Goal: Find specific page/section: Find specific page/section

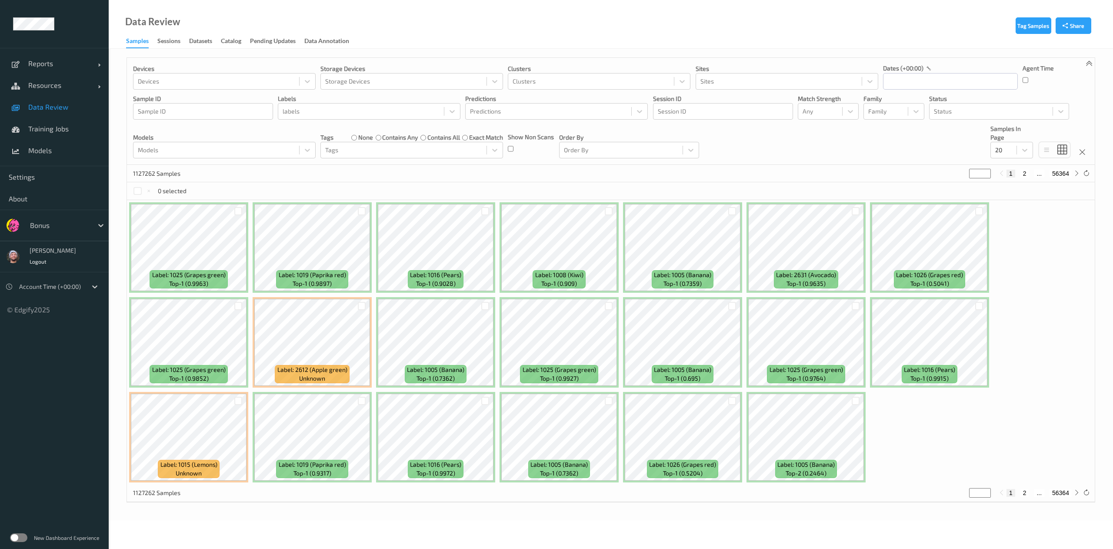
click at [58, 224] on div at bounding box center [59, 225] width 59 height 10
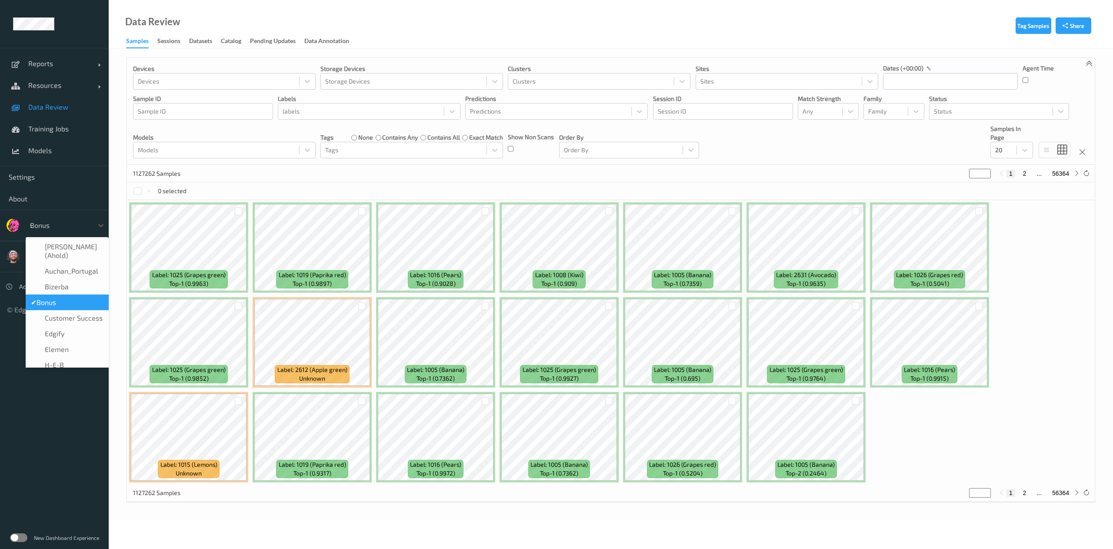
type input "vt"
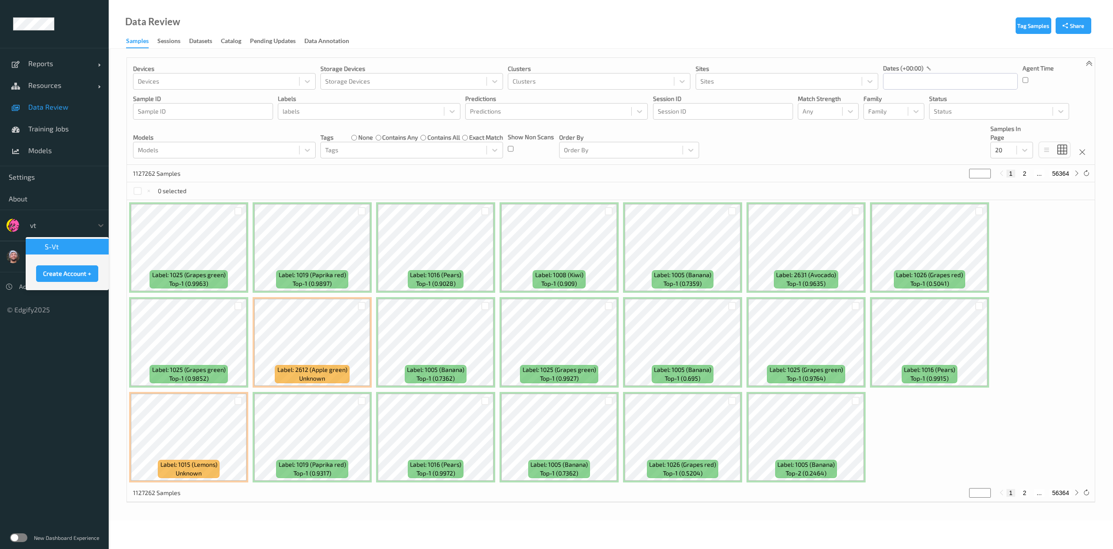
click at [63, 250] on div "s-vt" at bounding box center [67, 246] width 73 height 9
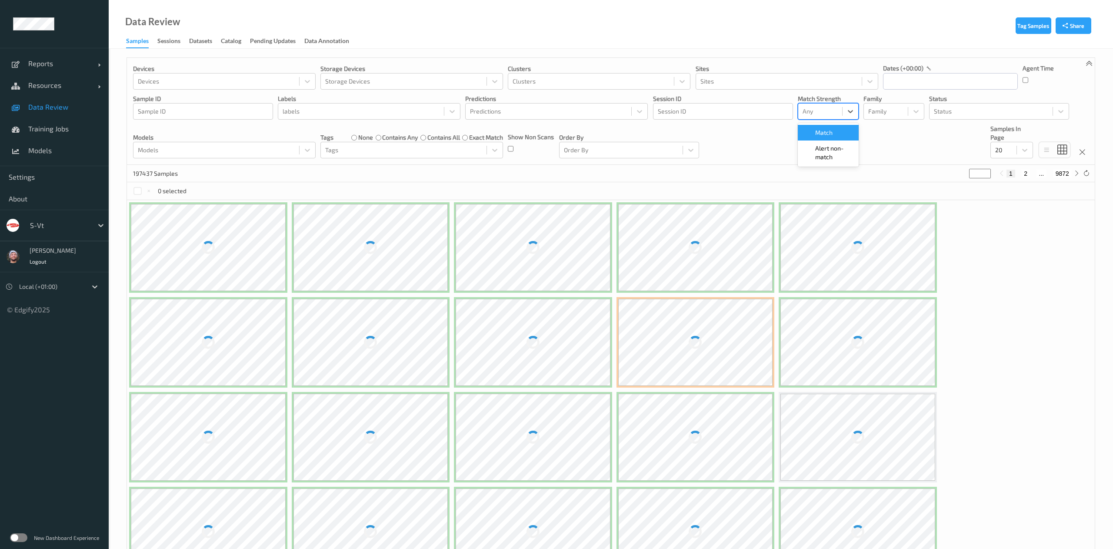
click at [802, 109] on div "Any" at bounding box center [821, 111] width 44 height 14
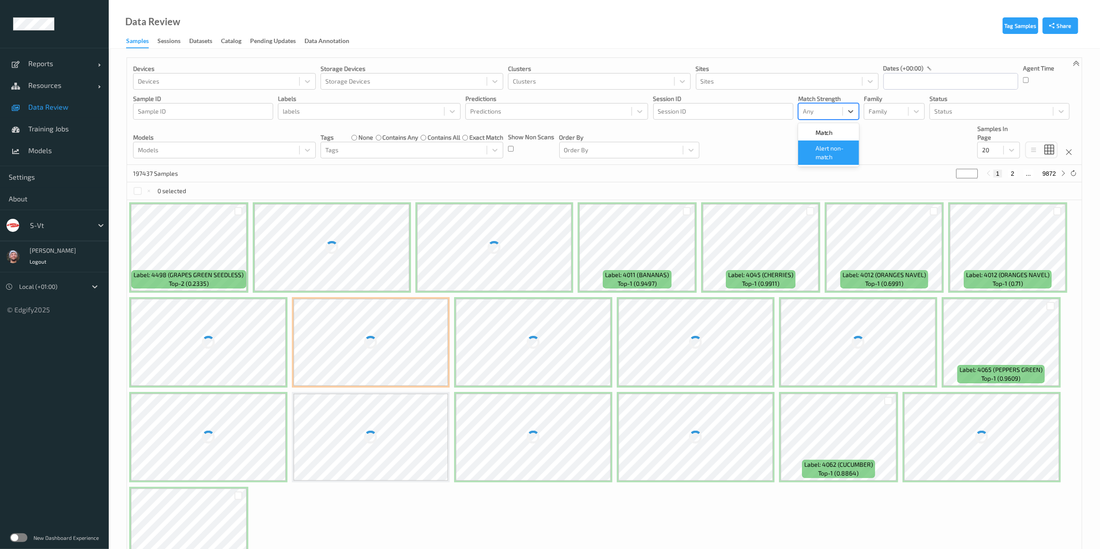
click at [827, 151] on span "Alert non-match" at bounding box center [835, 152] width 38 height 17
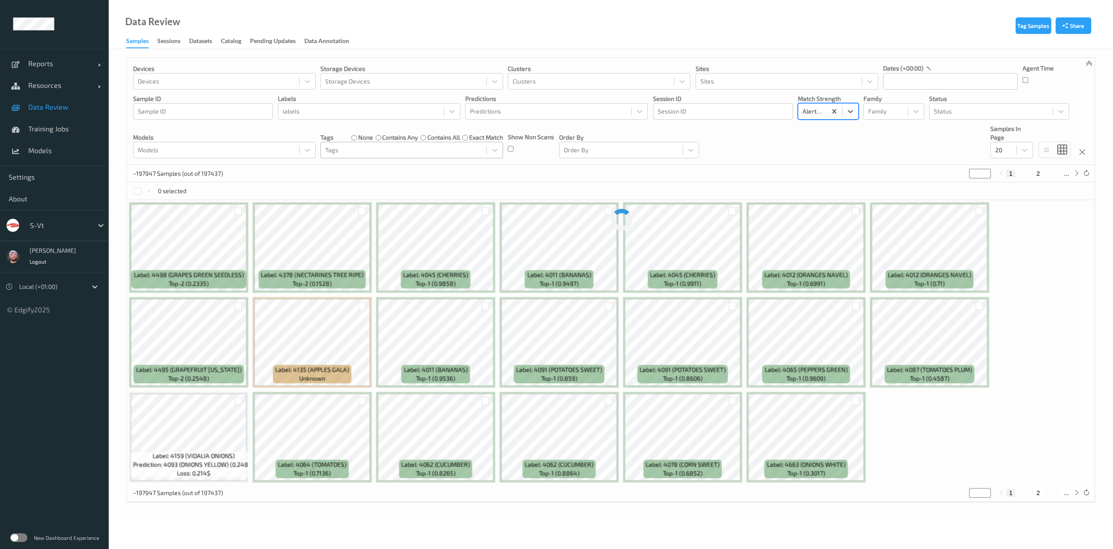
click at [339, 154] on div at bounding box center [403, 150] width 157 height 10
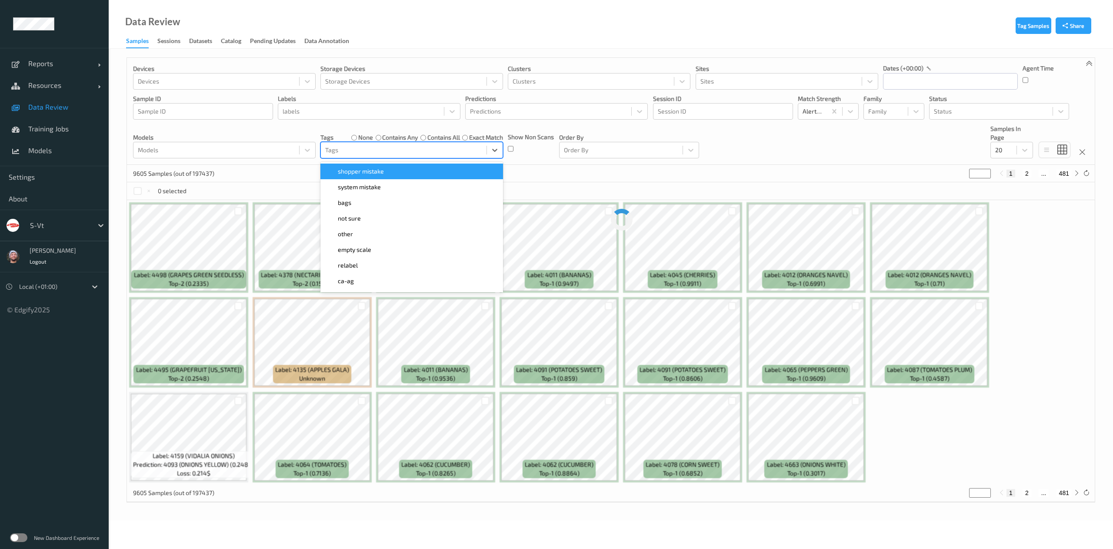
click at [353, 167] on div "shopper mistake" at bounding box center [412, 172] width 183 height 16
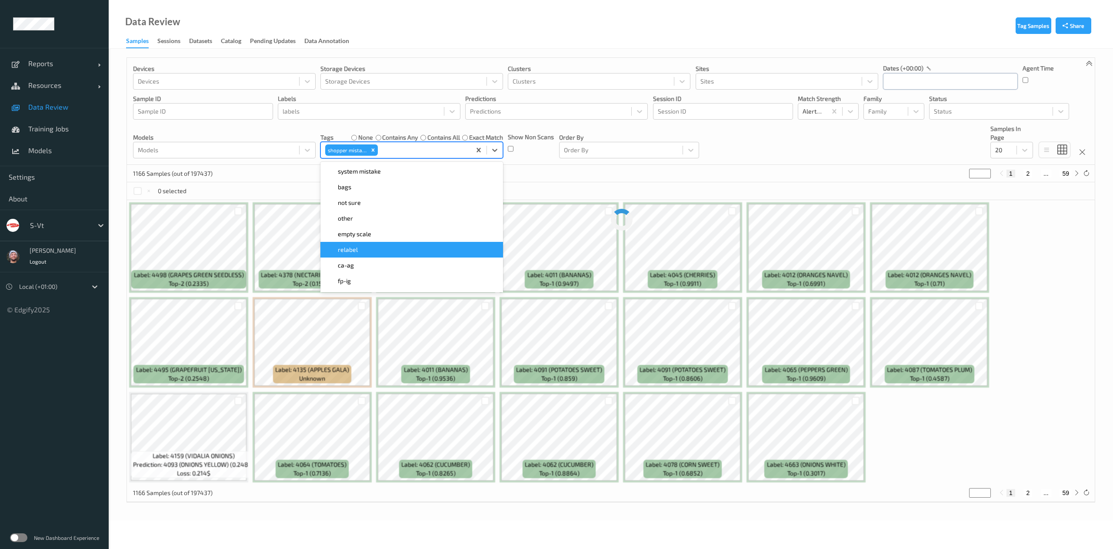
click at [910, 84] on input "text" at bounding box center [950, 81] width 135 height 17
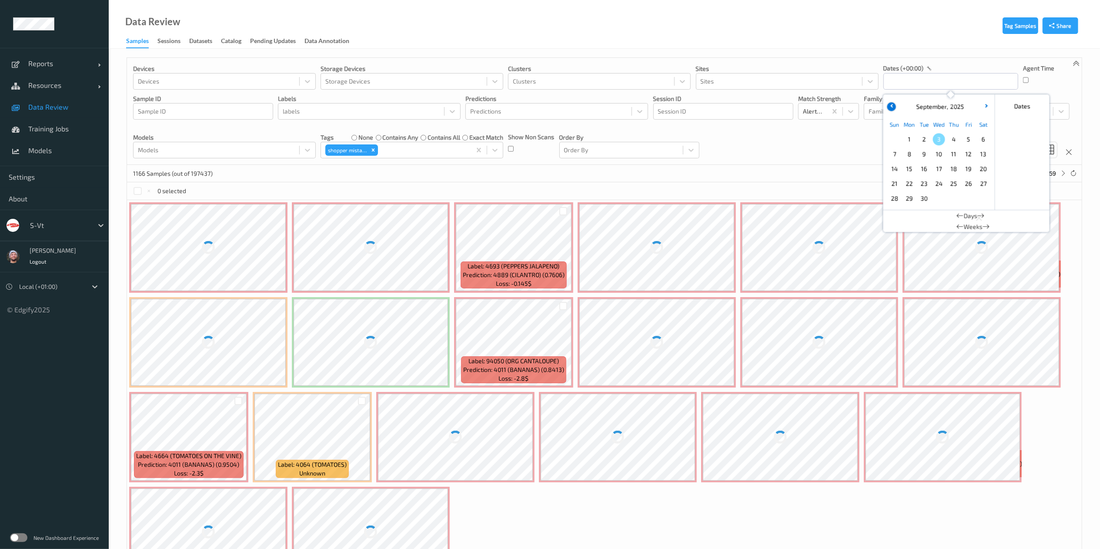
click at [889, 105] on button "button" at bounding box center [891, 106] width 9 height 9
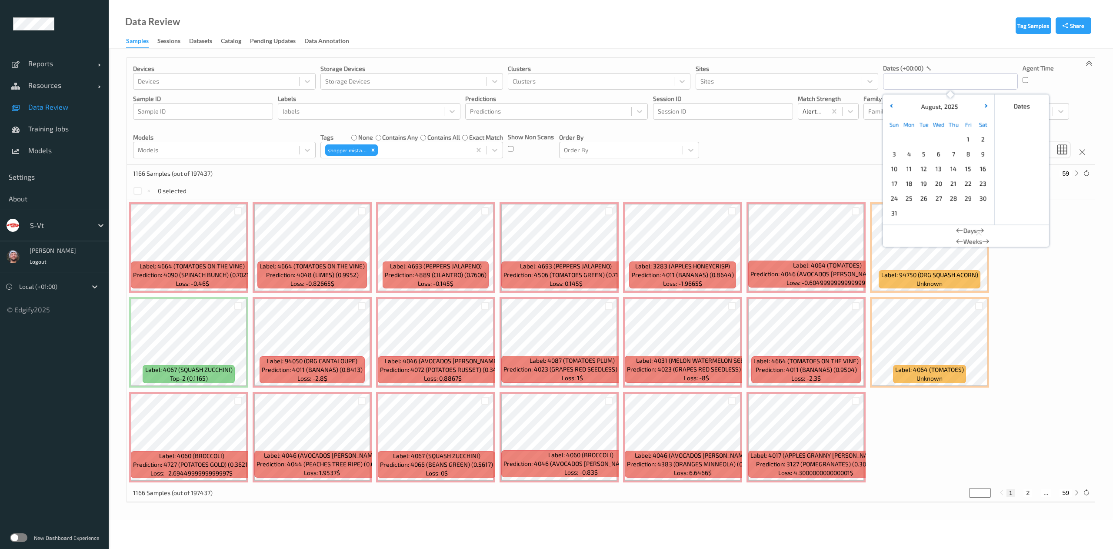
click at [966, 144] on span "1" at bounding box center [969, 139] width 12 height 12
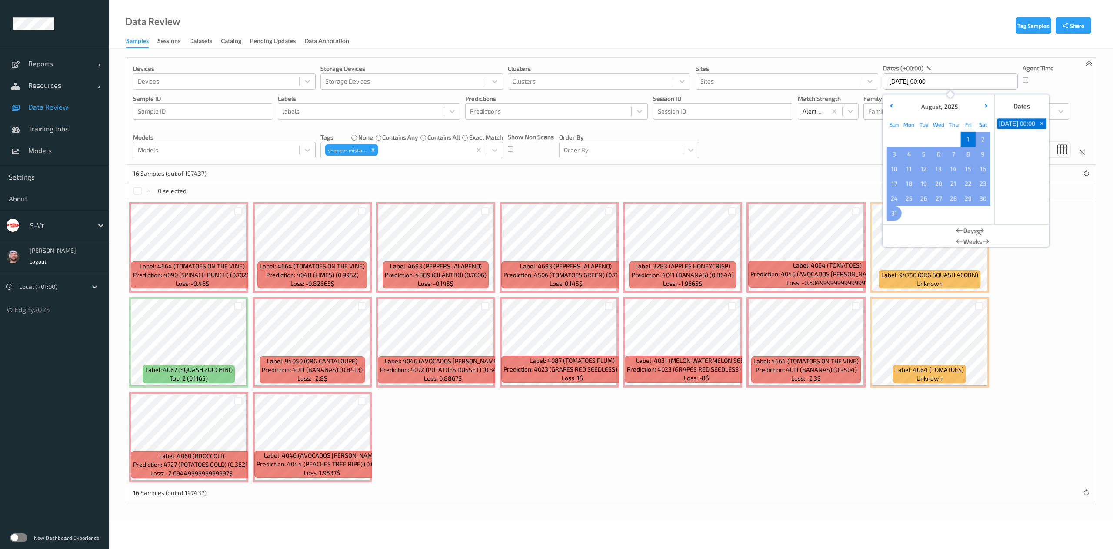
click at [895, 210] on span "31" at bounding box center [895, 213] width 12 height 12
type input "01/08/2025 00:00 -> 31/08/2025 23:59"
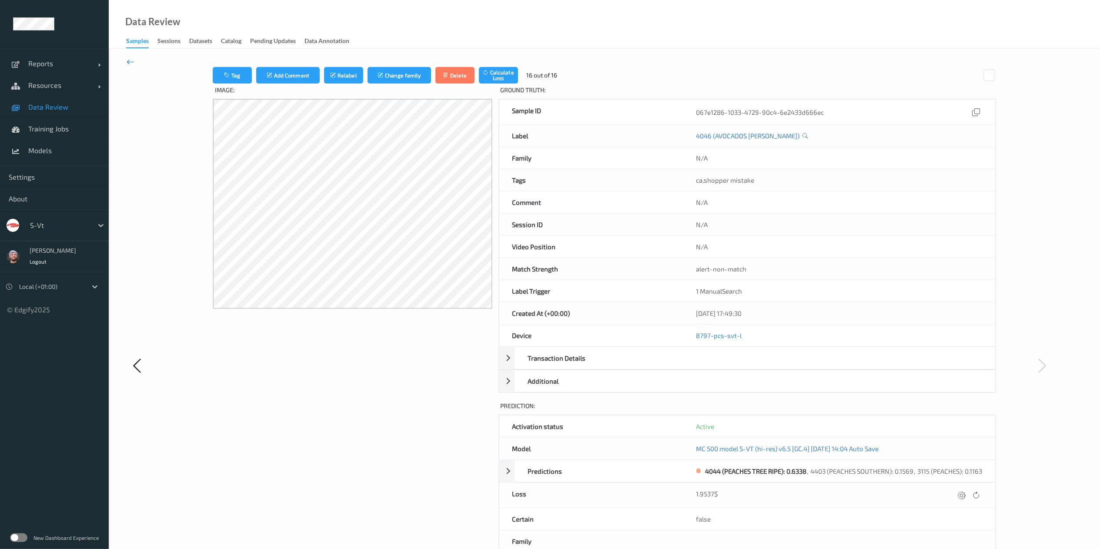
click at [127, 59] on icon at bounding box center [131, 62] width 8 height 10
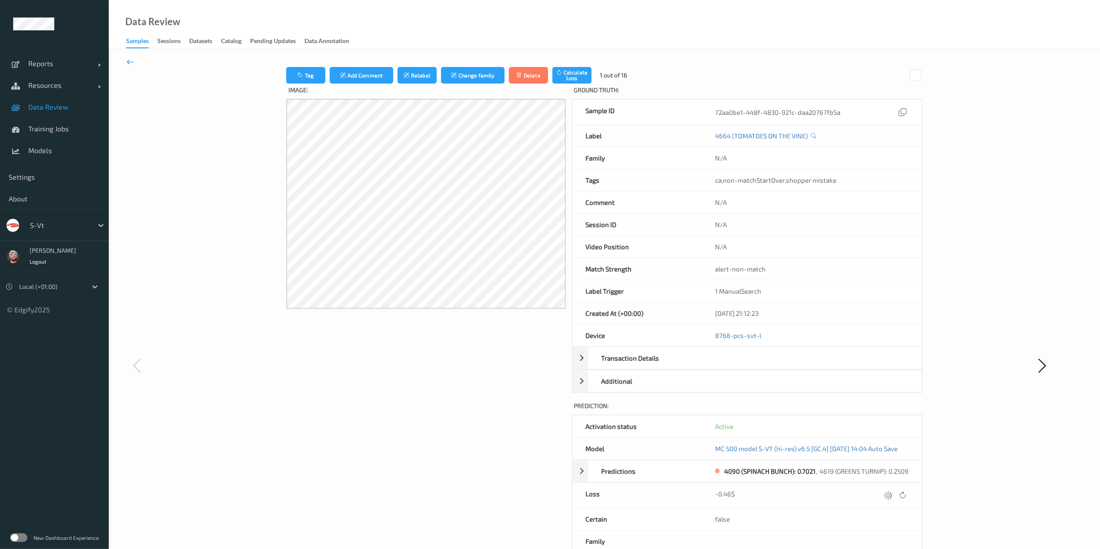
click at [127, 57] on icon at bounding box center [131, 62] width 8 height 10
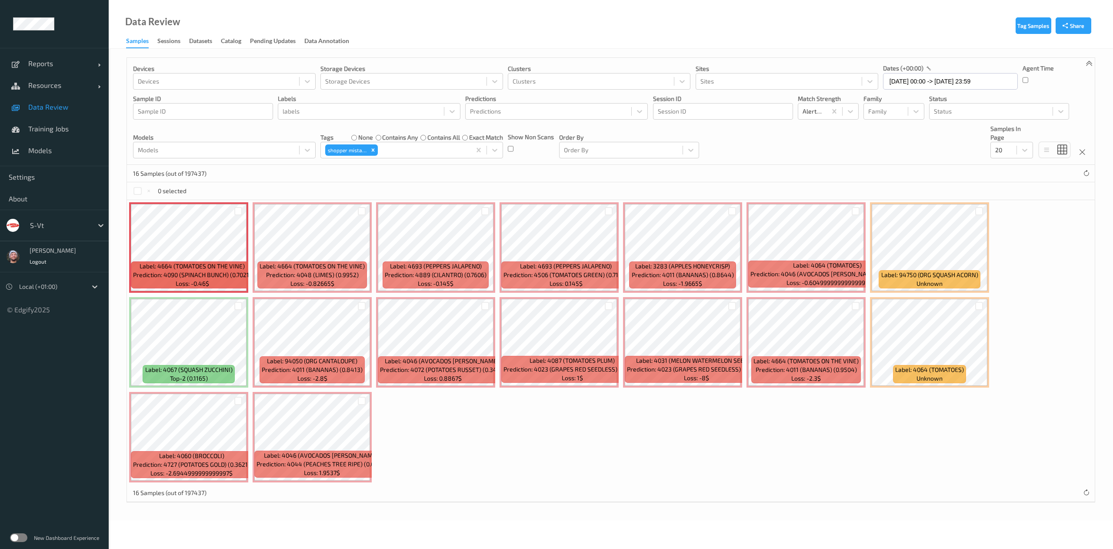
click at [915, 72] on p "dates (+00:00)" at bounding box center [903, 68] width 40 height 9
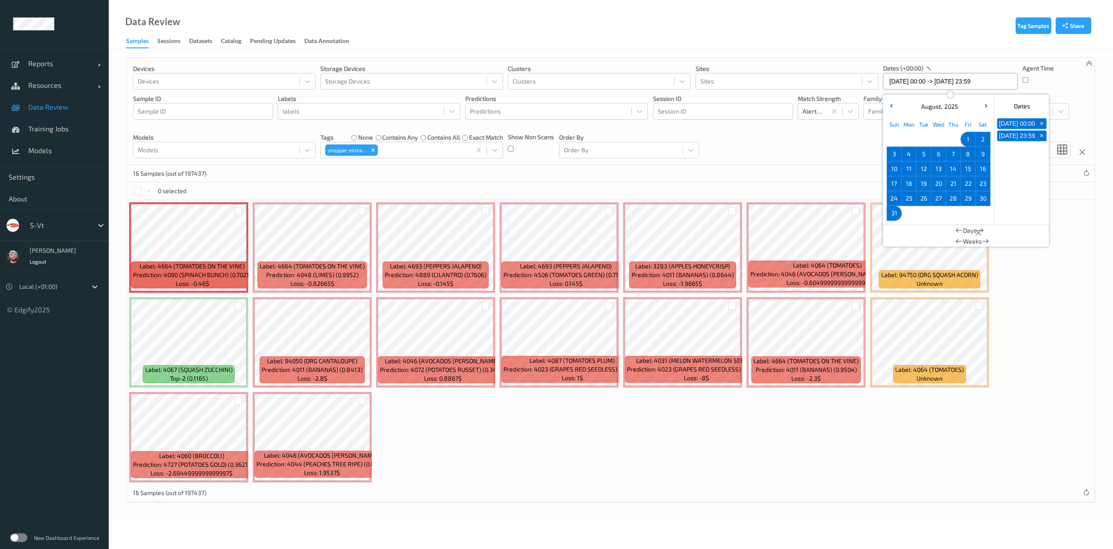
click at [935, 82] on input "01/08/2025 00:00 -> 31/08/2025 23:59" at bounding box center [950, 81] width 135 height 17
click at [982, 108] on button "button" at bounding box center [986, 106] width 9 height 9
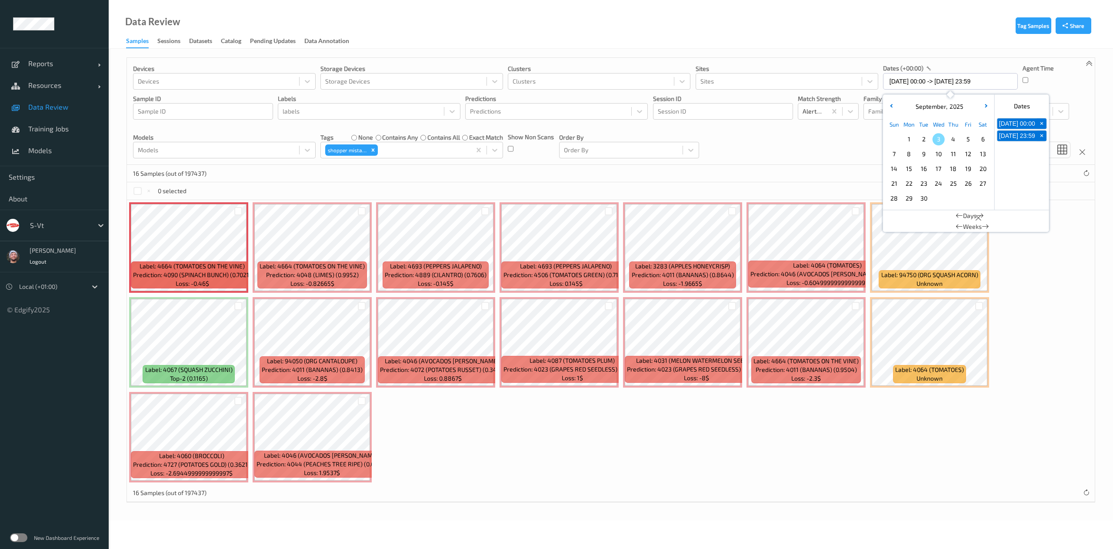
click at [893, 102] on button "button" at bounding box center [891, 106] width 9 height 9
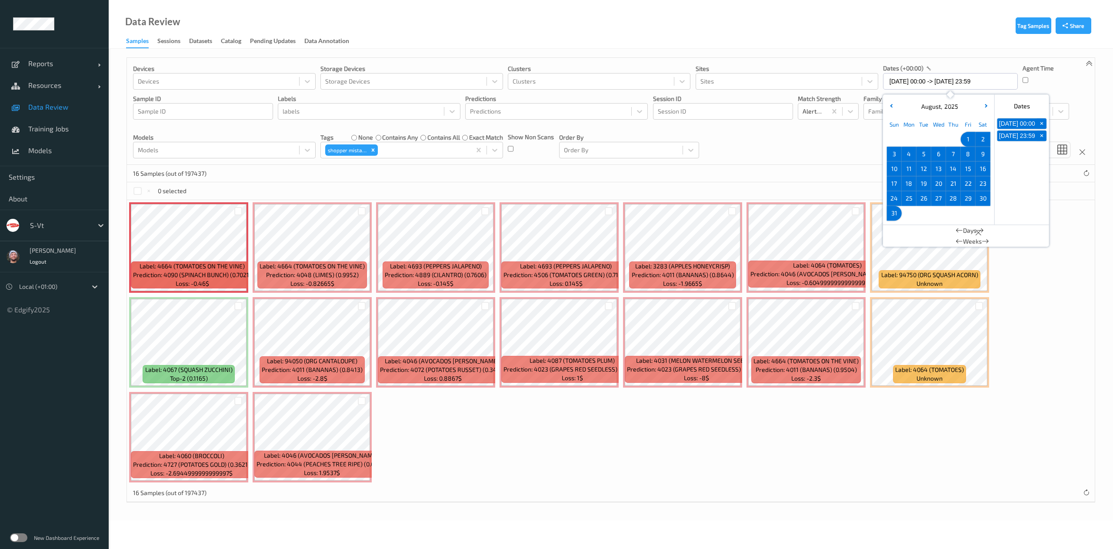
click at [966, 152] on span "8" at bounding box center [969, 154] width 12 height 12
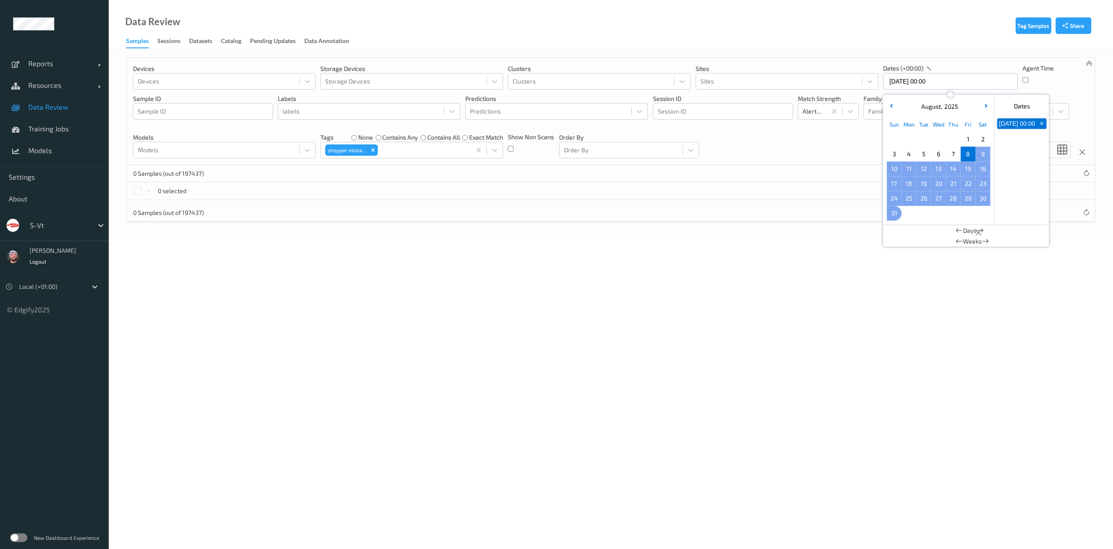
click at [890, 211] on span "31" at bounding box center [895, 213] width 12 height 12
type input "08/08/2025 00:00 -> 31/08/2025 23:59"
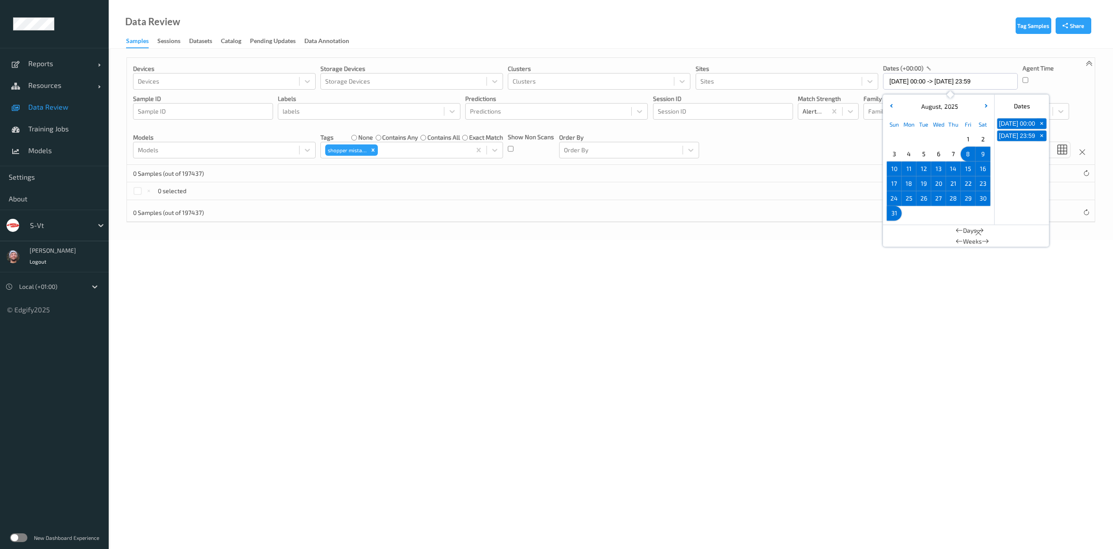
click at [502, 442] on body "Reports Default Report Customized Report Resources Devices Clusters Sites Data …" at bounding box center [556, 274] width 1113 height 549
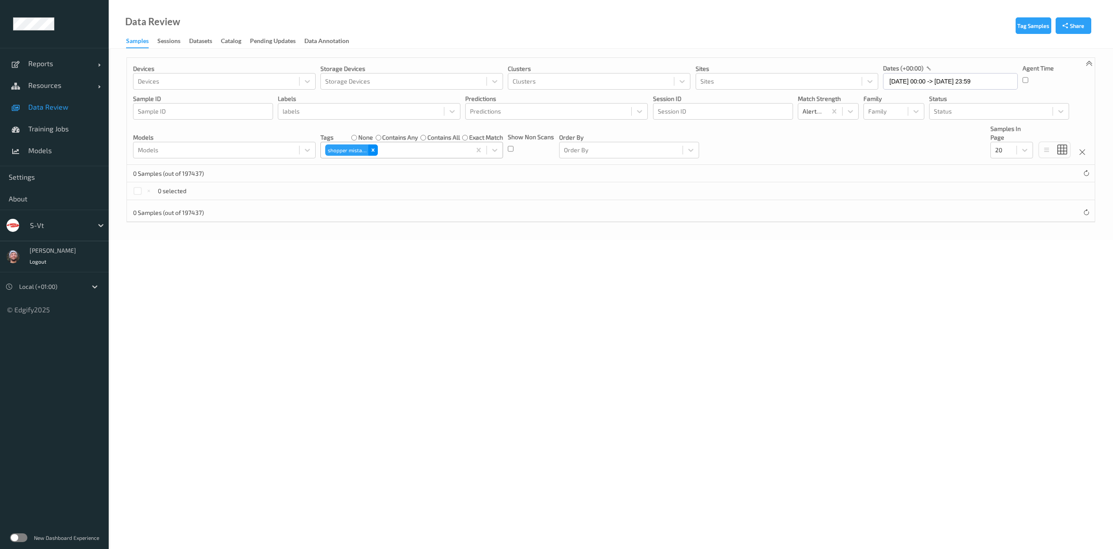
click at [373, 152] on icon "Remove shopper mistake" at bounding box center [373, 150] width 6 height 6
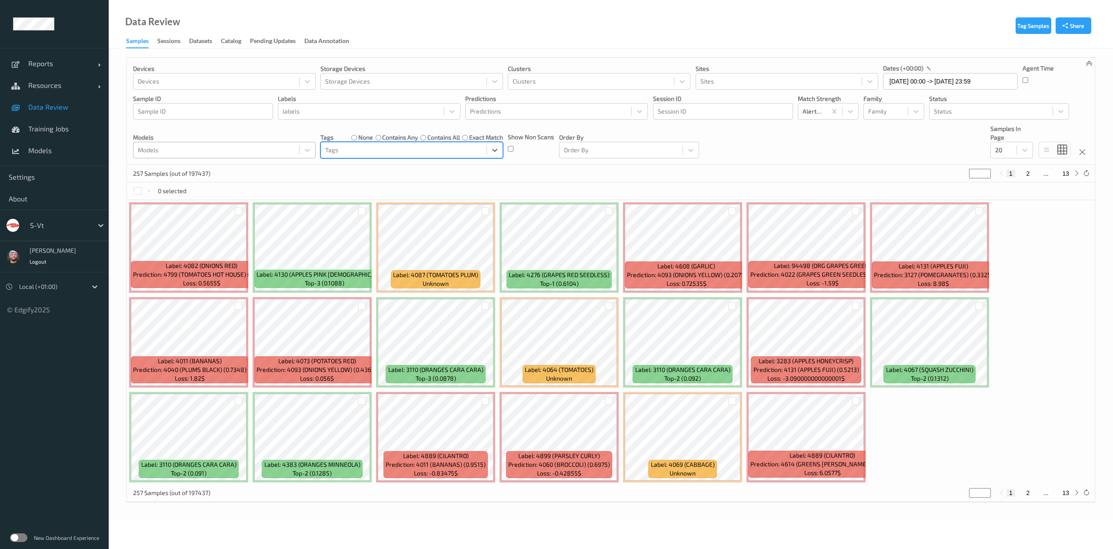
click at [252, 155] on div at bounding box center [216, 150] width 157 height 10
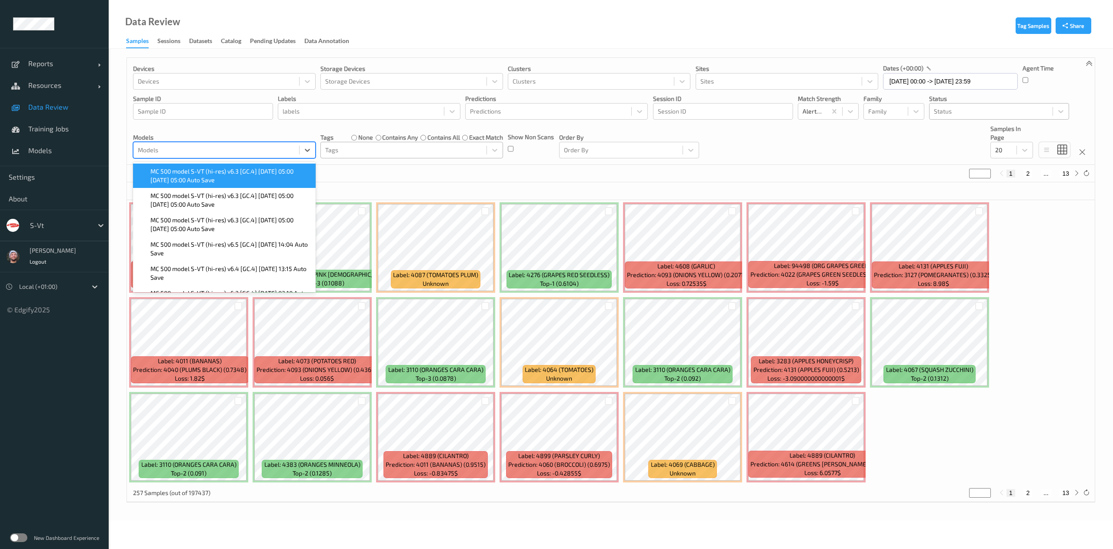
click at [946, 109] on div at bounding box center [991, 111] width 114 height 10
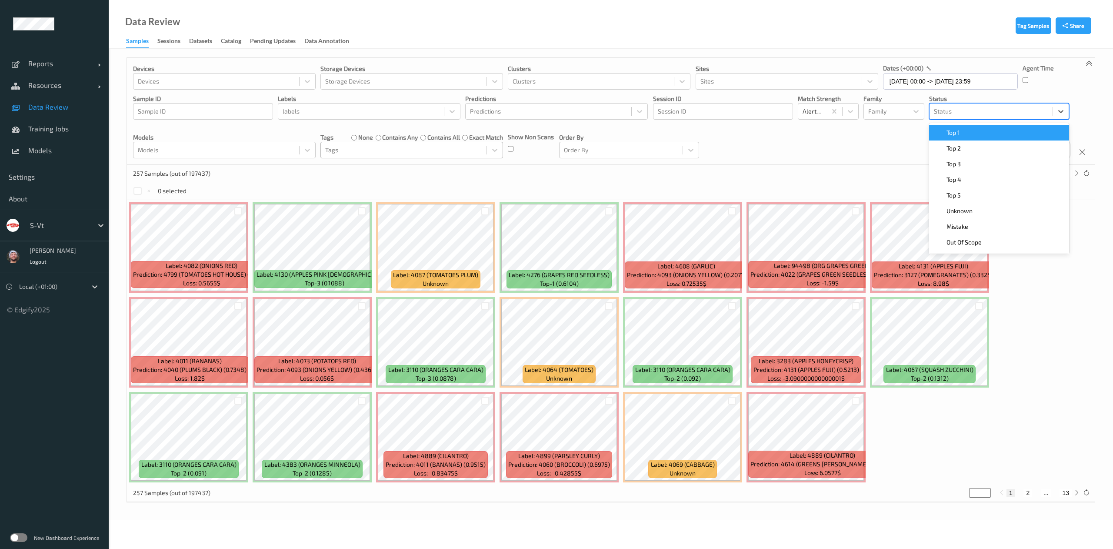
click at [948, 129] on span "Top 1" at bounding box center [953, 132] width 13 height 9
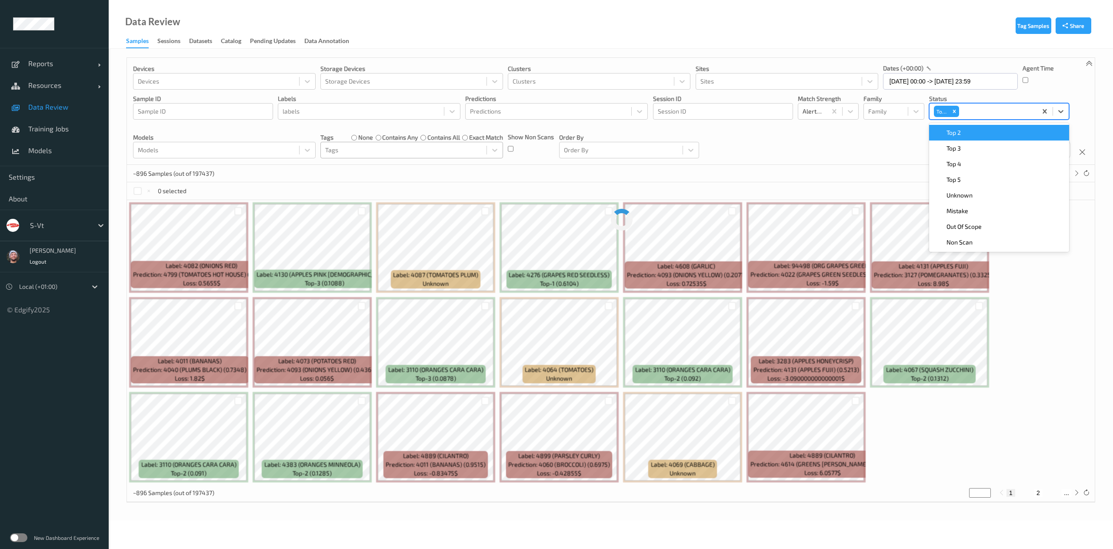
click at [948, 129] on span "Top 2" at bounding box center [954, 132] width 14 height 9
click at [949, 129] on span "Top 3" at bounding box center [954, 132] width 14 height 9
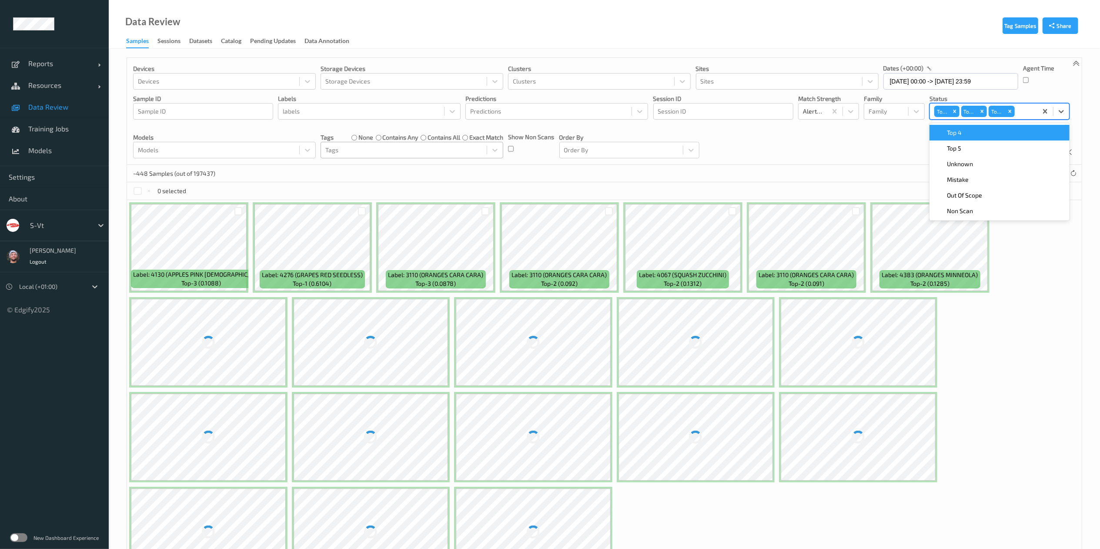
click at [868, 157] on div "Devices Devices Storage Devices Storage Devices Clusters Clusters Sites Sites d…" at bounding box center [604, 111] width 955 height 107
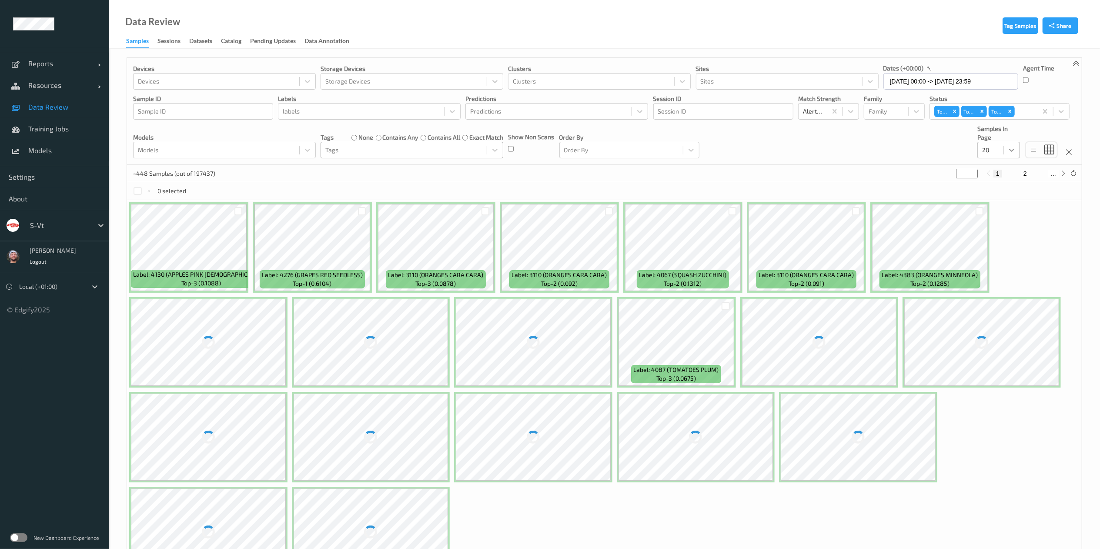
click at [1006, 150] on div "20" at bounding box center [998, 150] width 43 height 17
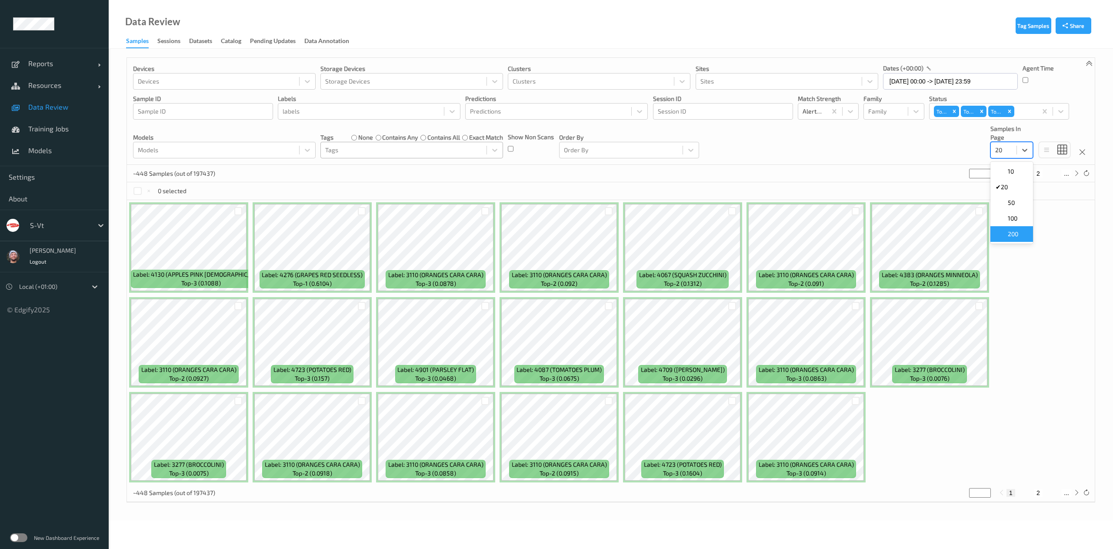
click at [1004, 231] on span at bounding box center [1002, 234] width 12 height 9
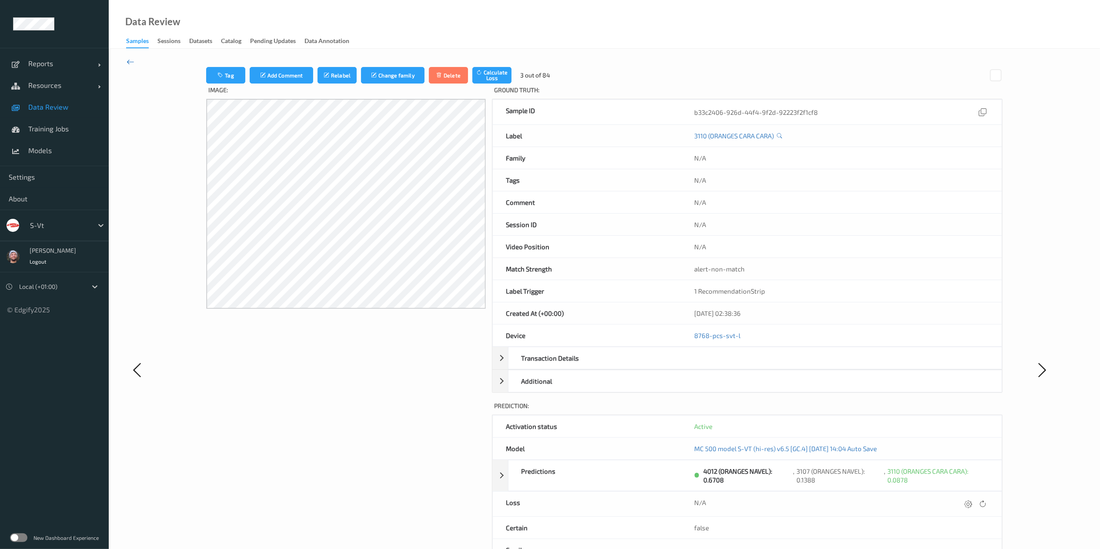
click at [131, 63] on icon at bounding box center [131, 62] width 8 height 10
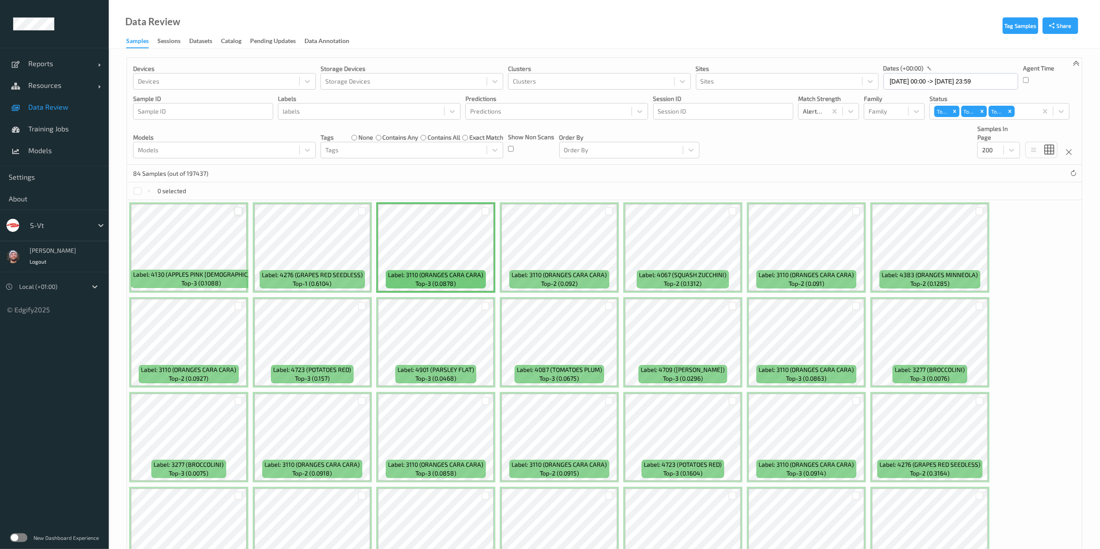
click at [235, 214] on div at bounding box center [238, 211] width 8 height 8
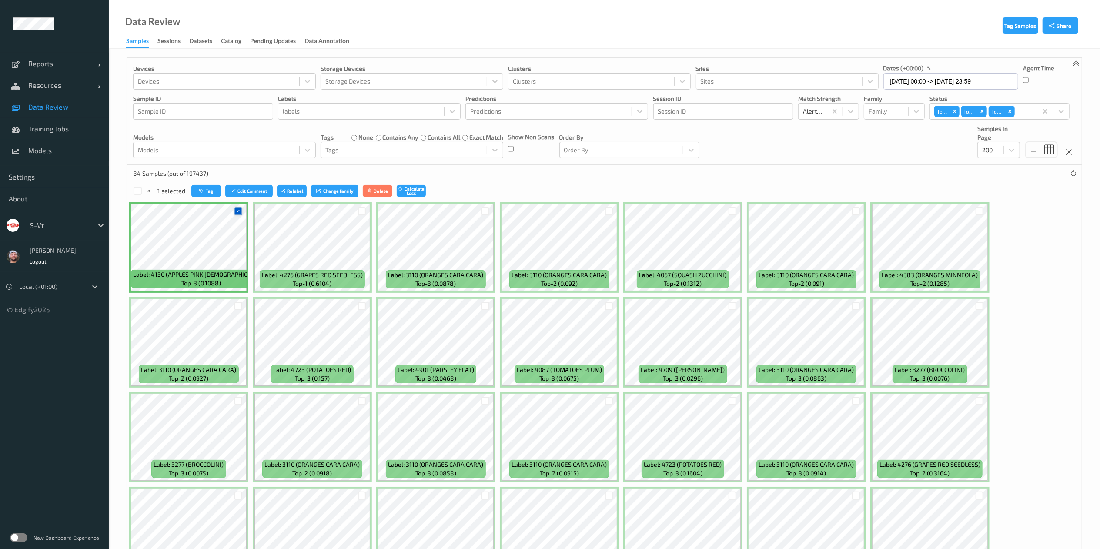
click at [236, 210] on icon at bounding box center [238, 211] width 6 height 6
click at [136, 191] on div at bounding box center [138, 191] width 8 height 8
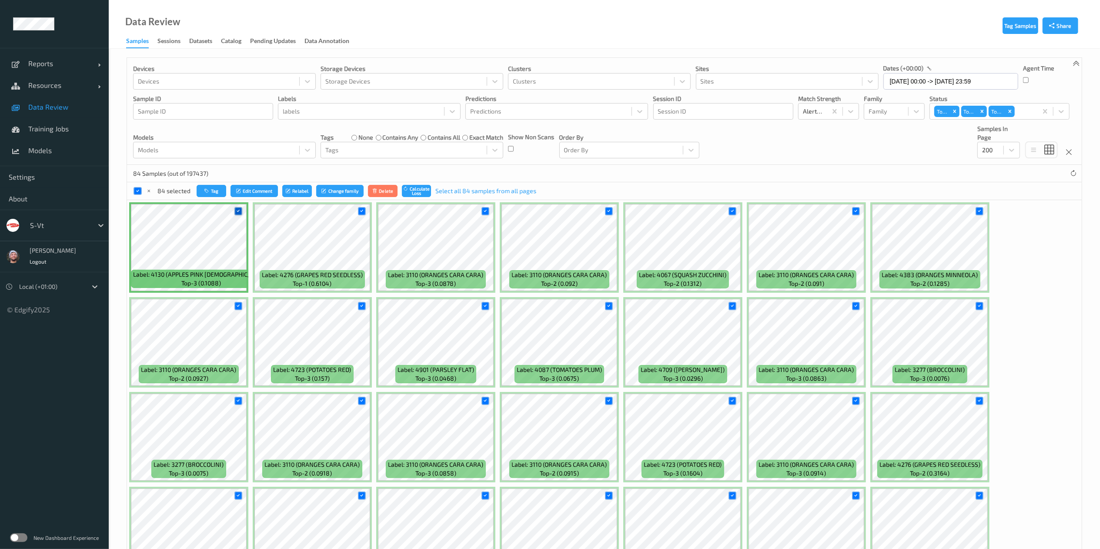
click at [236, 211] on icon at bounding box center [238, 211] width 6 height 6
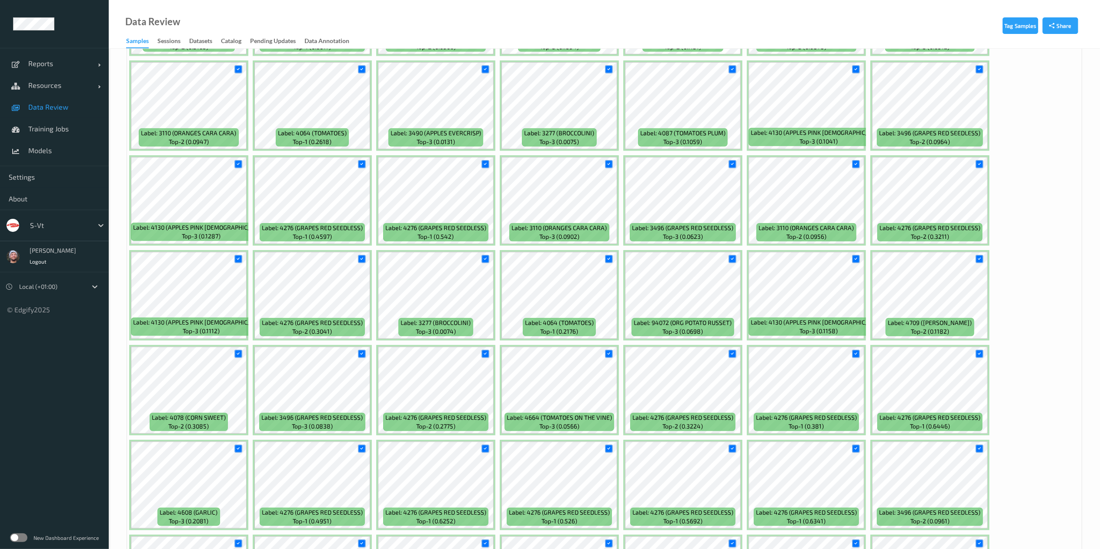
scroll to position [632, 0]
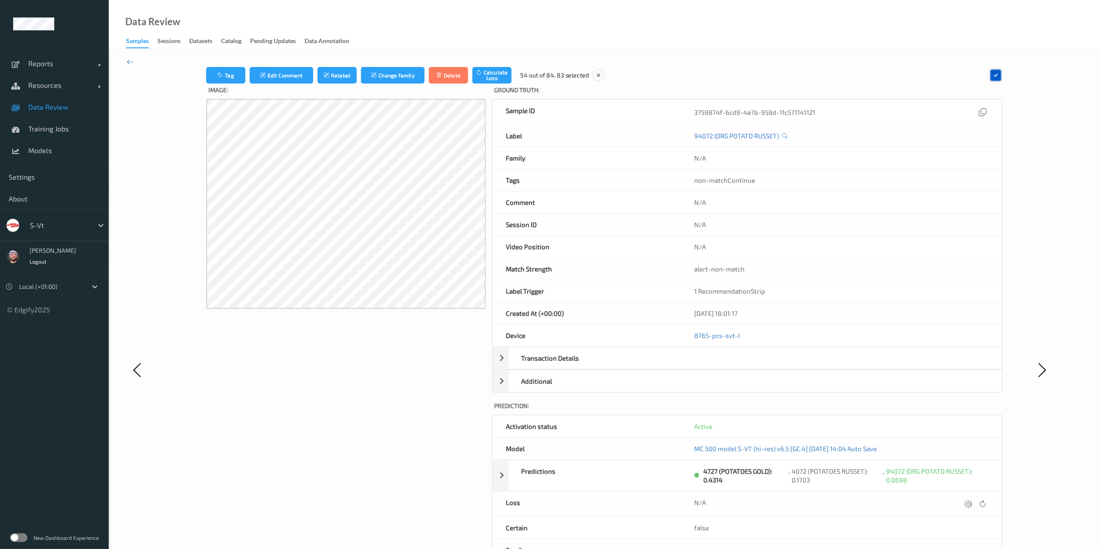
click at [995, 76] on icon at bounding box center [996, 75] width 8 height 8
click at [126, 61] on div "Tag Edit Comment Relabel Change family Delete Calculate Loss 54 out of 84, 82 s…" at bounding box center [604, 370] width 991 height 642
click at [134, 62] on icon at bounding box center [131, 62] width 8 height 10
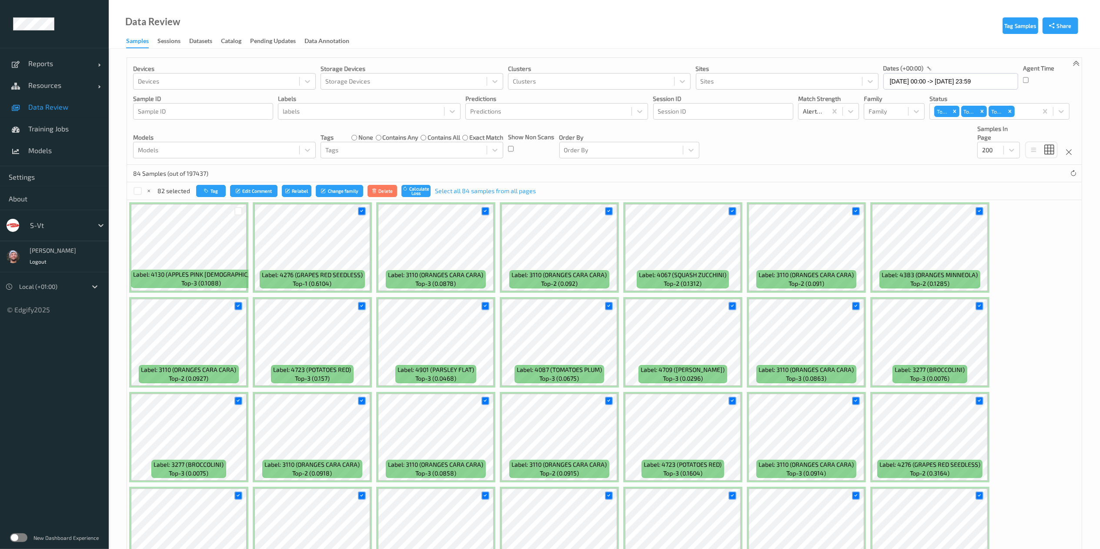
click at [196, 185] on div "Tag Edit Comment Relabel Change family Delete Calculate Loss Select all 84 samp…" at bounding box center [366, 191] width 340 height 13
click at [202, 187] on button "Tag" at bounding box center [211, 191] width 30 height 13
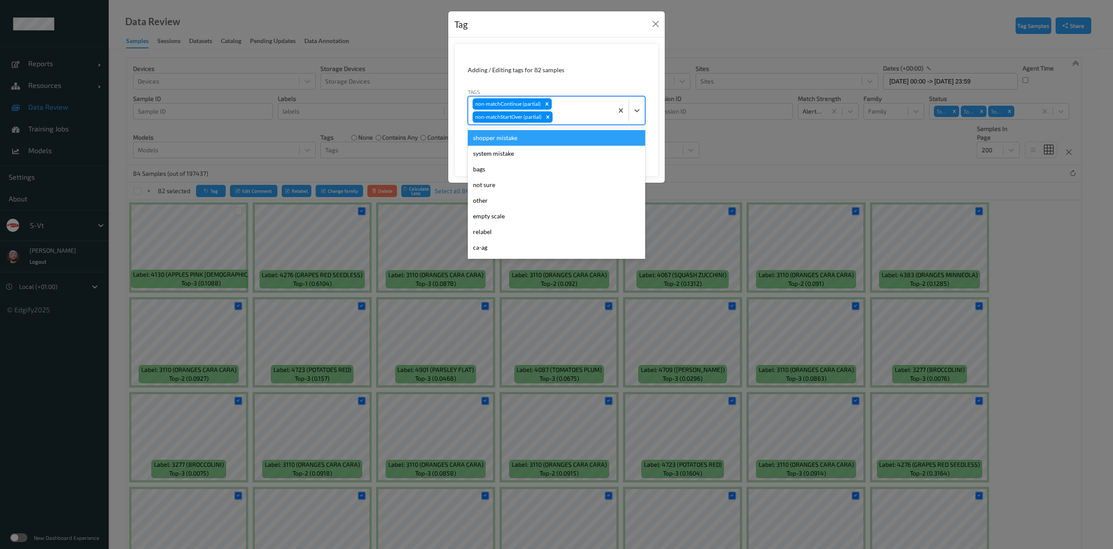
click at [570, 108] on div "non-matchContinue (partial) non-matchStartOver (partial)" at bounding box center [540, 111] width 145 height 28
type input "wa"
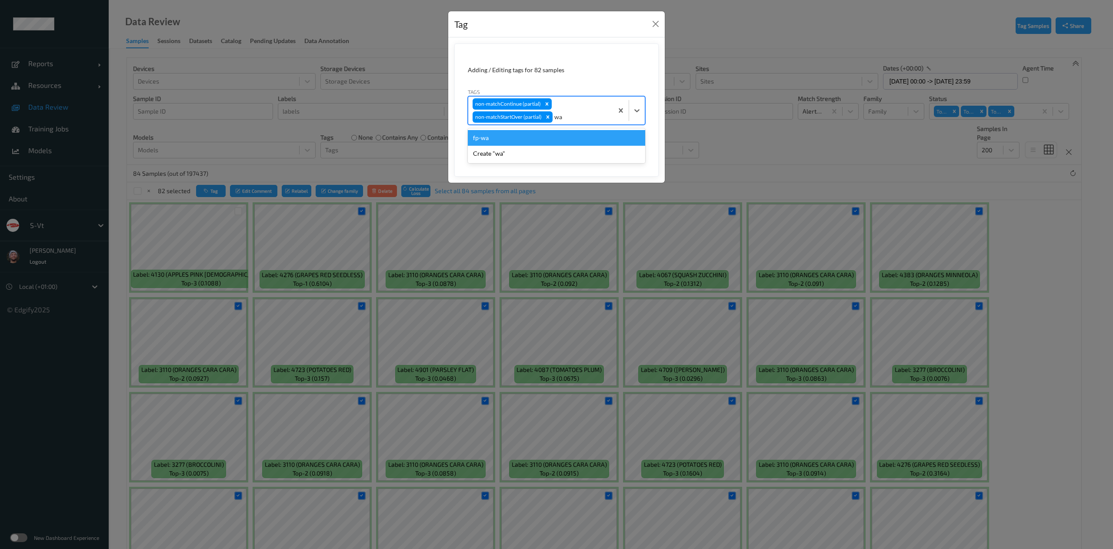
click at [571, 137] on div "fp-wa" at bounding box center [556, 138] width 177 height 16
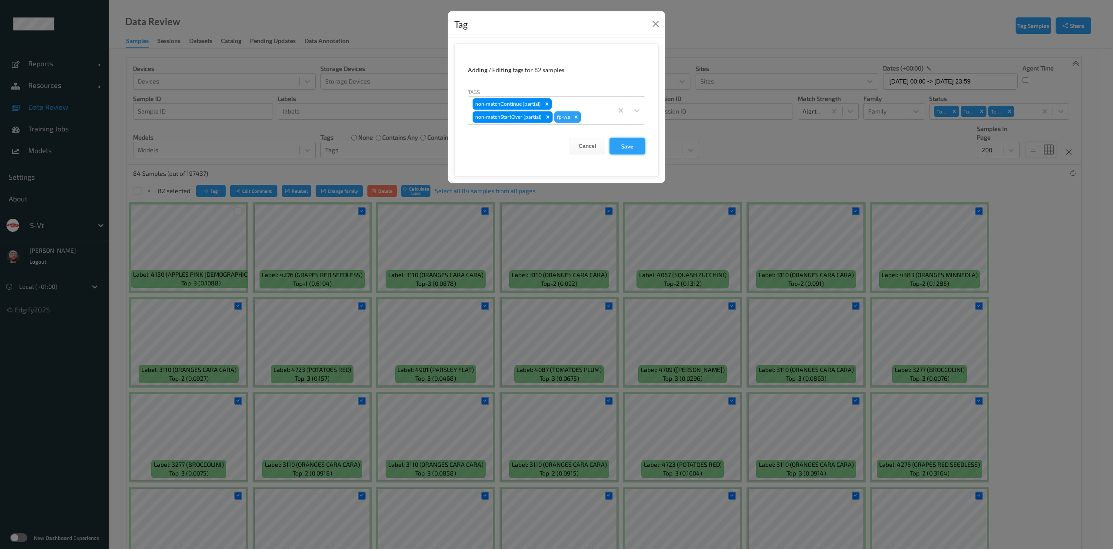
click at [637, 150] on button "Save" at bounding box center [628, 146] width 36 height 17
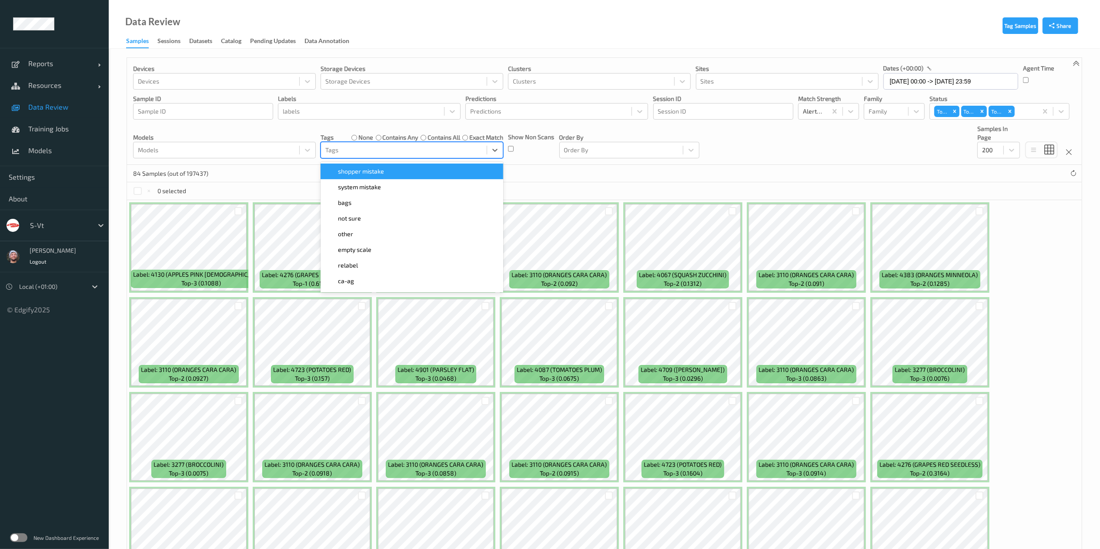
click at [378, 158] on div "Tags" at bounding box center [412, 150] width 183 height 17
type input "wa"
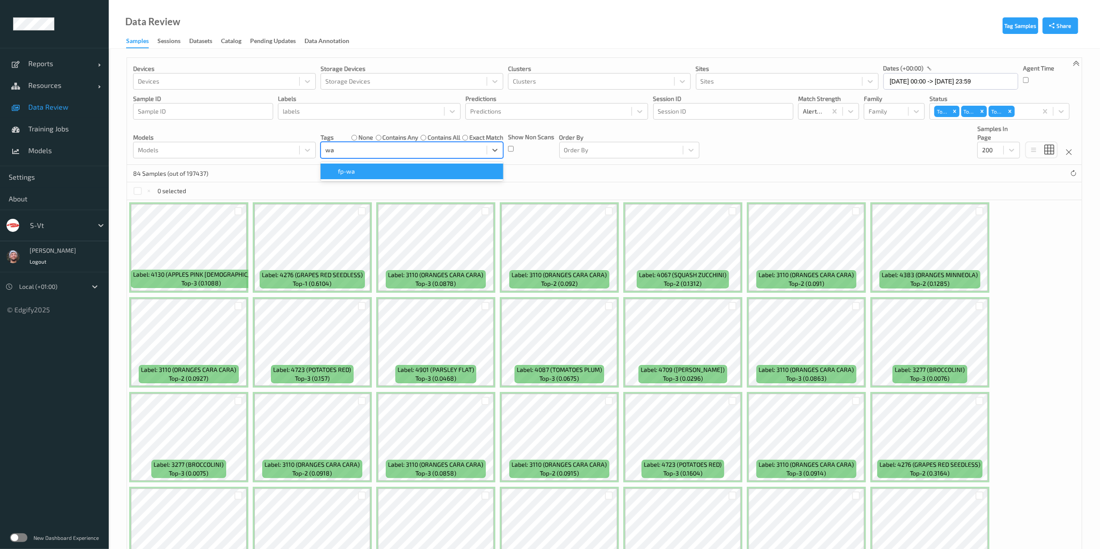
click at [378, 163] on div "fp-wa" at bounding box center [412, 171] width 183 height 19
click at [392, 171] on div "fp-wa" at bounding box center [412, 171] width 172 height 9
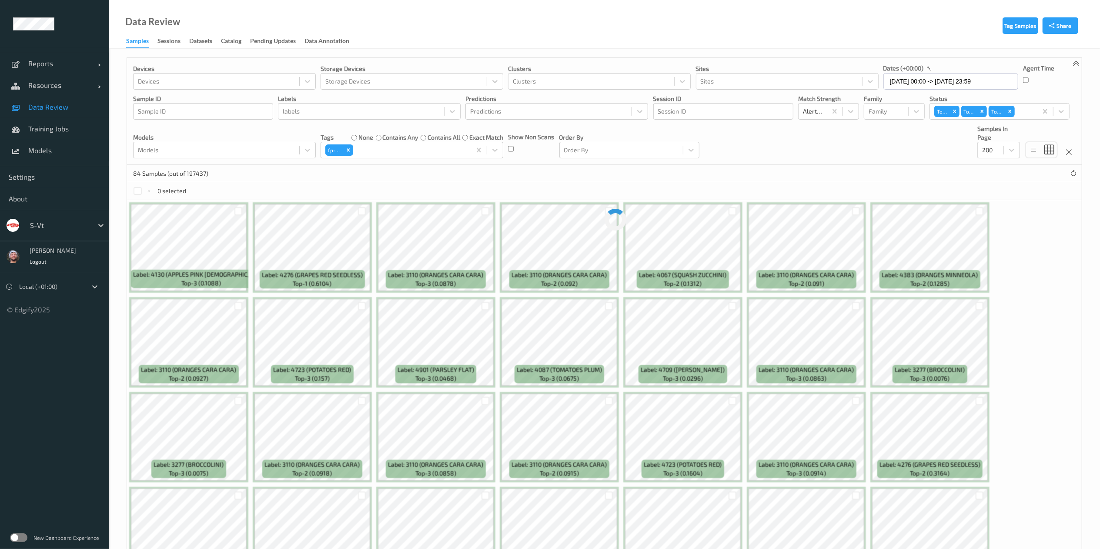
click at [303, 174] on div "84 Samples (out of 197437)" at bounding box center [604, 173] width 955 height 17
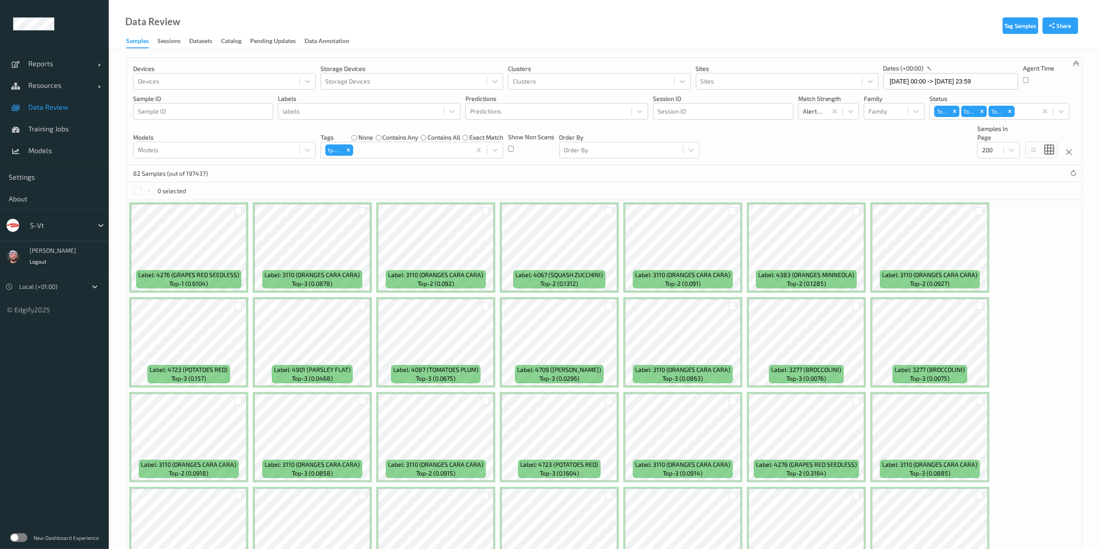
click at [361, 137] on label "none" at bounding box center [365, 137] width 15 height 9
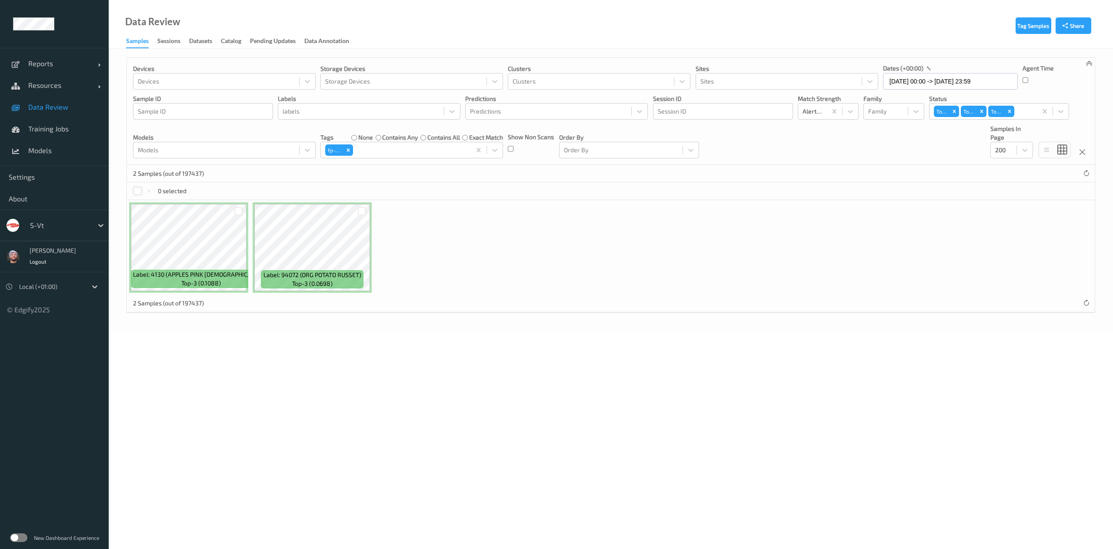
click at [141, 193] on div at bounding box center [138, 191] width 8 height 8
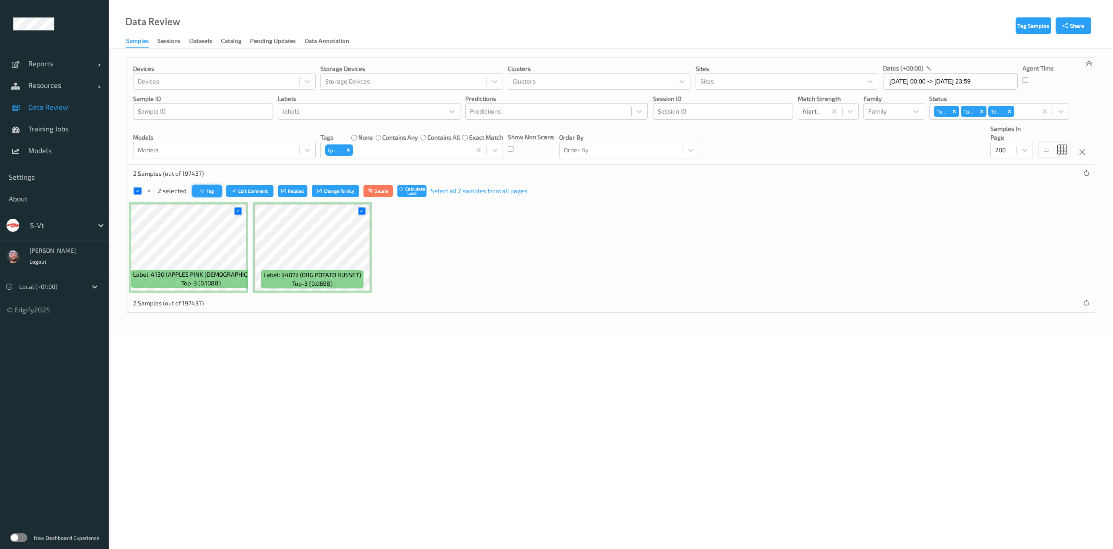
click at [212, 194] on button "Tag" at bounding box center [207, 191] width 30 height 13
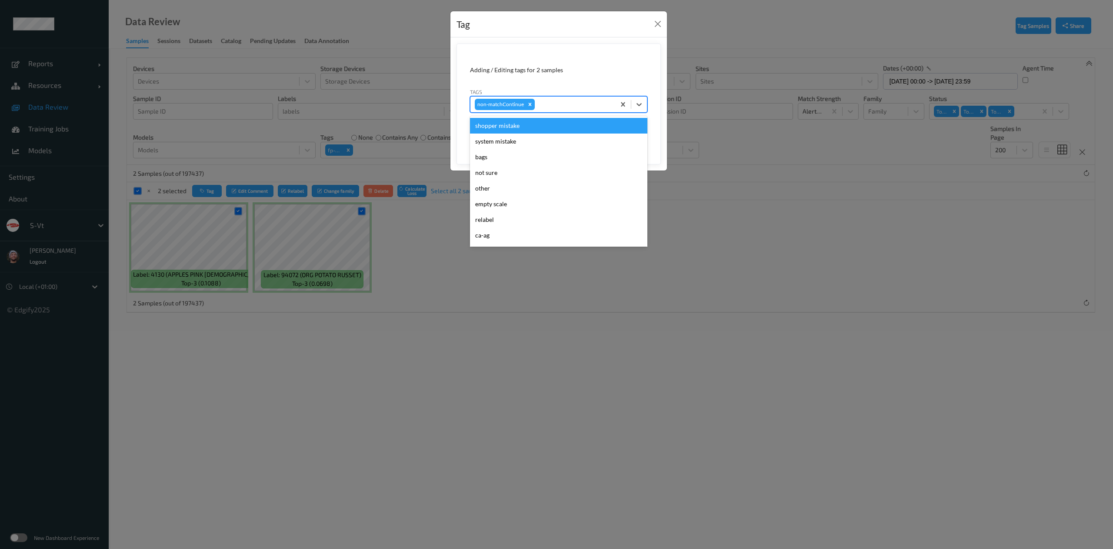
click at [558, 104] on div at bounding box center [574, 104] width 74 height 10
type input "ca"
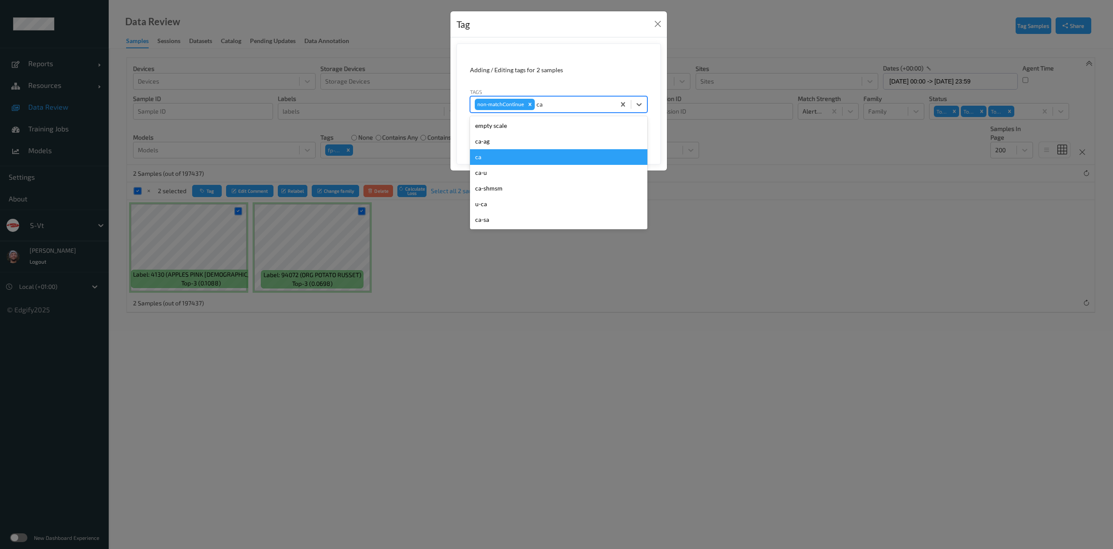
click at [540, 156] on div "ca" at bounding box center [558, 157] width 177 height 16
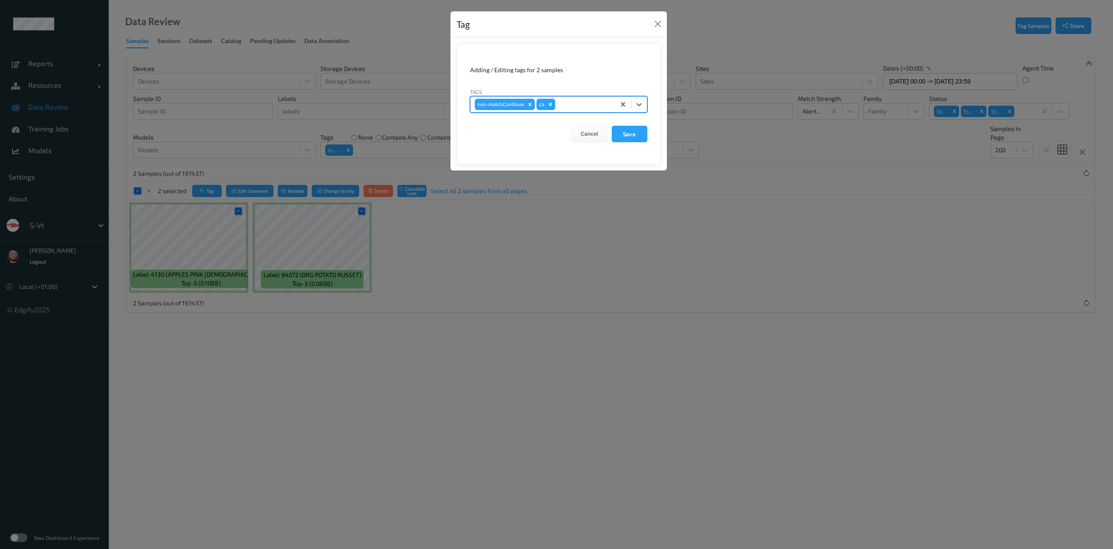
type input "s"
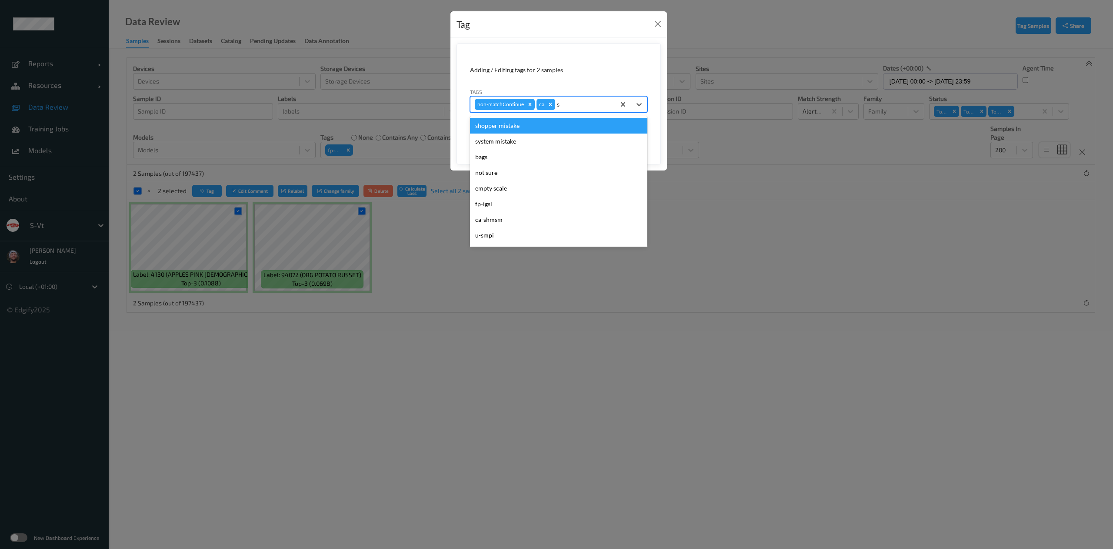
click at [575, 130] on div "shopper mistake" at bounding box center [558, 126] width 177 height 16
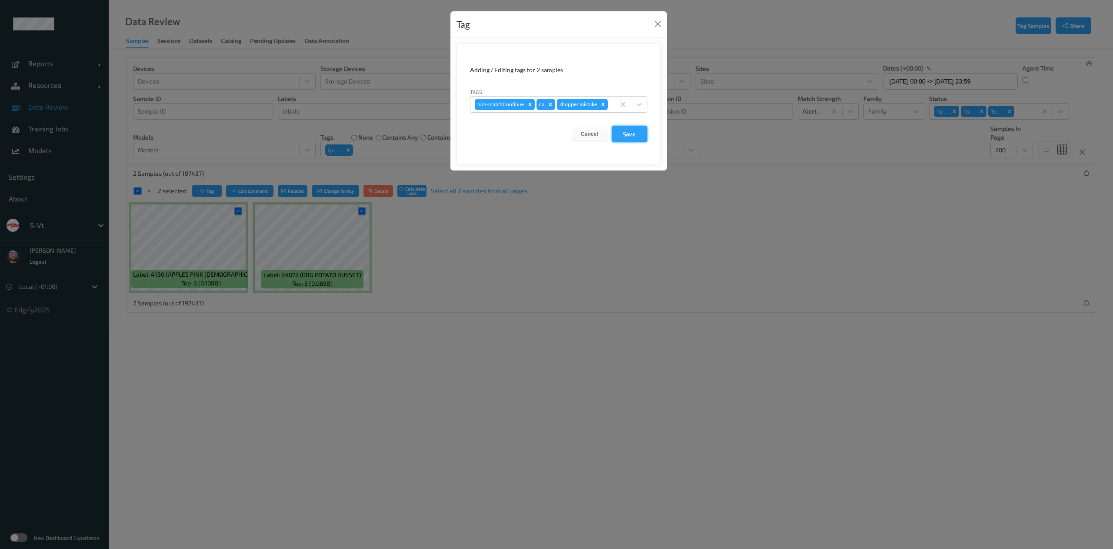
click at [622, 137] on button "Save" at bounding box center [630, 134] width 36 height 17
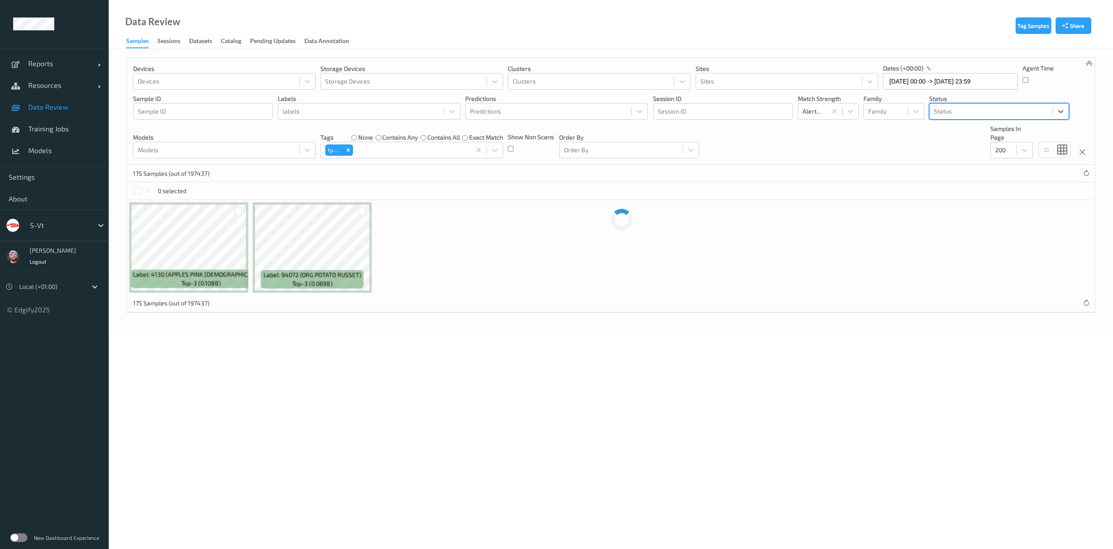
click at [993, 111] on div at bounding box center [991, 111] width 114 height 10
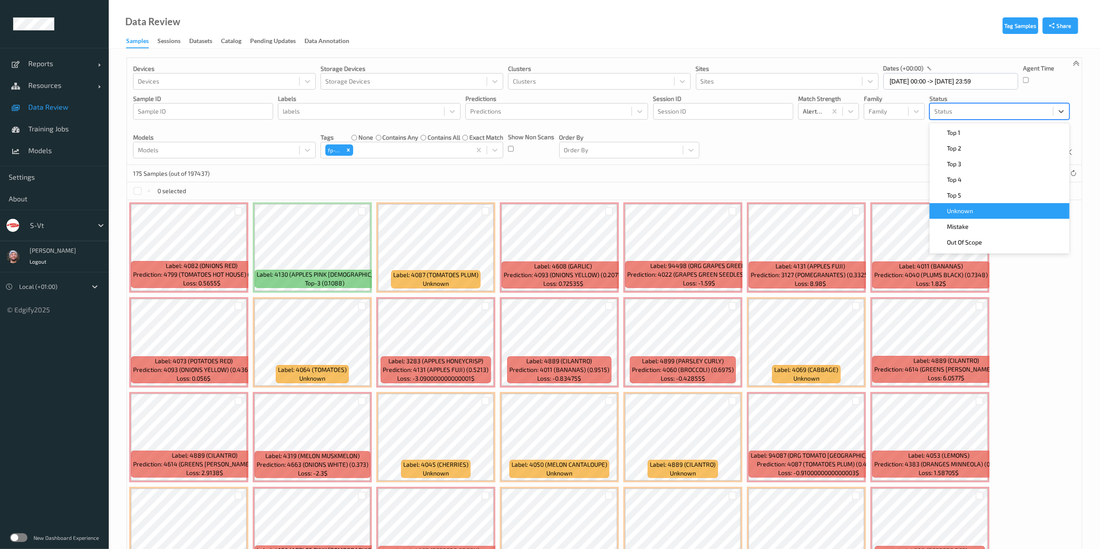
click at [971, 207] on span "Unknown" at bounding box center [960, 211] width 26 height 9
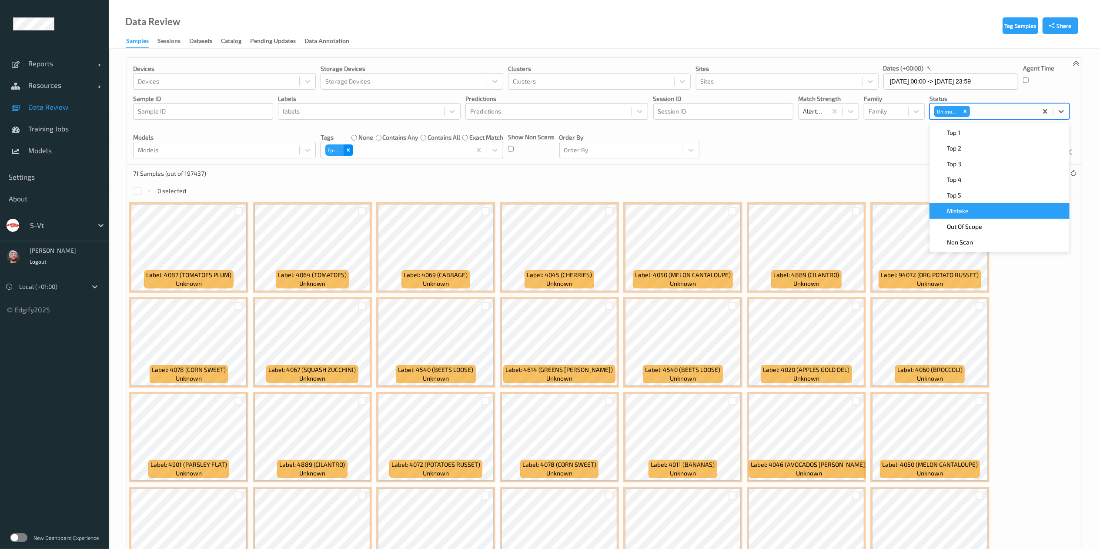
click at [347, 153] on icon "Remove fp-wa" at bounding box center [348, 150] width 6 height 6
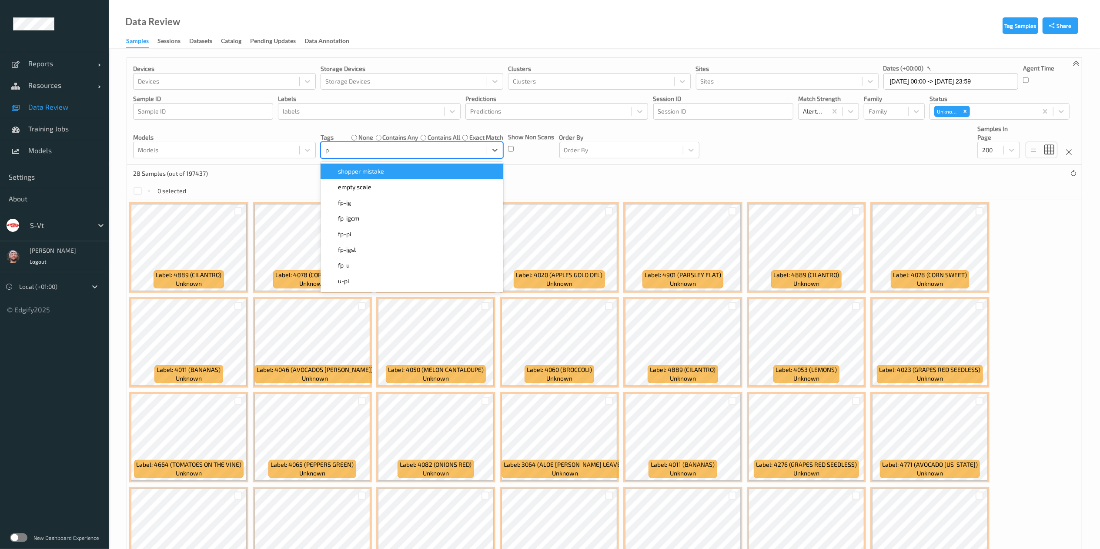
type input "pi"
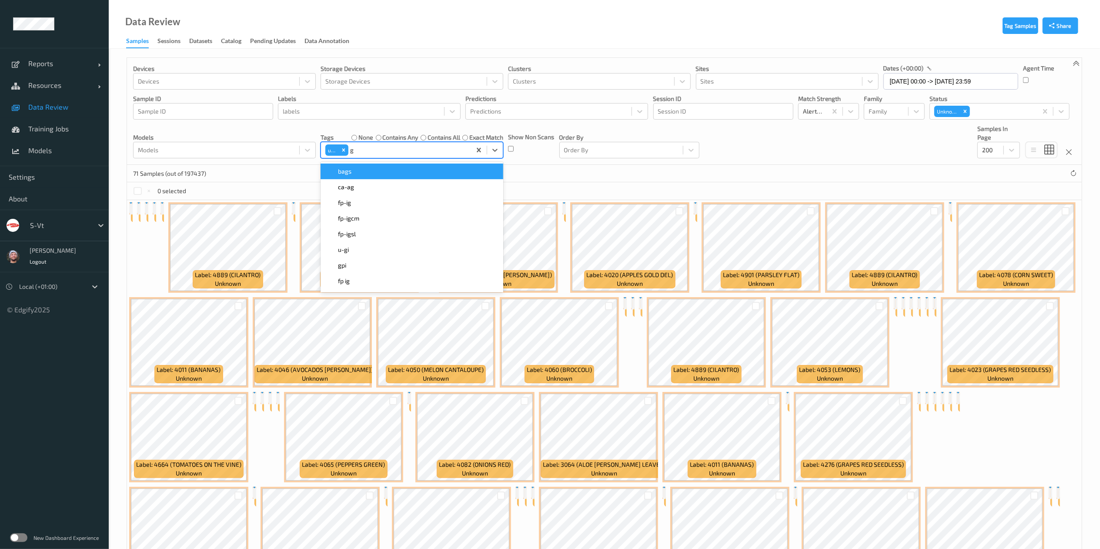
type input "gi"
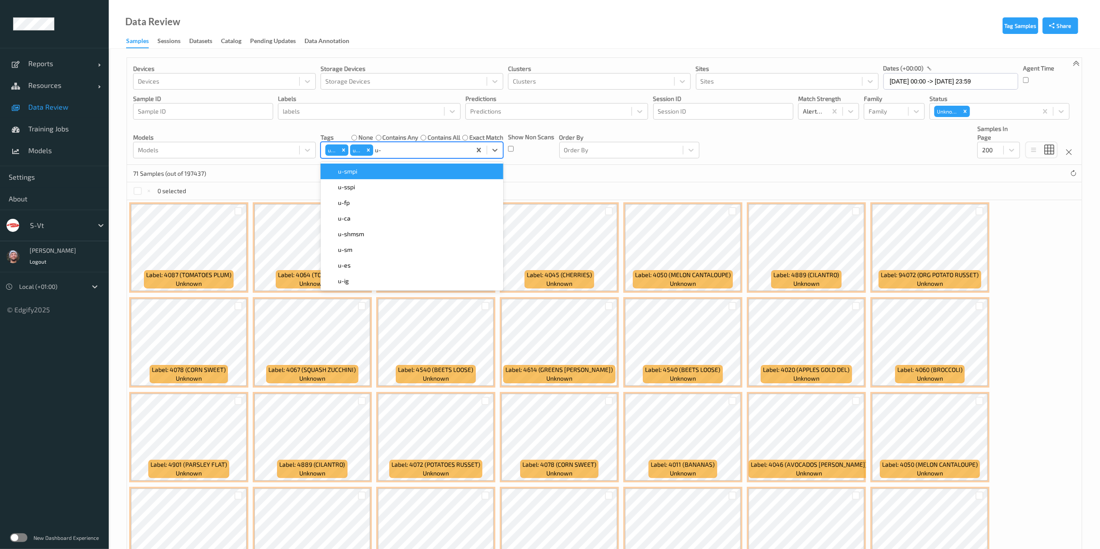
type input "u-c"
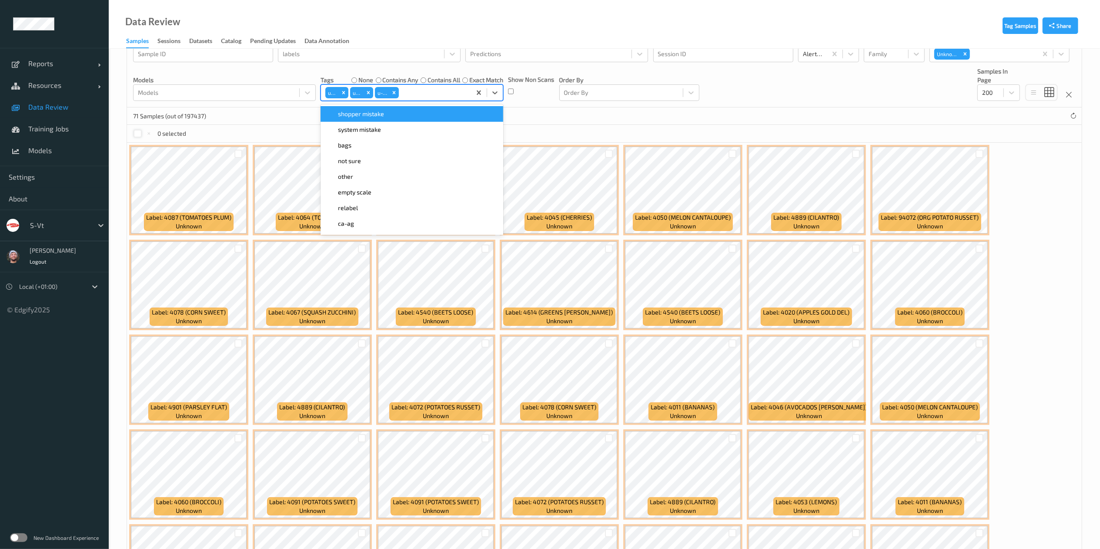
click at [137, 137] on div at bounding box center [138, 134] width 8 height 8
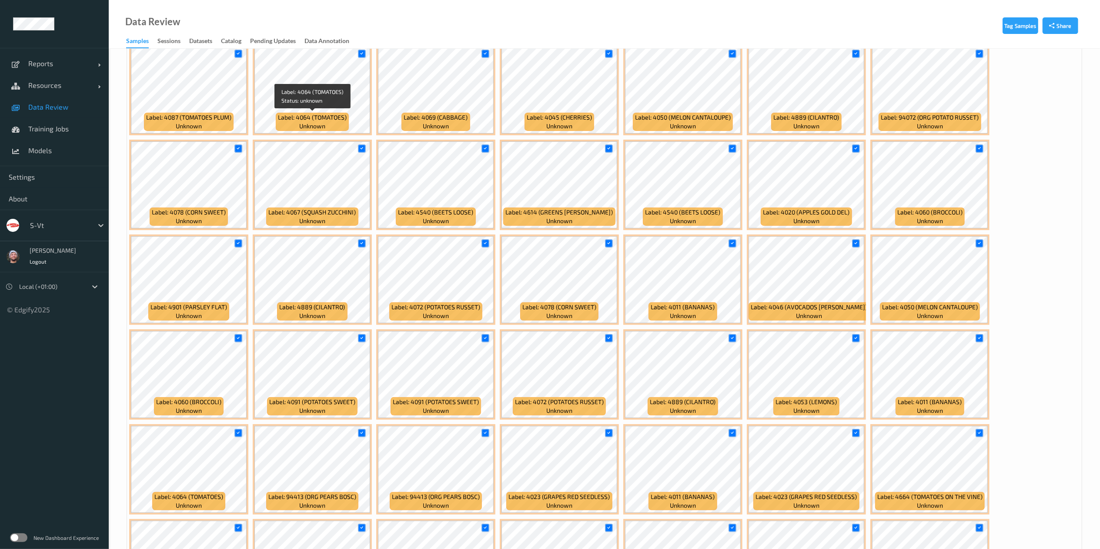
scroll to position [158, 0]
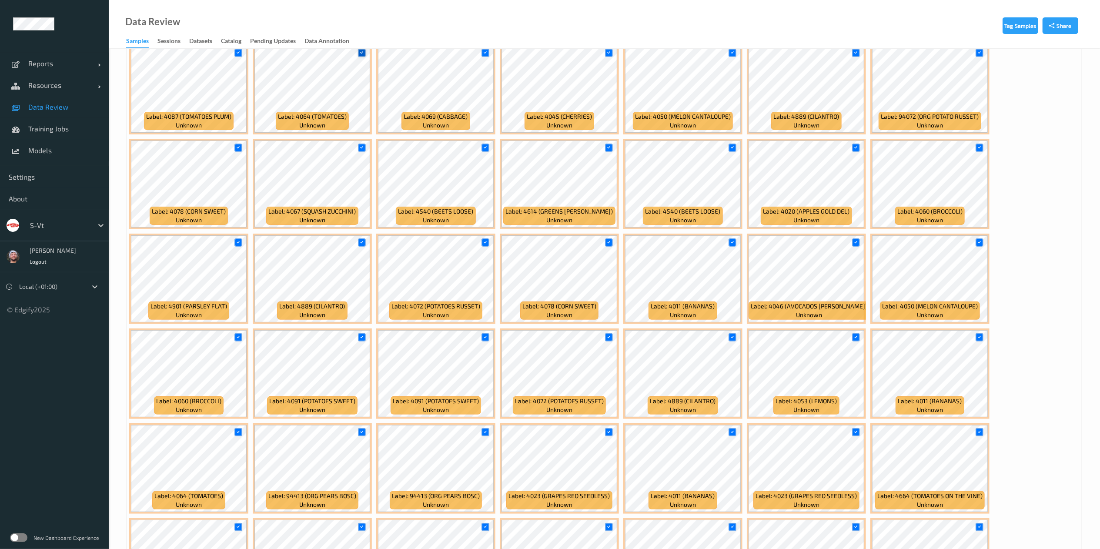
click at [364, 56] on icon at bounding box center [362, 53] width 6 height 6
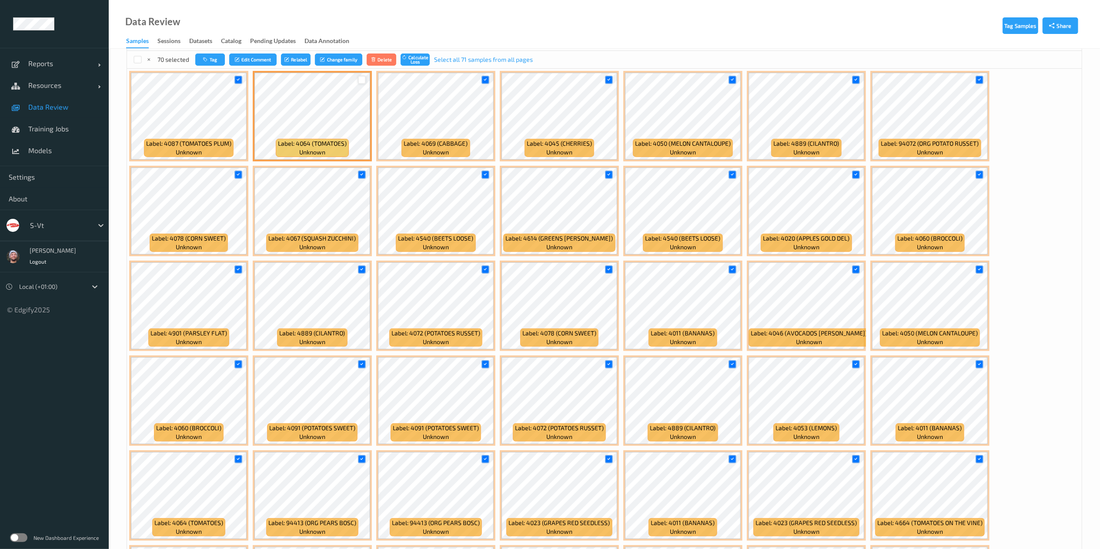
scroll to position [128, 0]
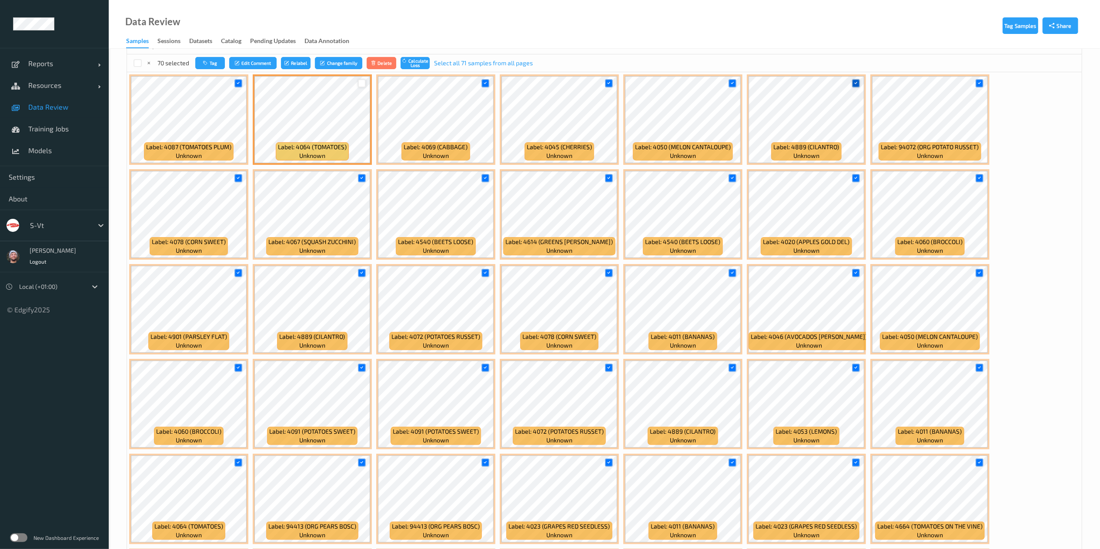
click at [858, 83] on icon at bounding box center [856, 83] width 6 height 6
click at [981, 85] on icon at bounding box center [979, 83] width 6 height 6
click at [979, 181] on icon at bounding box center [979, 178] width 6 height 6
click at [854, 182] on div at bounding box center [856, 178] width 8 height 8
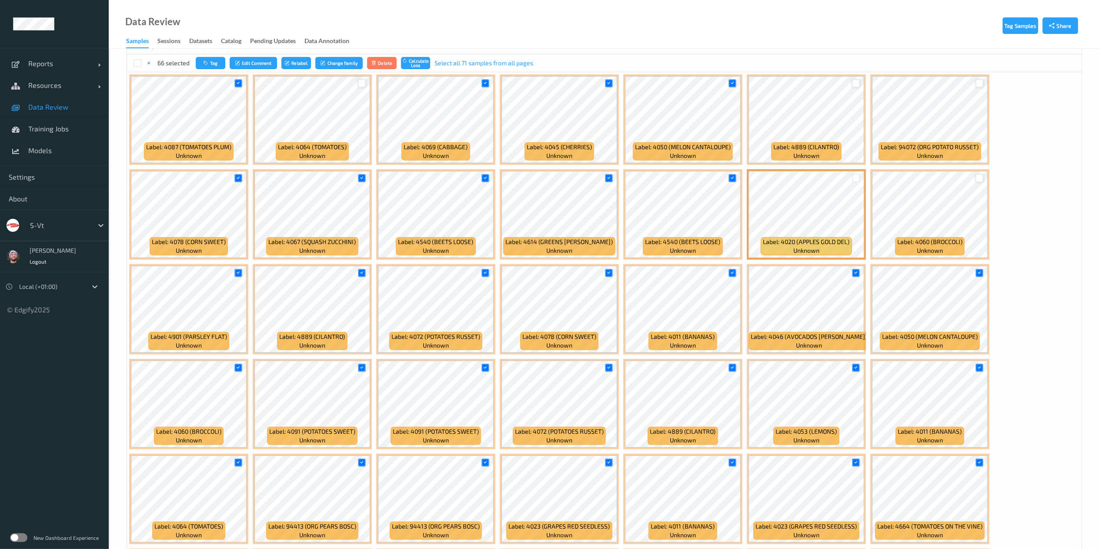
click at [604, 176] on div at bounding box center [609, 178] width 17 height 14
click at [608, 178] on icon at bounding box center [609, 178] width 6 height 6
click at [489, 179] on div at bounding box center [485, 178] width 8 height 8
click at [362, 181] on icon at bounding box center [362, 178] width 6 height 6
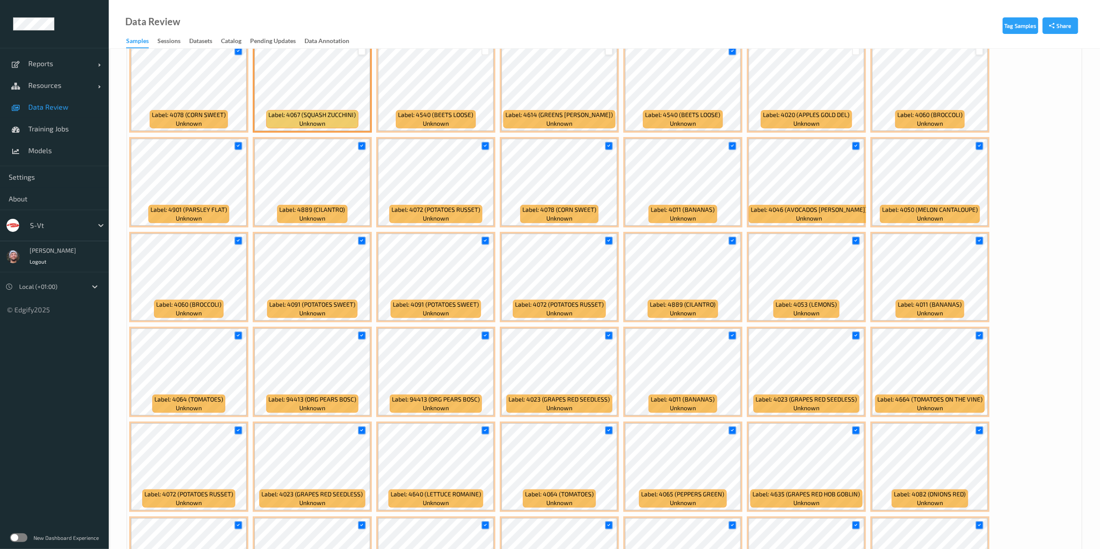
scroll to position [257, 0]
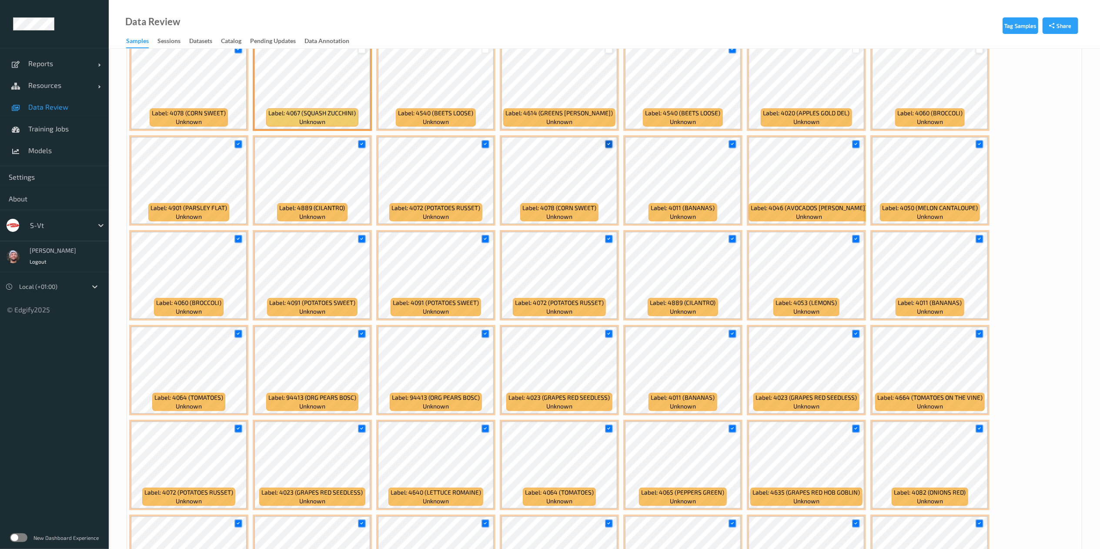
click at [609, 144] on icon at bounding box center [609, 144] width 6 height 6
click at [729, 143] on icon at bounding box center [732, 144] width 6 height 6
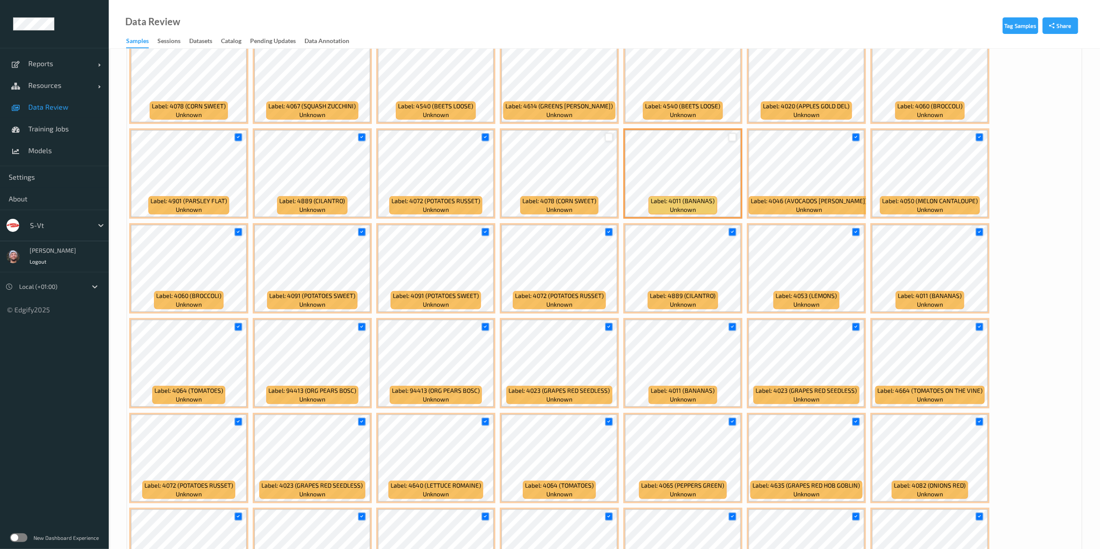
scroll to position [264, 0]
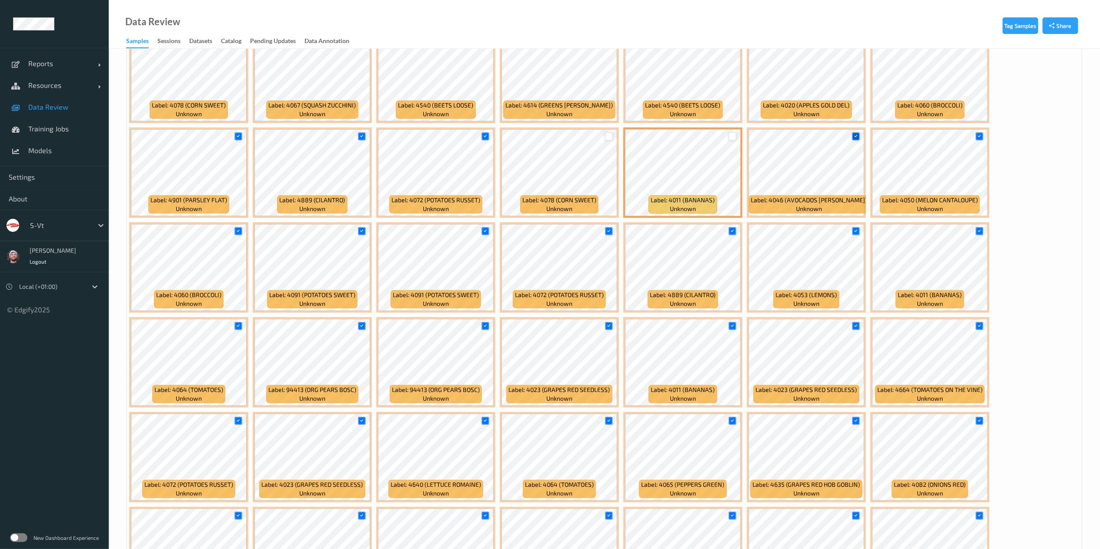
click at [856, 140] on div at bounding box center [856, 136] width 8 height 8
click at [856, 227] on div at bounding box center [856, 231] width 8 height 8
click at [362, 238] on div at bounding box center [362, 231] width 17 height 14
click at [362, 234] on icon at bounding box center [362, 231] width 6 height 6
click at [363, 323] on div at bounding box center [362, 326] width 8 height 8
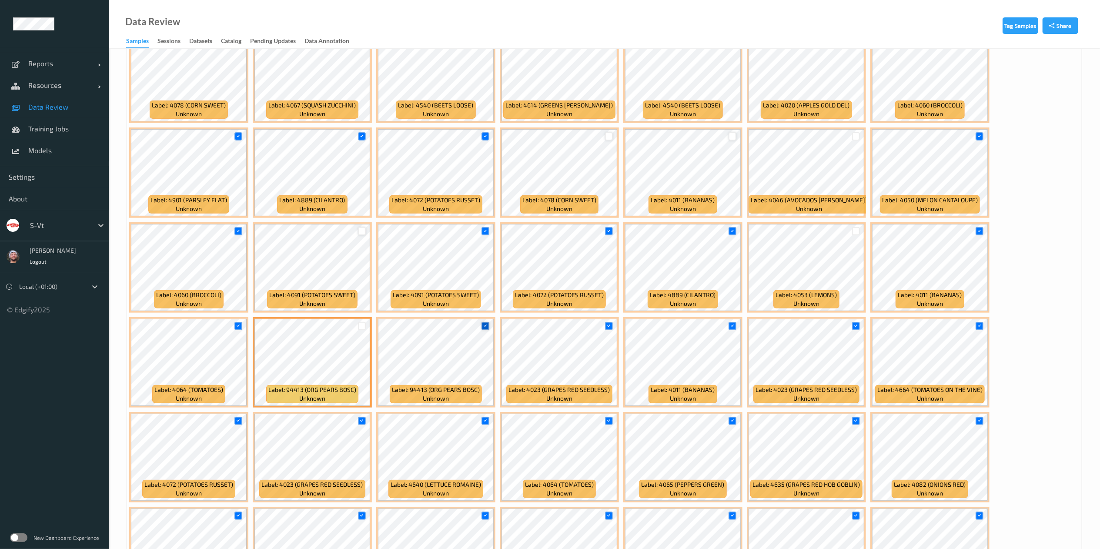
click at [489, 325] on div at bounding box center [485, 326] width 8 height 8
click at [486, 229] on icon at bounding box center [485, 231] width 6 height 6
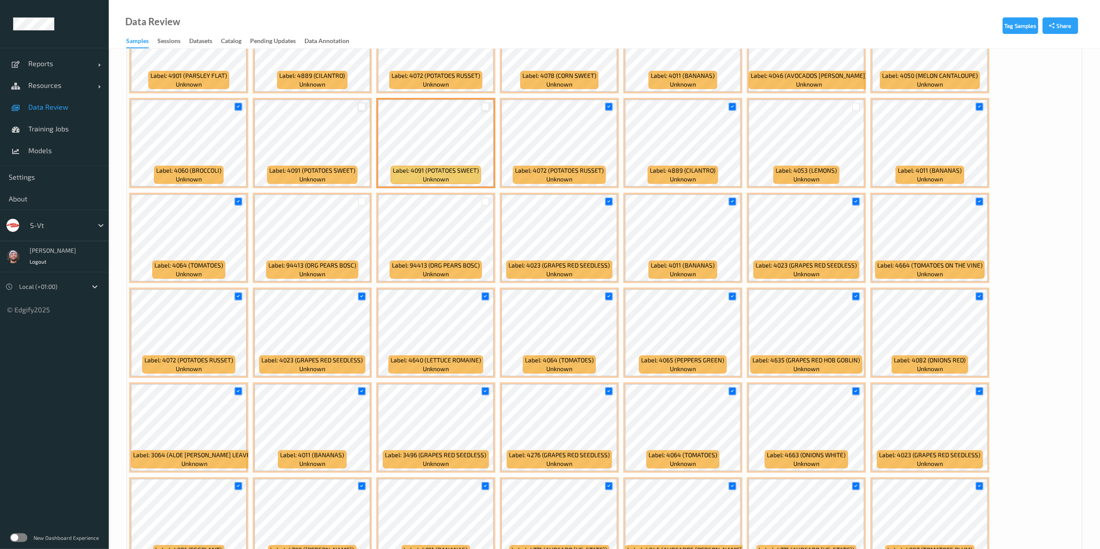
click at [741, 199] on div "Label: 4011 (BANANAS) unknown" at bounding box center [682, 238] width 119 height 90
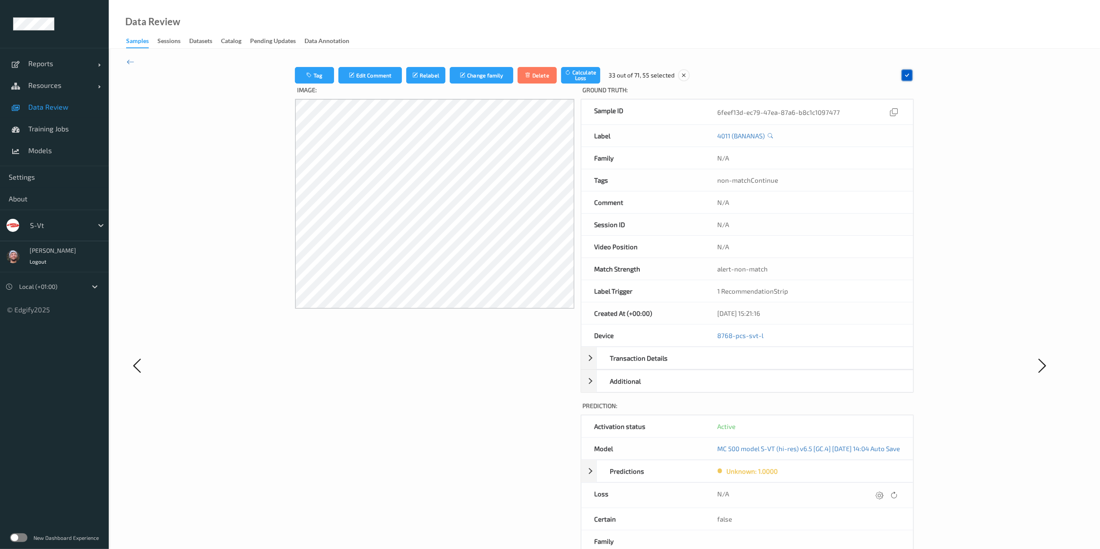
click at [911, 73] on icon at bounding box center [907, 75] width 8 height 8
click at [133, 57] on icon at bounding box center [131, 62] width 8 height 10
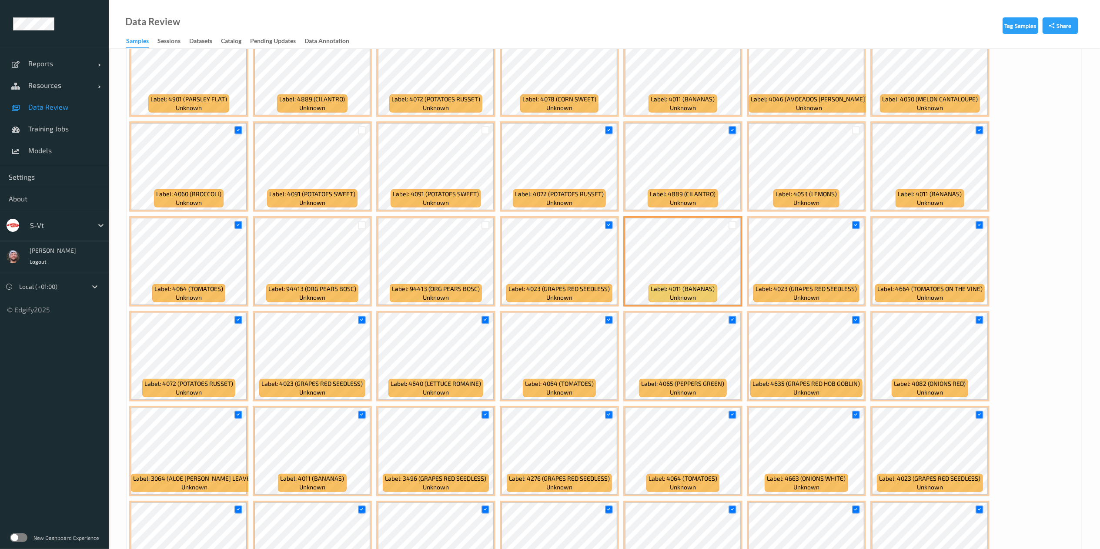
scroll to position [452, 0]
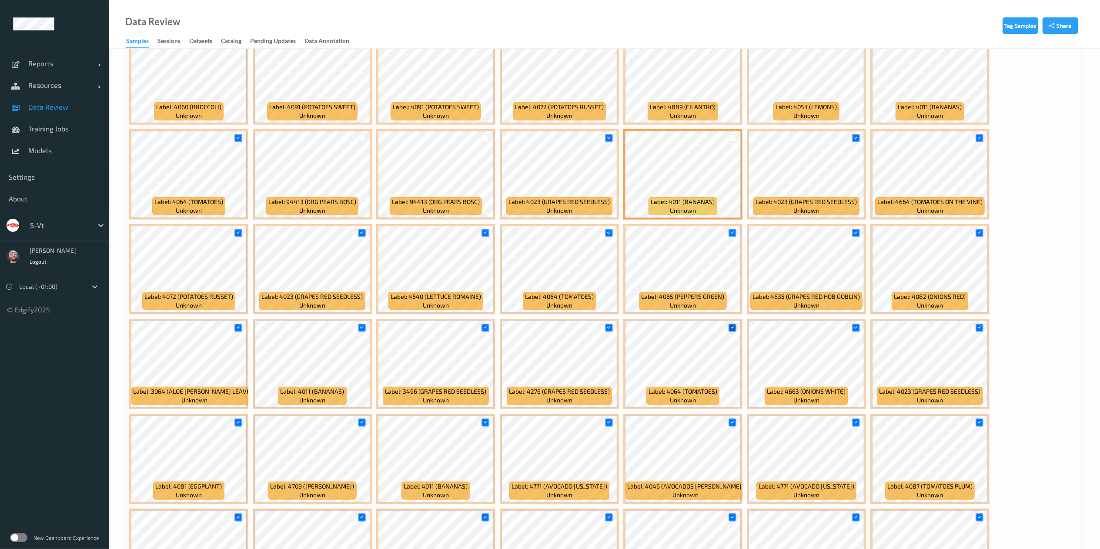
click at [733, 330] on icon at bounding box center [732, 328] width 6 height 6
click at [859, 329] on div at bounding box center [856, 328] width 8 height 8
click at [981, 236] on icon at bounding box center [979, 233] width 6 height 6
click at [359, 327] on icon at bounding box center [362, 328] width 6 height 6
click at [235, 229] on div at bounding box center [238, 233] width 8 height 8
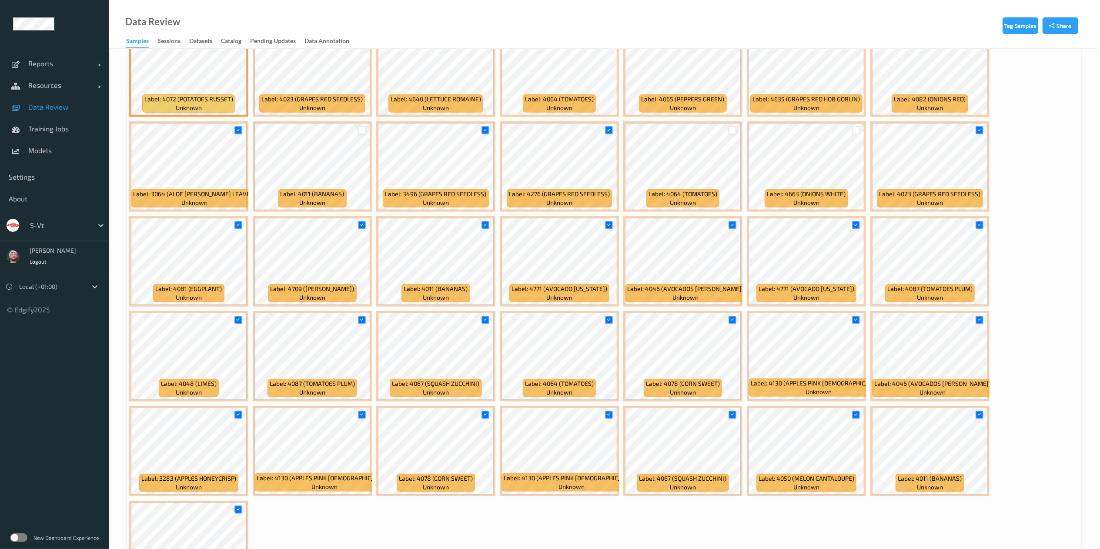
scroll to position [711, 0]
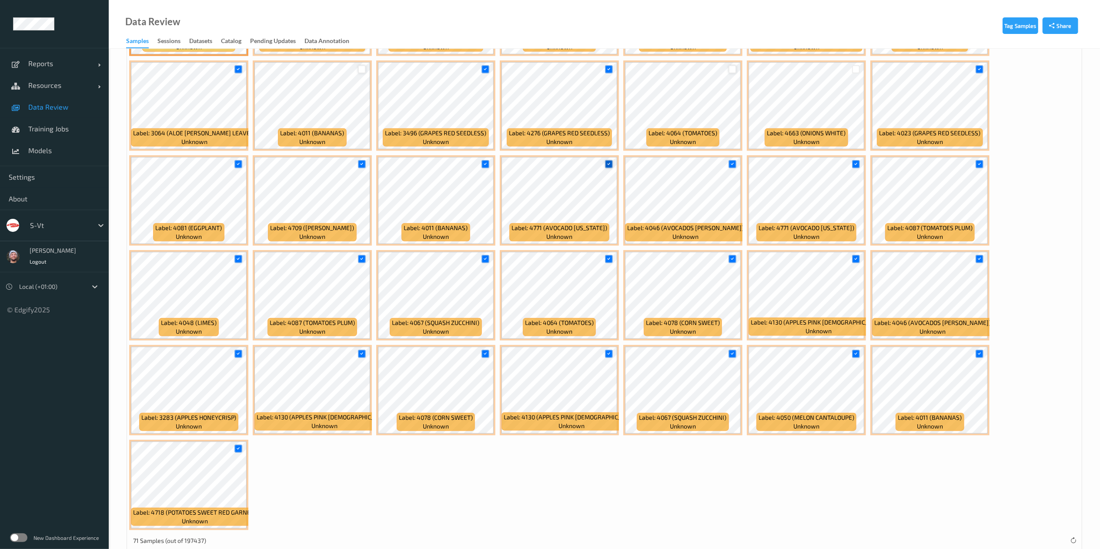
click at [609, 164] on icon at bounding box center [609, 164] width 6 height 6
click at [481, 164] on div at bounding box center [485, 164] width 17 height 14
click at [484, 164] on icon at bounding box center [485, 164] width 6 height 6
click at [359, 163] on icon at bounding box center [362, 164] width 6 height 6
click at [237, 262] on icon at bounding box center [238, 259] width 6 height 6
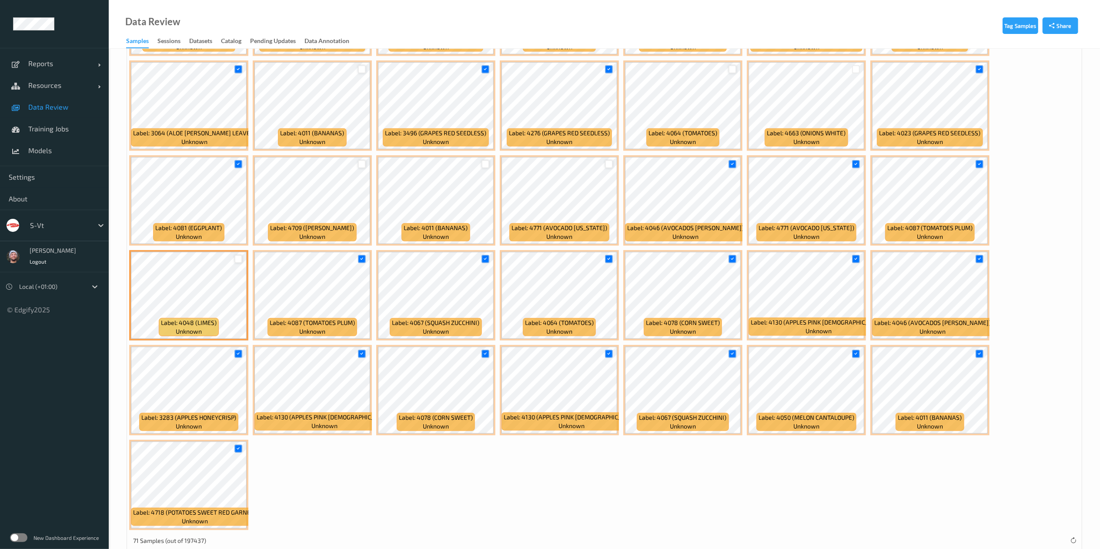
click at [612, 264] on div at bounding box center [609, 259] width 17 height 14
click at [611, 259] on icon at bounding box center [609, 259] width 6 height 6
click at [735, 262] on div at bounding box center [733, 259] width 8 height 8
click at [978, 354] on icon at bounding box center [979, 354] width 6 height 6
click at [853, 259] on icon at bounding box center [856, 259] width 6 height 6
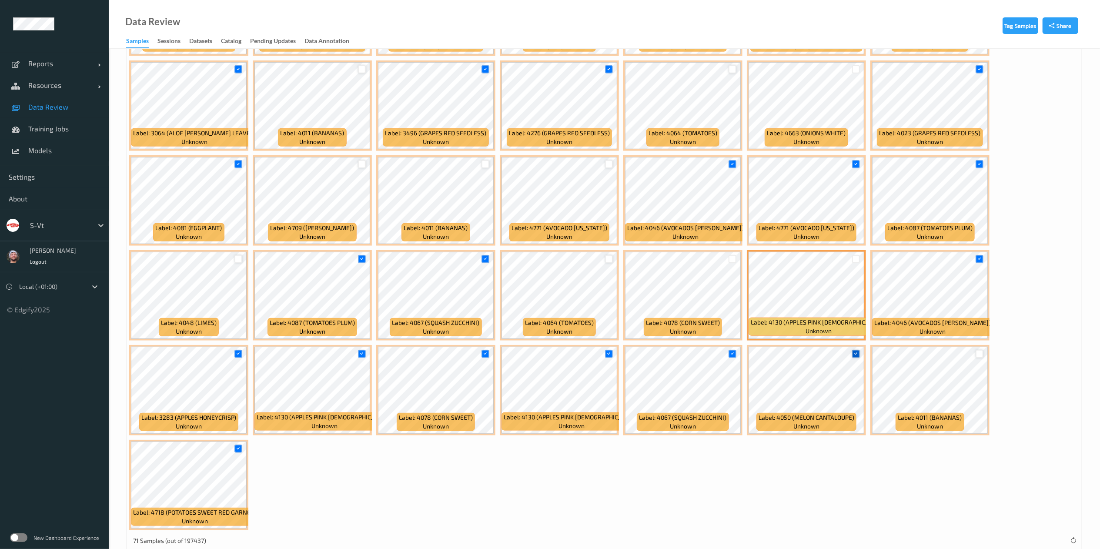
drag, startPoint x: 852, startPoint y: 347, endPoint x: 856, endPoint y: 350, distance: 5.1
click at [856, 350] on div at bounding box center [856, 354] width 17 height 14
click at [856, 350] on div at bounding box center [856, 354] width 8 height 8
click at [238, 451] on icon at bounding box center [238, 449] width 6 height 6
click at [235, 358] on div at bounding box center [238, 354] width 8 height 8
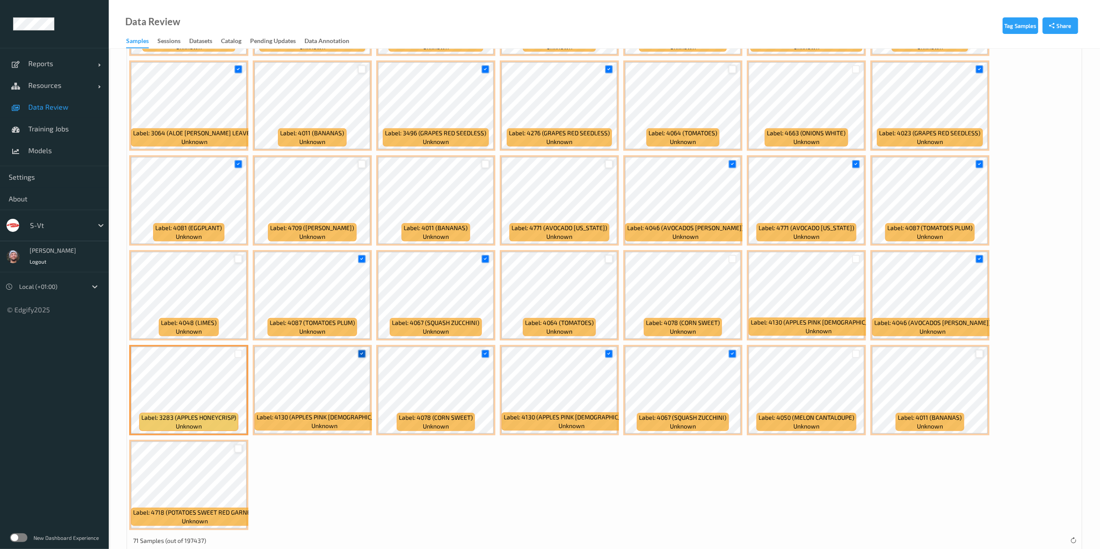
click at [360, 354] on icon at bounding box center [362, 354] width 6 height 6
click at [486, 354] on icon at bounding box center [485, 354] width 6 height 6
click at [609, 355] on icon at bounding box center [609, 354] width 6 height 6
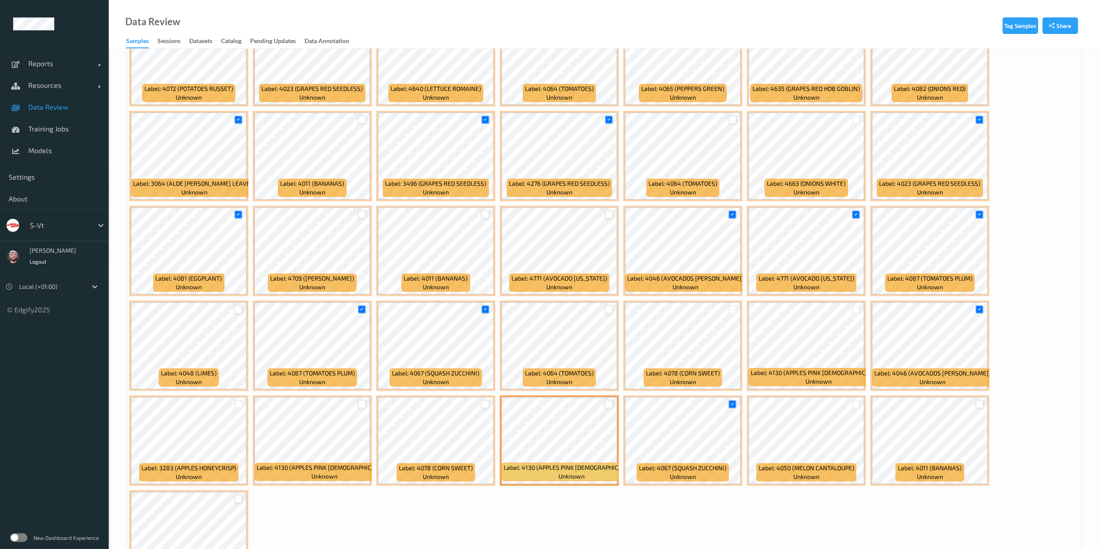
scroll to position [659, 0]
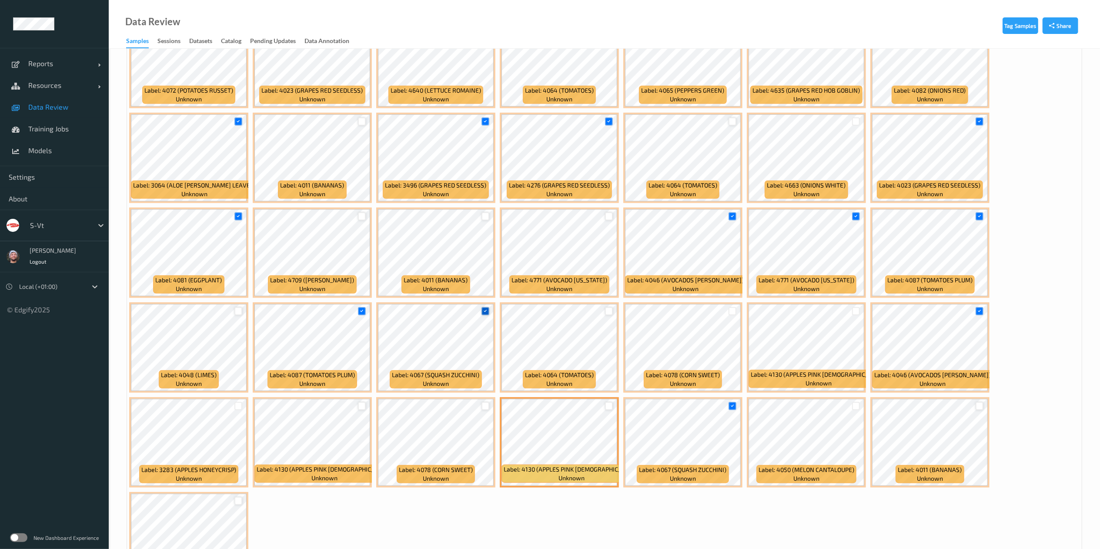
click at [486, 309] on icon at bounding box center [485, 311] width 6 height 6
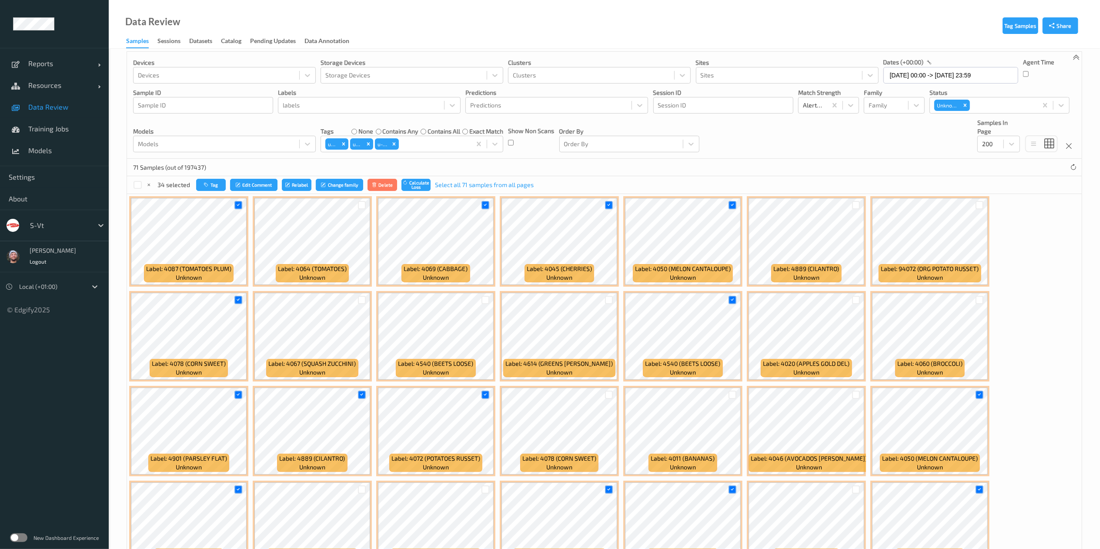
scroll to position [0, 0]
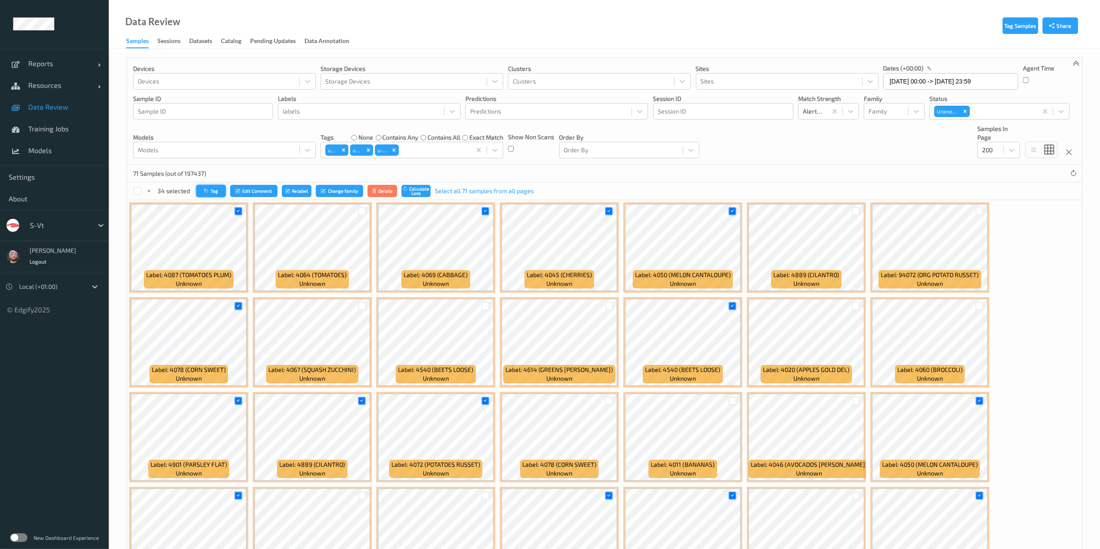
click at [213, 192] on button "Tag" at bounding box center [211, 191] width 30 height 13
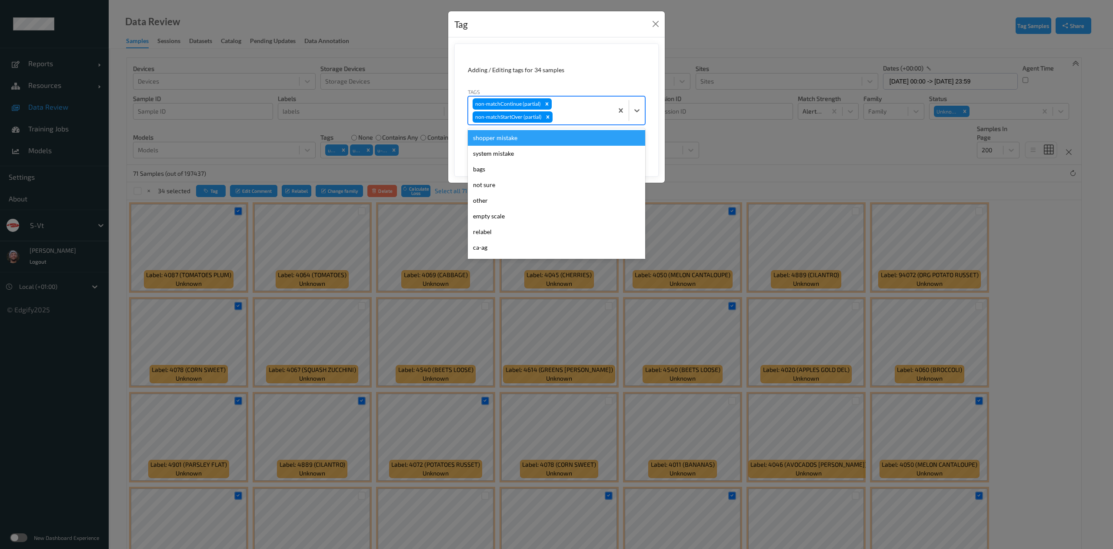
click at [585, 114] on div at bounding box center [582, 117] width 54 height 10
type input "gi"
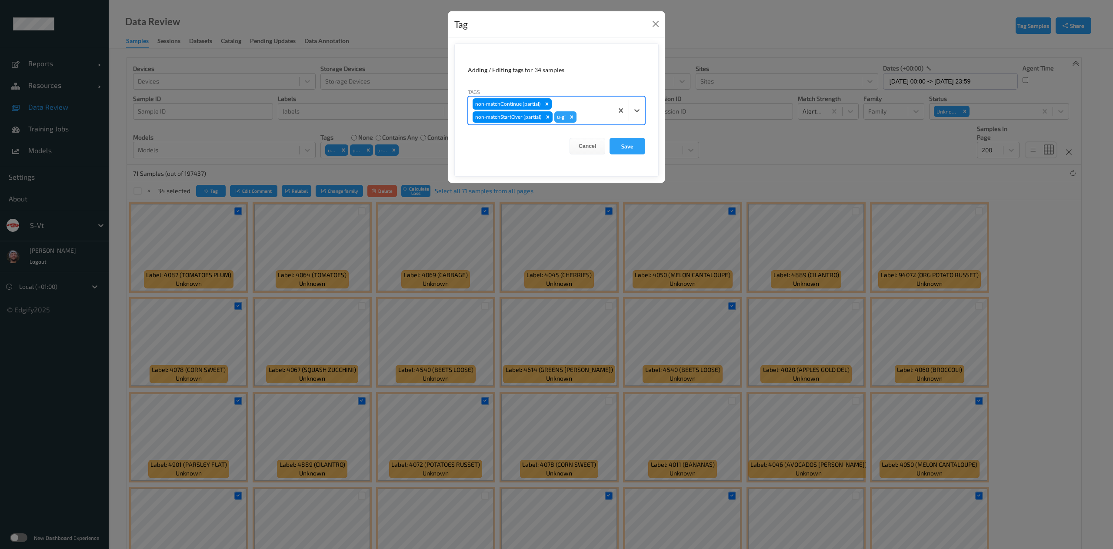
click at [610, 138] on button "Save" at bounding box center [628, 146] width 36 height 17
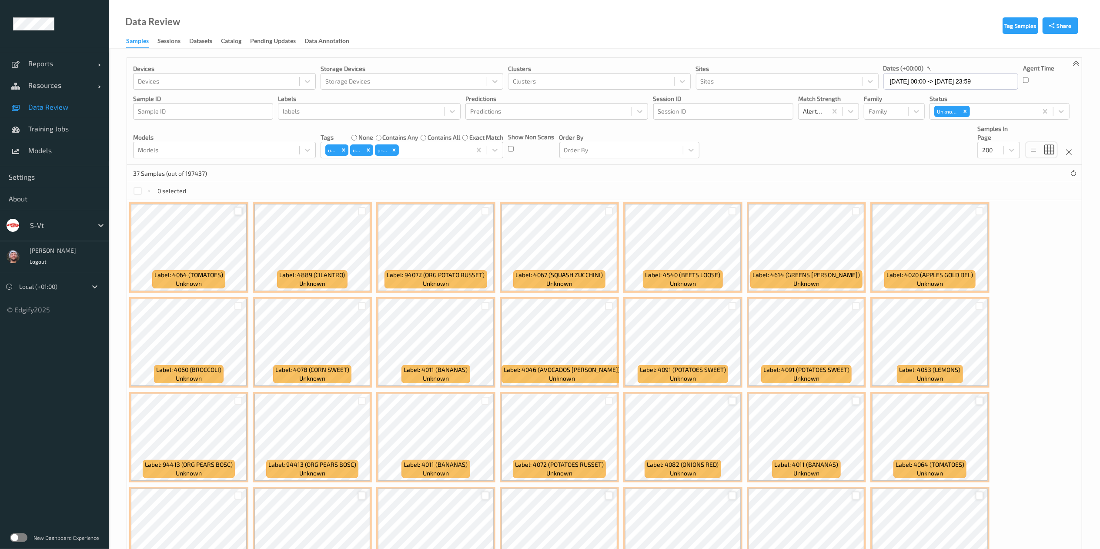
click at [236, 210] on div at bounding box center [238, 211] width 8 height 8
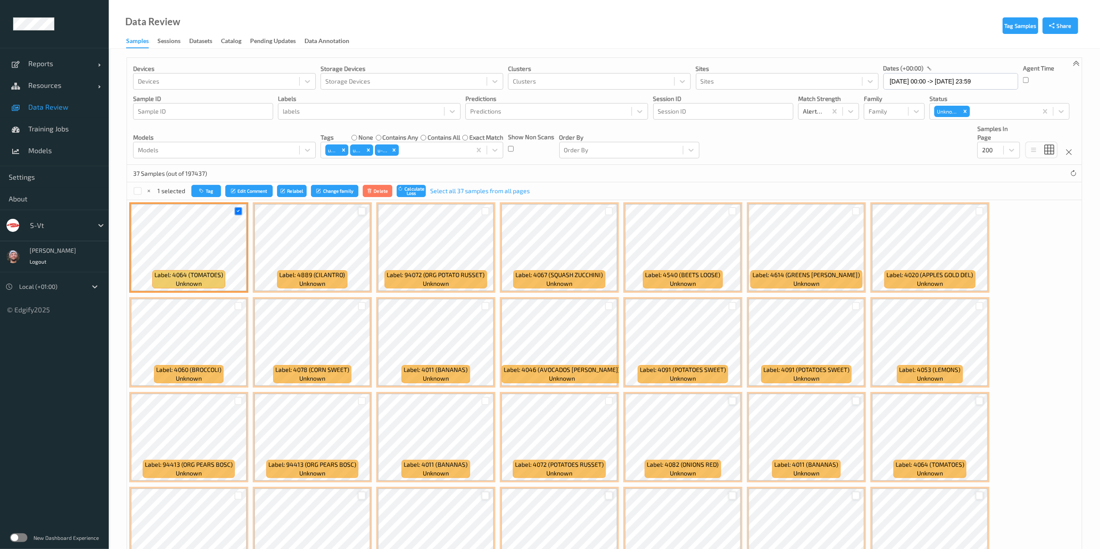
click at [365, 213] on div at bounding box center [362, 211] width 17 height 14
click at [365, 213] on div at bounding box center [362, 211] width 8 height 8
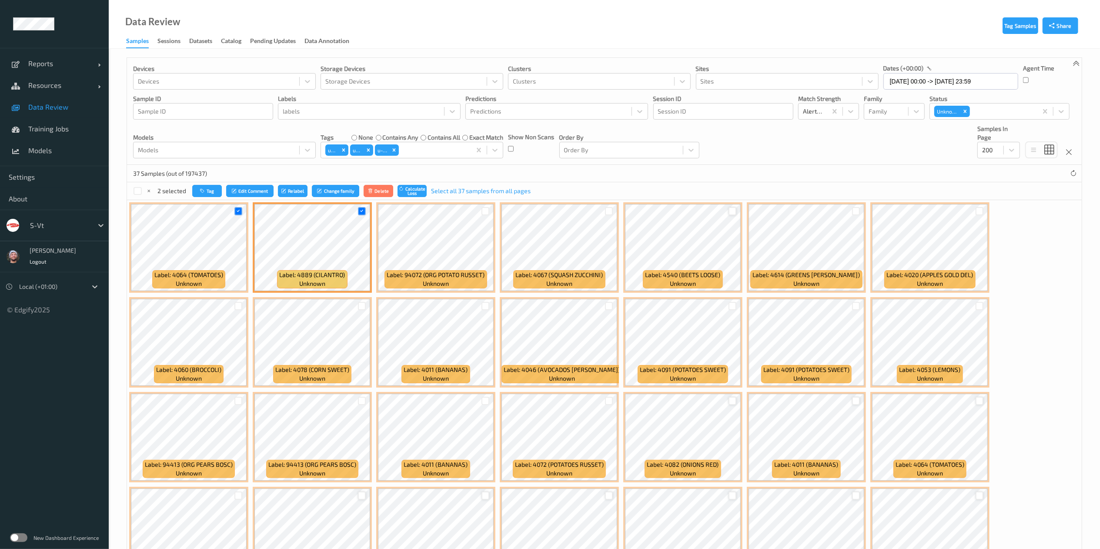
click at [733, 215] on div at bounding box center [733, 211] width 8 height 8
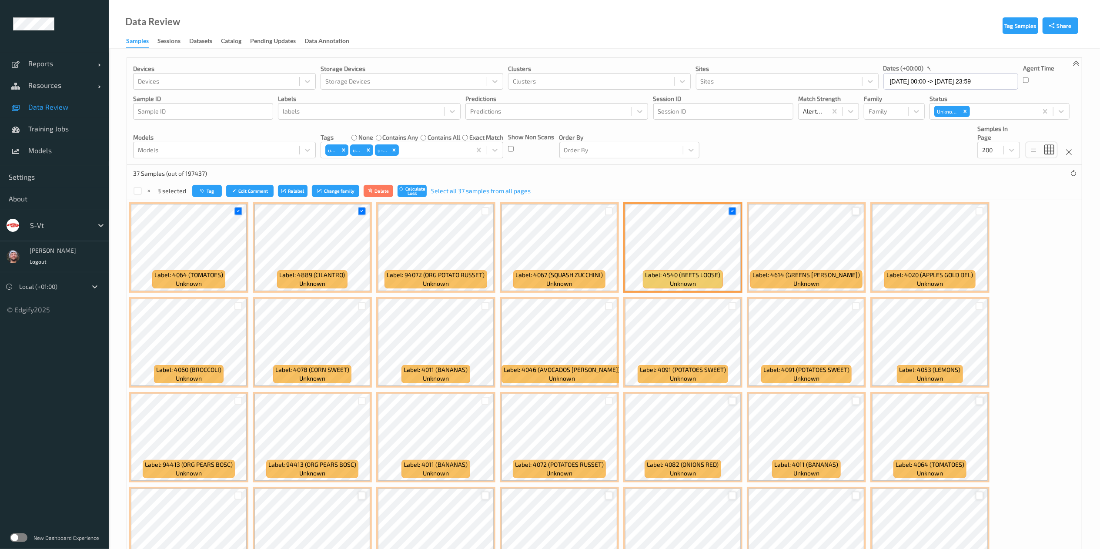
click at [855, 209] on div at bounding box center [856, 211] width 8 height 8
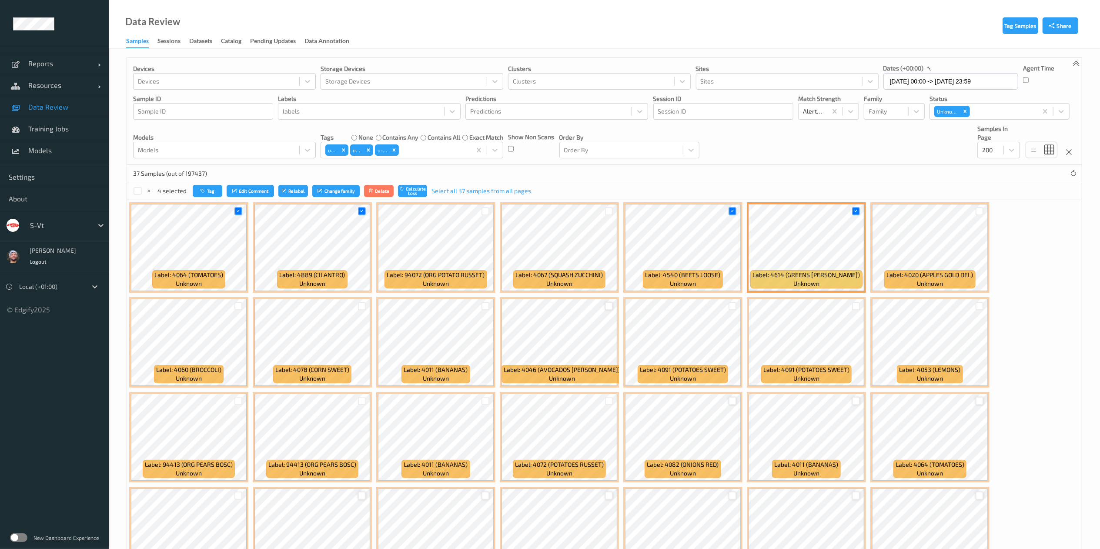
click at [612, 308] on div at bounding box center [609, 306] width 8 height 8
click at [855, 401] on div at bounding box center [856, 401] width 8 height 8
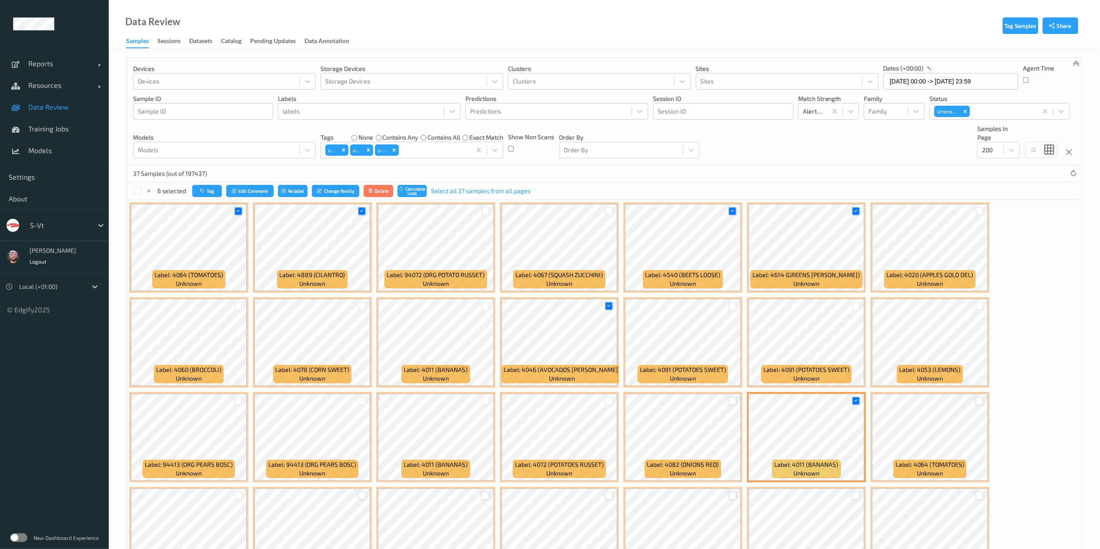
click at [978, 400] on div at bounding box center [980, 401] width 8 height 8
click at [605, 400] on div at bounding box center [609, 401] width 8 height 8
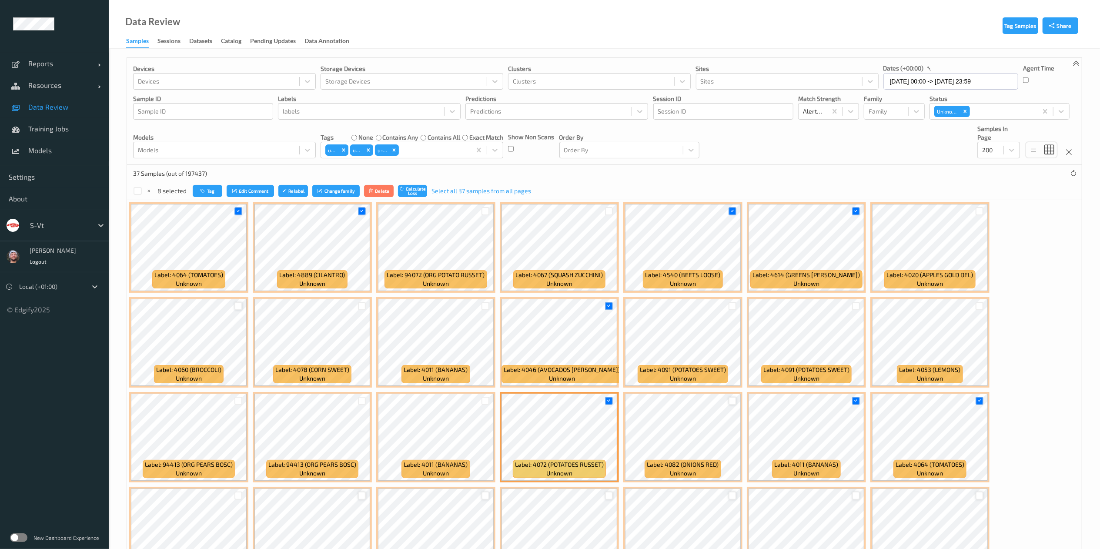
click at [238, 308] on div at bounding box center [238, 306] width 8 height 8
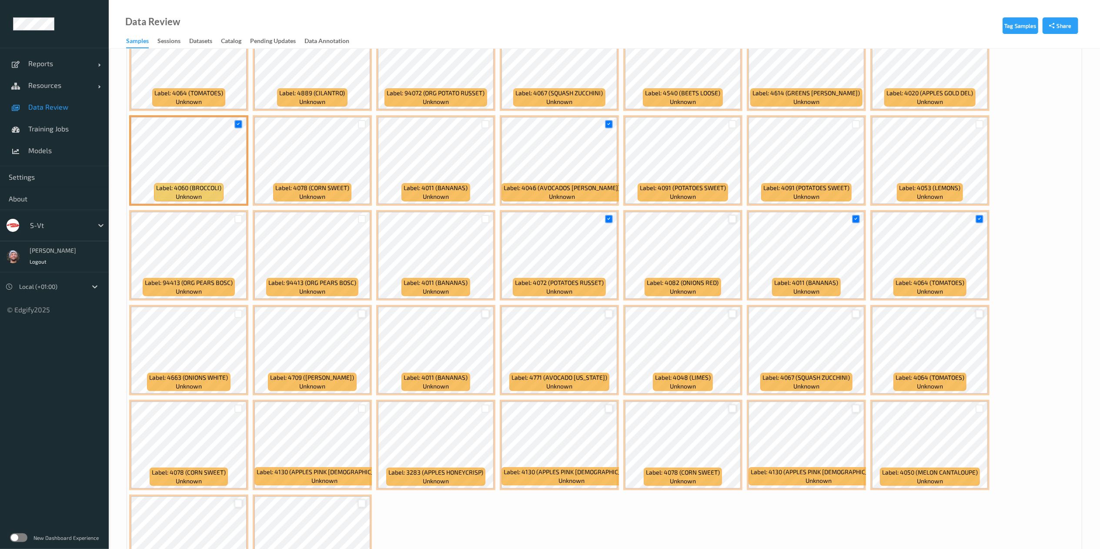
click at [234, 311] on div at bounding box center [238, 314] width 17 height 14
click at [242, 414] on div at bounding box center [238, 408] width 17 height 14
click at [242, 412] on div at bounding box center [238, 408] width 17 height 14
click at [237, 313] on div at bounding box center [238, 314] width 8 height 8
click at [237, 410] on div at bounding box center [238, 409] width 8 height 8
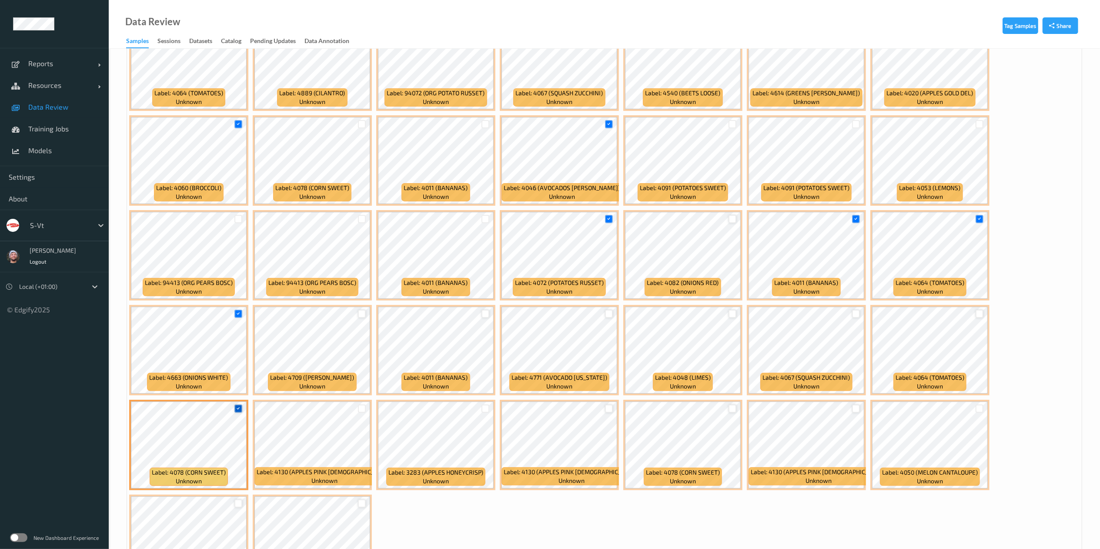
scroll to position [257, 0]
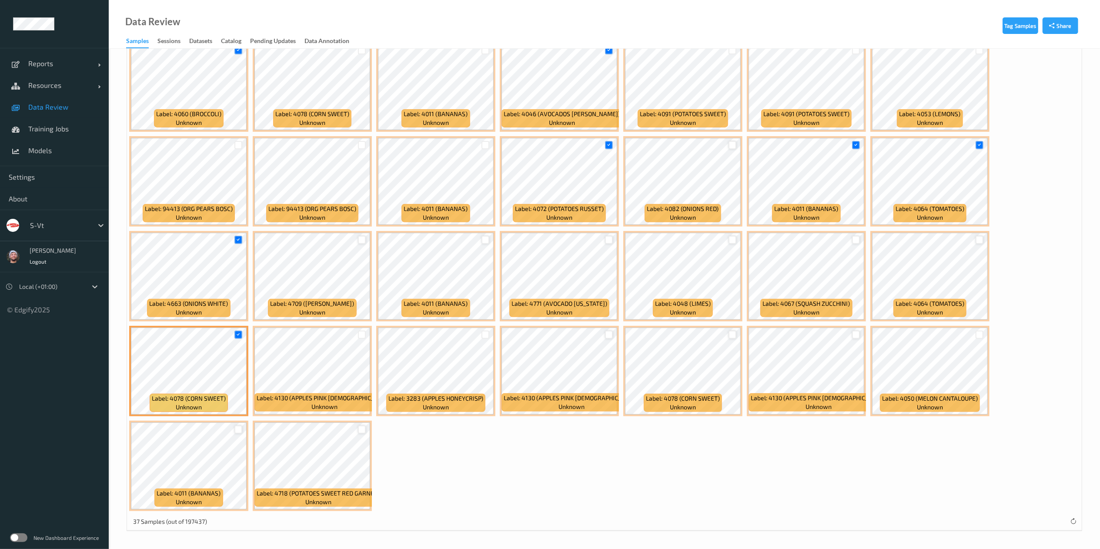
click at [237, 425] on div at bounding box center [238, 429] width 8 height 8
click at [486, 332] on div at bounding box center [485, 335] width 8 height 8
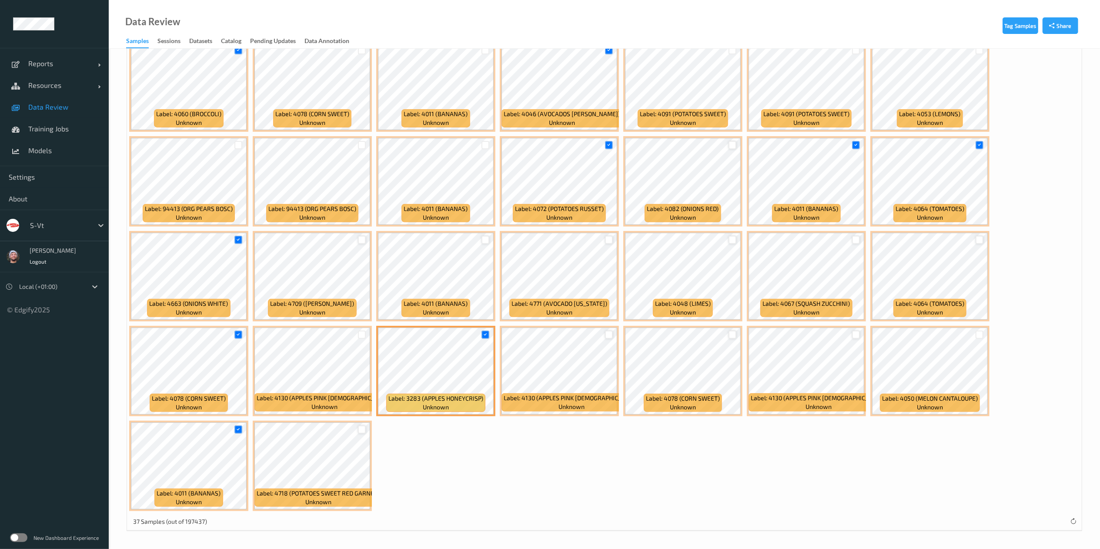
click at [484, 243] on div at bounding box center [485, 240] width 8 height 8
click at [980, 244] on div at bounding box center [980, 240] width 8 height 8
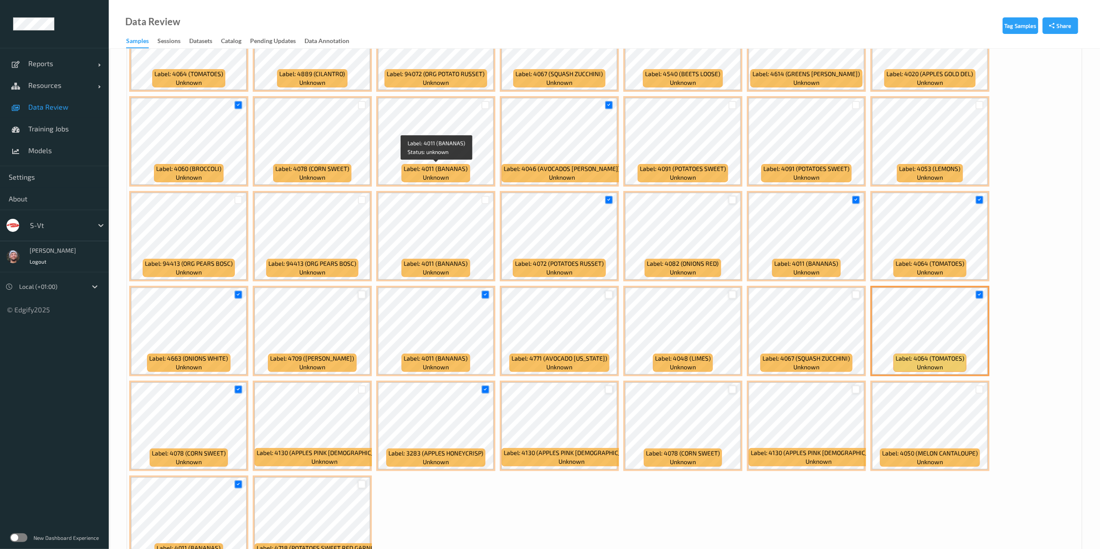
scroll to position [0, 0]
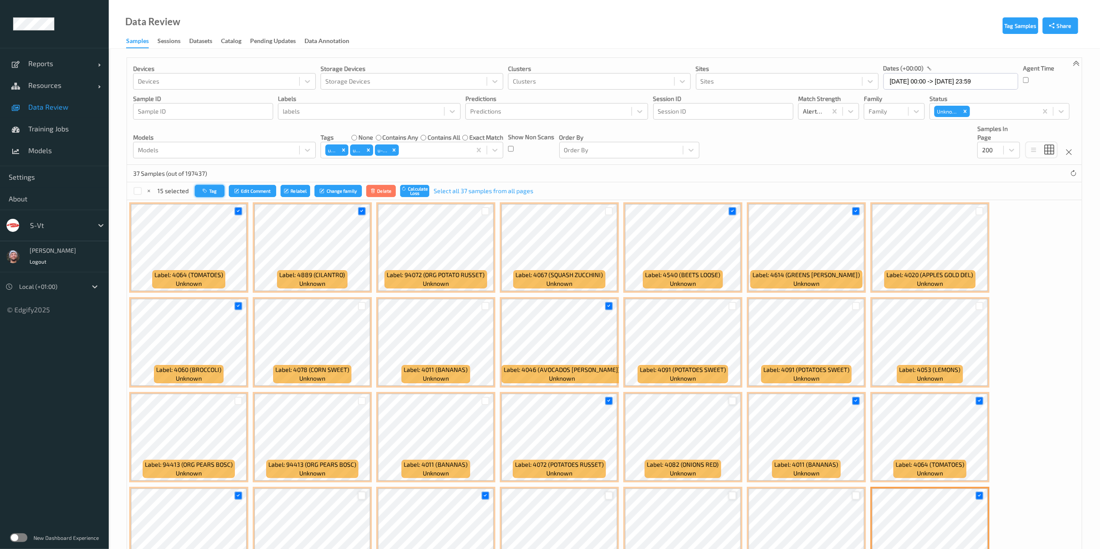
click at [215, 192] on button "Tag" at bounding box center [210, 191] width 30 height 13
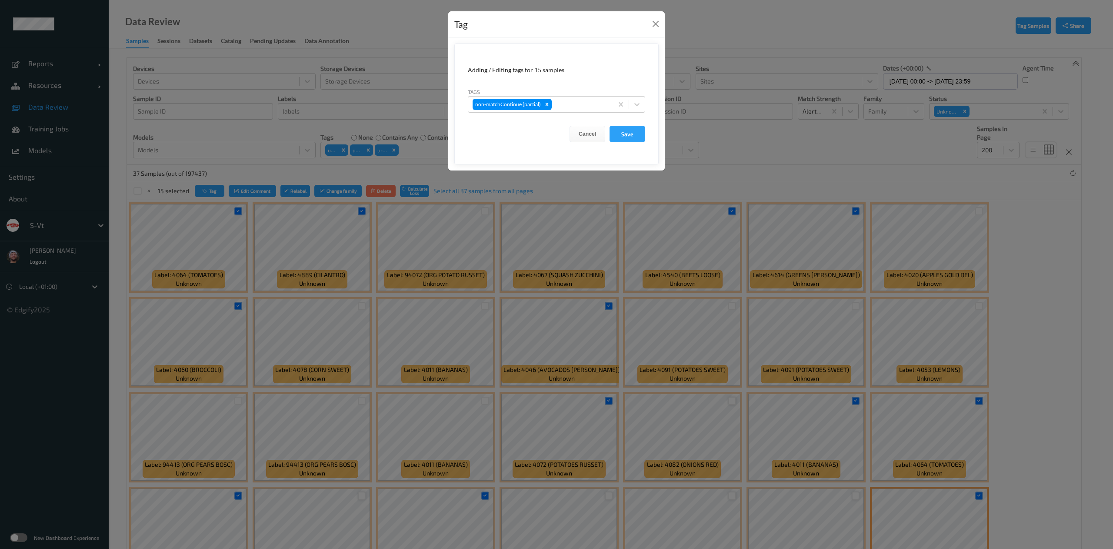
click at [560, 113] on form "Adding / Editing tags for 15 samples Tags non-matchContinue (partial) Cancel Sa…" at bounding box center [557, 103] width 204 height 121
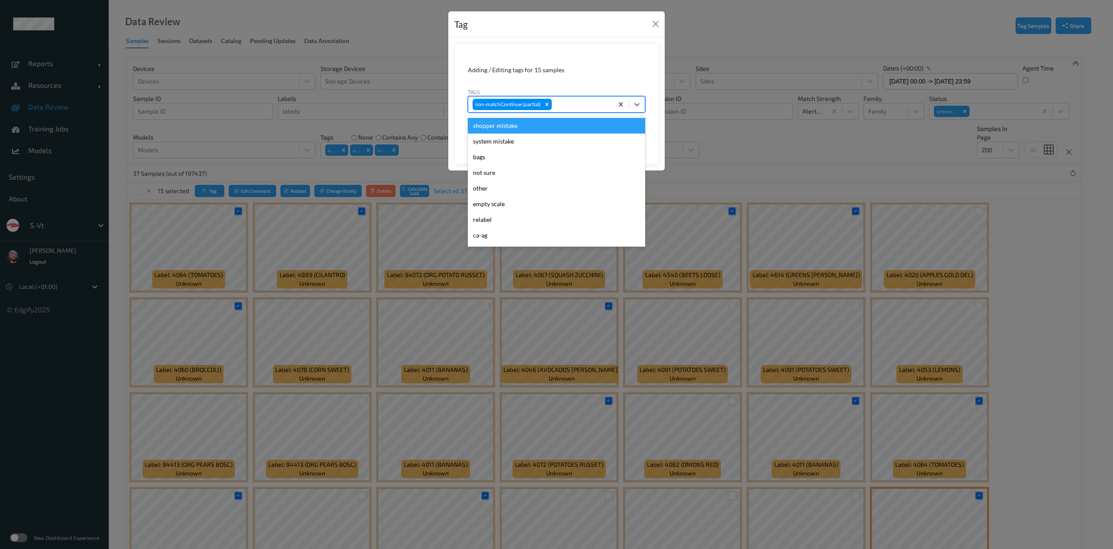
click at [566, 108] on div at bounding box center [581, 104] width 55 height 10
type input "pi"
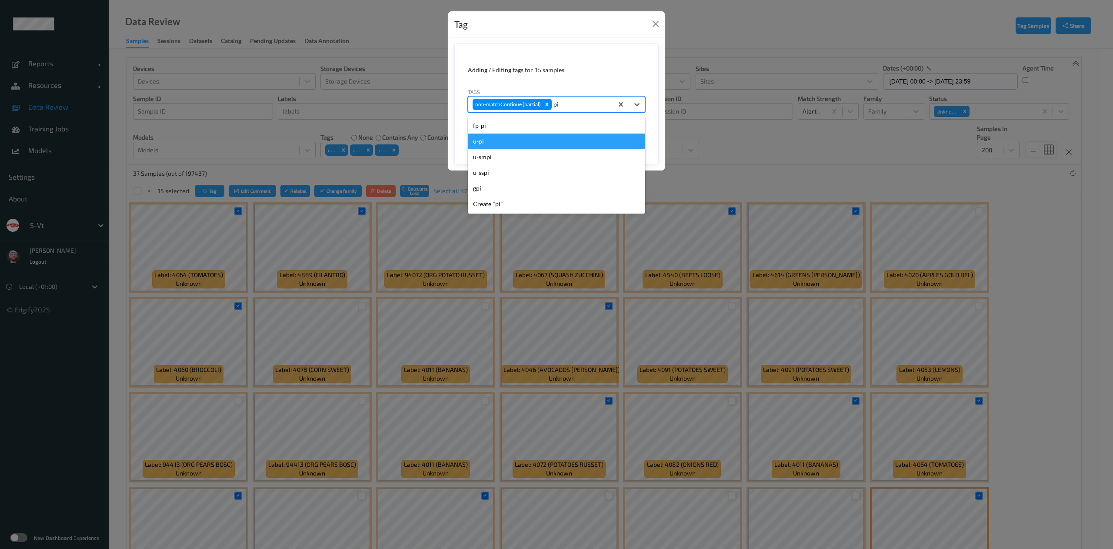
click at [545, 144] on div "u-pi" at bounding box center [556, 142] width 177 height 16
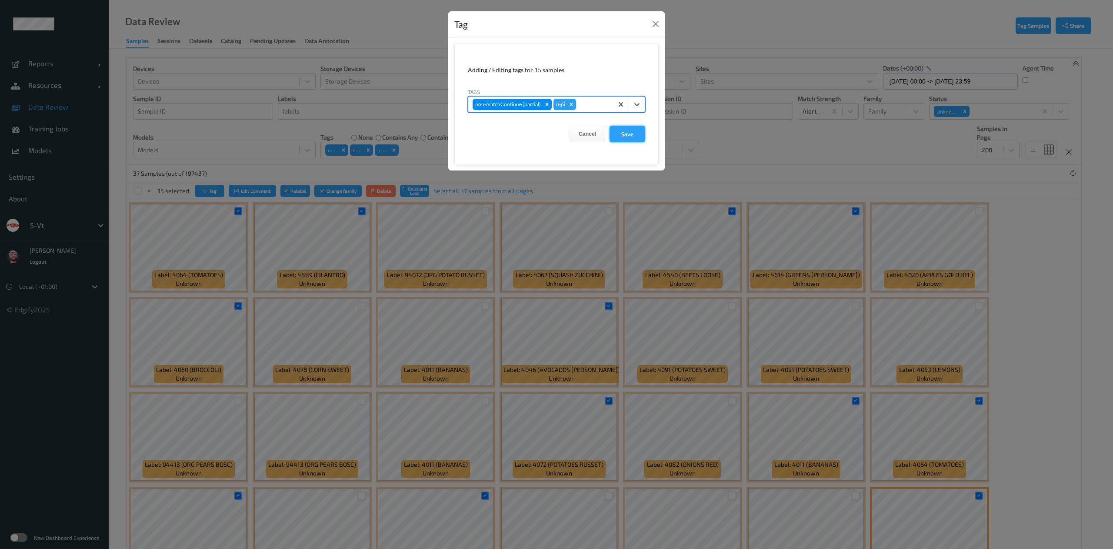
click at [634, 138] on button "Save" at bounding box center [628, 134] width 36 height 17
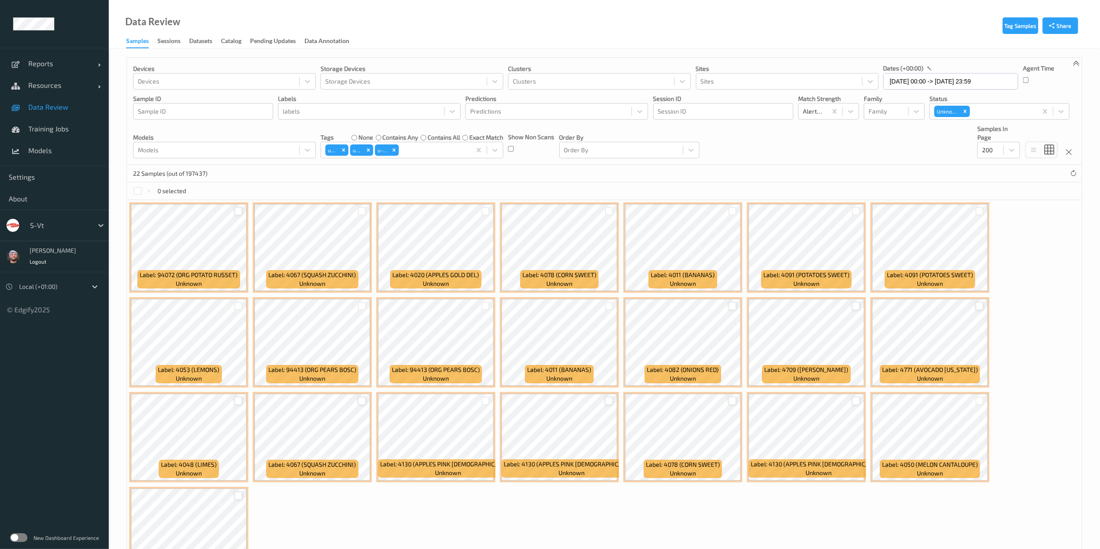
click at [237, 211] on div at bounding box center [238, 211] width 8 height 8
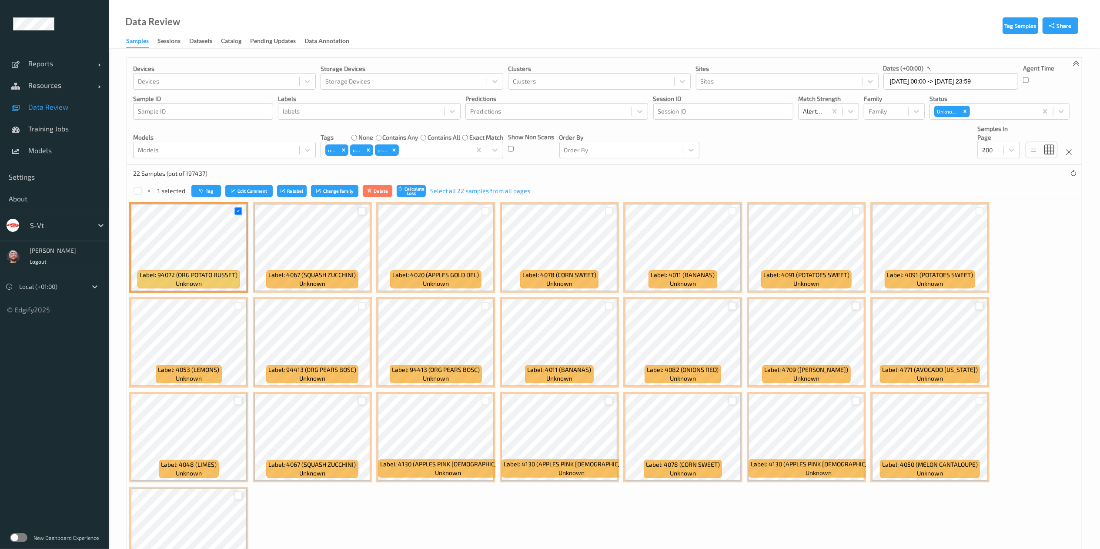
click at [364, 208] on div at bounding box center [362, 211] width 8 height 8
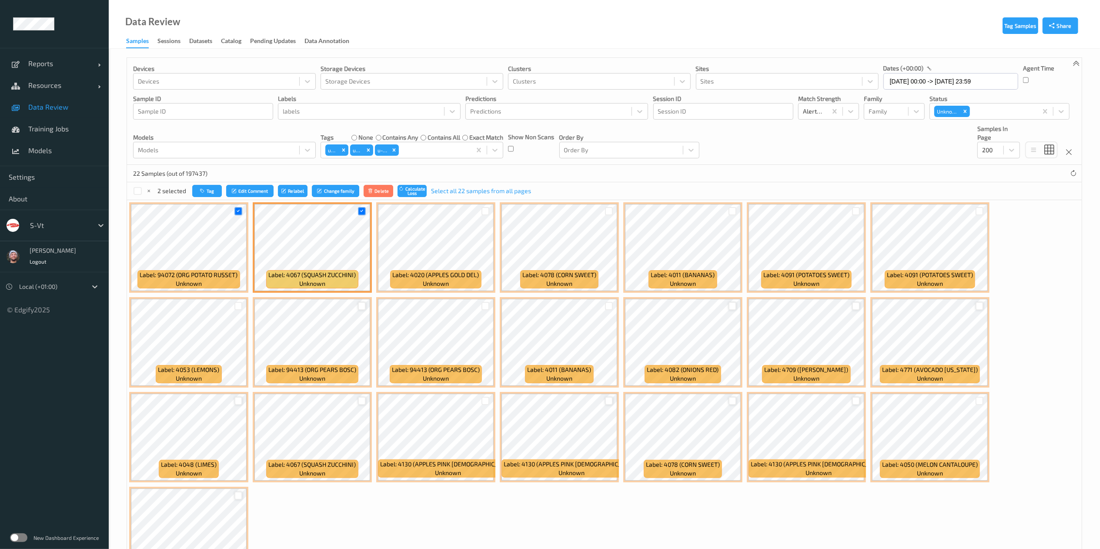
click at [360, 310] on div at bounding box center [362, 306] width 8 height 8
click at [855, 402] on div at bounding box center [856, 401] width 8 height 8
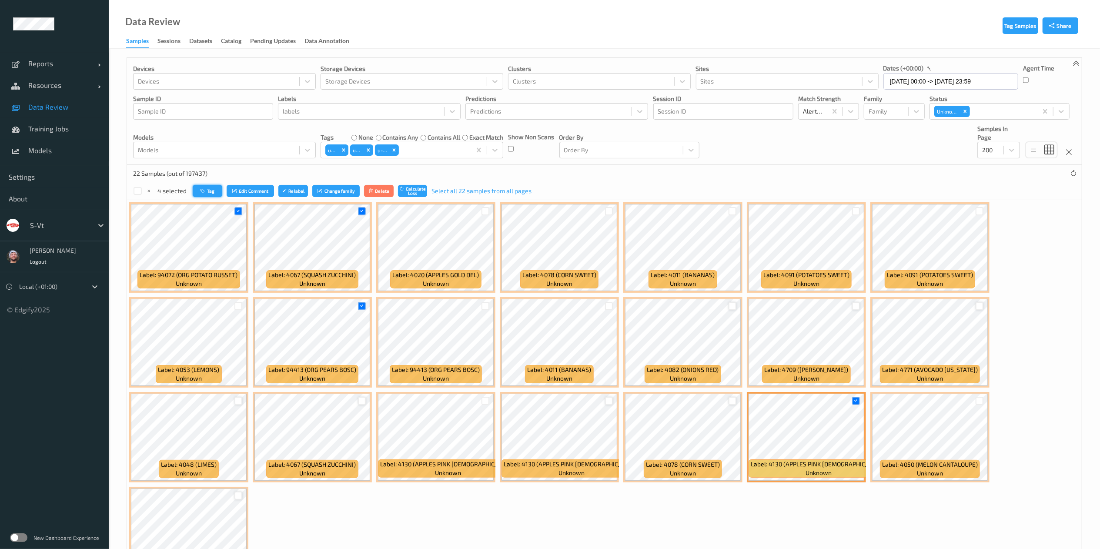
click at [217, 196] on button "Tag" at bounding box center [208, 191] width 30 height 13
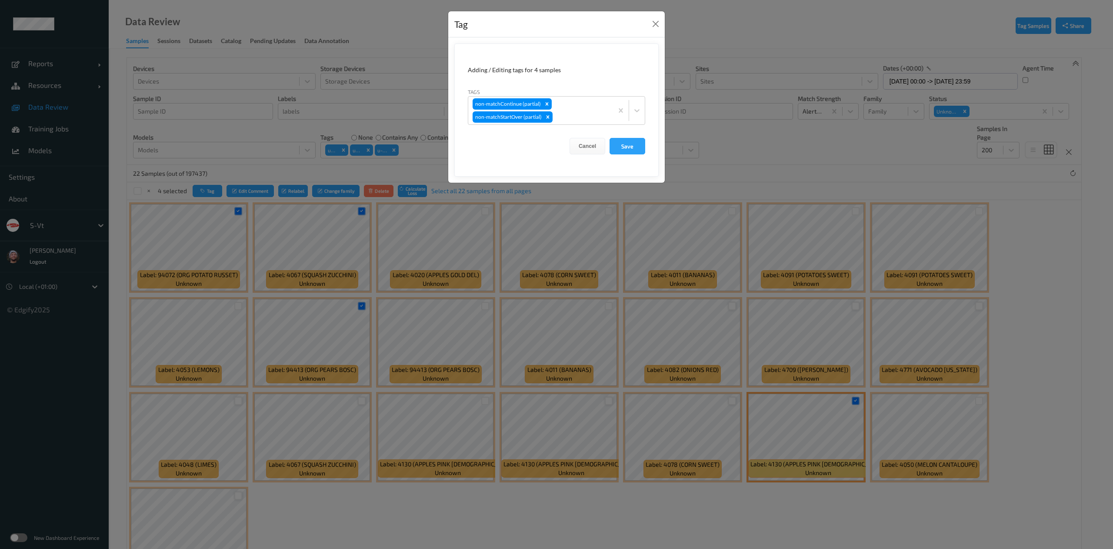
click at [492, 295] on div "Tag Adding / Editing tags for 4 samples Tags non-matchContinue (partial) non-ma…" at bounding box center [556, 274] width 1113 height 549
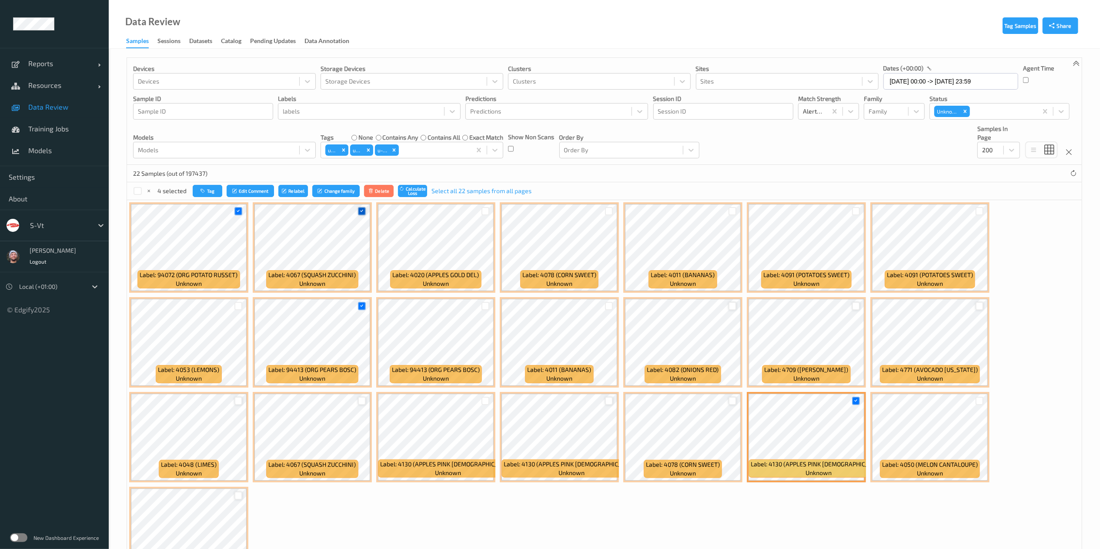
click at [366, 212] on div at bounding box center [362, 211] width 8 height 8
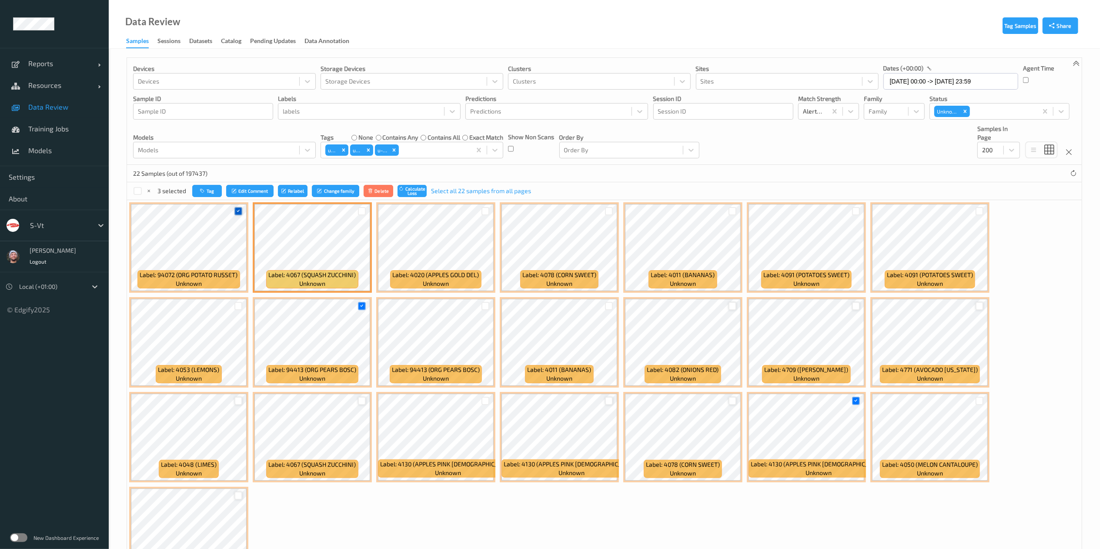
click at [239, 213] on icon at bounding box center [238, 211] width 6 height 6
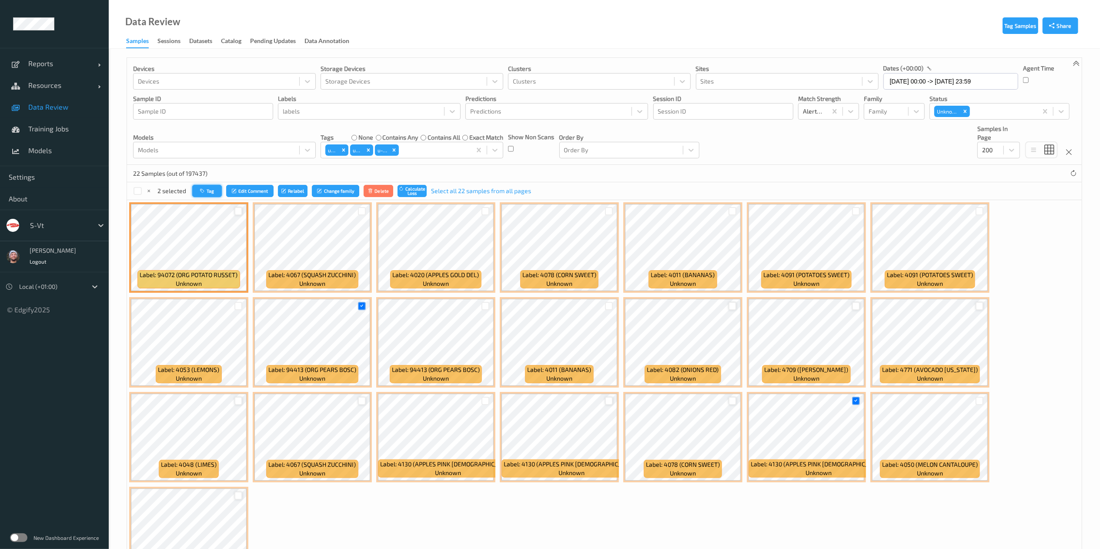
click at [208, 196] on button "Tag" at bounding box center [207, 191] width 30 height 13
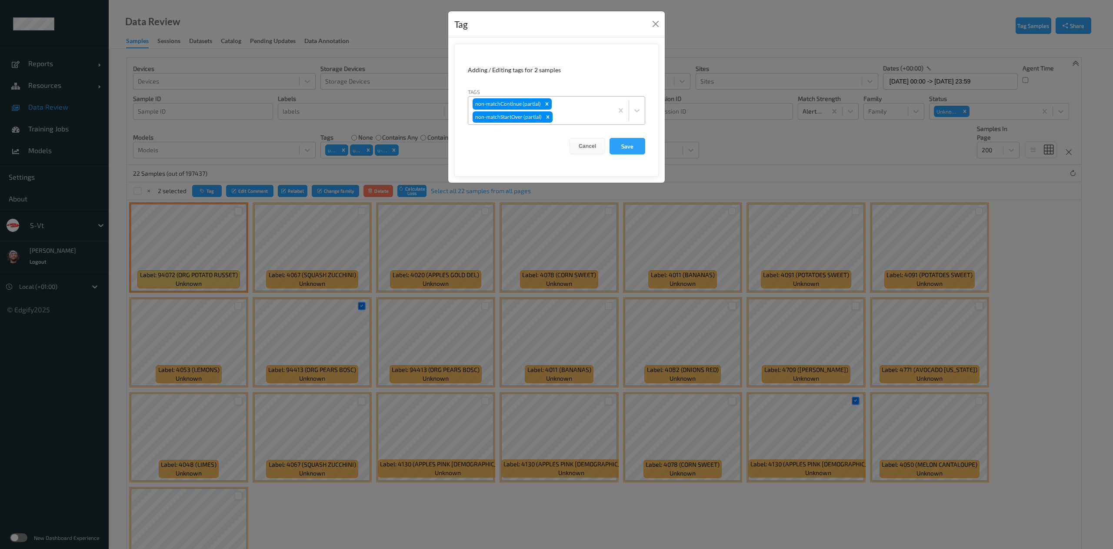
click at [560, 102] on div "non-matchContinue (partial) non-matchStartOver (partial)" at bounding box center [540, 111] width 145 height 28
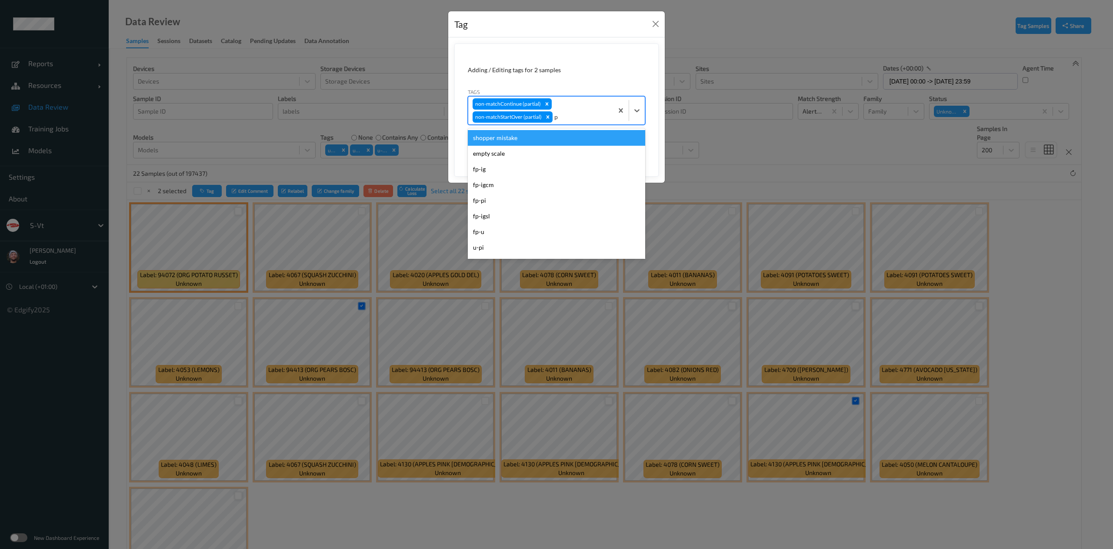
type input "pi"
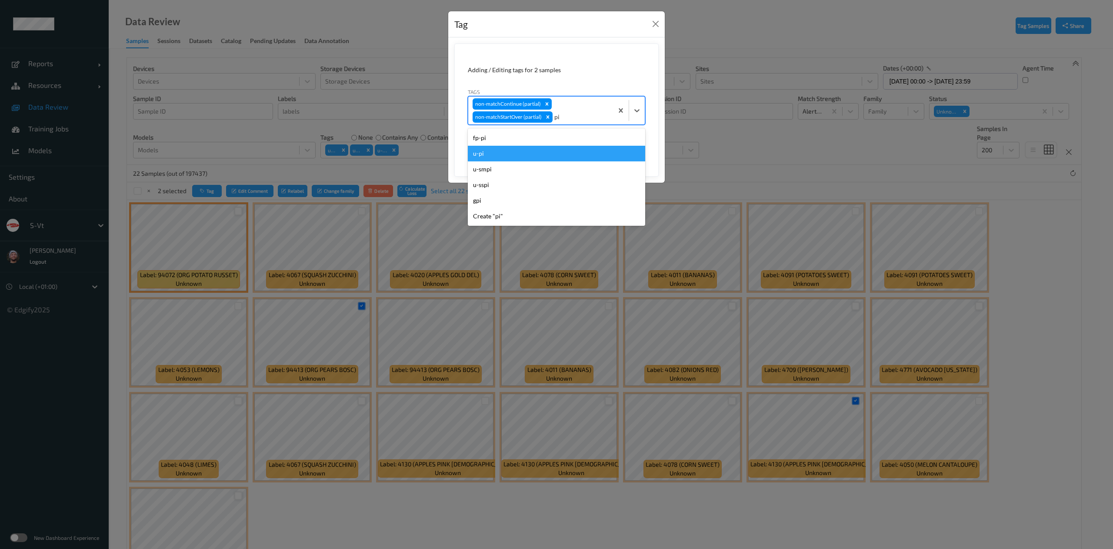
click at [543, 160] on div "u-pi" at bounding box center [556, 154] width 177 height 16
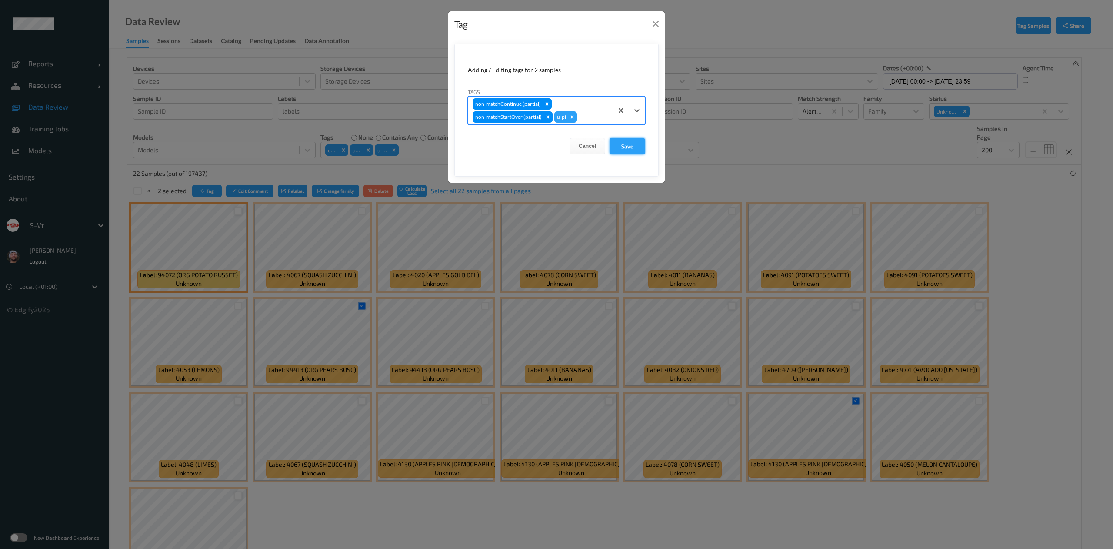
click at [615, 148] on button "Save" at bounding box center [628, 146] width 36 height 17
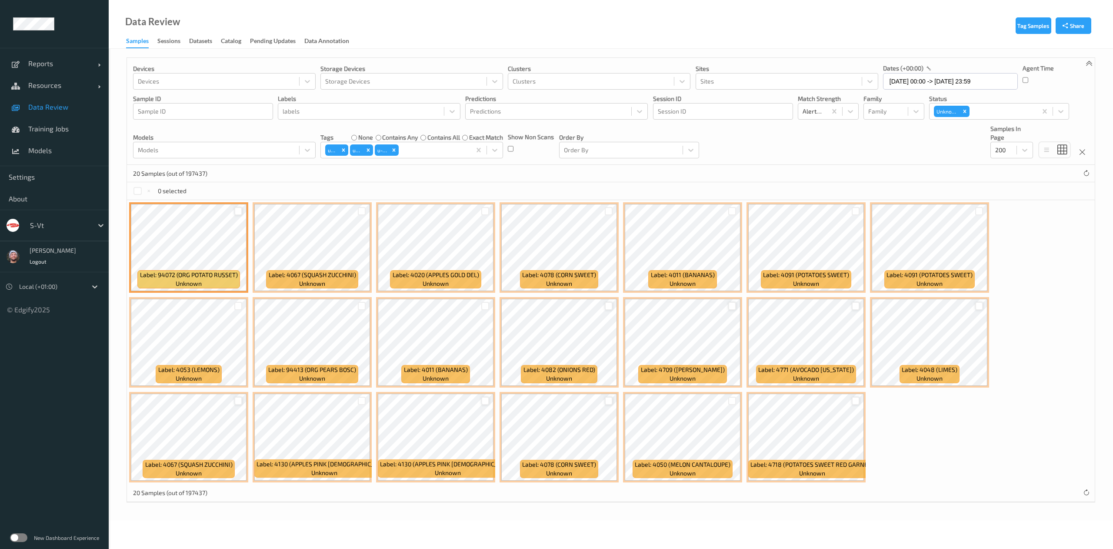
click at [237, 211] on div at bounding box center [238, 211] width 8 height 8
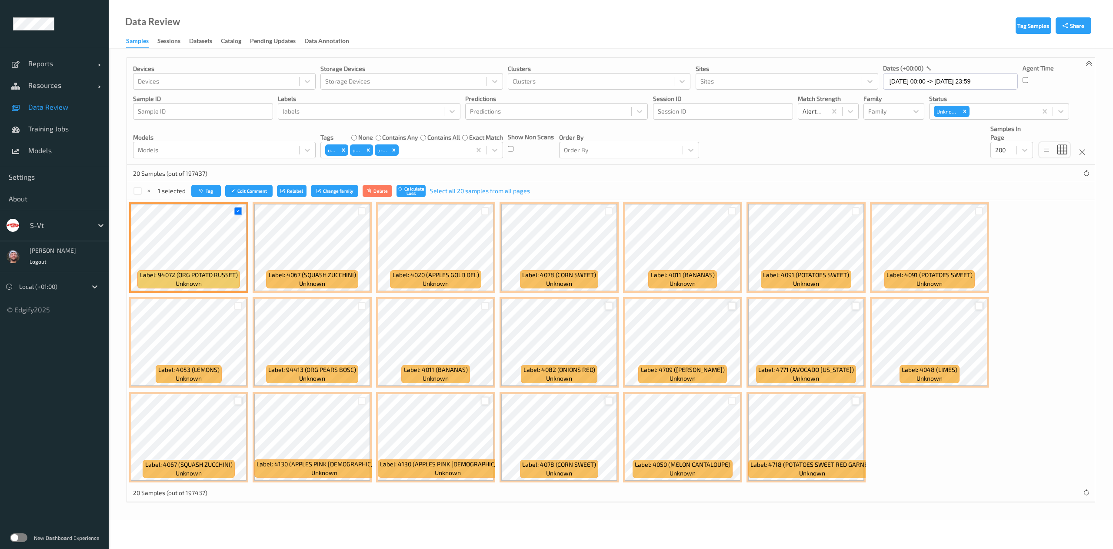
click at [362, 207] on div at bounding box center [362, 211] width 17 height 14
click at [734, 211] on div at bounding box center [733, 211] width 8 height 8
click at [853, 210] on div at bounding box center [856, 211] width 8 height 8
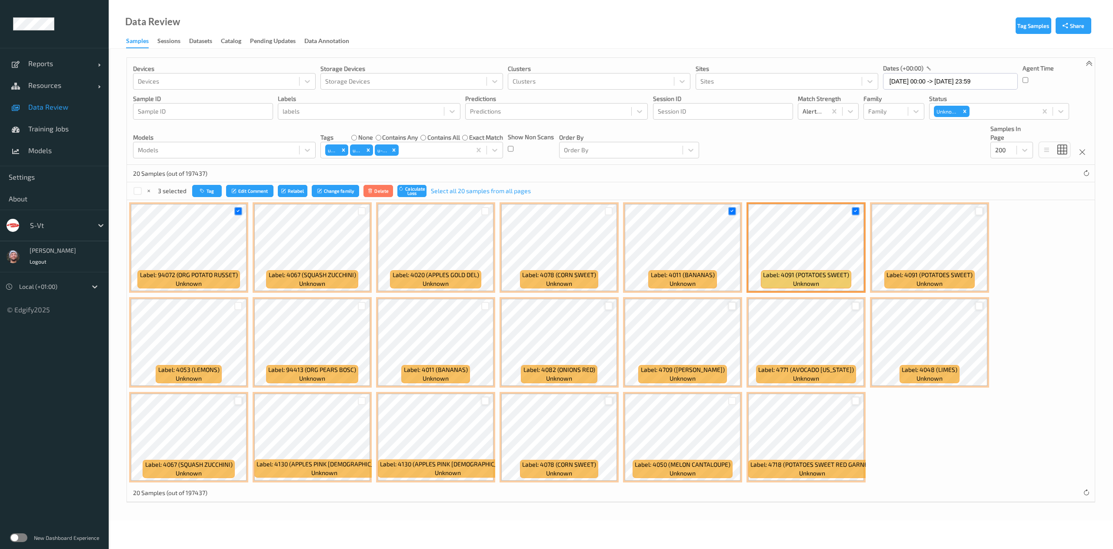
click at [979, 212] on div at bounding box center [980, 211] width 8 height 8
click at [858, 308] on div at bounding box center [856, 306] width 8 height 8
click at [608, 304] on div at bounding box center [609, 306] width 8 height 8
drag, startPoint x: 478, startPoint y: 306, endPoint x: 485, endPoint y: 306, distance: 6.1
click at [485, 306] on div at bounding box center [485, 306] width 17 height 14
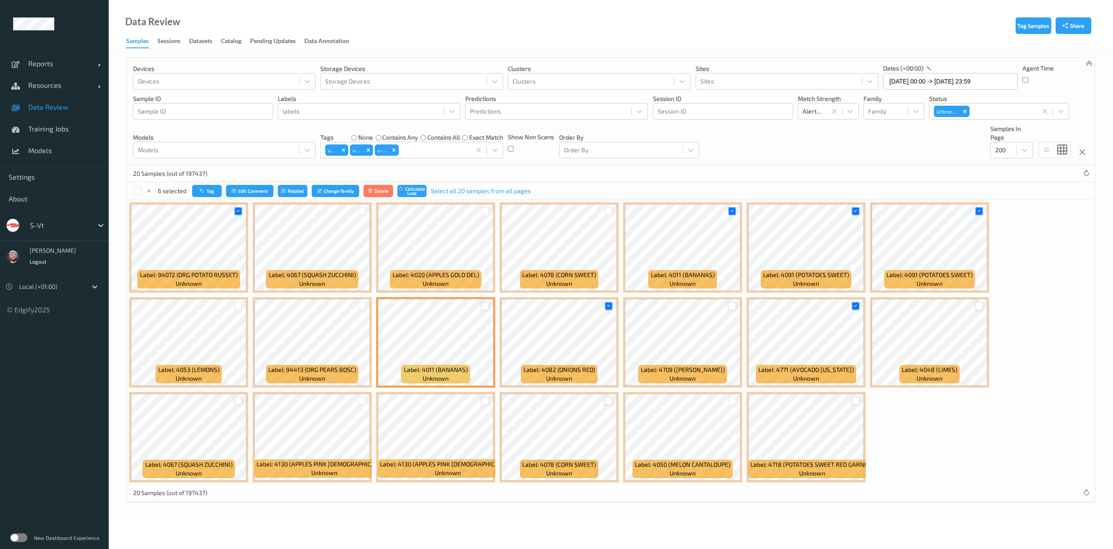
click at [485, 306] on div at bounding box center [485, 306] width 8 height 8
click at [237, 302] on div at bounding box center [238, 306] width 8 height 8
click at [364, 401] on div at bounding box center [362, 401] width 8 height 8
click at [736, 402] on div at bounding box center [733, 401] width 8 height 8
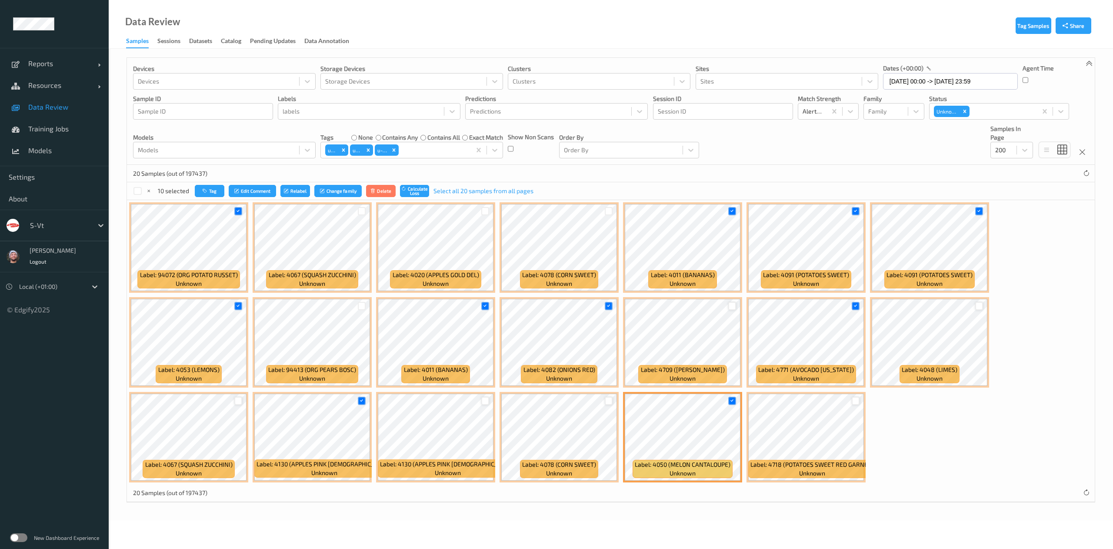
click at [488, 401] on div at bounding box center [485, 401] width 8 height 8
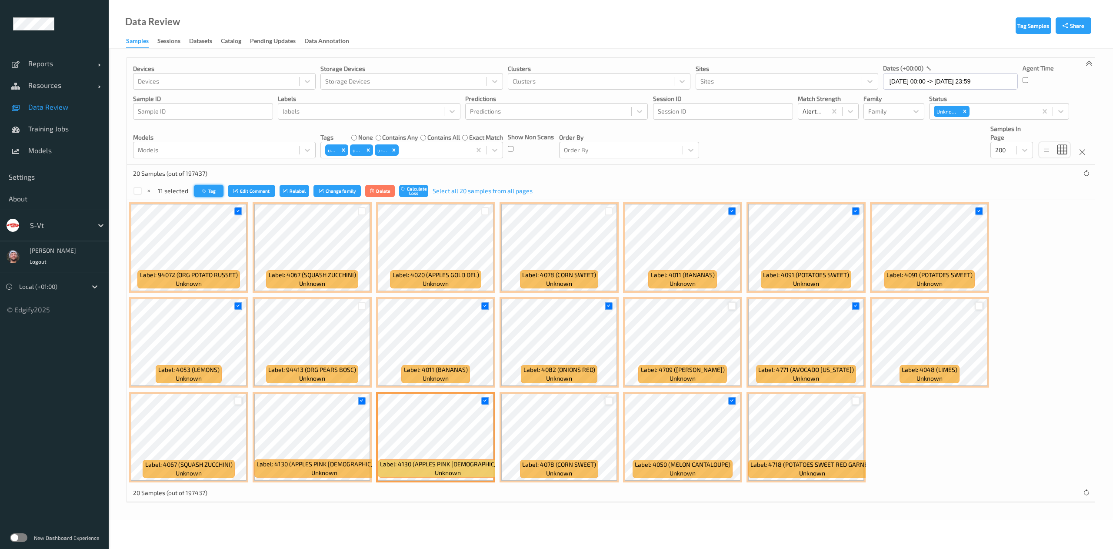
click at [202, 186] on button "Tag" at bounding box center [209, 191] width 30 height 13
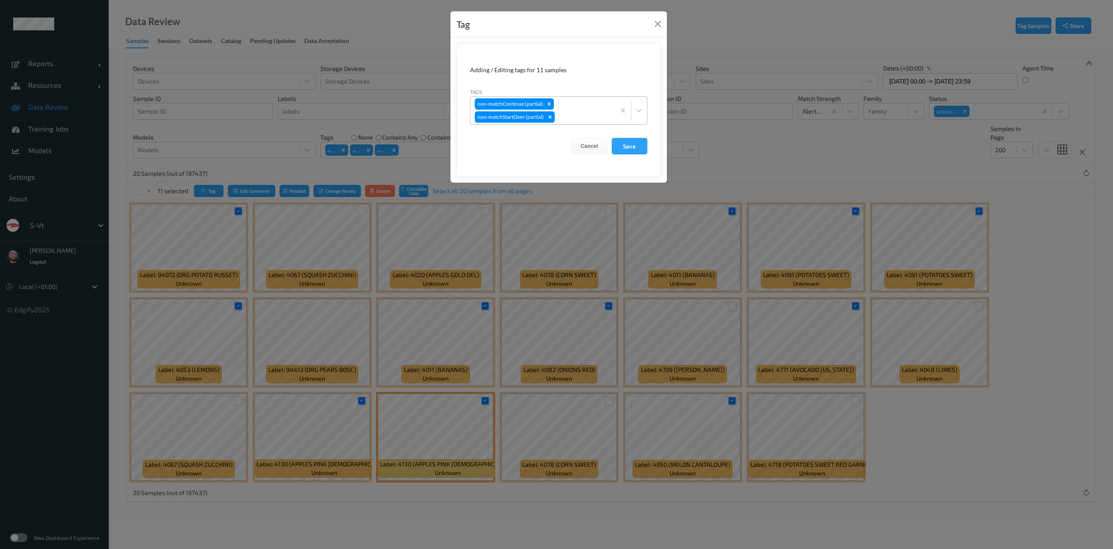
click at [571, 118] on div at bounding box center [584, 117] width 54 height 10
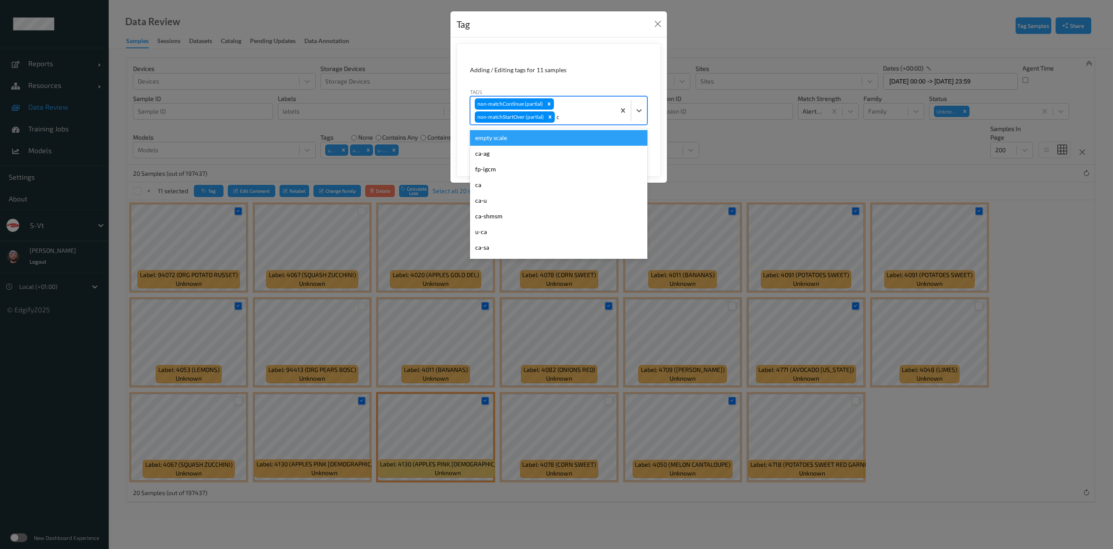
type input "ca"
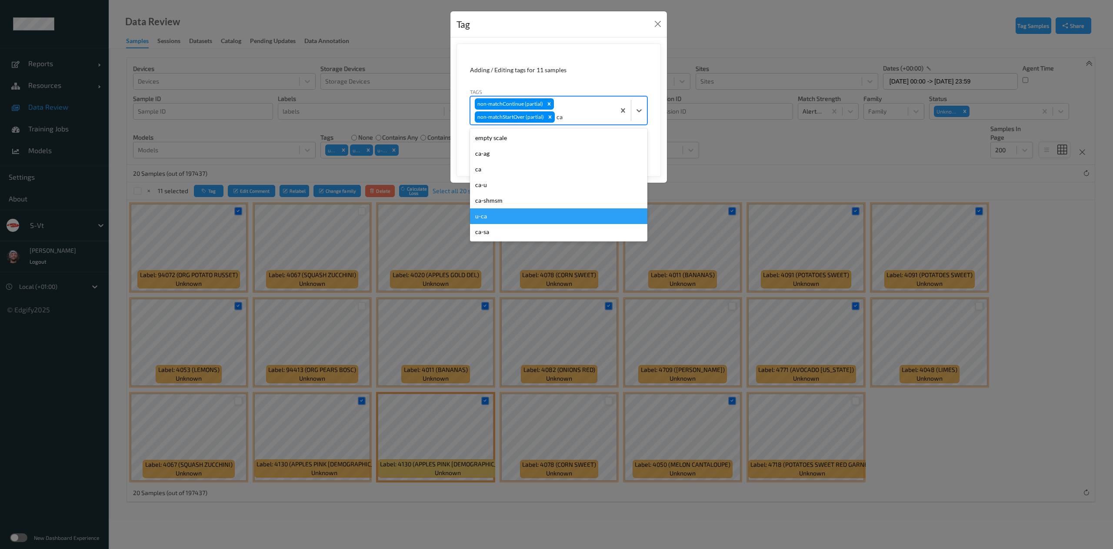
click at [566, 221] on div "u-ca" at bounding box center [558, 216] width 177 height 16
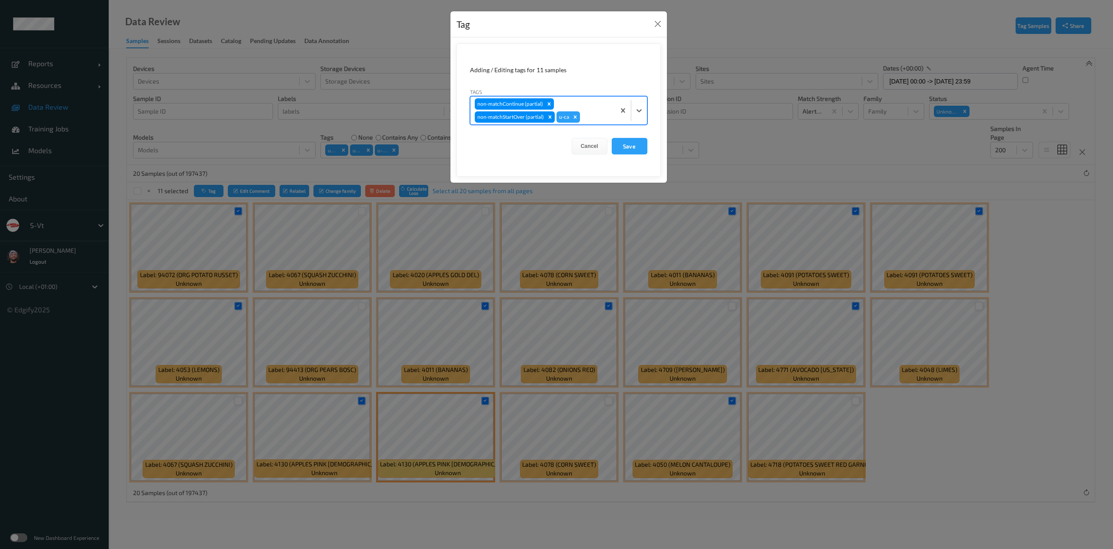
type input "s"
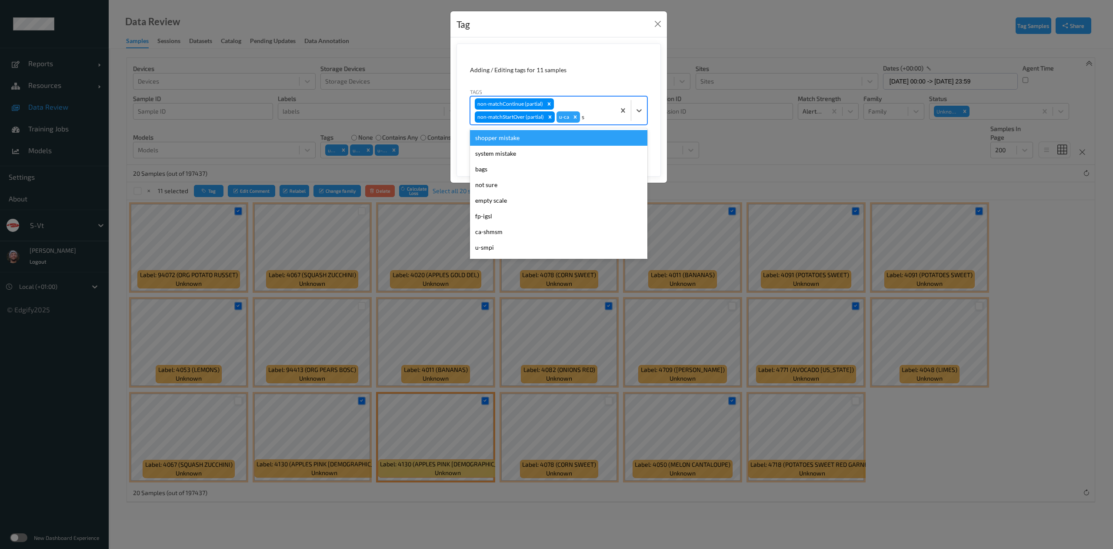
click at [580, 145] on div "shopper mistake" at bounding box center [558, 138] width 177 height 16
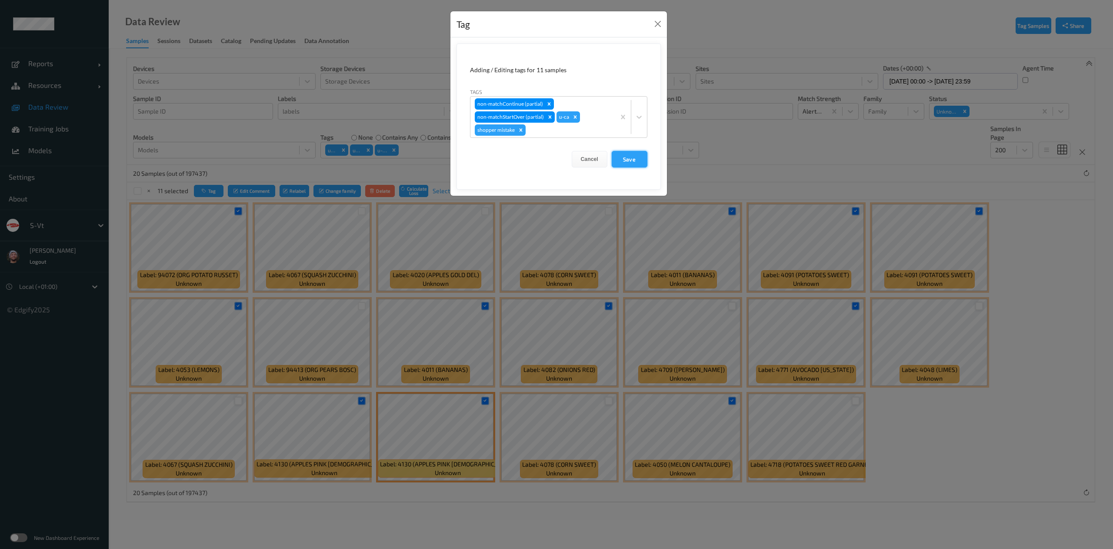
click at [620, 161] on button "Save" at bounding box center [630, 159] width 36 height 17
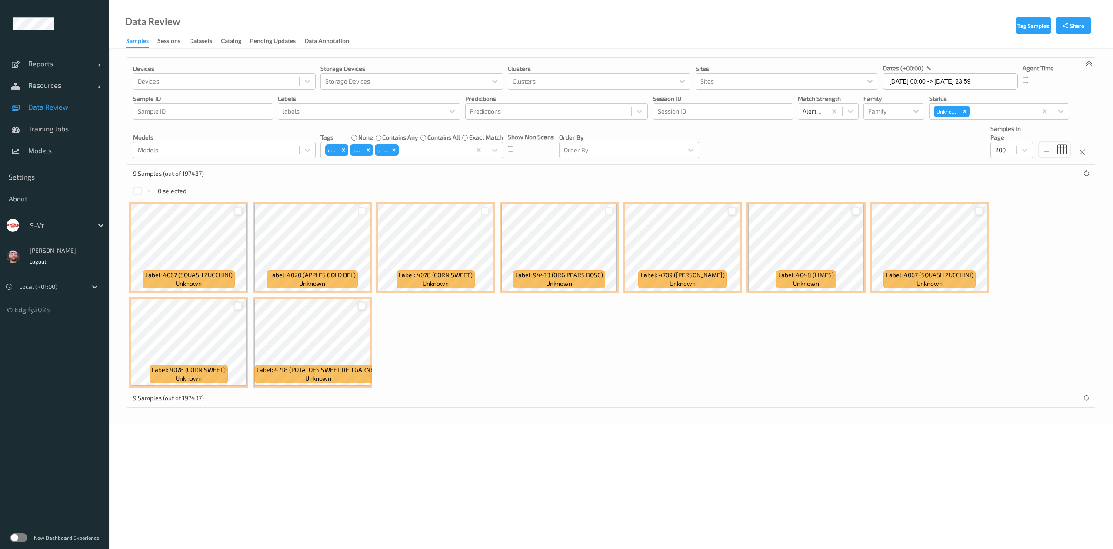
click at [235, 214] on div at bounding box center [238, 211] width 8 height 8
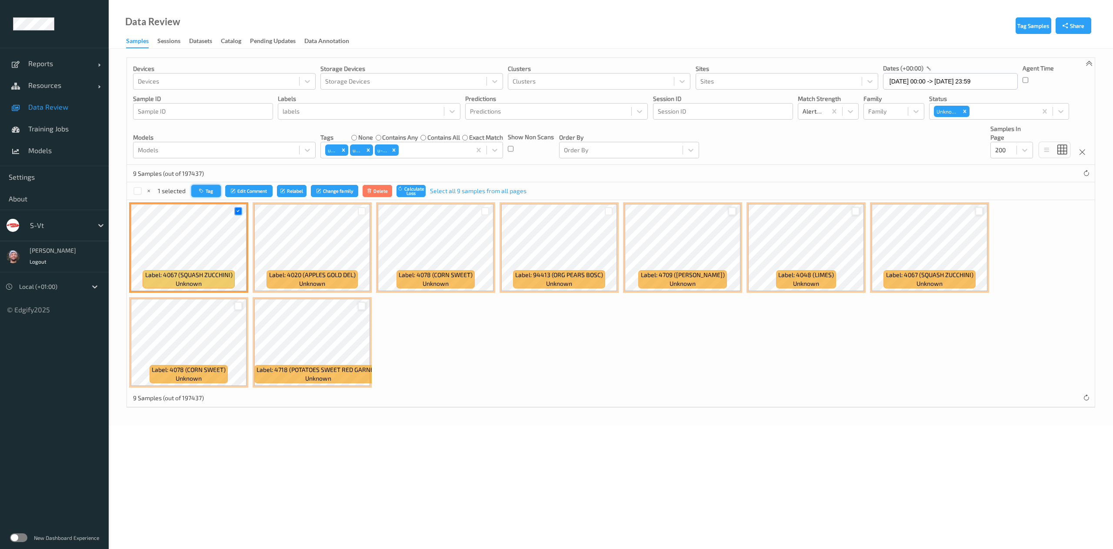
click at [216, 192] on button "Tag" at bounding box center [206, 191] width 30 height 13
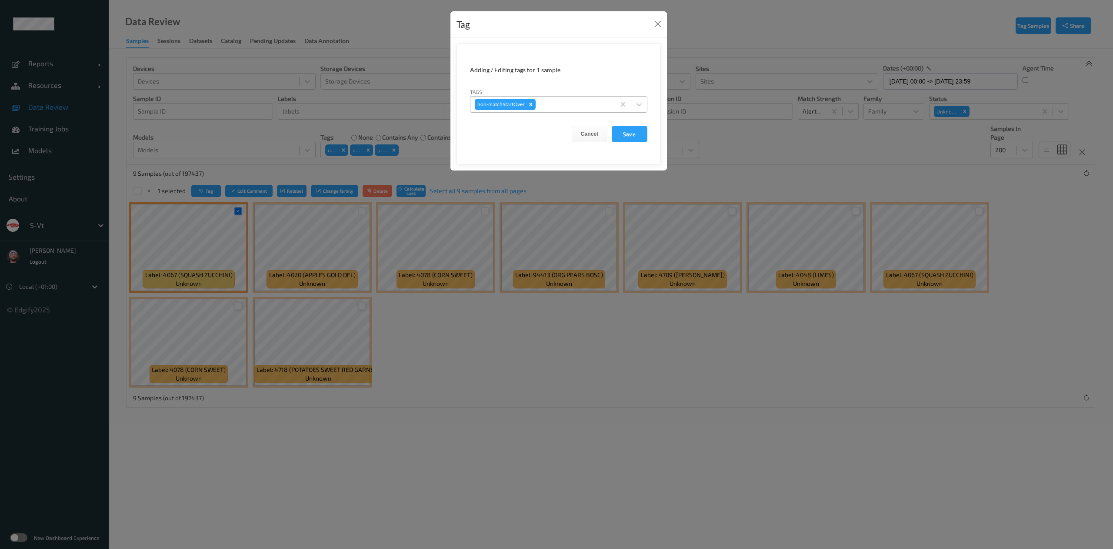
click at [573, 103] on div at bounding box center [575, 104] width 74 height 10
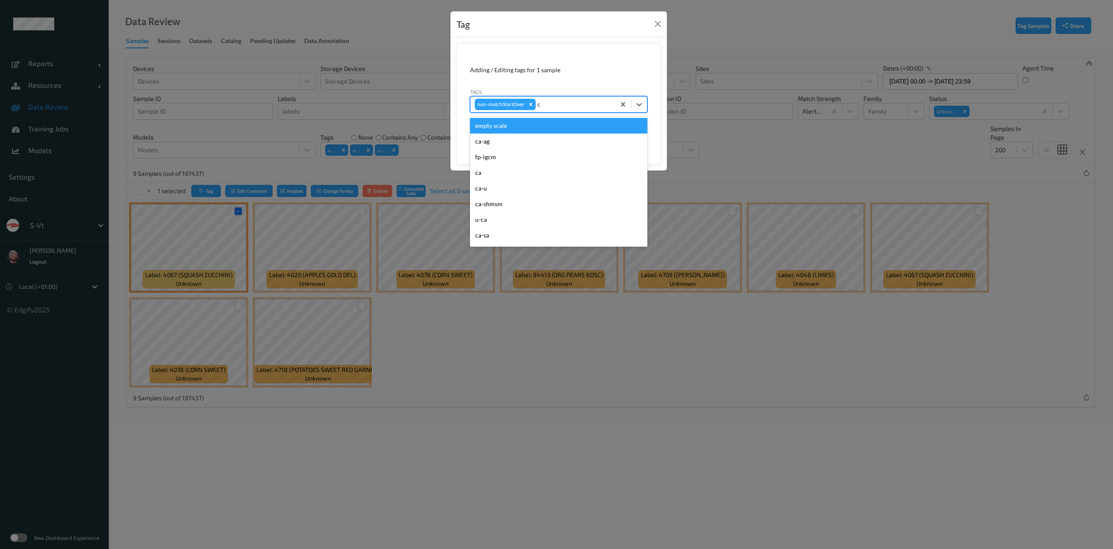
type input "ca"
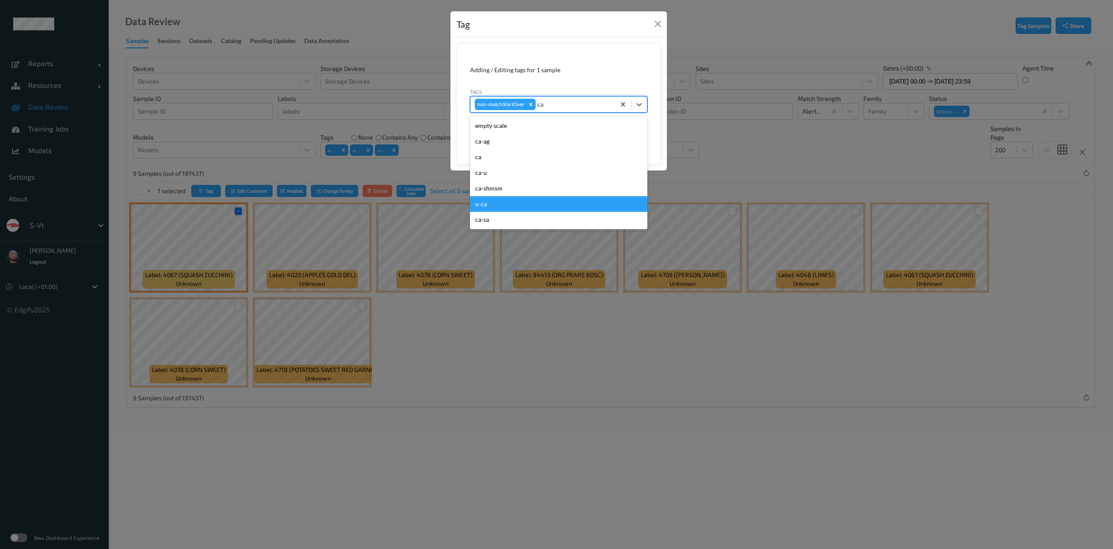
click at [540, 204] on div "u-ca" at bounding box center [558, 204] width 177 height 16
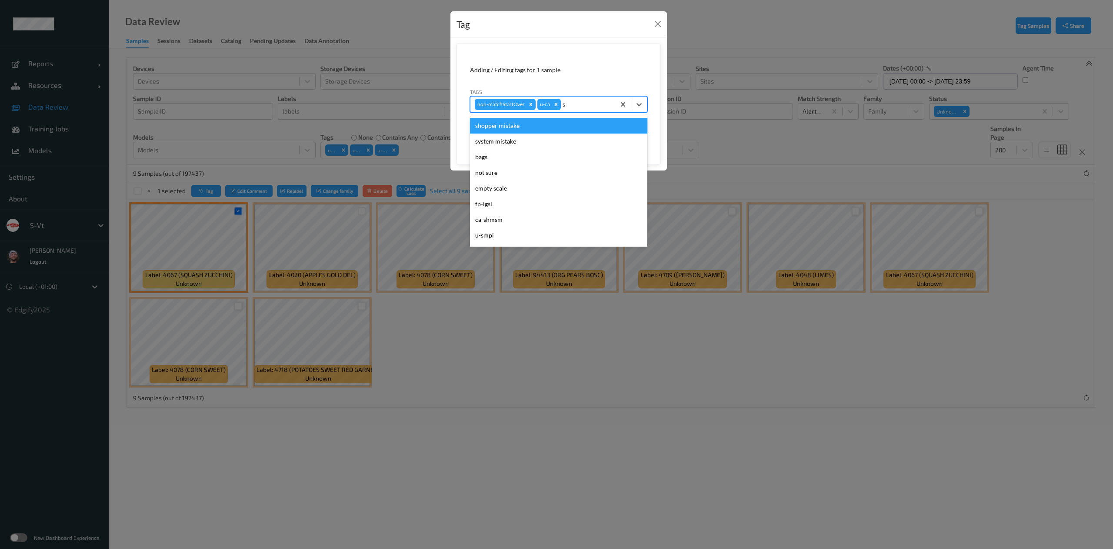
type input "sh"
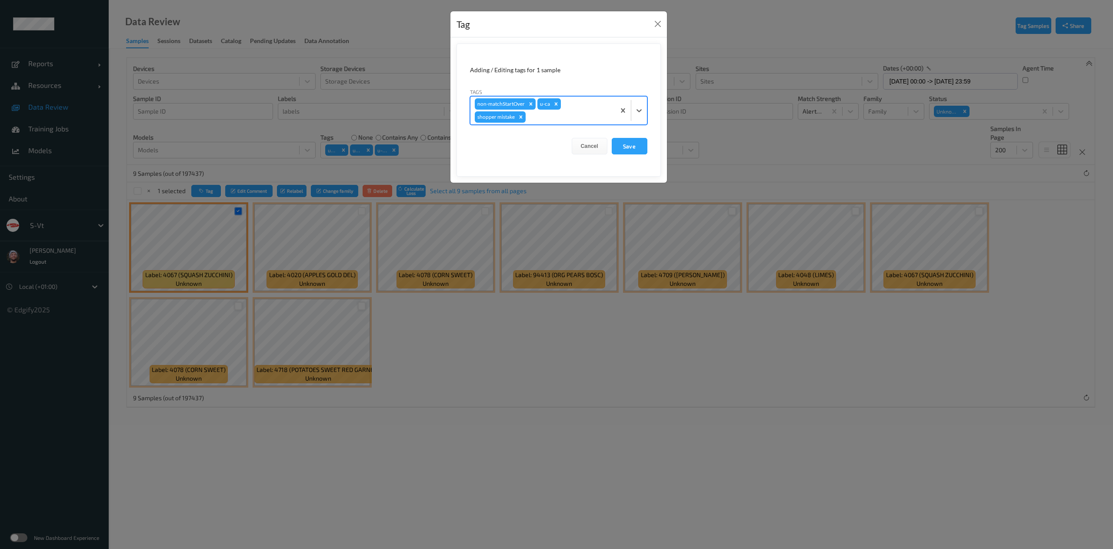
click at [612, 138] on button "Save" at bounding box center [630, 146] width 36 height 17
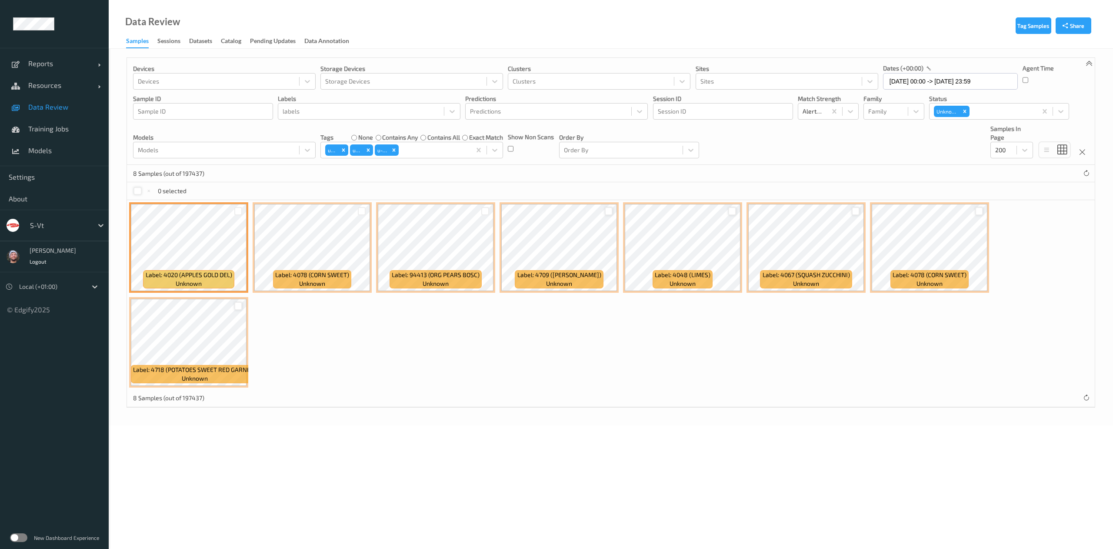
click at [135, 190] on div at bounding box center [138, 191] width 8 height 8
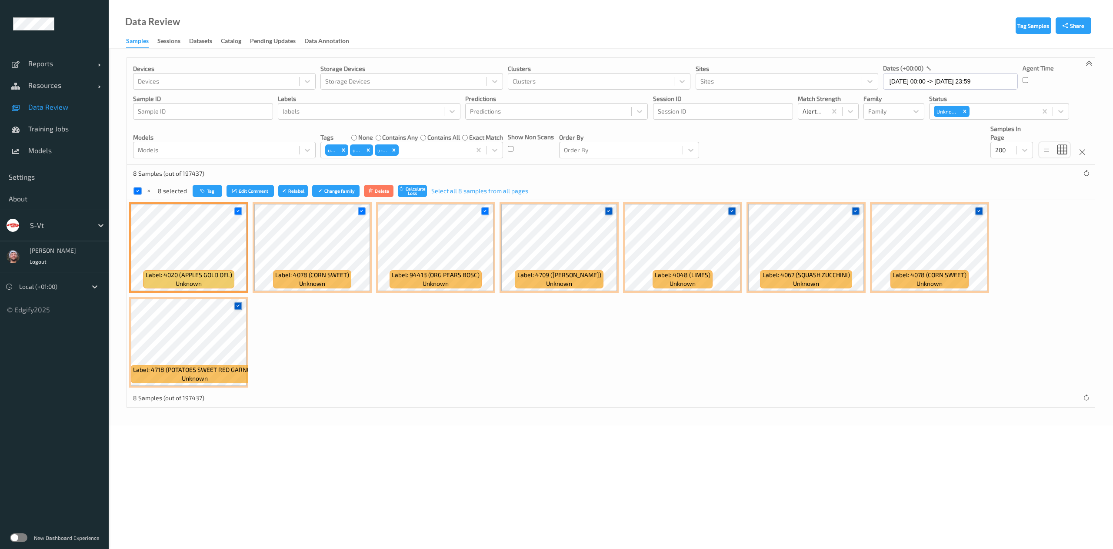
click at [608, 212] on icon at bounding box center [609, 211] width 6 height 6
click at [733, 213] on icon at bounding box center [732, 211] width 6 height 6
click at [361, 211] on icon at bounding box center [362, 211] width 6 height 6
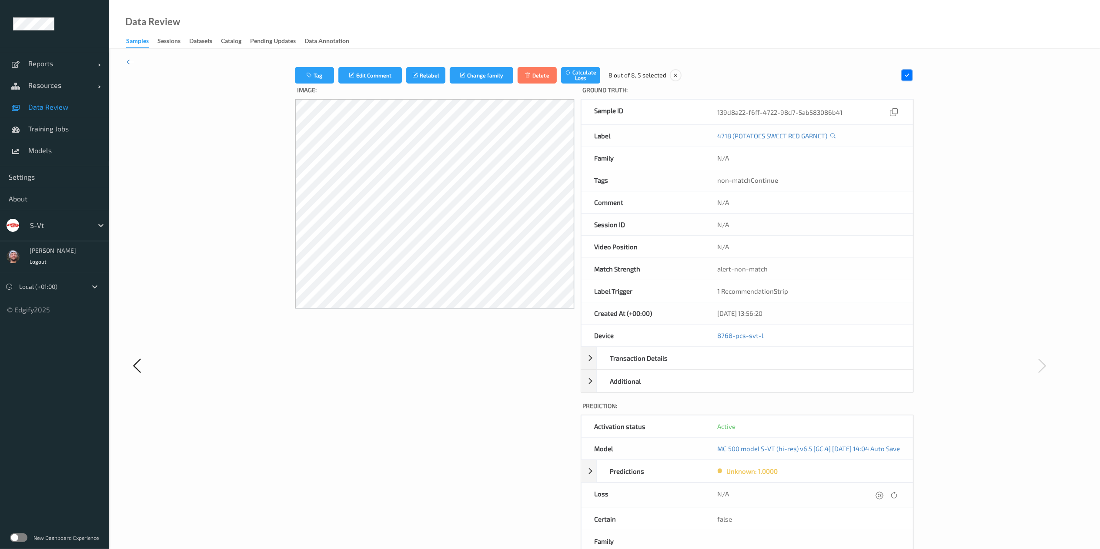
click at [133, 62] on icon at bounding box center [131, 62] width 8 height 10
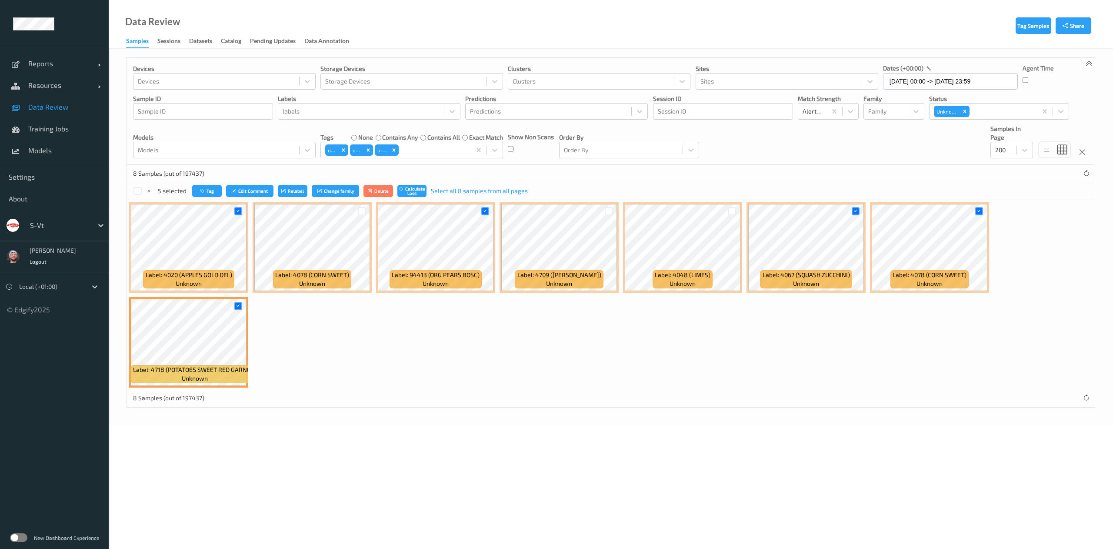
click at [234, 211] on div at bounding box center [238, 211] width 17 height 14
click at [237, 211] on icon at bounding box center [238, 211] width 6 height 6
click at [238, 302] on div at bounding box center [238, 306] width 17 height 14
click at [238, 308] on icon at bounding box center [238, 306] width 6 height 6
click at [208, 187] on button "Tag" at bounding box center [207, 191] width 30 height 13
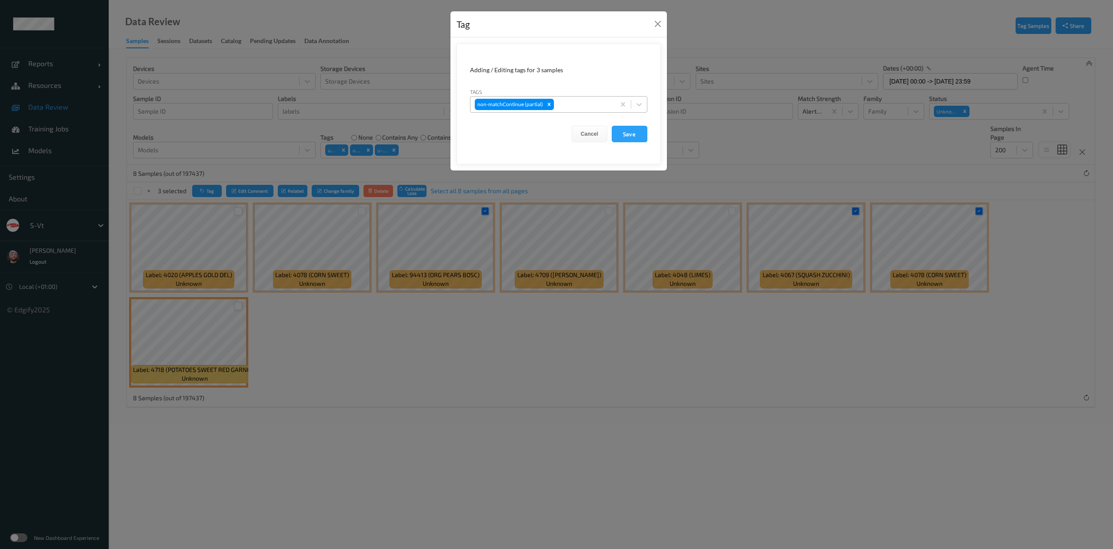
click at [609, 104] on div at bounding box center [583, 104] width 55 height 10
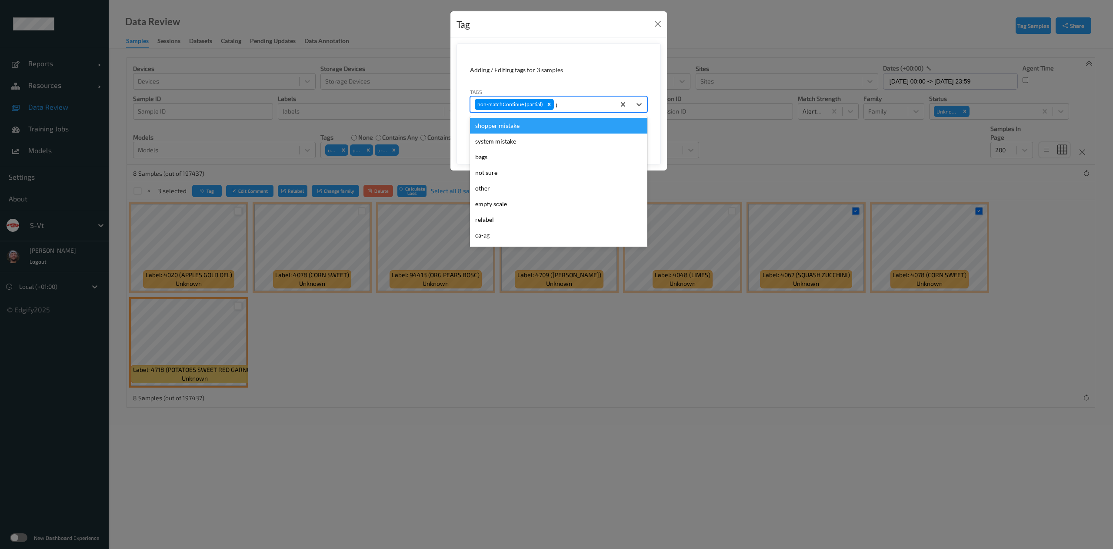
type input "pi"
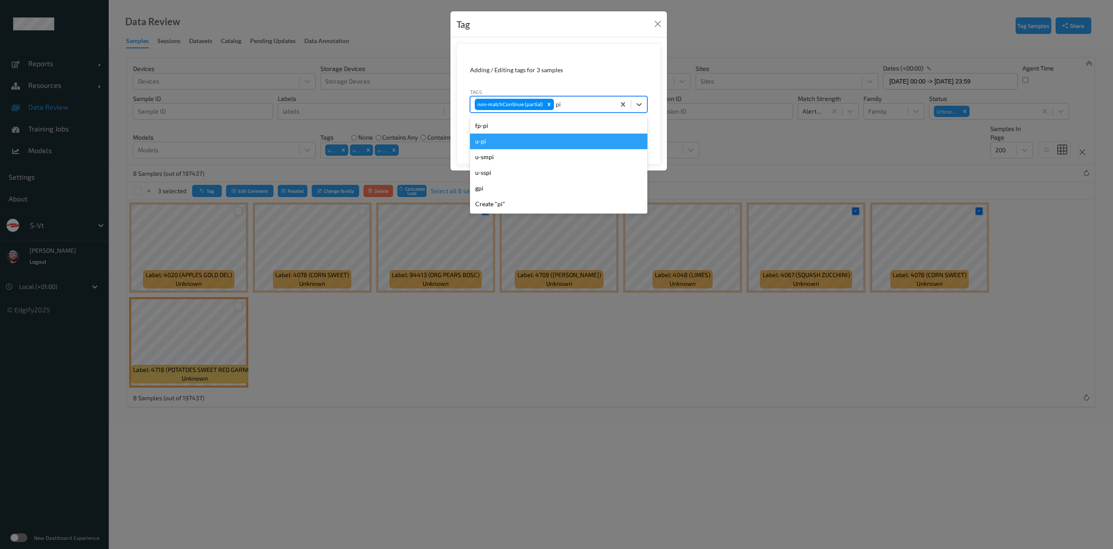
click at [566, 140] on div "u-pi" at bounding box center [558, 142] width 177 height 16
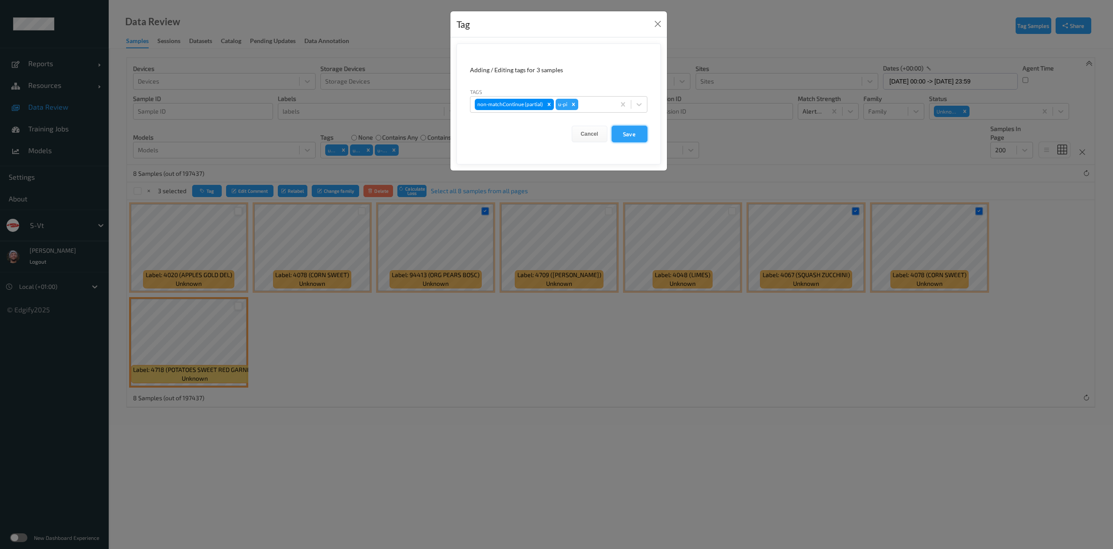
click at [637, 135] on button "Save" at bounding box center [630, 134] width 36 height 17
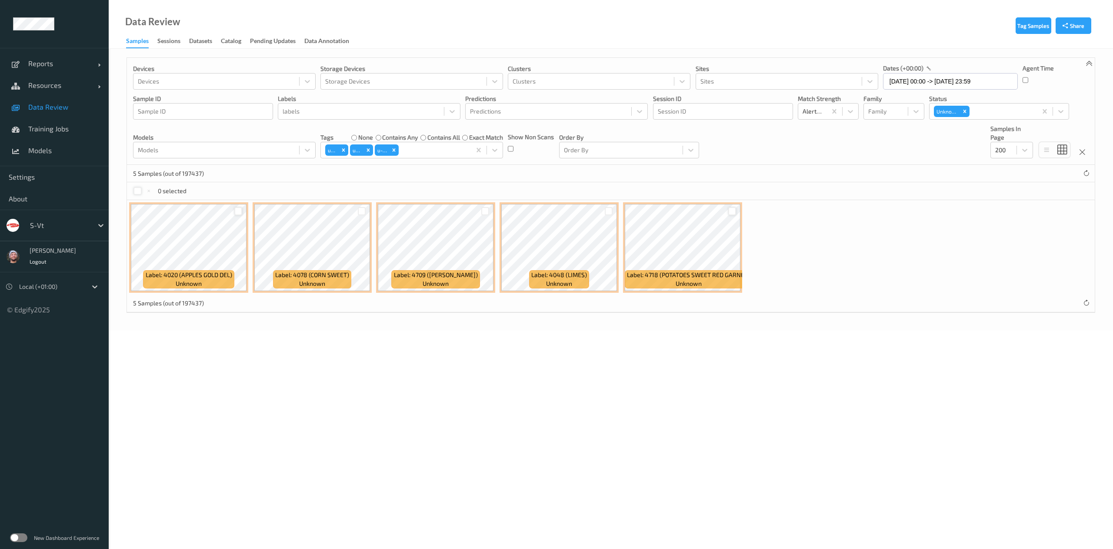
click at [136, 193] on div at bounding box center [138, 191] width 8 height 8
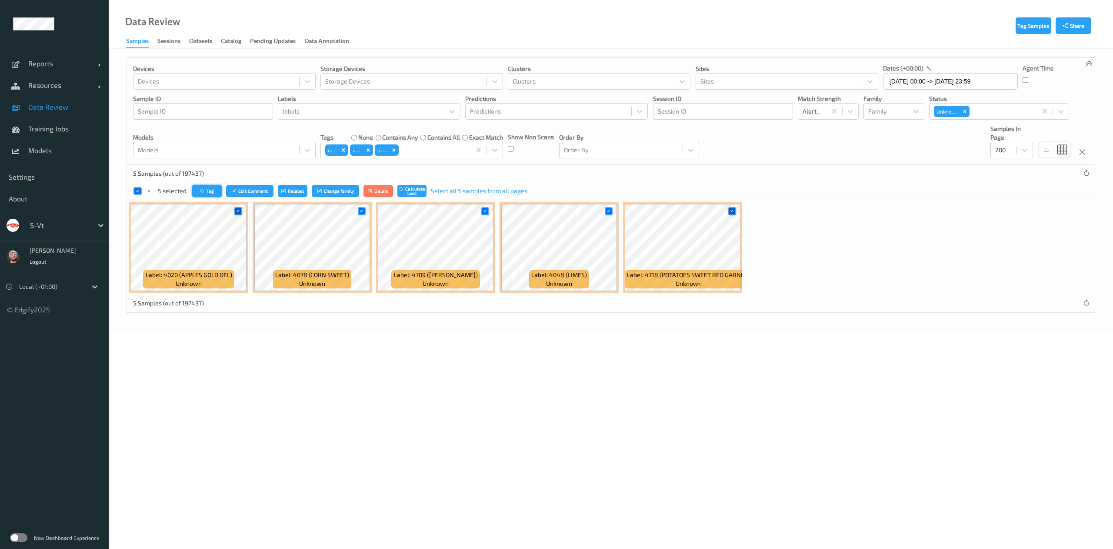
click at [209, 187] on button "Tag" at bounding box center [207, 191] width 30 height 13
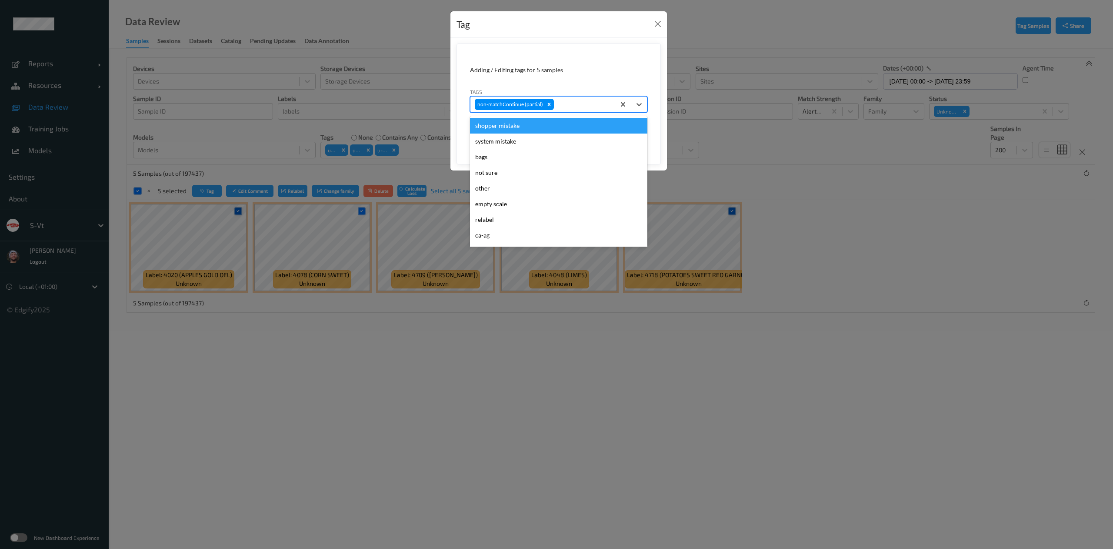
click at [578, 102] on div at bounding box center [583, 104] width 55 height 10
type input "gi"
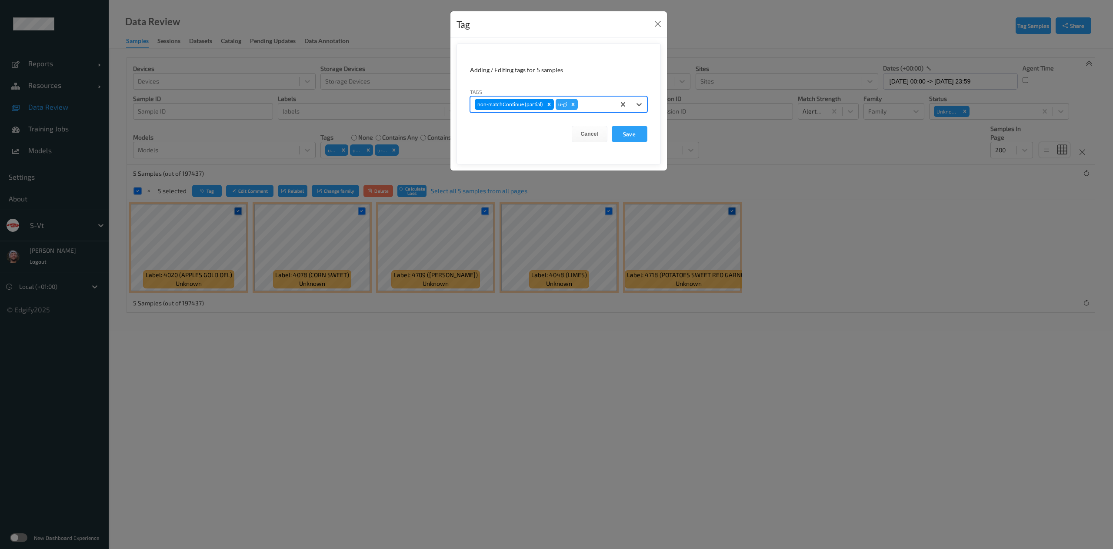
click at [612, 126] on button "Save" at bounding box center [630, 134] width 36 height 17
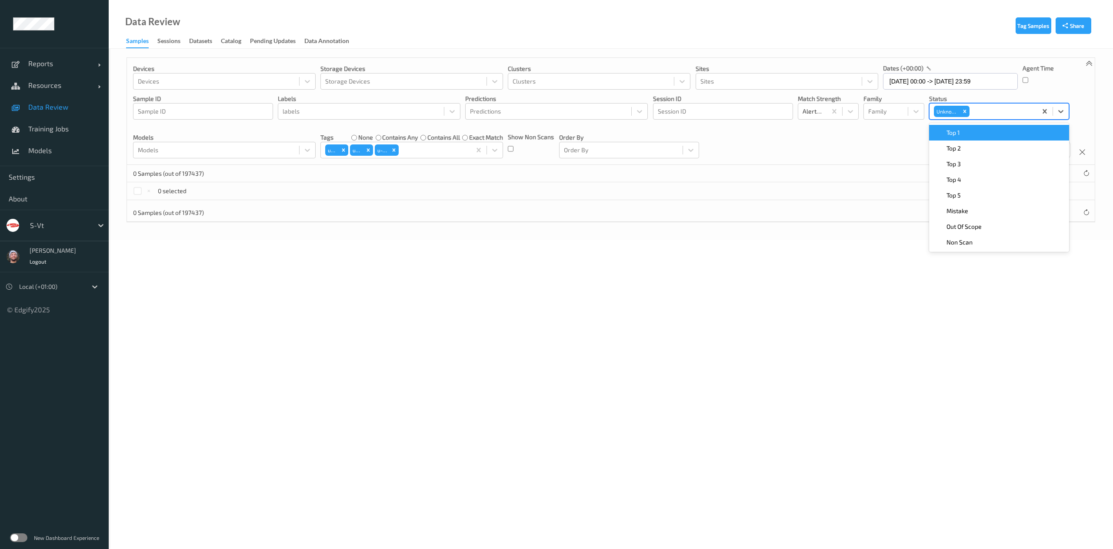
click at [989, 117] on div "Unknown" at bounding box center [983, 111] width 107 height 15
type input "mista"
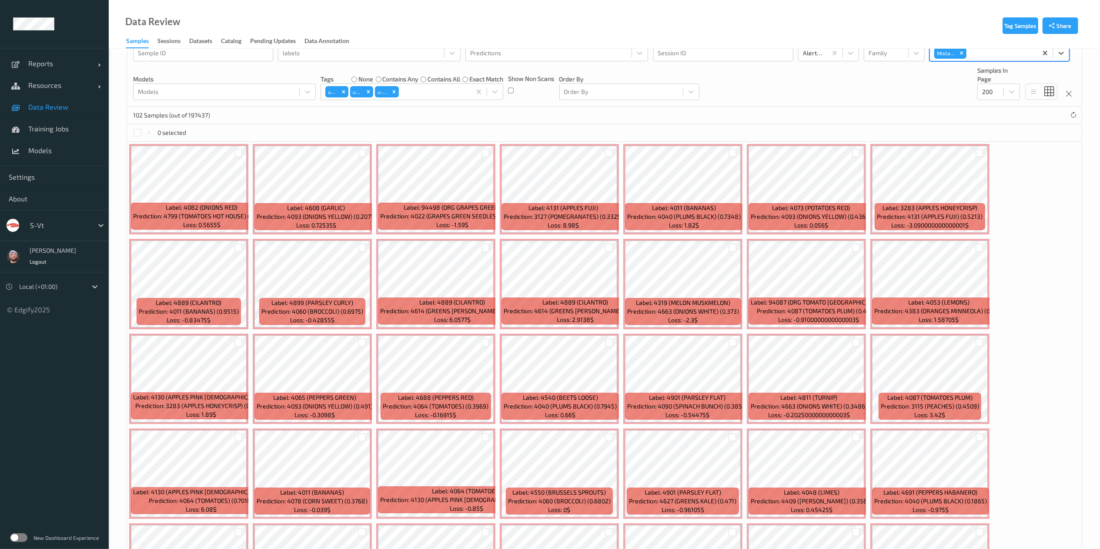
scroll to position [73, 0]
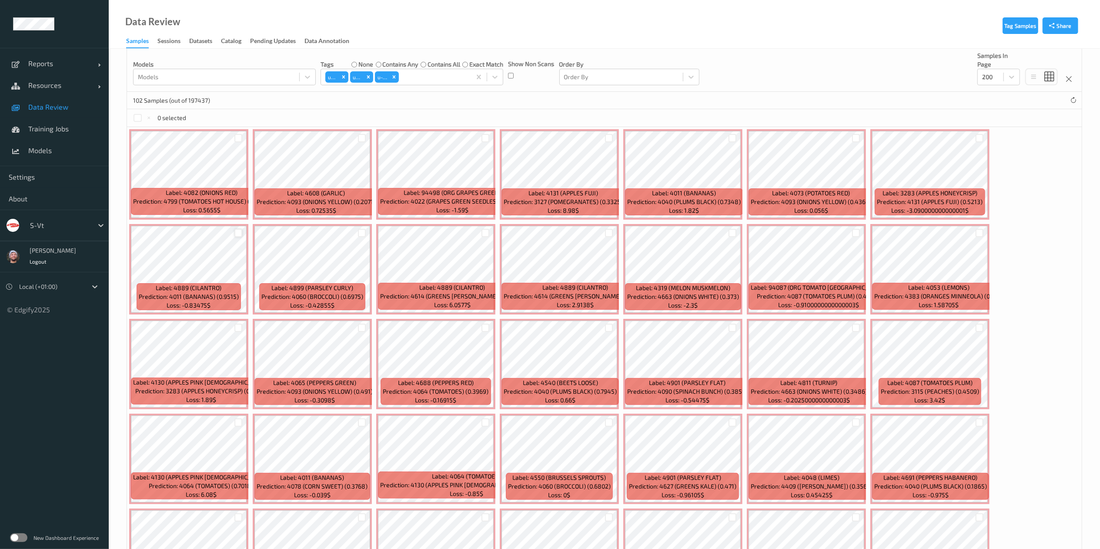
click at [236, 231] on div at bounding box center [238, 233] width 8 height 8
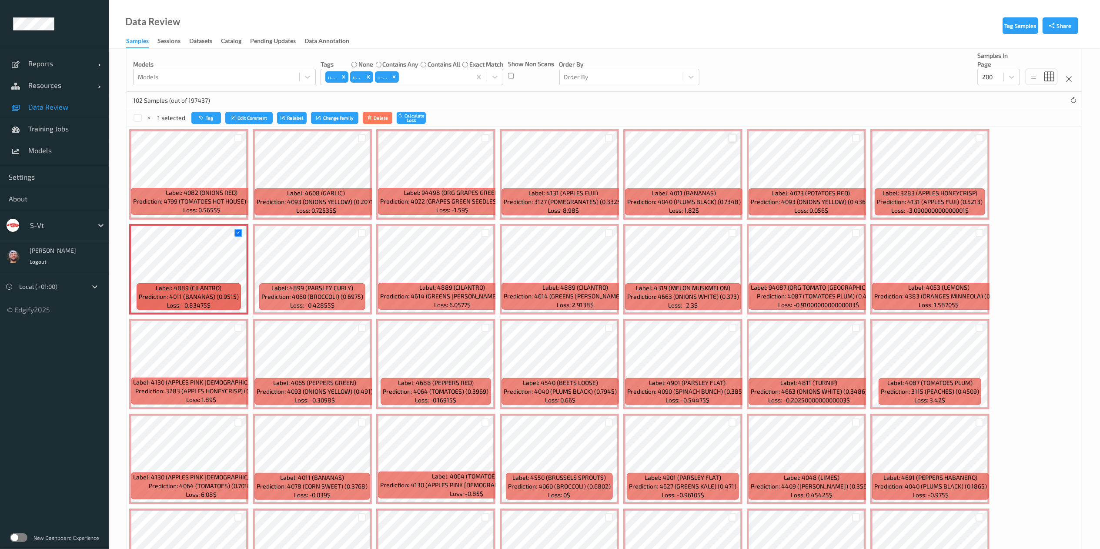
click at [733, 140] on div at bounding box center [733, 138] width 8 height 8
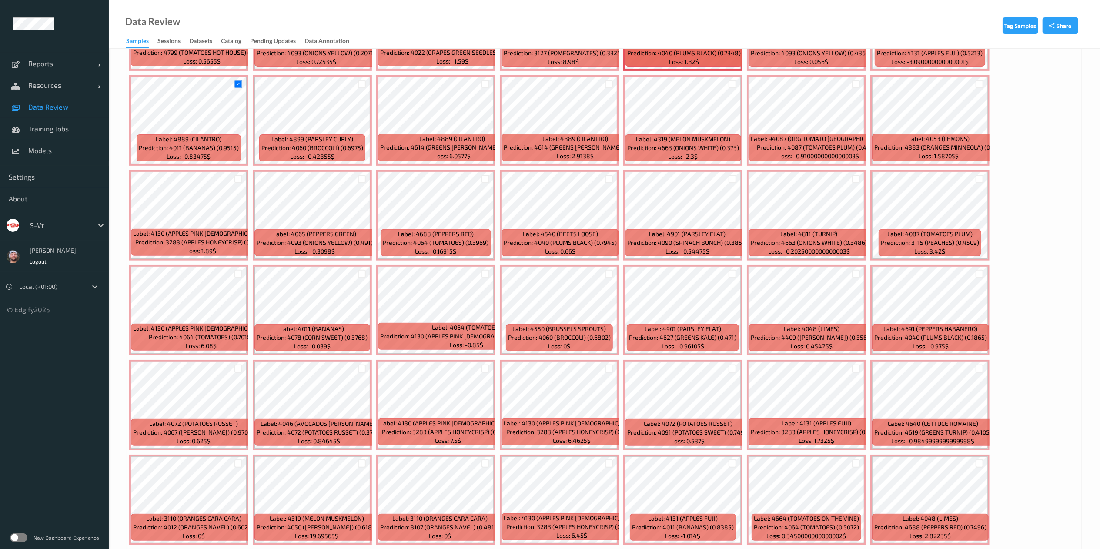
scroll to position [340, 0]
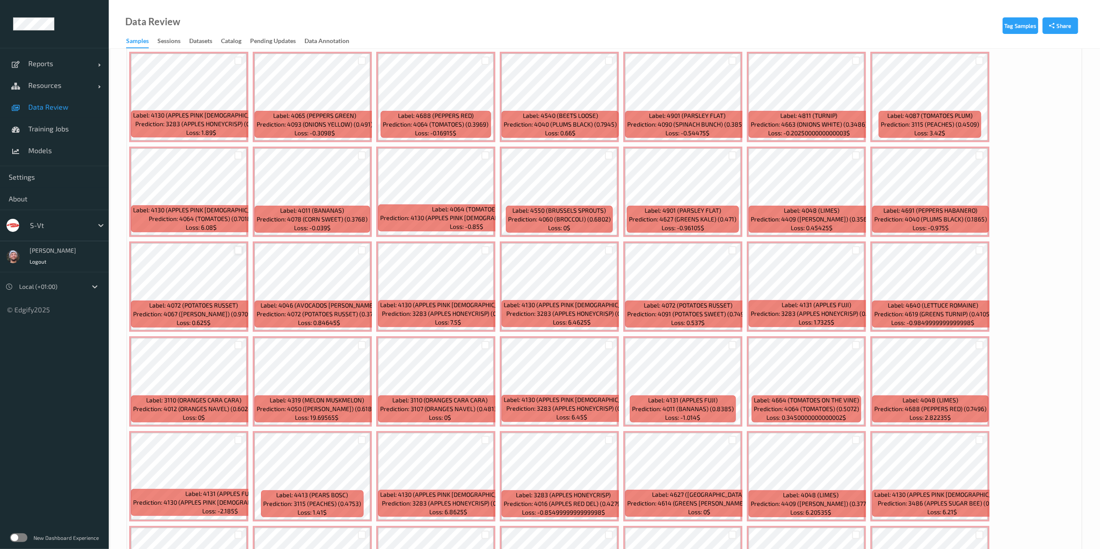
click at [238, 251] on div at bounding box center [238, 250] width 8 height 8
click at [360, 251] on div at bounding box center [362, 250] width 8 height 8
click at [978, 347] on div at bounding box center [980, 345] width 8 height 8
click at [732, 346] on div at bounding box center [733, 345] width 8 height 8
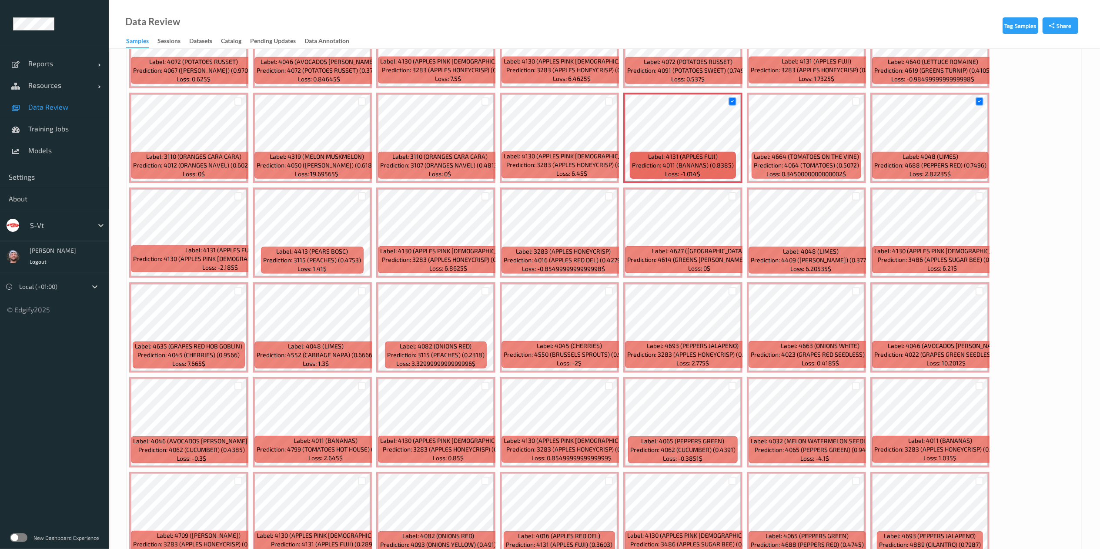
scroll to position [585, 0]
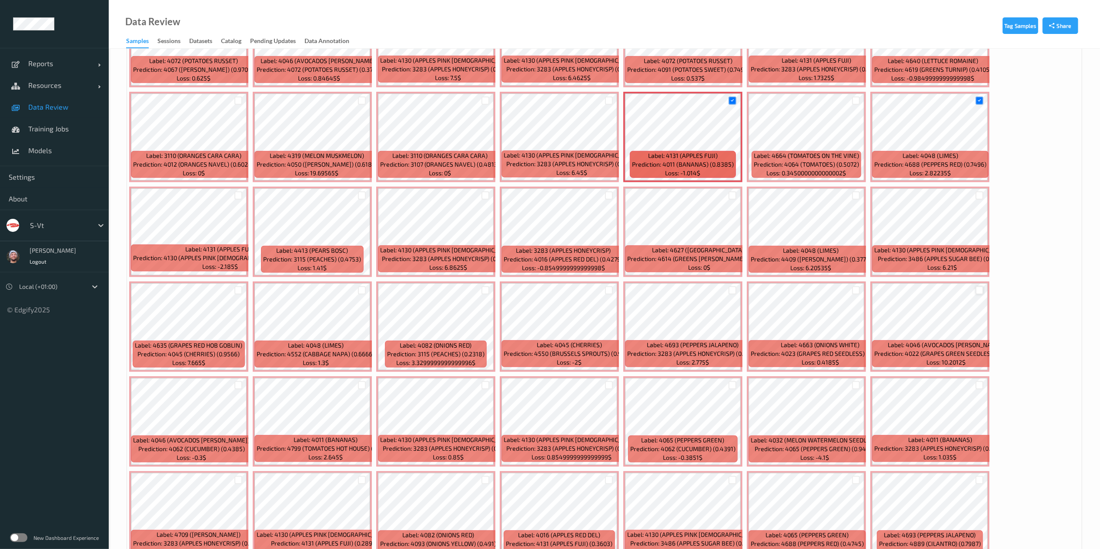
click at [978, 289] on div at bounding box center [980, 290] width 8 height 8
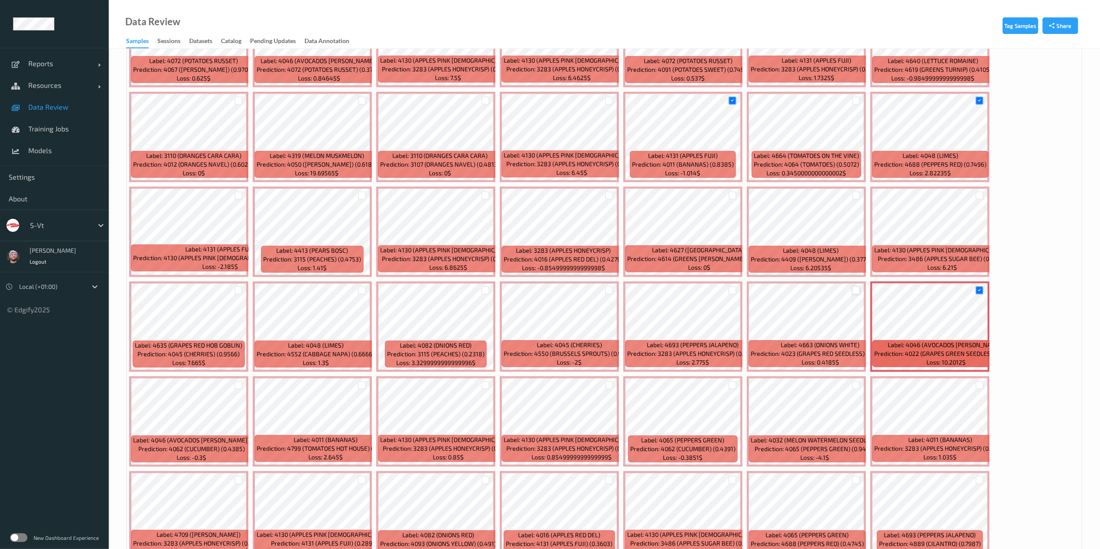
click at [853, 293] on div at bounding box center [856, 290] width 8 height 8
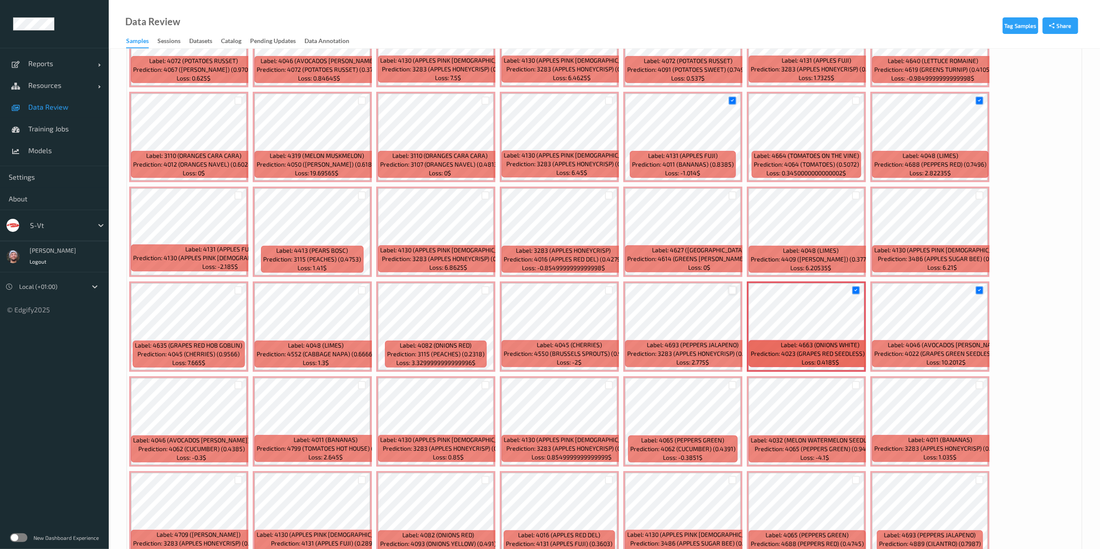
click at [729, 291] on div at bounding box center [733, 290] width 8 height 8
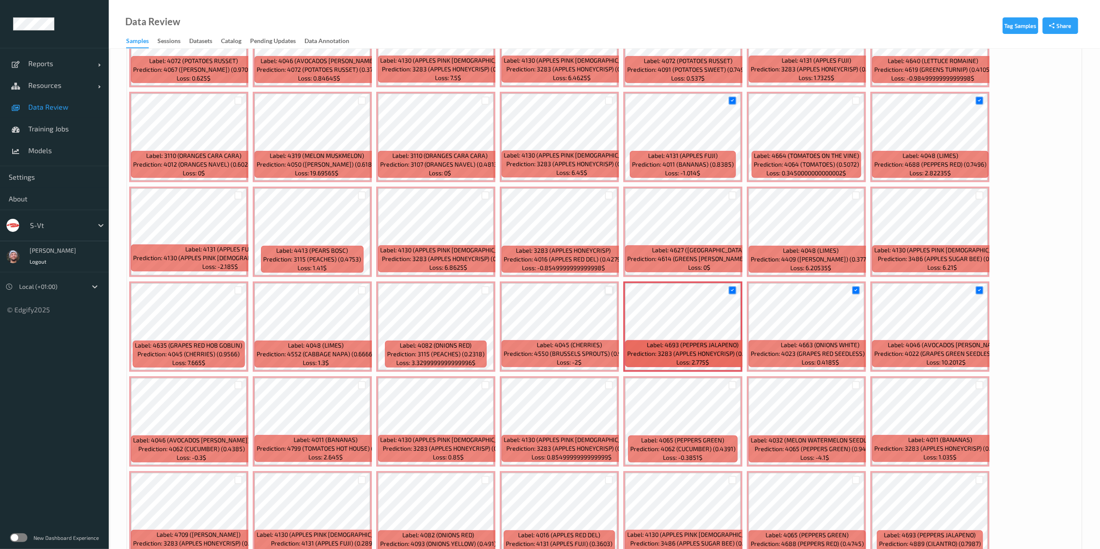
click at [609, 292] on div at bounding box center [609, 290] width 8 height 8
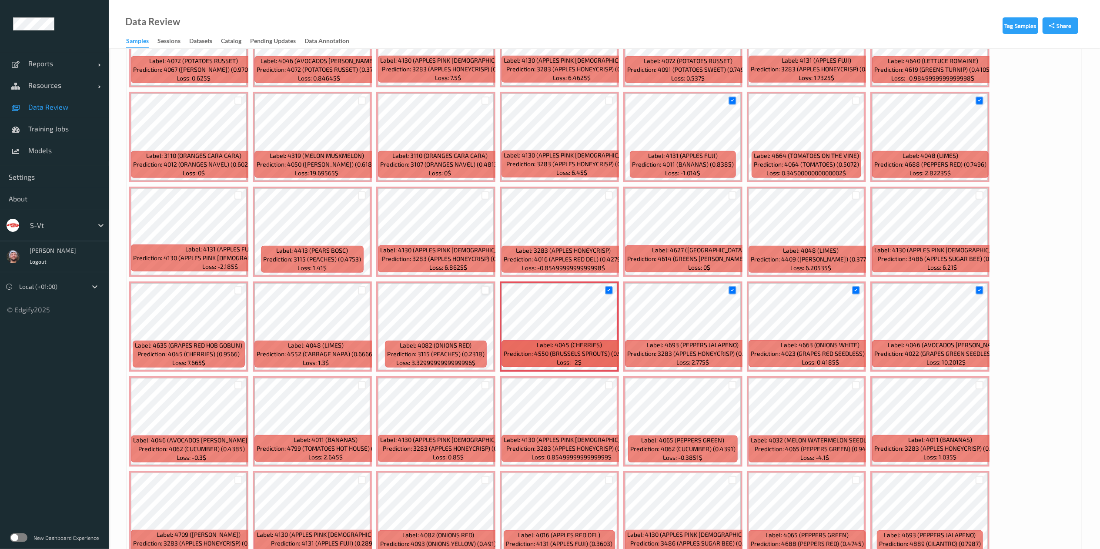
click at [484, 288] on div at bounding box center [485, 290] width 8 height 8
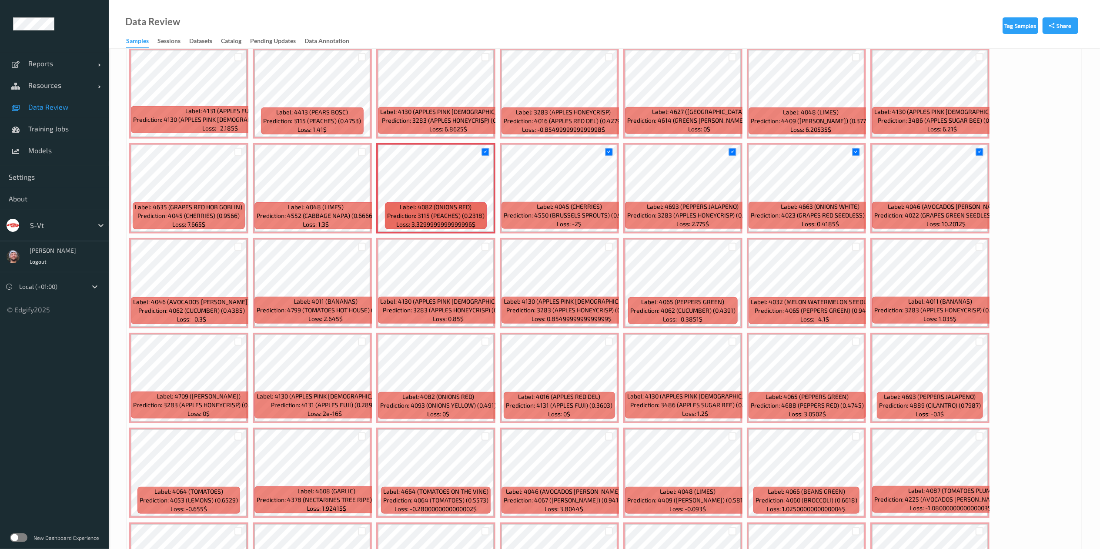
scroll to position [741, 0]
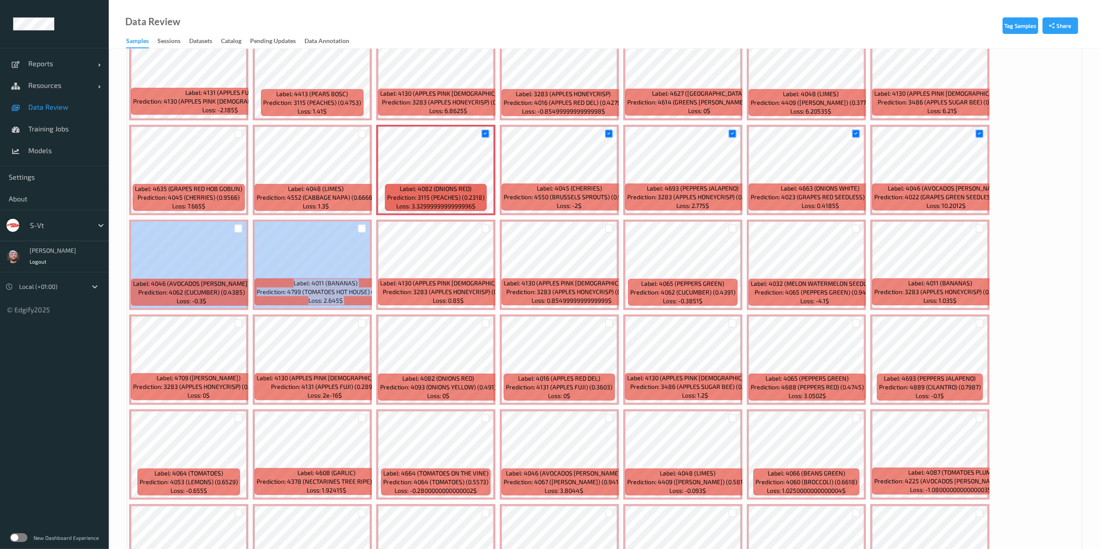
click at [348, 229] on div "Label: 4082 (ONIONS RED) Prediction: 4799 (TOMATOES HOT HOUSE) (0.4109) Loss: 0…" at bounding box center [604, 170] width 955 height 1422
click at [361, 231] on div at bounding box center [362, 228] width 8 height 8
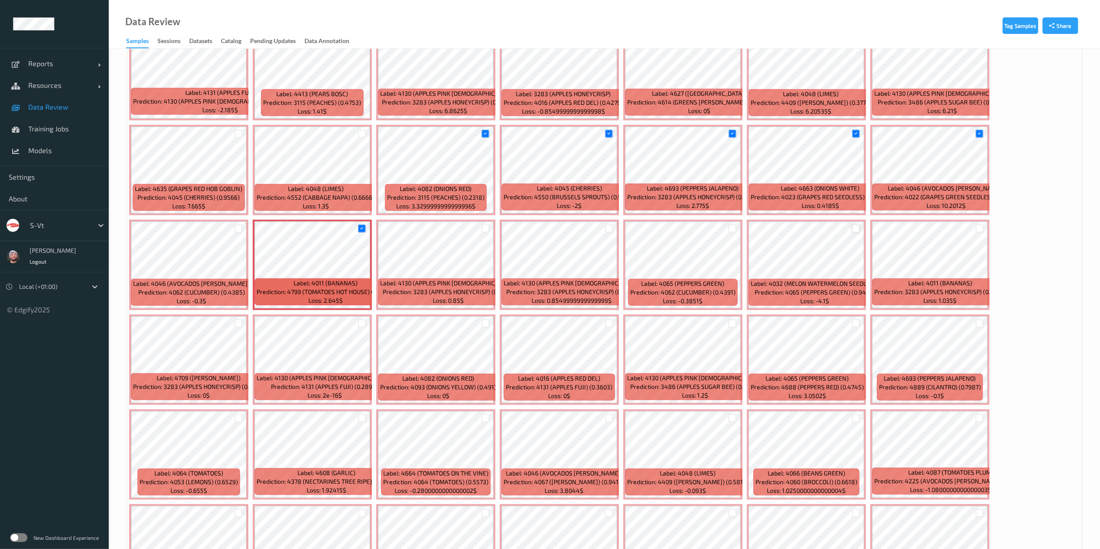
click at [856, 229] on div at bounding box center [856, 228] width 8 height 8
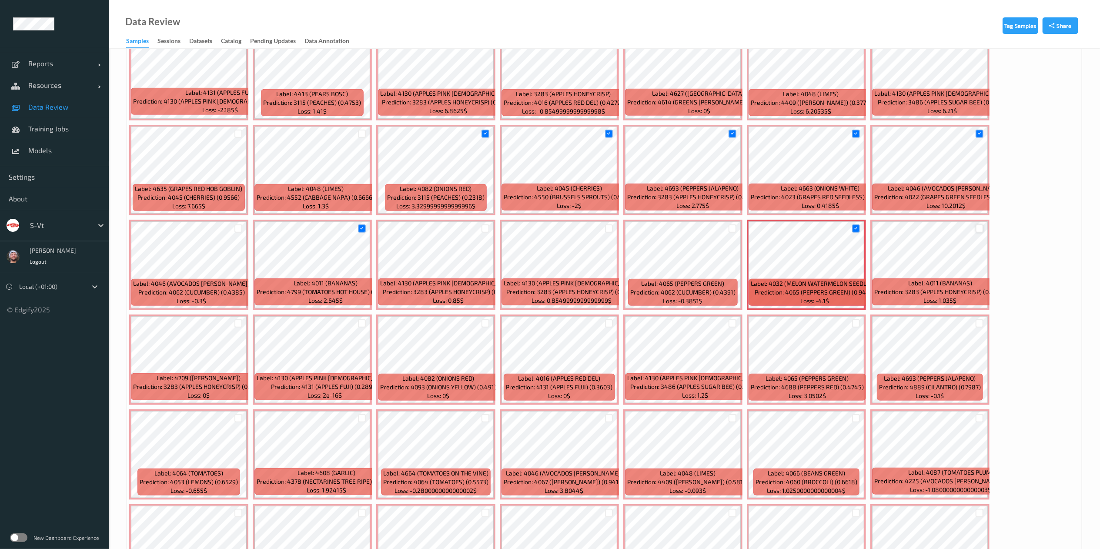
click at [980, 231] on div at bounding box center [980, 228] width 8 height 8
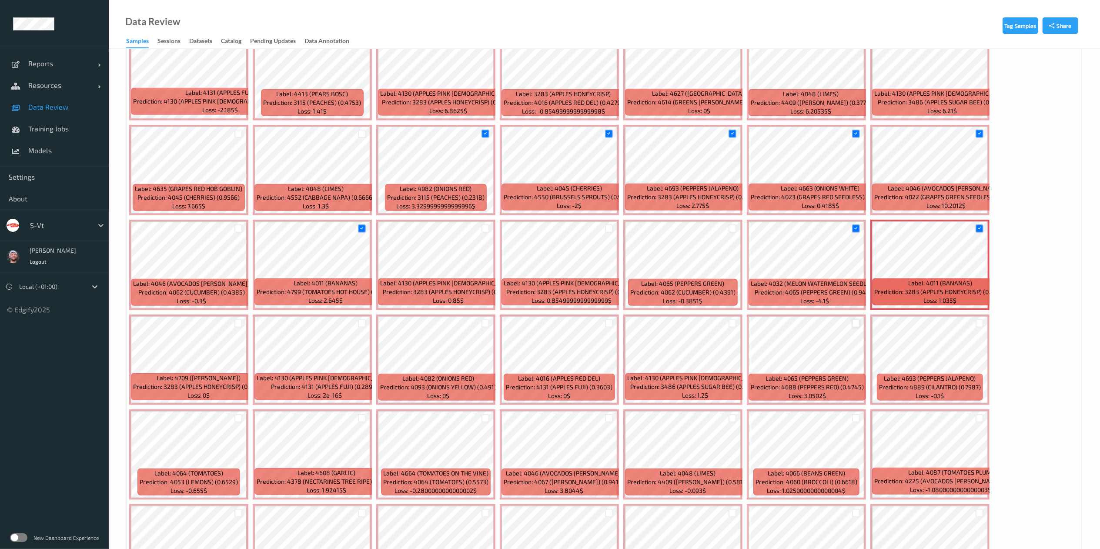
click at [858, 323] on div at bounding box center [856, 323] width 8 height 8
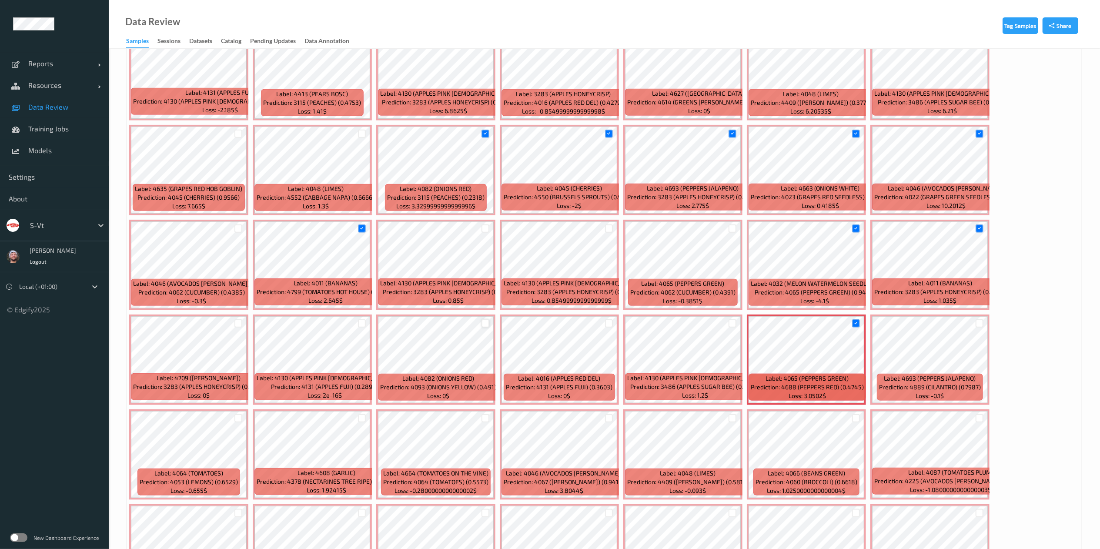
click at [483, 324] on div at bounding box center [485, 323] width 8 height 8
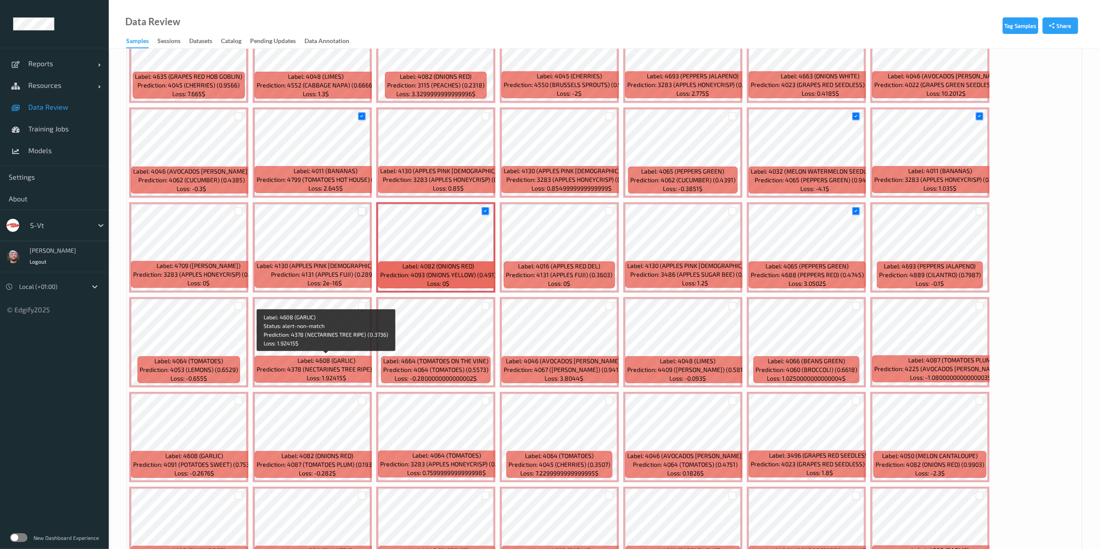
scroll to position [854, 0]
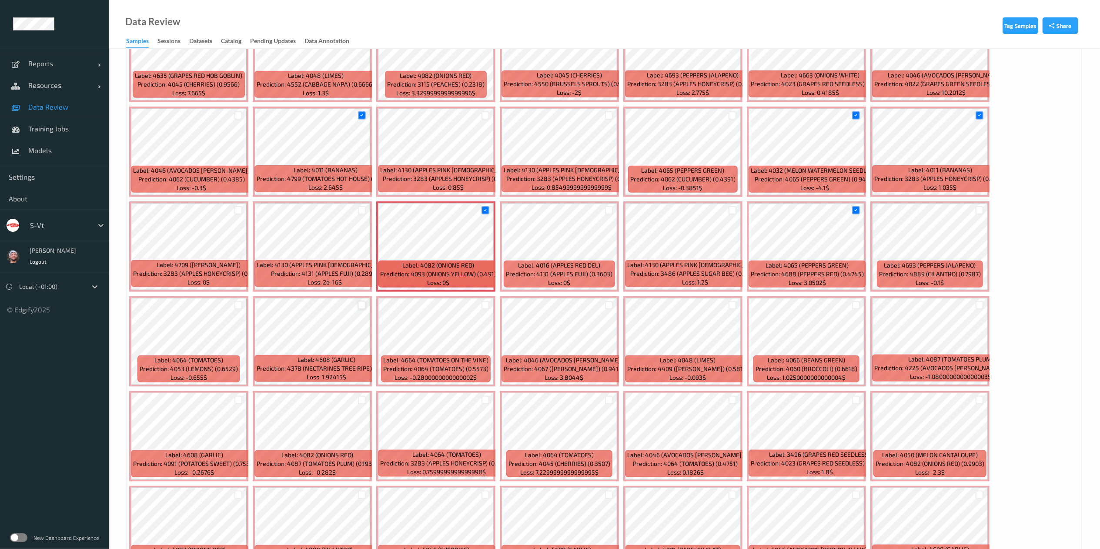
click at [359, 309] on div at bounding box center [362, 305] width 8 height 8
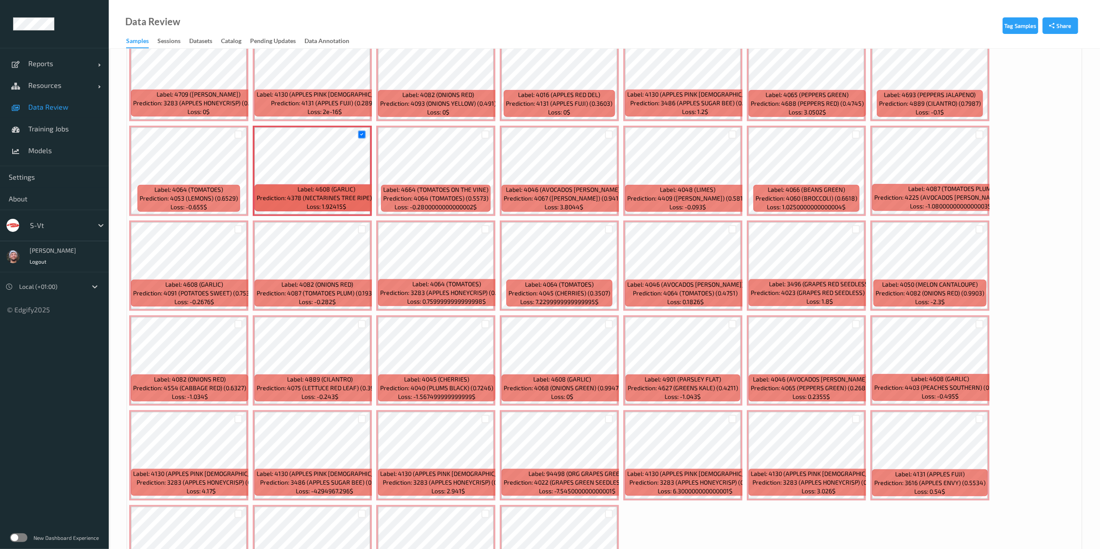
scroll to position [1031, 0]
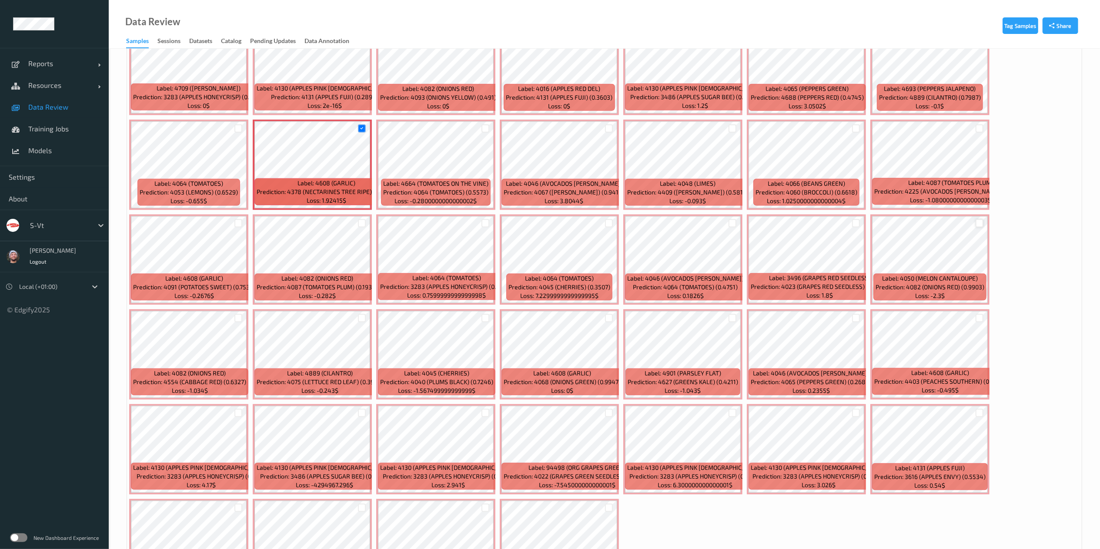
click at [979, 222] on div at bounding box center [980, 223] width 8 height 8
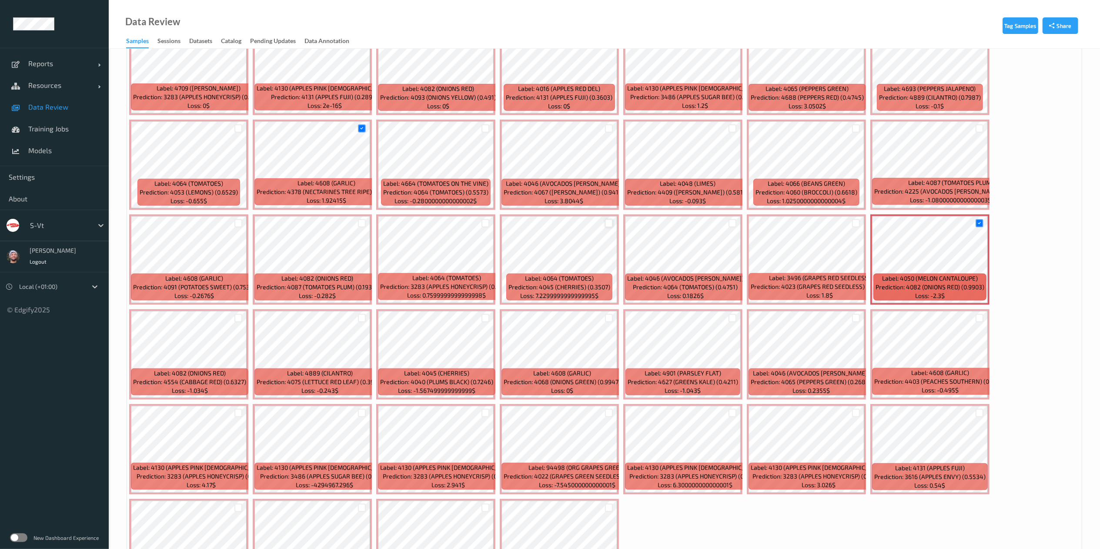
click at [609, 222] on div at bounding box center [609, 223] width 8 height 8
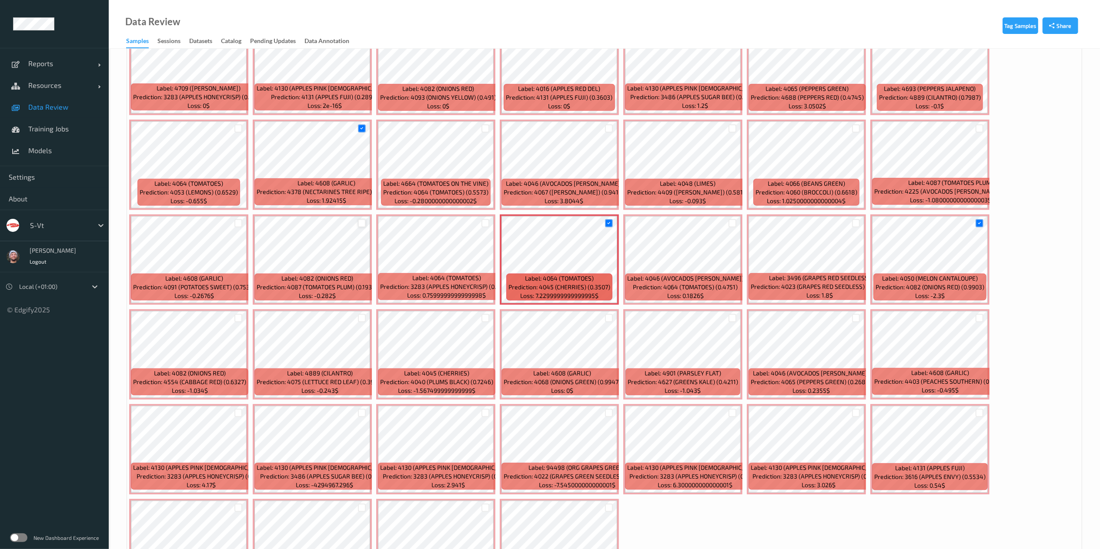
click at [360, 226] on div at bounding box center [362, 223] width 8 height 8
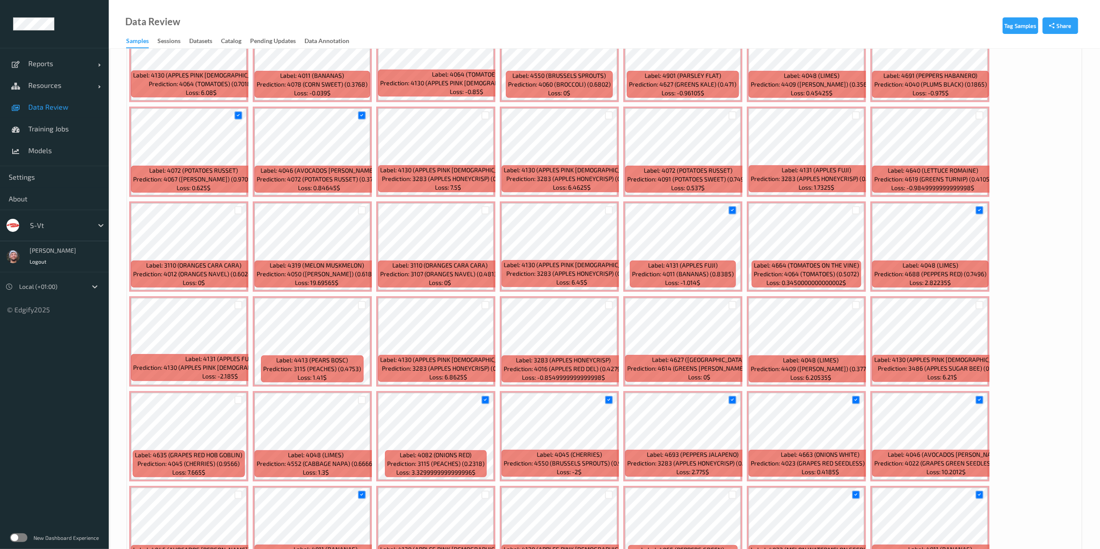
scroll to position [0, 0]
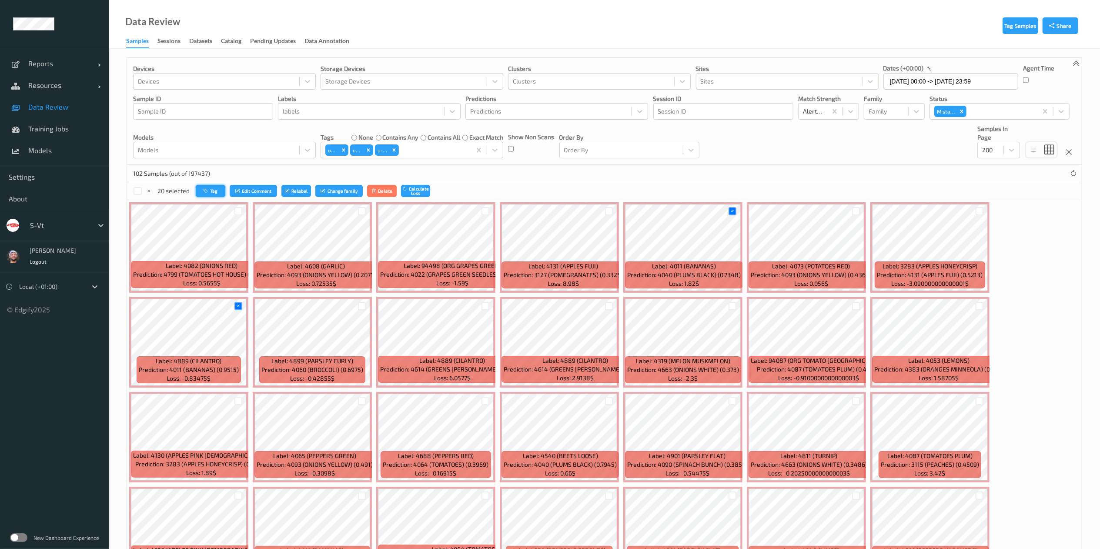
click at [215, 191] on button "Tag" at bounding box center [211, 191] width 30 height 13
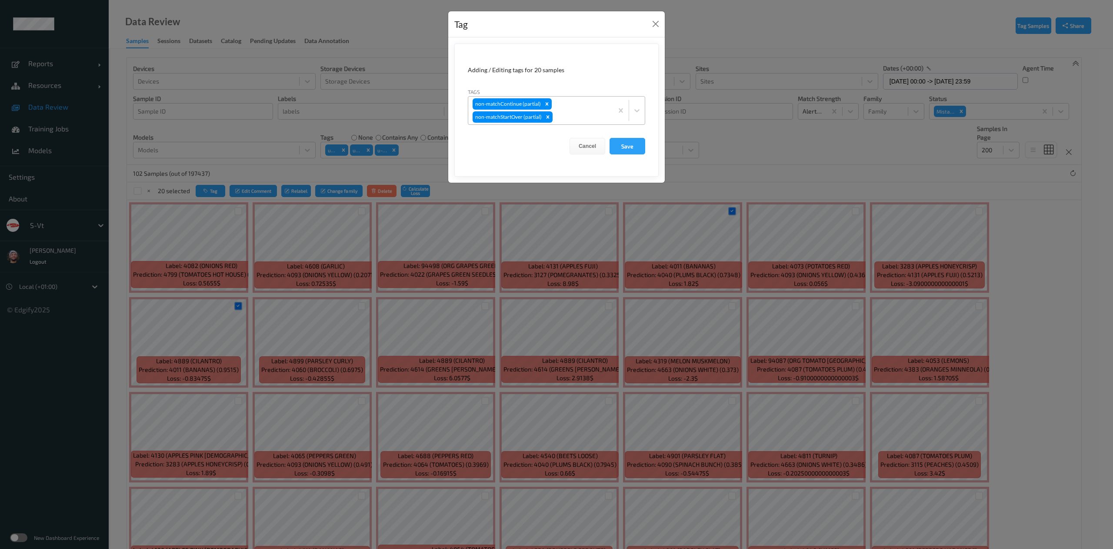
click at [569, 107] on div "non-matchContinue (partial) non-matchStartOver (partial)" at bounding box center [540, 111] width 145 height 28
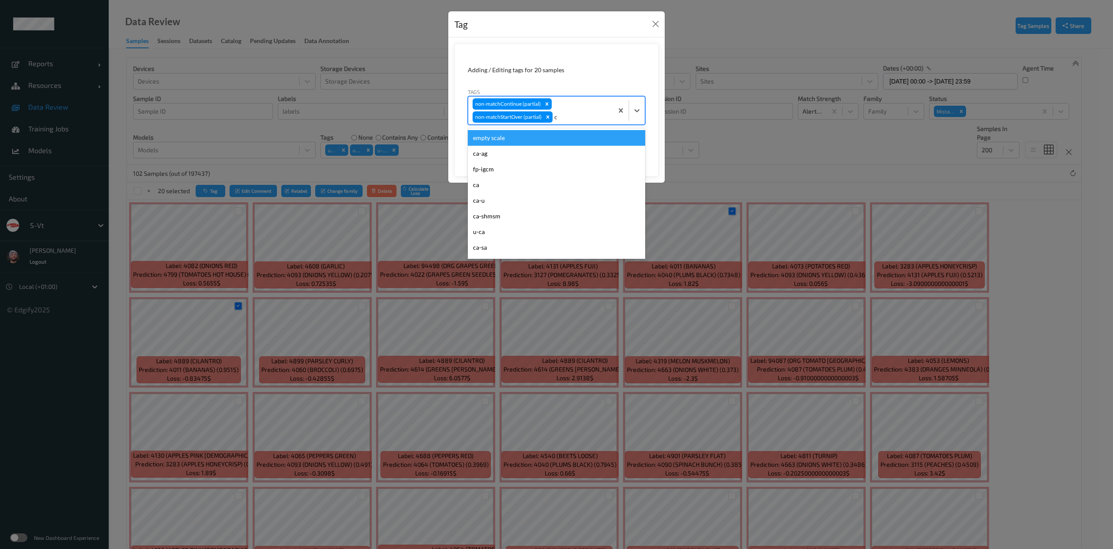
type input "ca"
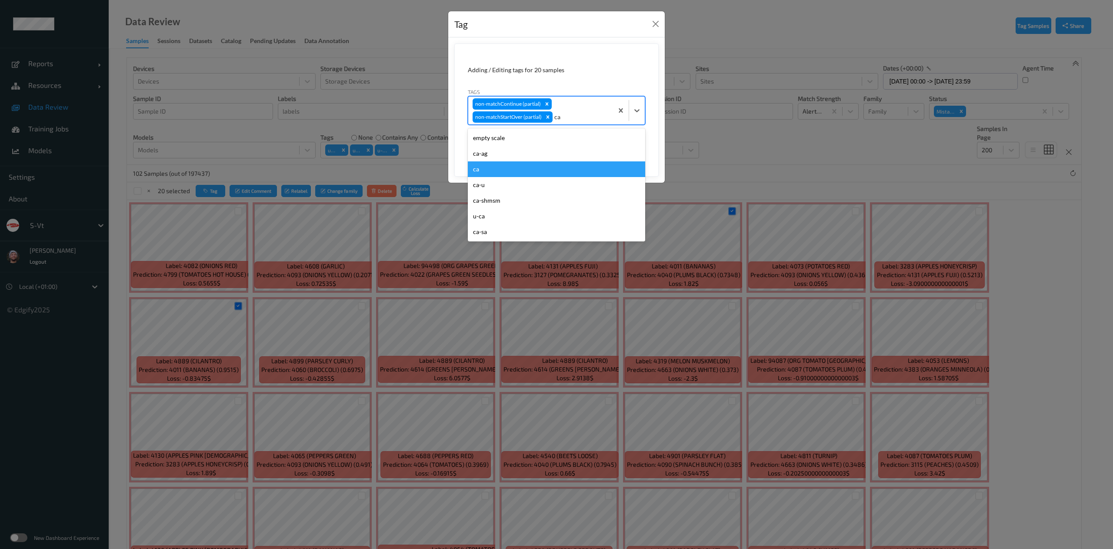
click at [547, 166] on div "ca" at bounding box center [556, 169] width 177 height 16
type input "s"
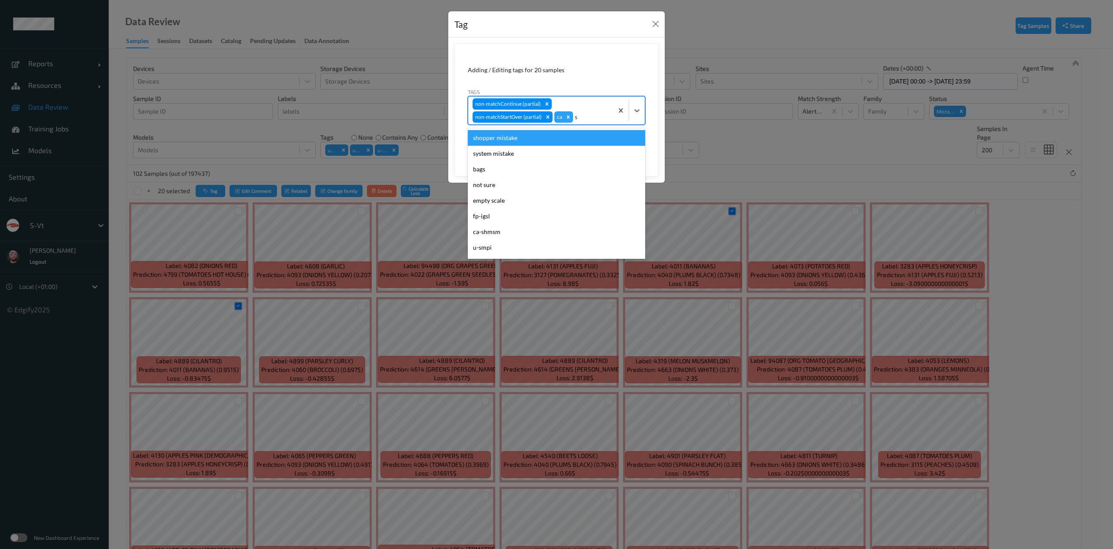
drag, startPoint x: 592, startPoint y: 147, endPoint x: 603, endPoint y: 145, distance: 11.5
click at [603, 145] on div "shopper mistake system mistake bags not sure empty scale fp-igsl ca-shmsm u-smp…" at bounding box center [556, 193] width 177 height 130
click at [603, 145] on div "shopper mistake" at bounding box center [556, 138] width 177 height 16
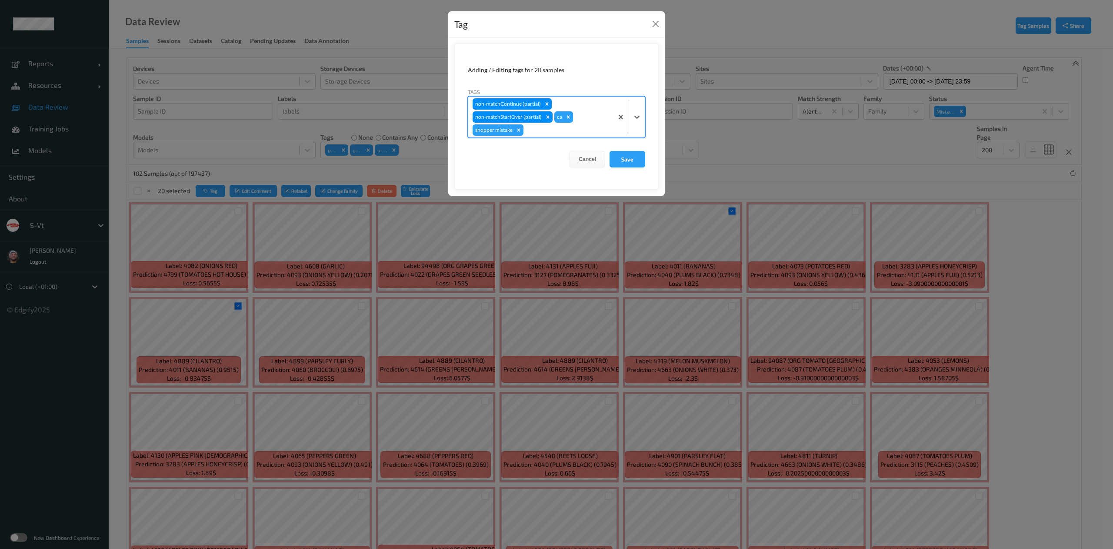
click at [620, 169] on form "Adding / Editing tags for 20 samples Tags option shopper mistake, selected. Sel…" at bounding box center [557, 116] width 204 height 146
click at [623, 163] on button "Save" at bounding box center [628, 159] width 36 height 17
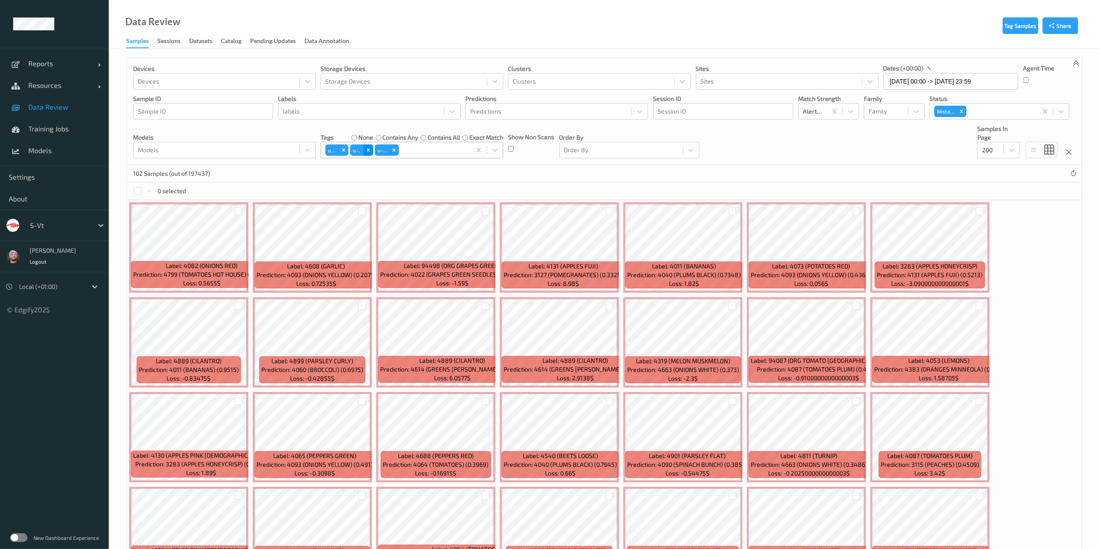
click at [369, 149] on icon "Remove u-gi" at bounding box center [368, 150] width 6 height 6
click at [371, 149] on icon "Remove u-ca" at bounding box center [370, 150] width 6 height 6
click at [342, 148] on icon "Remove u-pi" at bounding box center [344, 150] width 6 height 6
type input "ca"
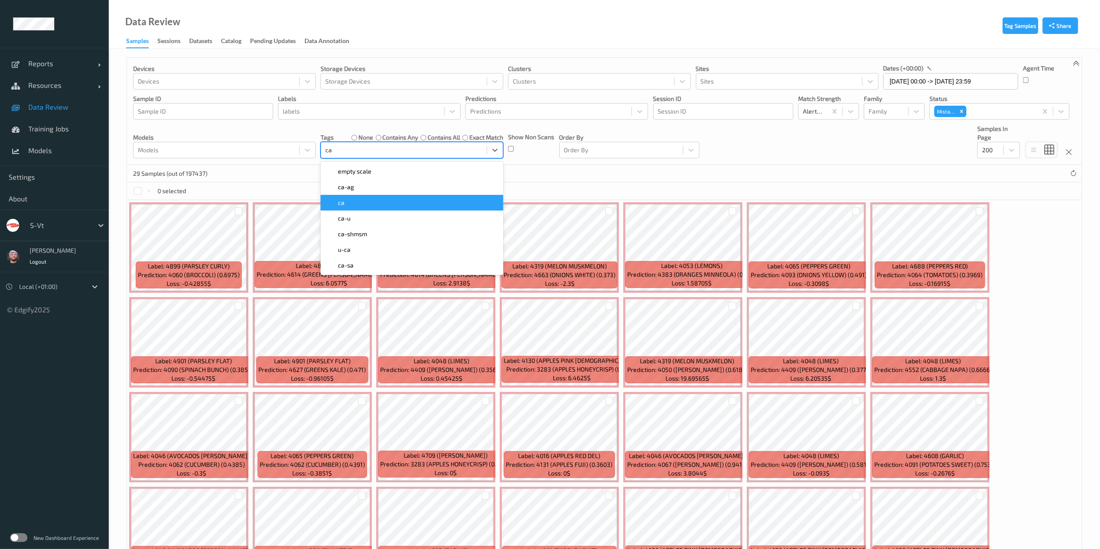
click at [353, 199] on div "ca" at bounding box center [412, 202] width 172 height 9
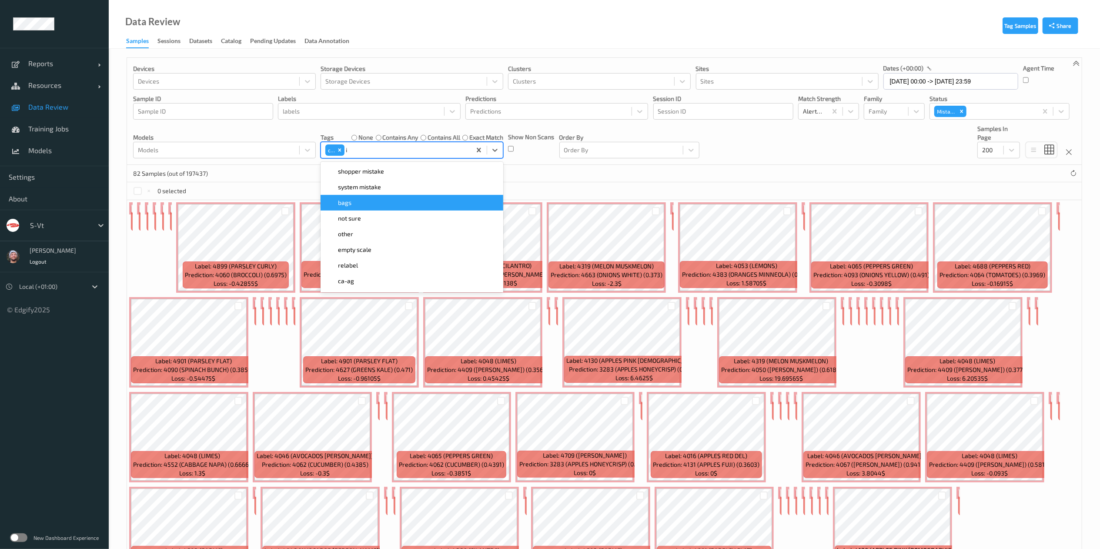
type input "ig"
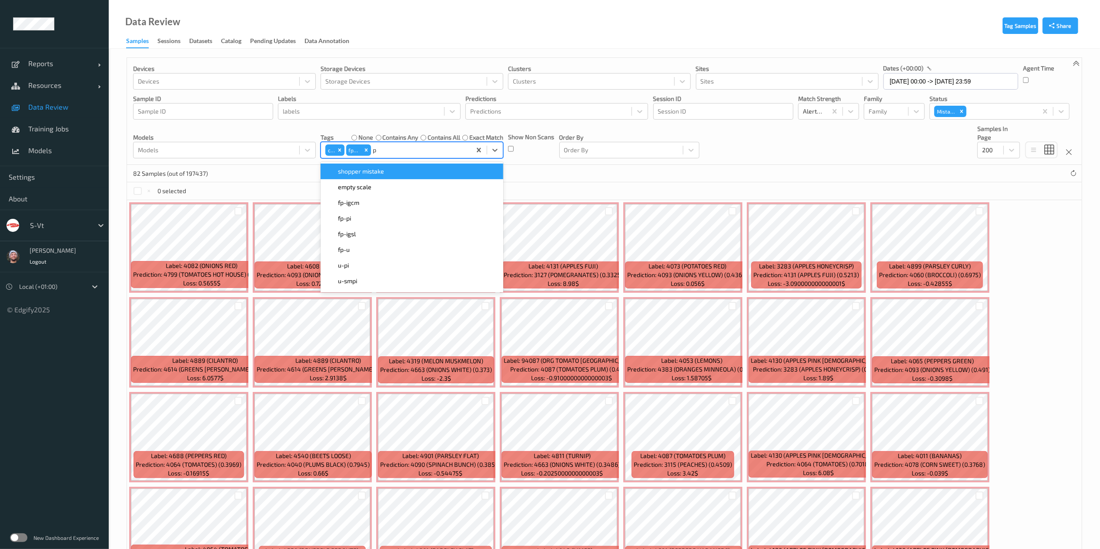
type input "pi"
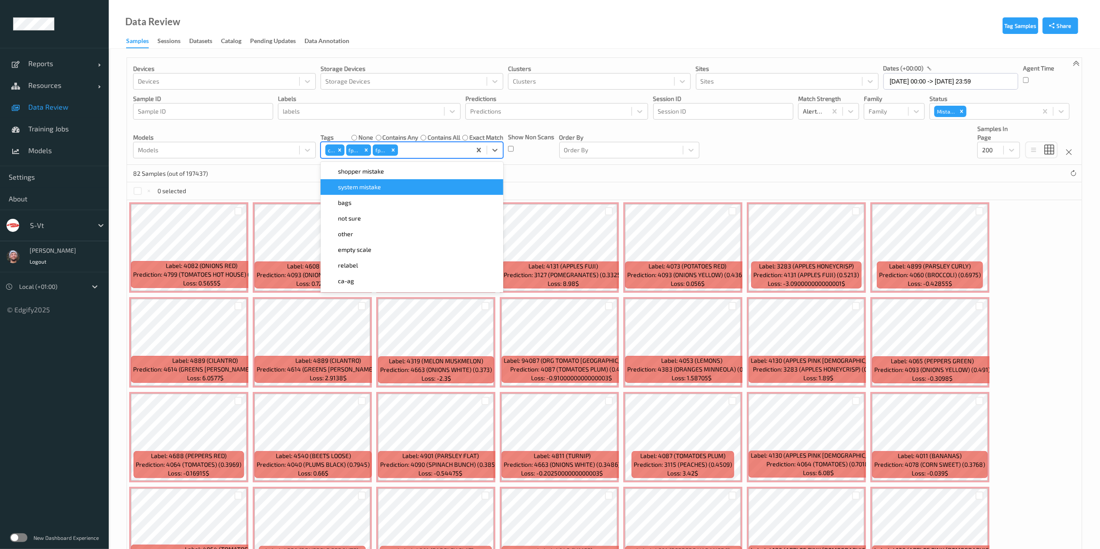
click at [290, 172] on div "82 Samples (out of 197437)" at bounding box center [604, 173] width 955 height 17
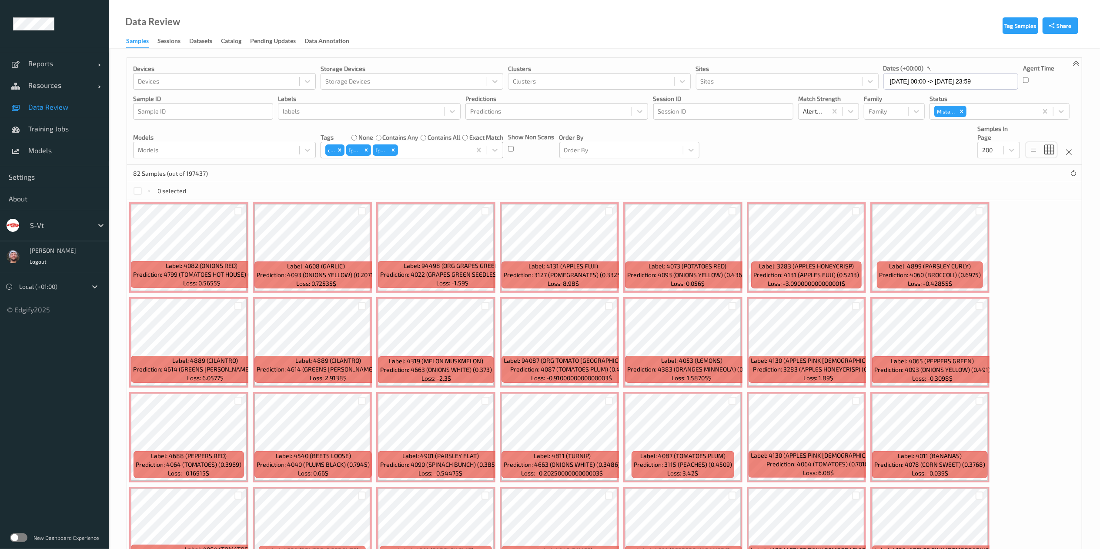
click at [576, 193] on div "0 selected" at bounding box center [604, 190] width 955 height 17
click at [362, 214] on div at bounding box center [362, 211] width 8 height 8
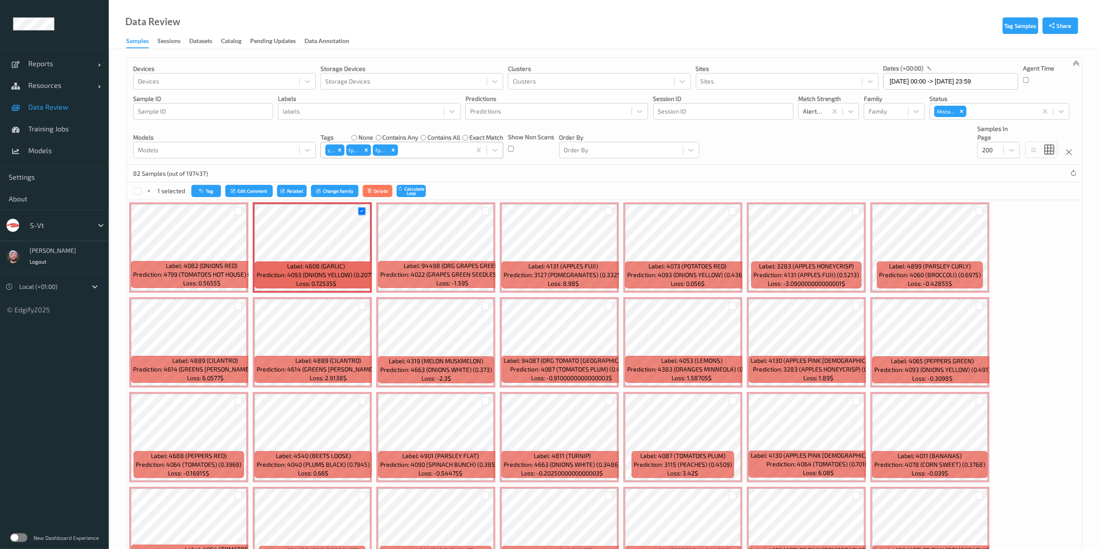
click at [241, 207] on div at bounding box center [238, 211] width 17 height 14
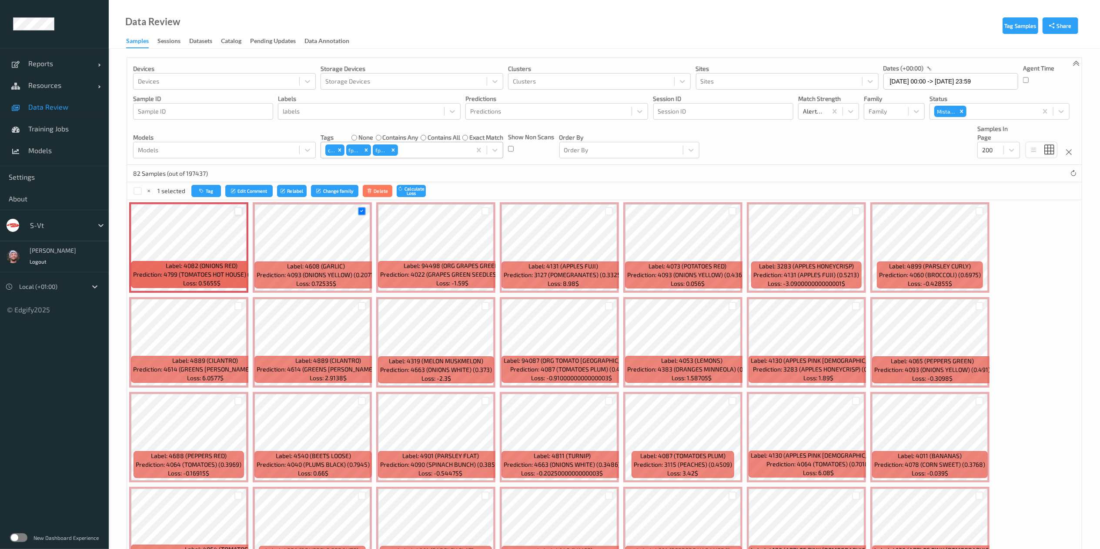
click at [241, 212] on div at bounding box center [238, 211] width 8 height 8
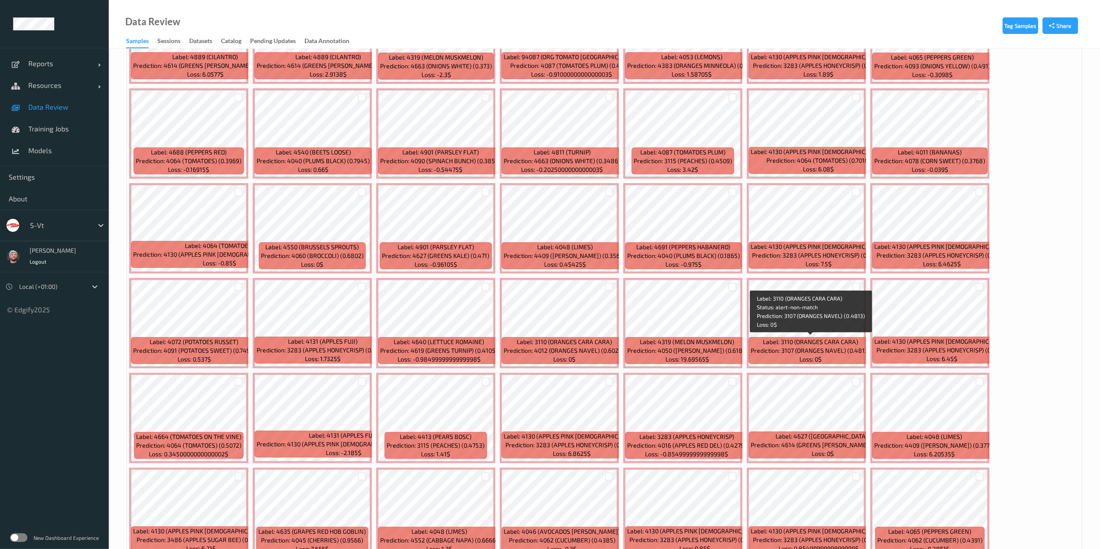
scroll to position [304, 0]
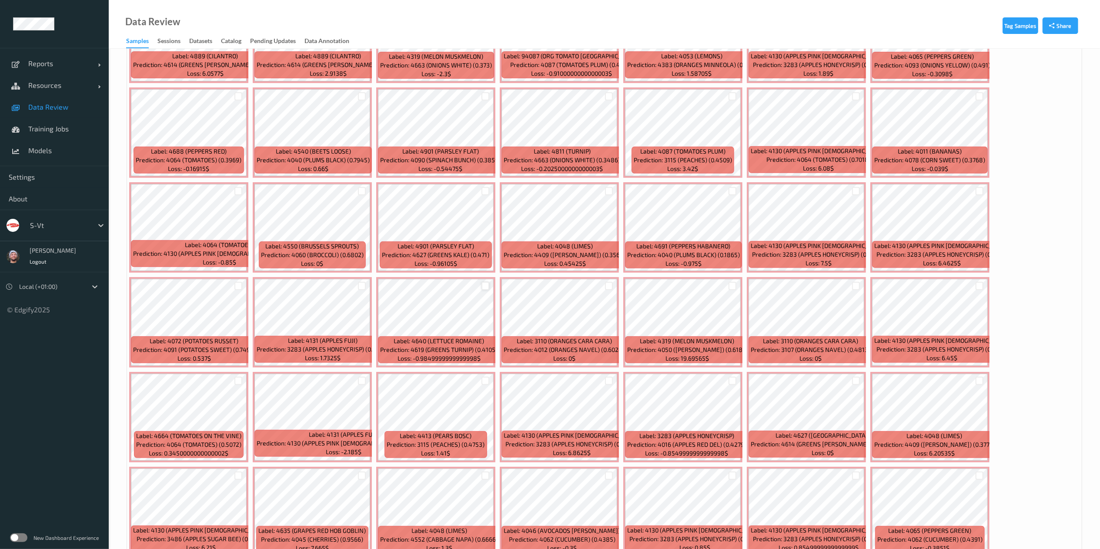
click at [489, 287] on div at bounding box center [485, 286] width 8 height 8
click at [481, 191] on div at bounding box center [485, 191] width 8 height 8
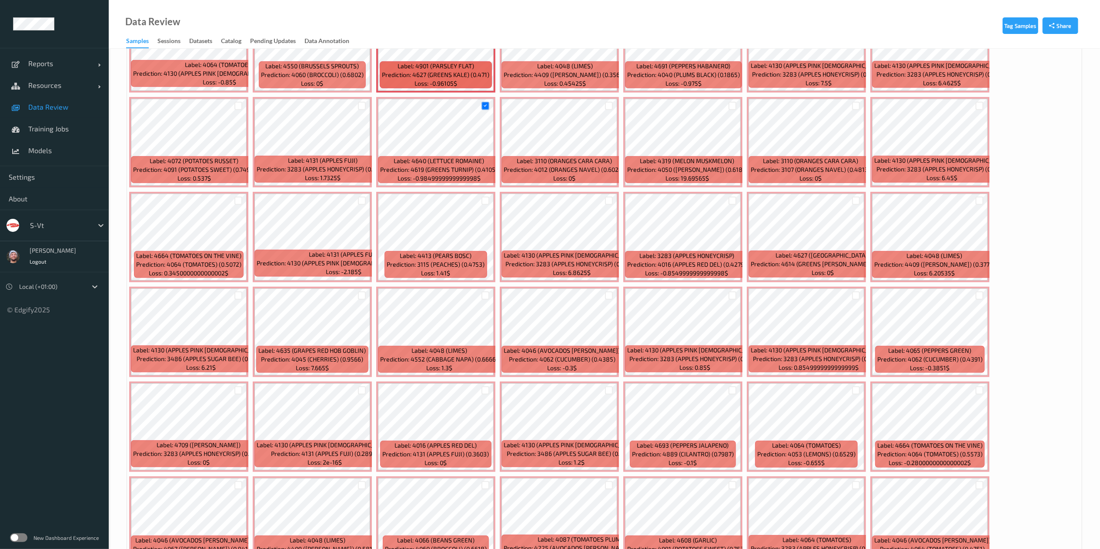
scroll to position [487, 0]
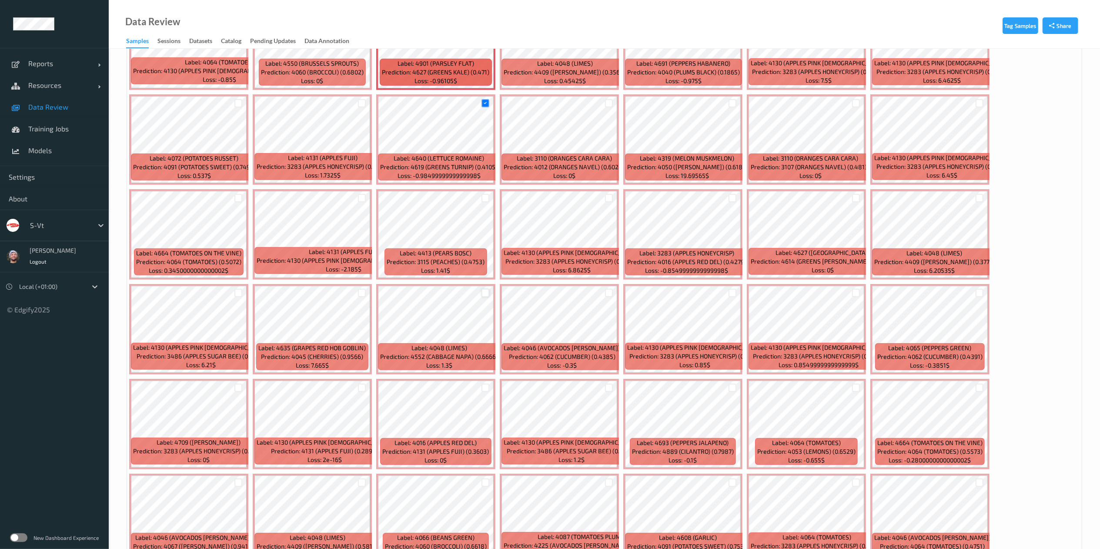
click at [486, 295] on div at bounding box center [485, 293] width 8 height 8
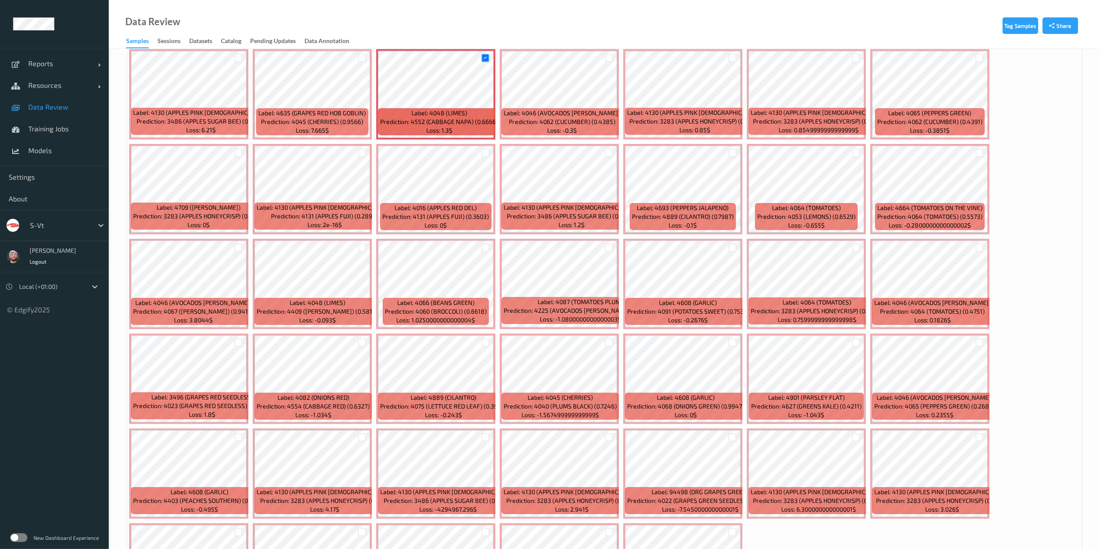
scroll to position [729, 0]
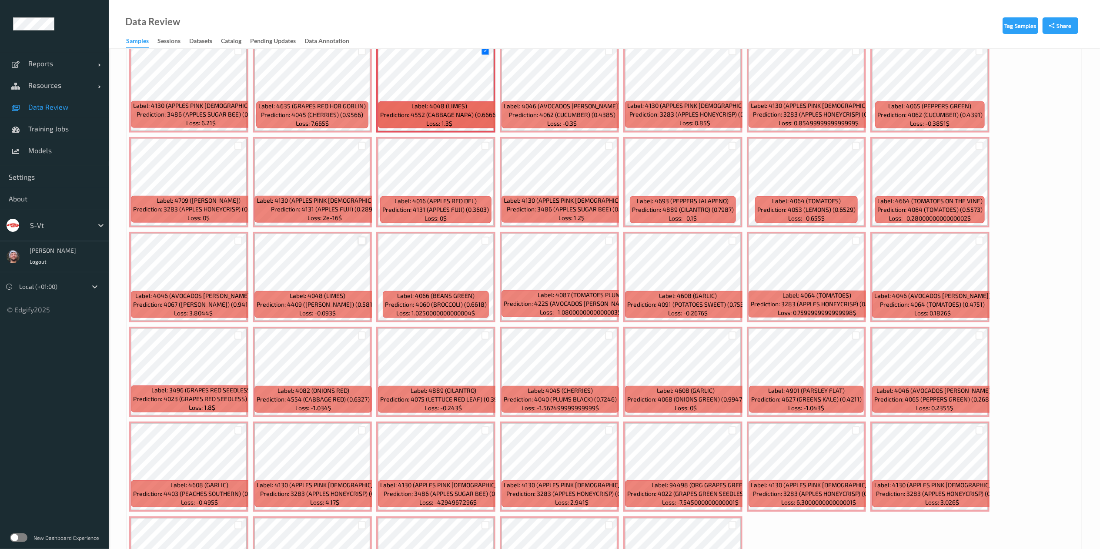
click at [360, 240] on div at bounding box center [362, 241] width 8 height 8
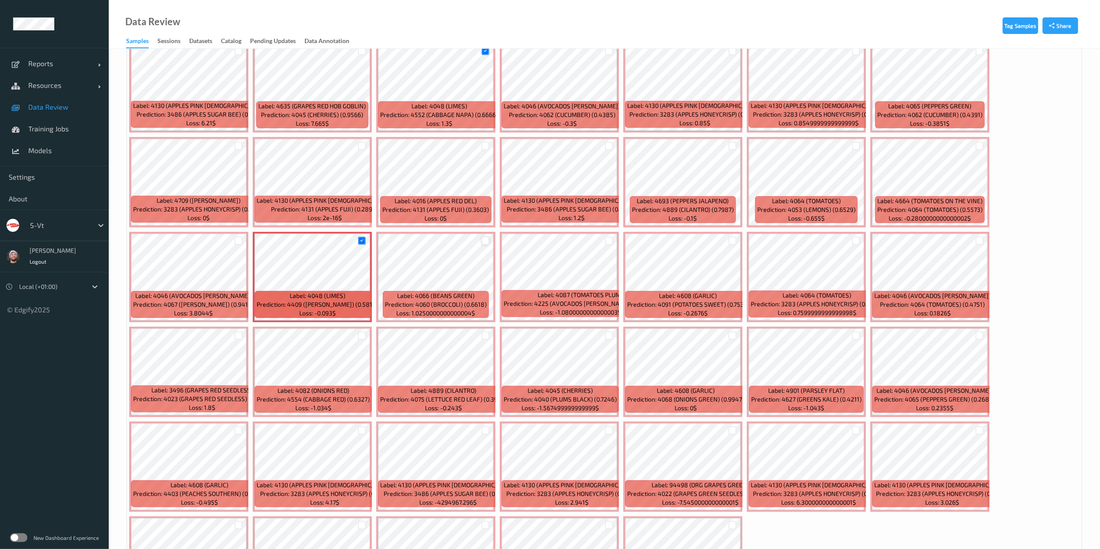
click at [485, 241] on div at bounding box center [485, 241] width 8 height 8
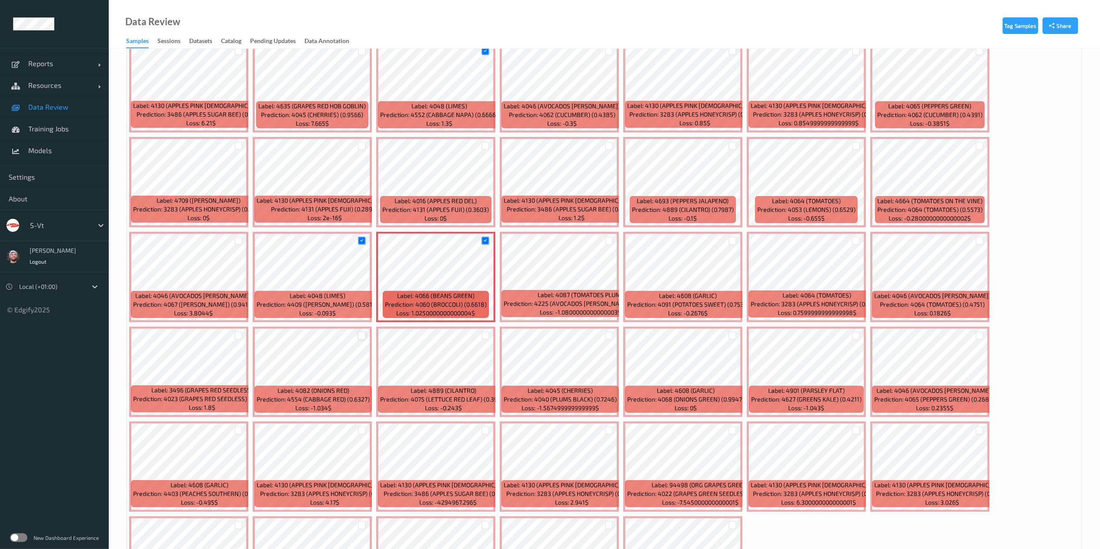
click at [360, 340] on div at bounding box center [362, 335] width 8 height 8
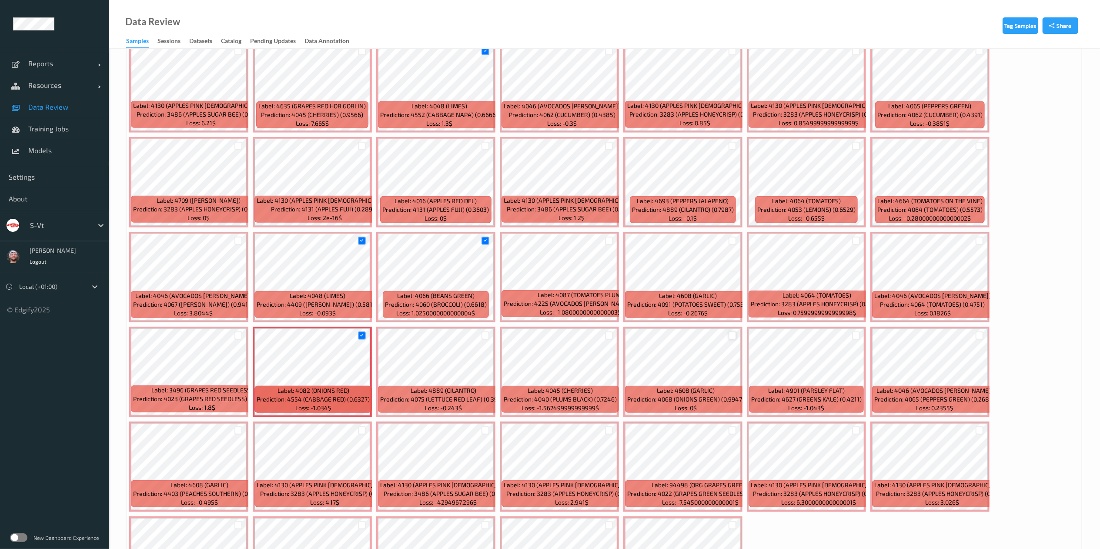
click at [733, 337] on div at bounding box center [733, 335] width 8 height 8
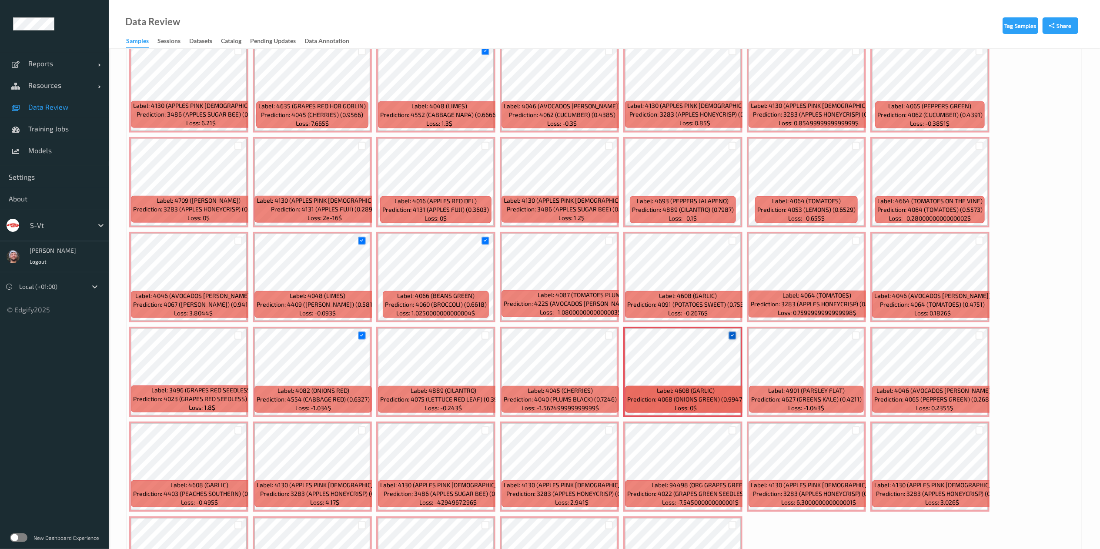
click at [733, 337] on icon at bounding box center [732, 336] width 6 height 6
click at [857, 142] on div at bounding box center [856, 146] width 8 height 8
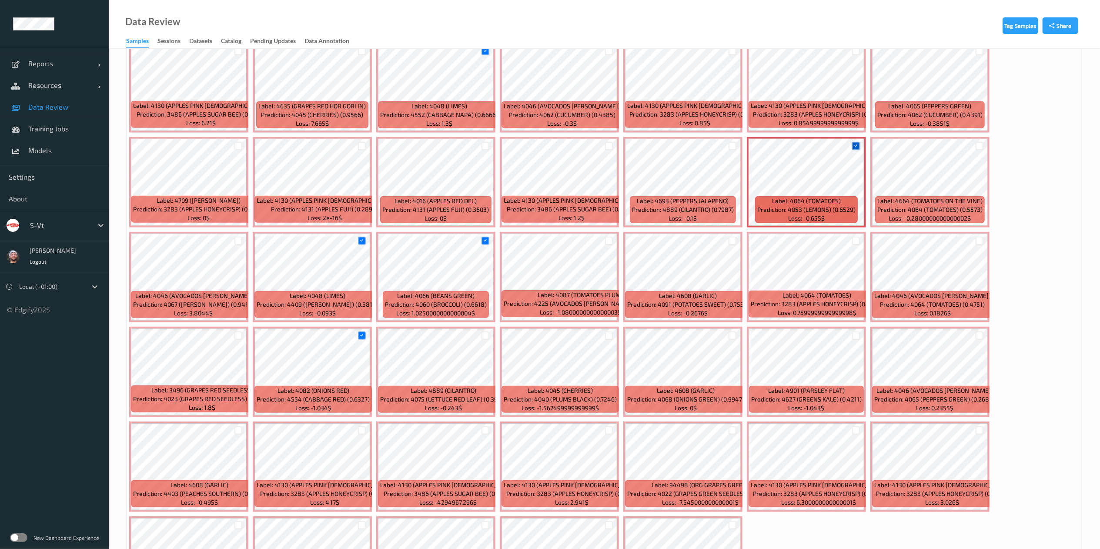
click at [857, 149] on icon at bounding box center [856, 146] width 6 height 6
click at [857, 149] on div at bounding box center [856, 146] width 8 height 8
click at [981, 241] on div at bounding box center [980, 241] width 8 height 8
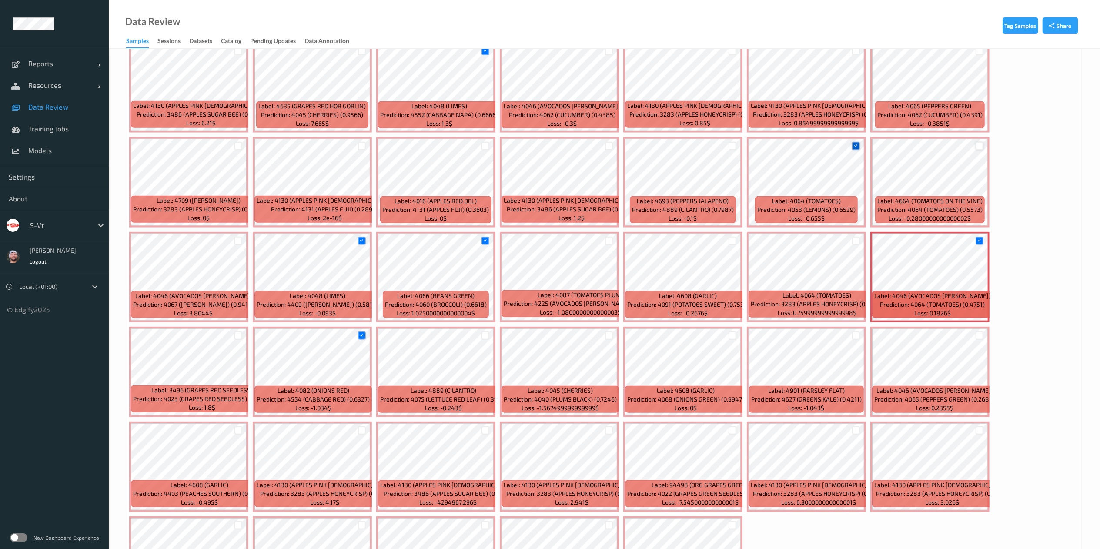
click at [976, 145] on div at bounding box center [980, 146] width 8 height 8
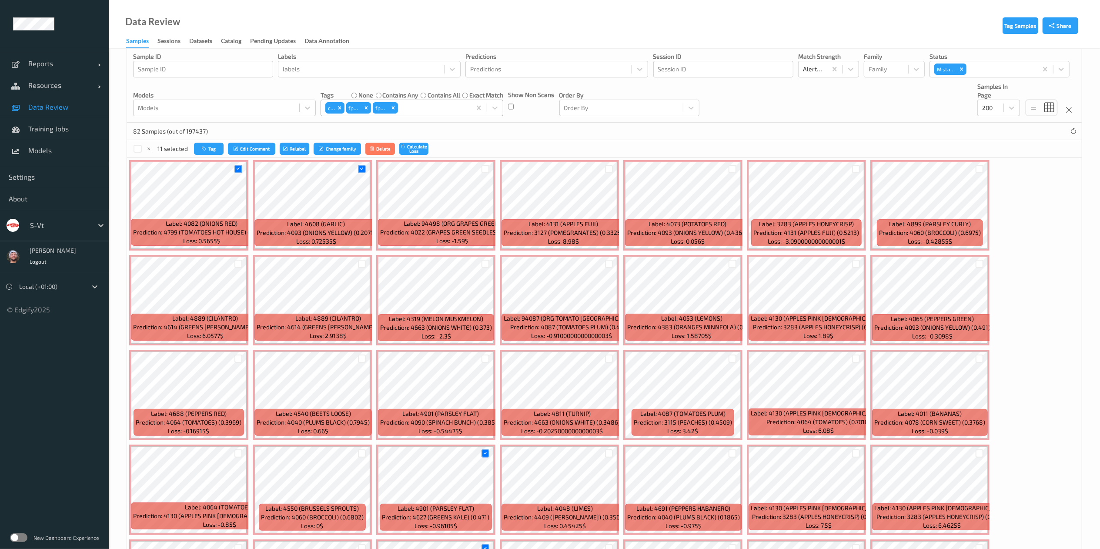
scroll to position [0, 0]
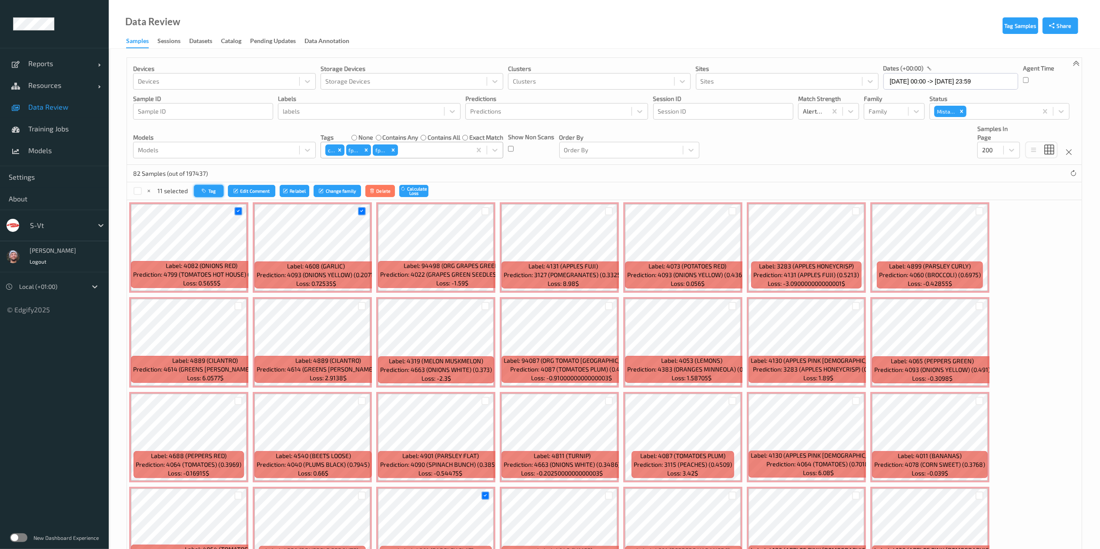
click at [211, 185] on button "Tag" at bounding box center [209, 191] width 30 height 13
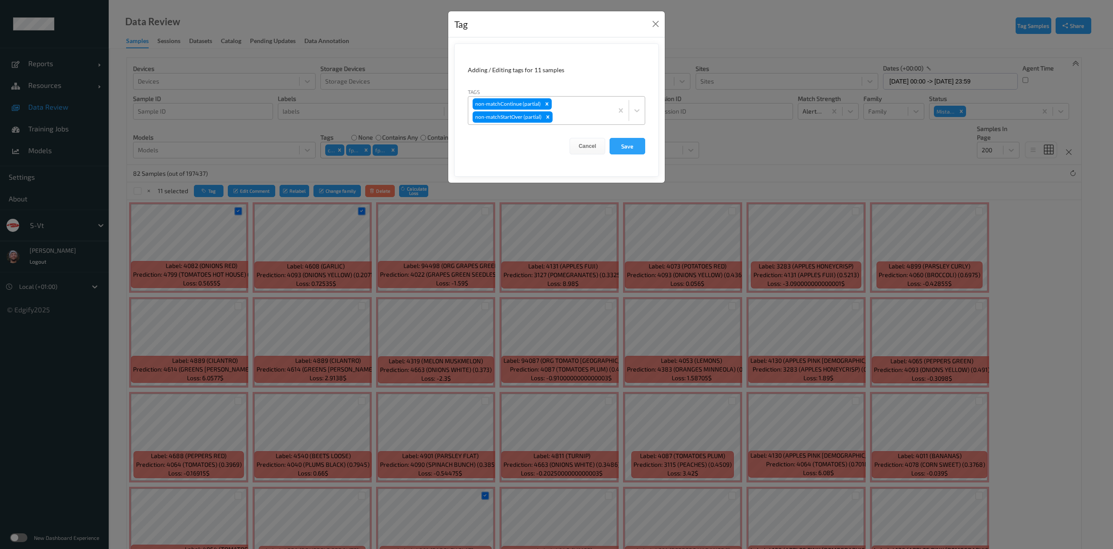
click at [592, 106] on div "non-matchContinue (partial) non-matchStartOver (partial)" at bounding box center [540, 111] width 145 height 28
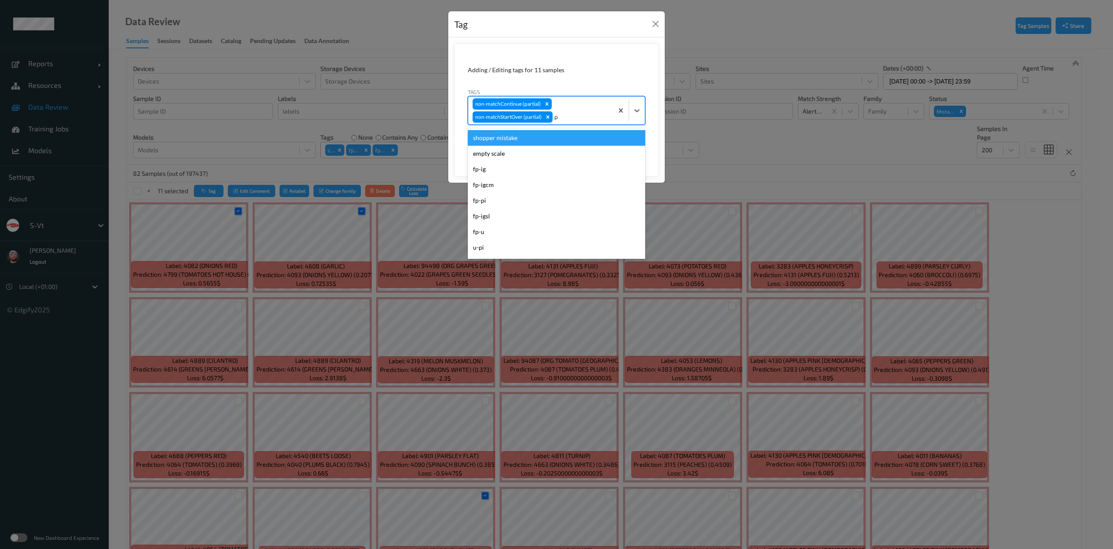
type input "pi"
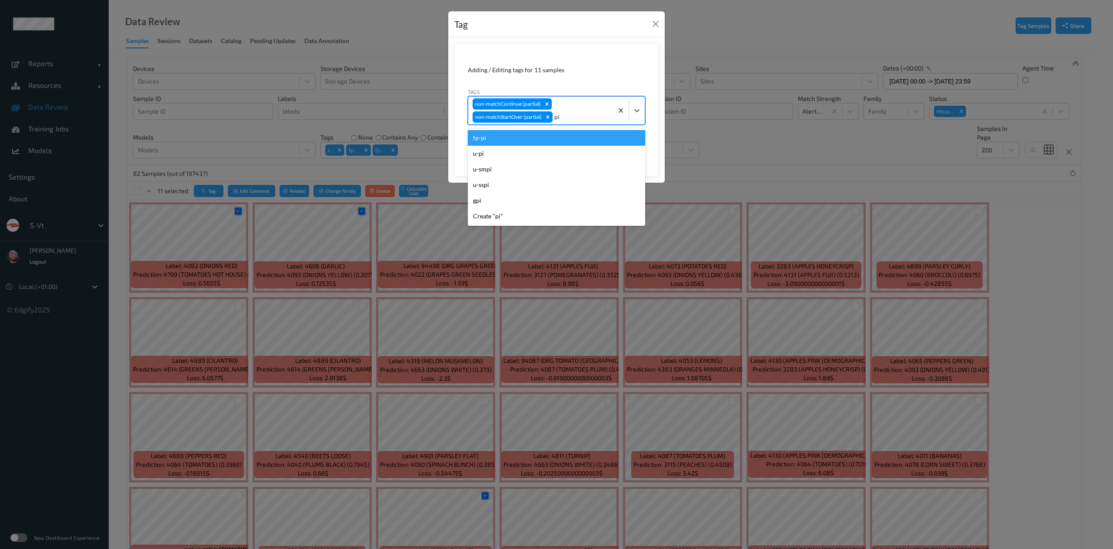
click at [559, 144] on div "fp-pi" at bounding box center [556, 138] width 177 height 16
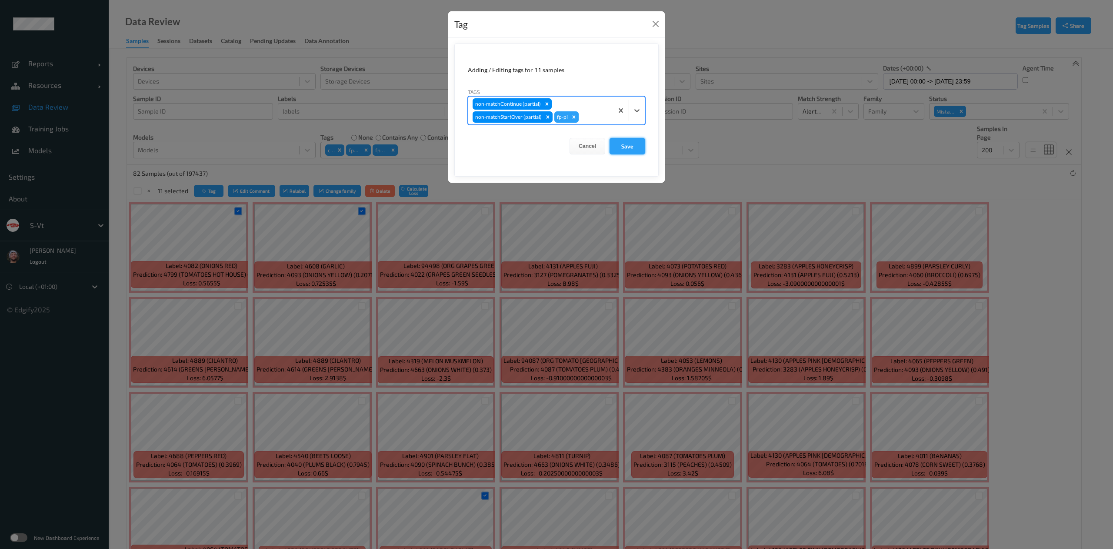
click at [617, 142] on button "Save" at bounding box center [628, 146] width 36 height 17
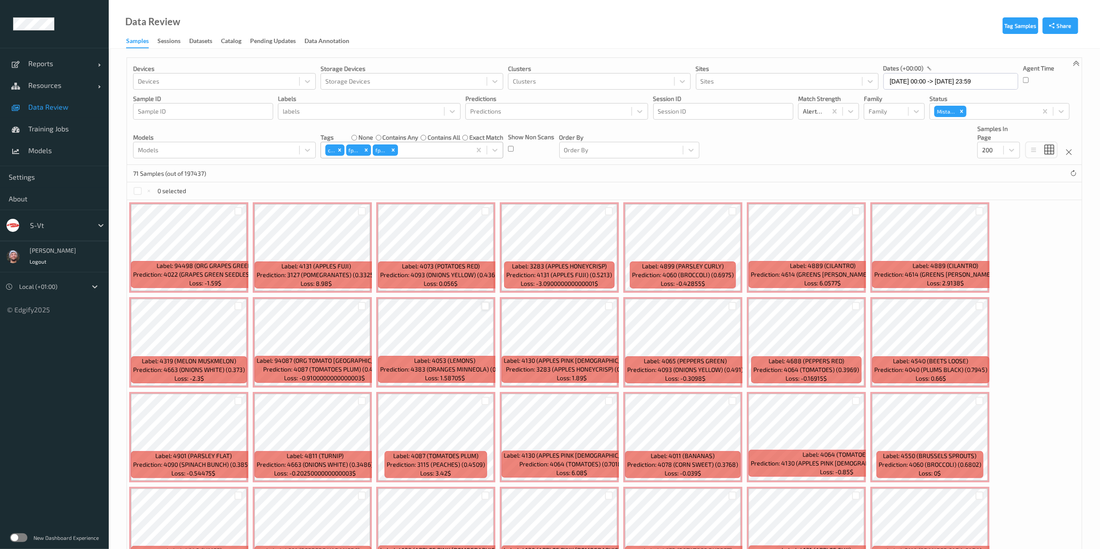
click at [486, 304] on div at bounding box center [485, 306] width 8 height 8
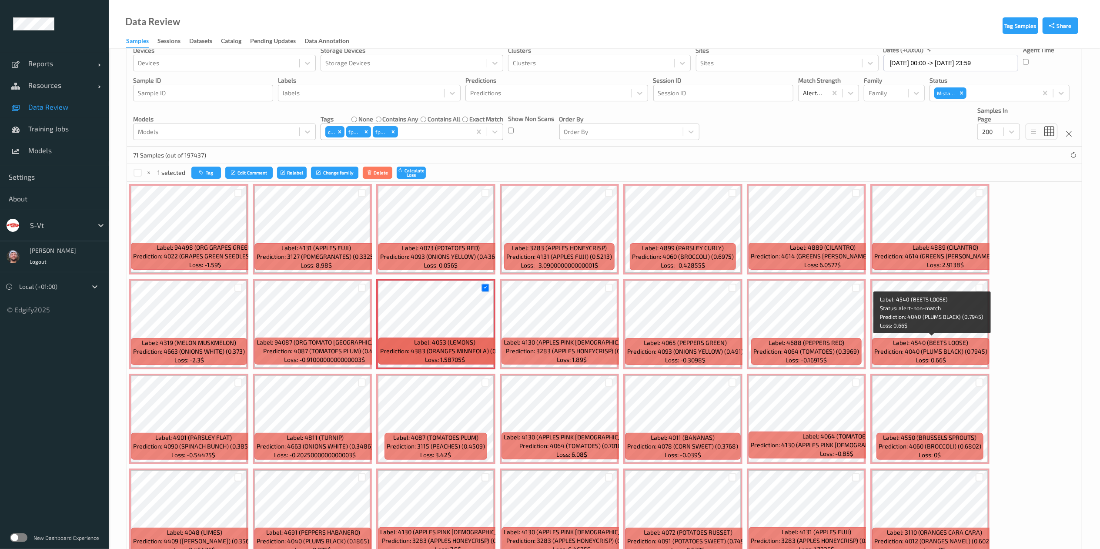
scroll to position [33, 0]
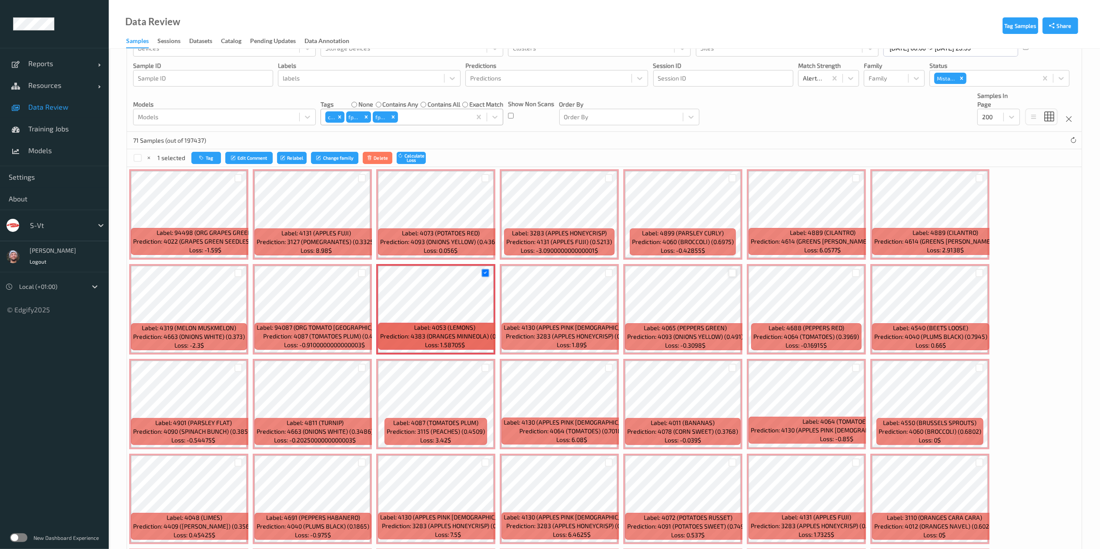
click at [731, 272] on div at bounding box center [733, 273] width 8 height 8
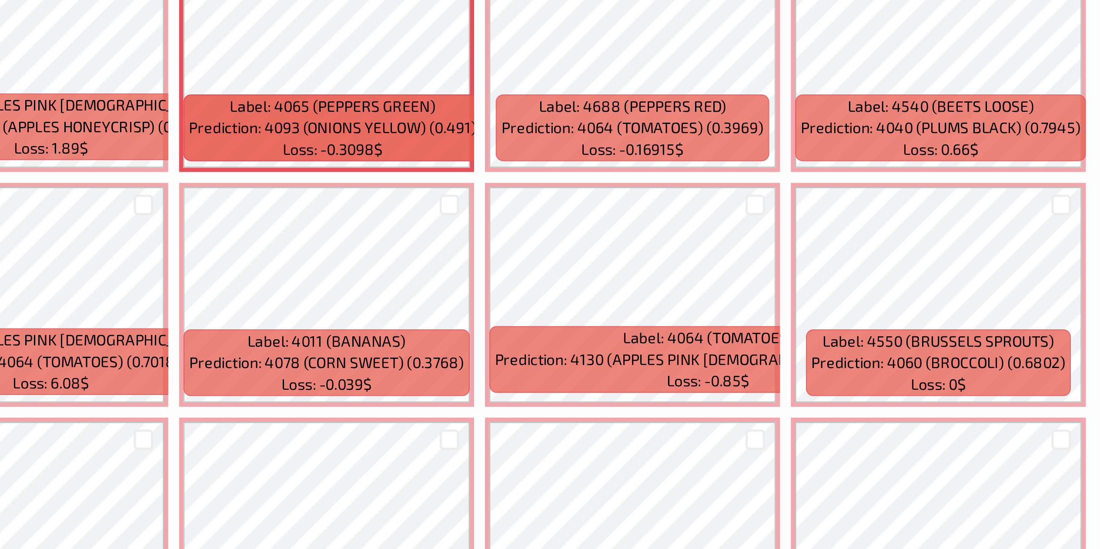
scroll to position [175, 0]
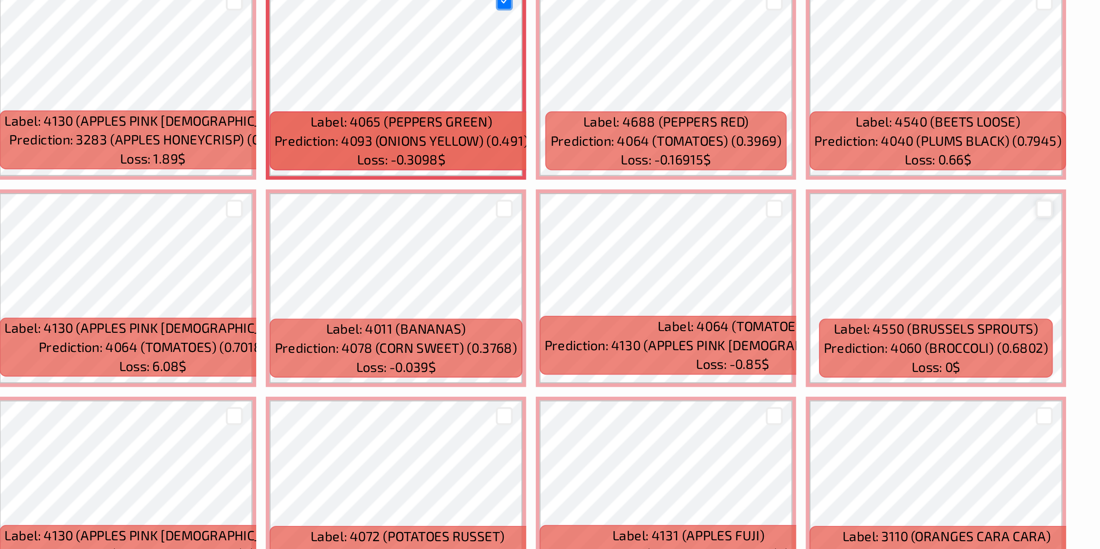
click at [981, 227] on div at bounding box center [980, 226] width 8 height 8
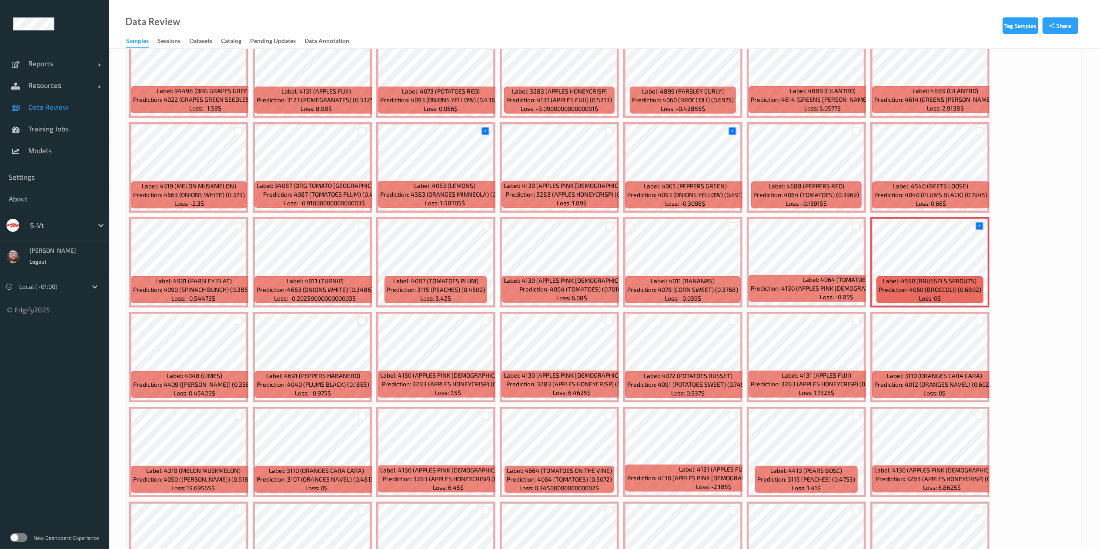
click at [361, 320] on div at bounding box center [362, 321] width 8 height 8
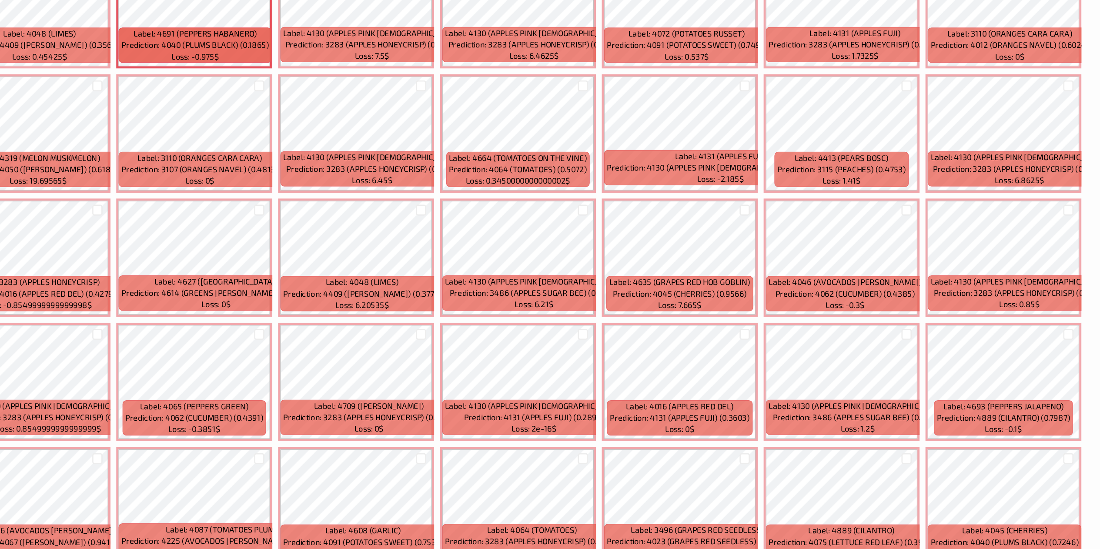
scroll to position [394, 0]
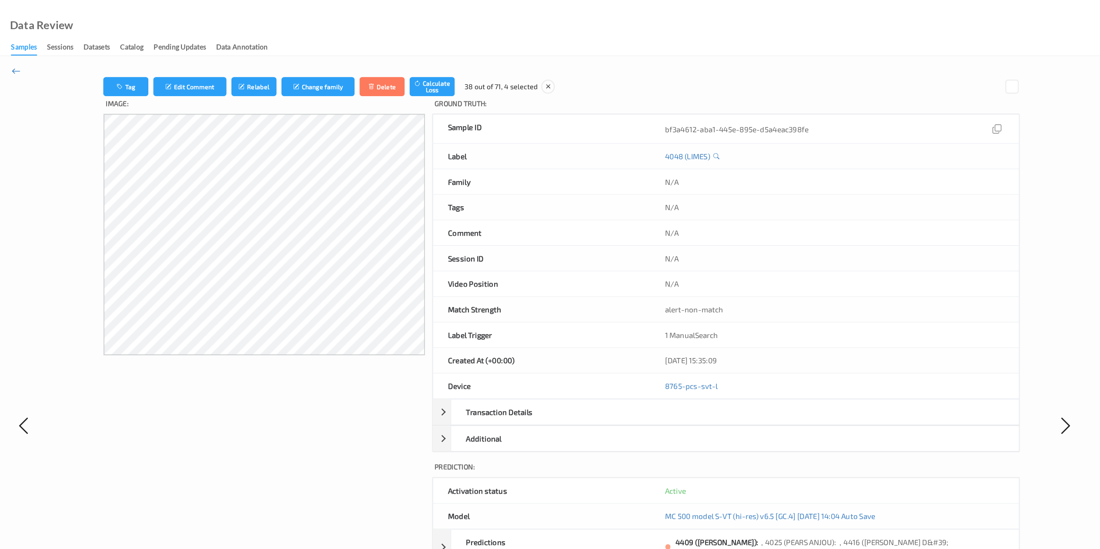
click at [127, 60] on icon at bounding box center [131, 62] width 8 height 10
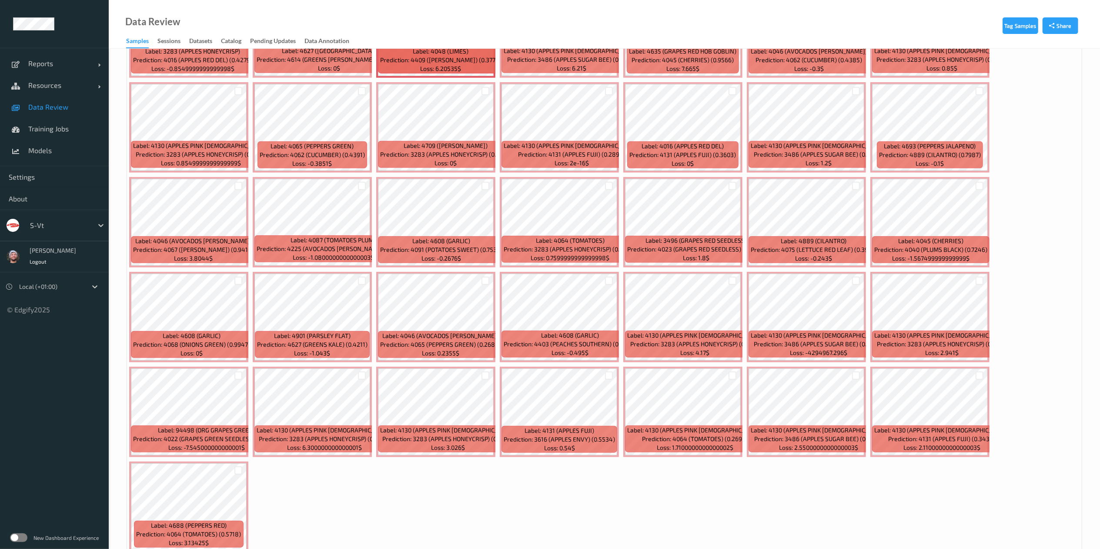
scroll to position [731, 0]
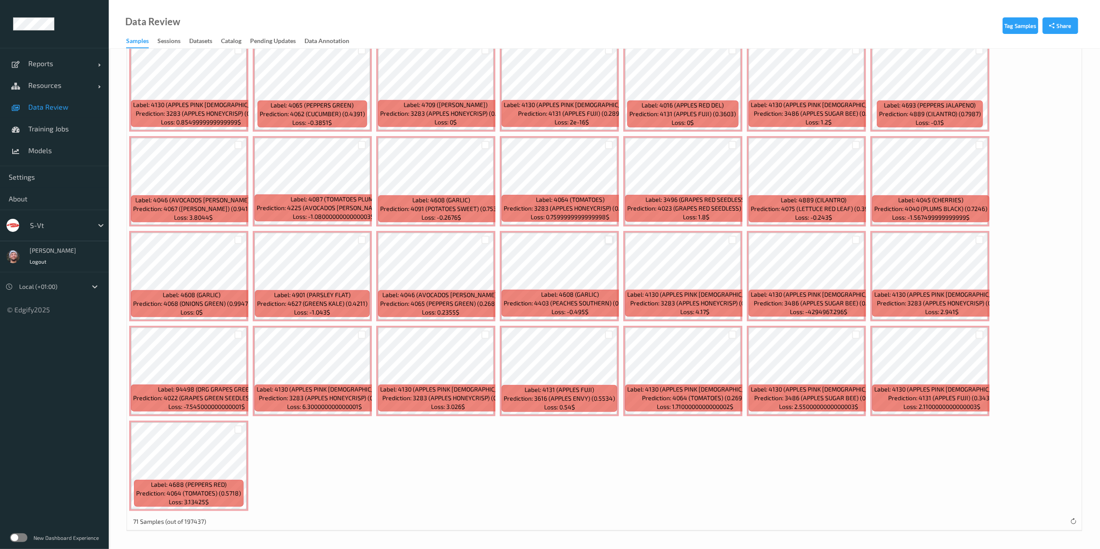
click at [611, 238] on div at bounding box center [609, 240] width 8 height 8
click at [609, 144] on div at bounding box center [609, 145] width 8 height 8
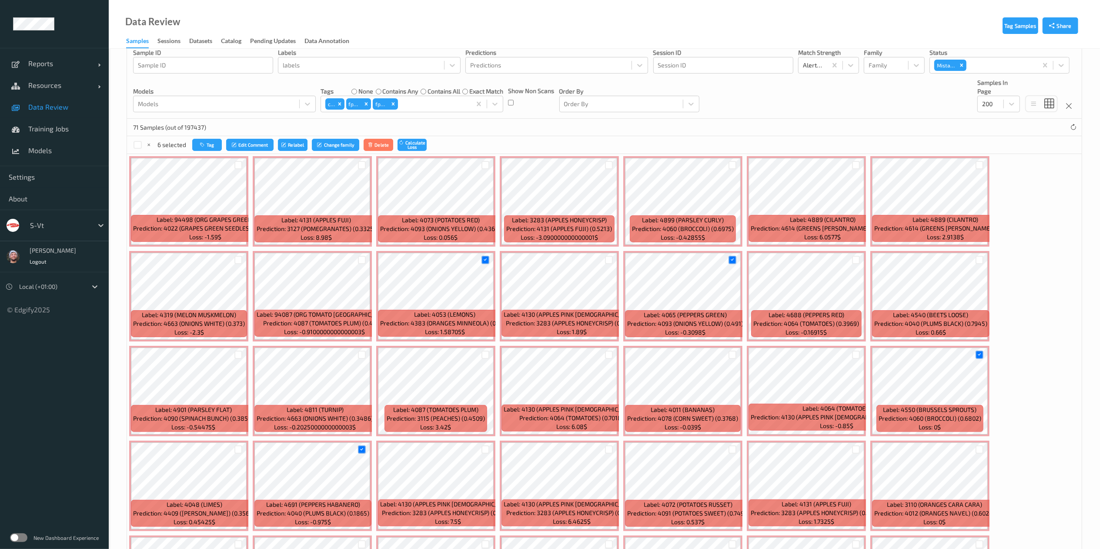
scroll to position [0, 0]
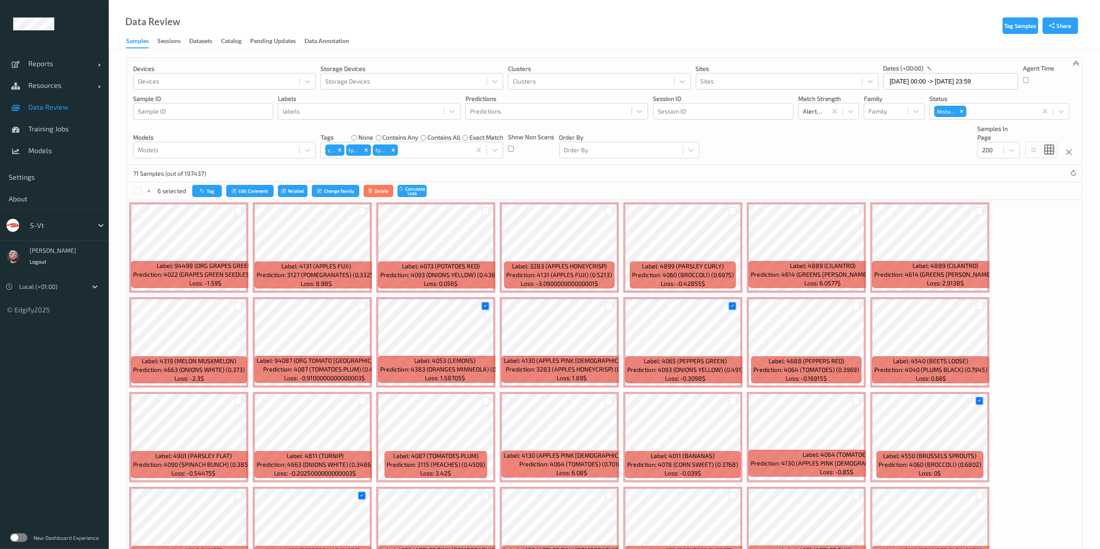
click at [209, 184] on div "6 selected Tag Edit Comment Relabel Change family Delete Calculate Loss" at bounding box center [604, 190] width 955 height 17
click at [211, 191] on button "Tag" at bounding box center [207, 191] width 30 height 13
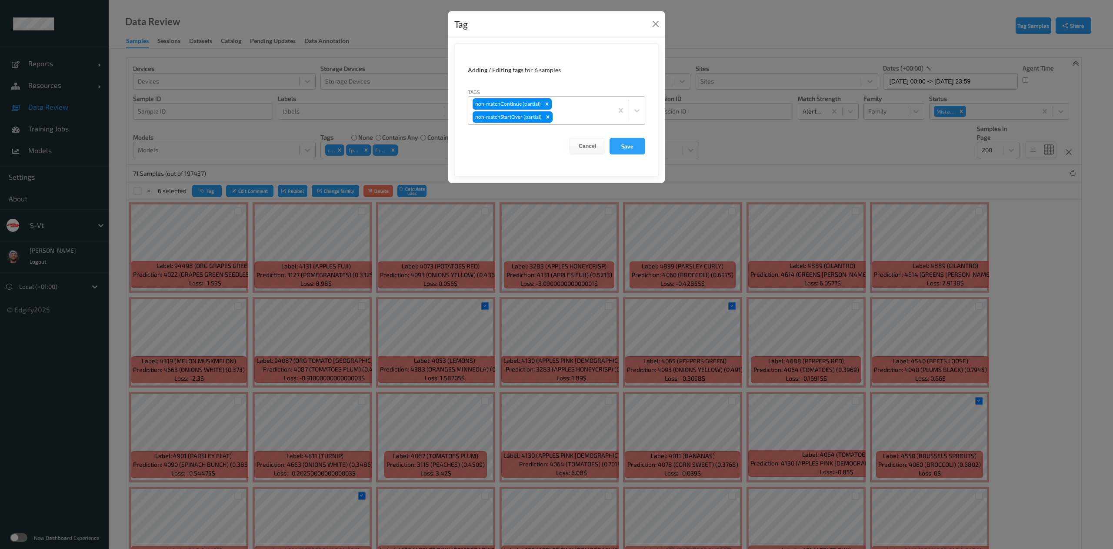
click at [586, 107] on div "non-matchContinue (partial) non-matchStartOver (partial)" at bounding box center [540, 111] width 145 height 28
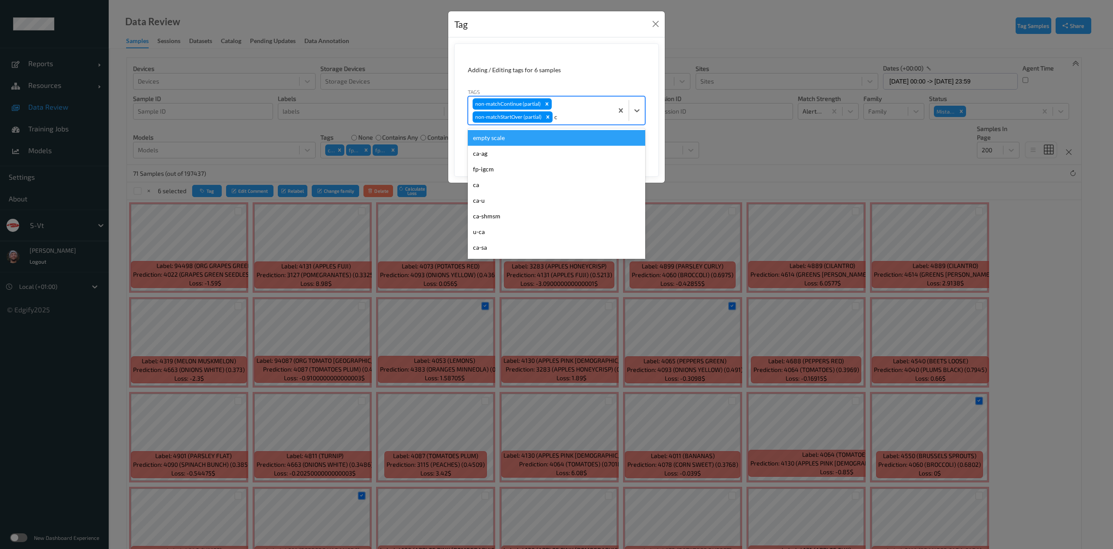
type input "ca"
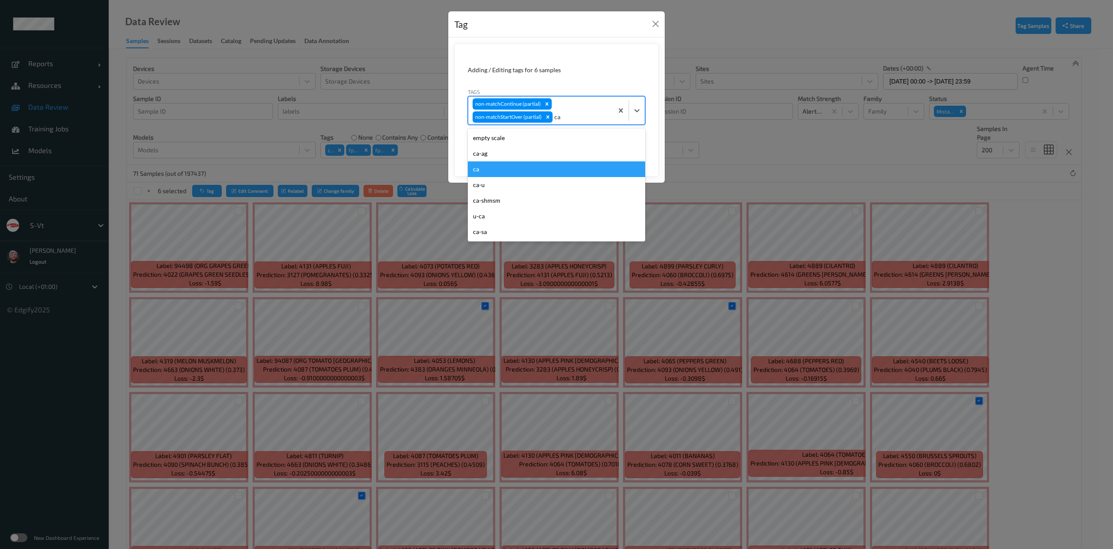
click at [491, 171] on div "ca" at bounding box center [556, 169] width 177 height 16
type input "s"
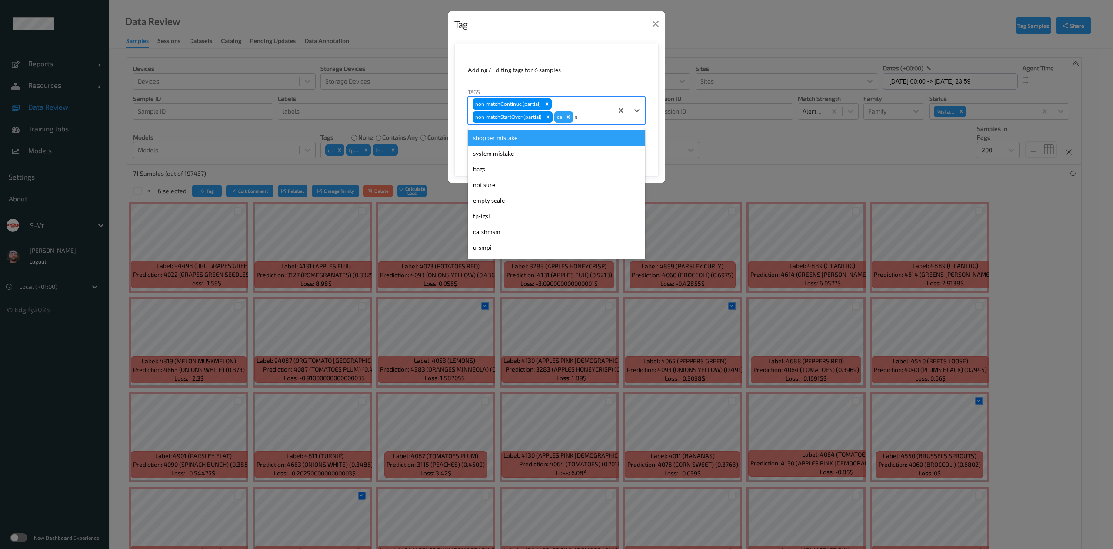
click at [553, 136] on div "shopper mistake" at bounding box center [556, 138] width 177 height 16
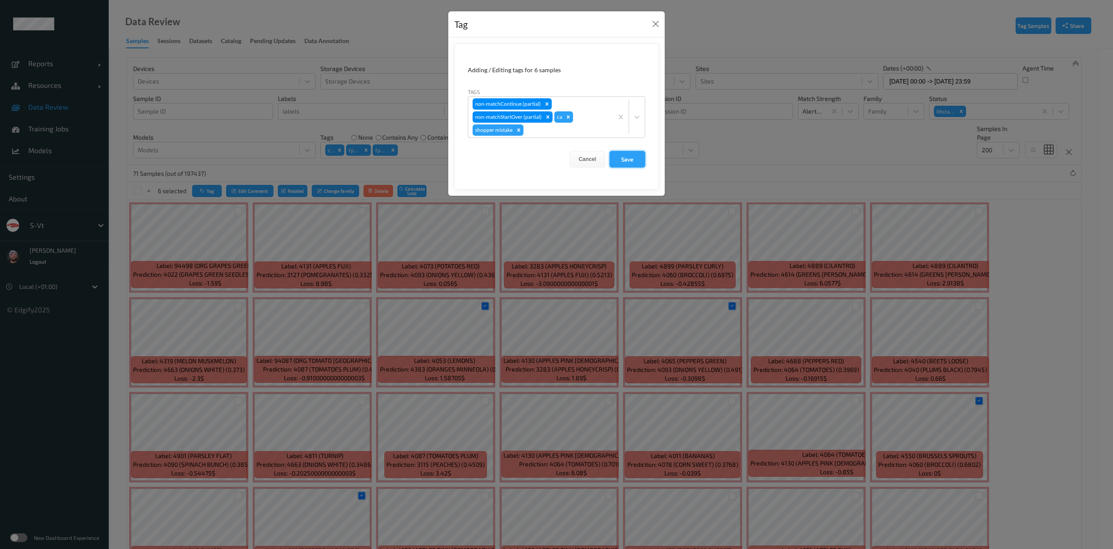
click at [636, 162] on button "Save" at bounding box center [628, 159] width 36 height 17
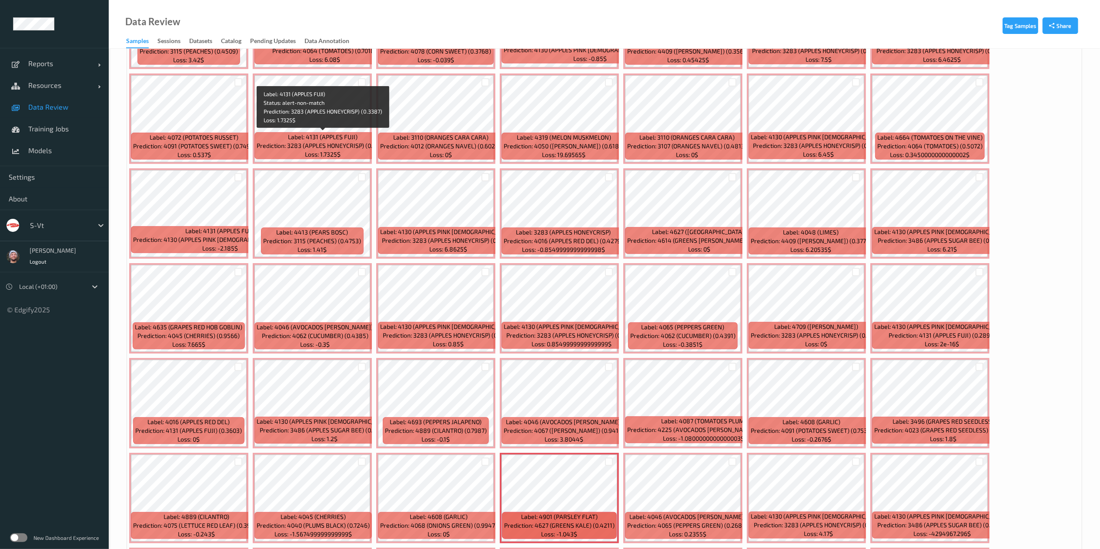
scroll to position [417, 0]
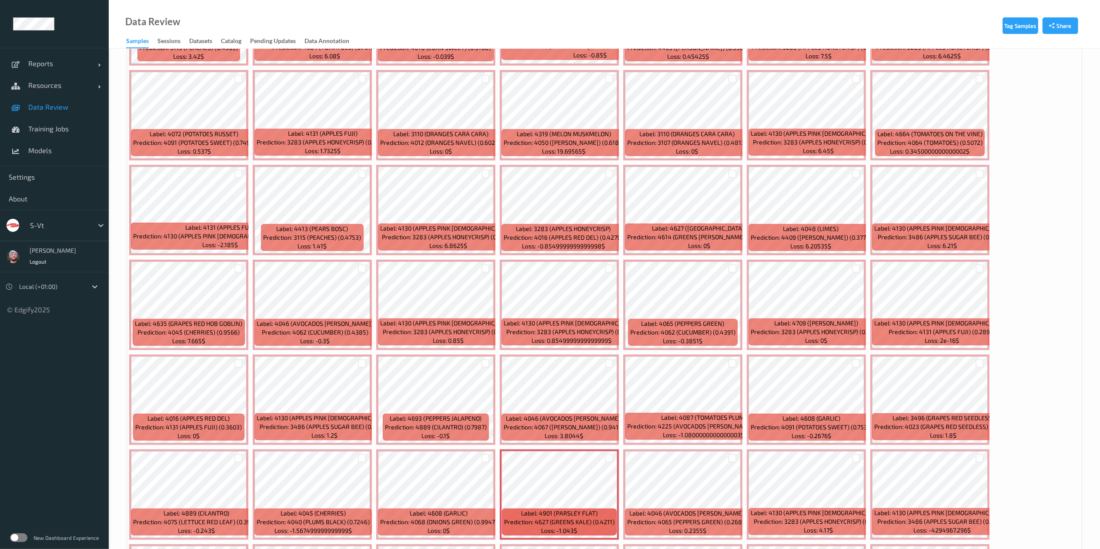
click at [729, 264] on div at bounding box center [732, 268] width 17 height 14
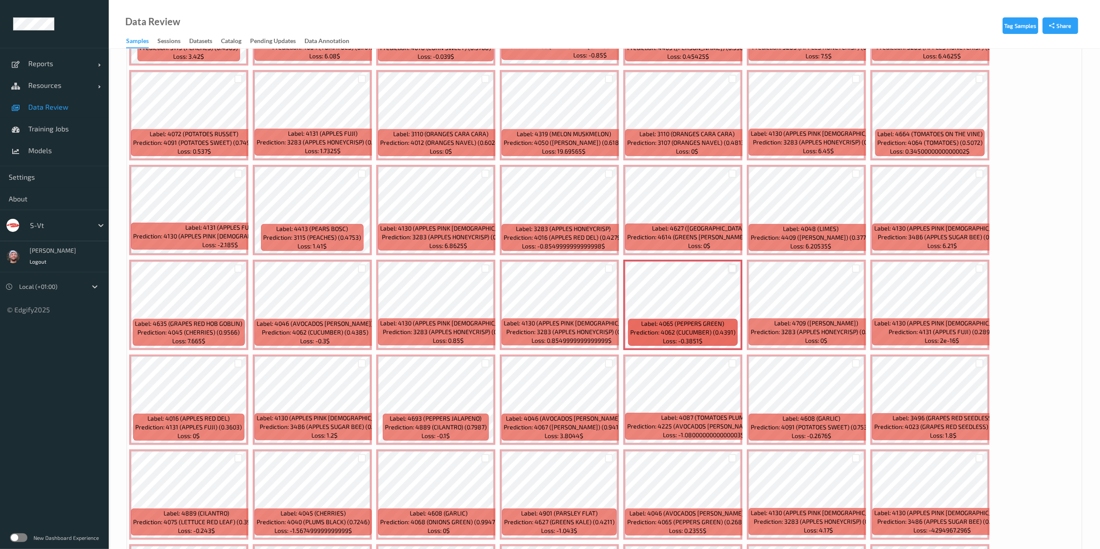
click at [732, 270] on div at bounding box center [733, 268] width 8 height 8
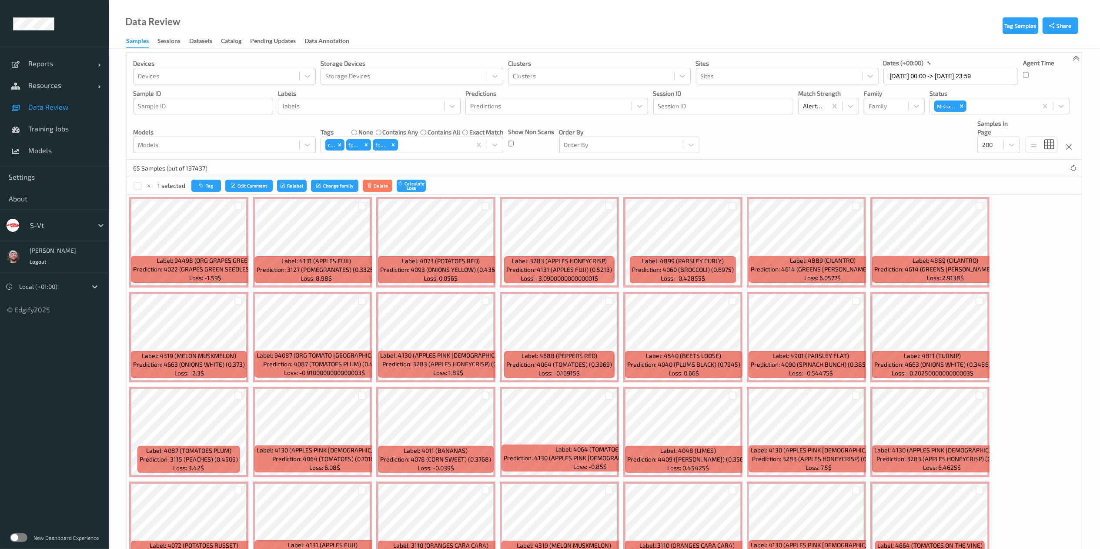
scroll to position [0, 0]
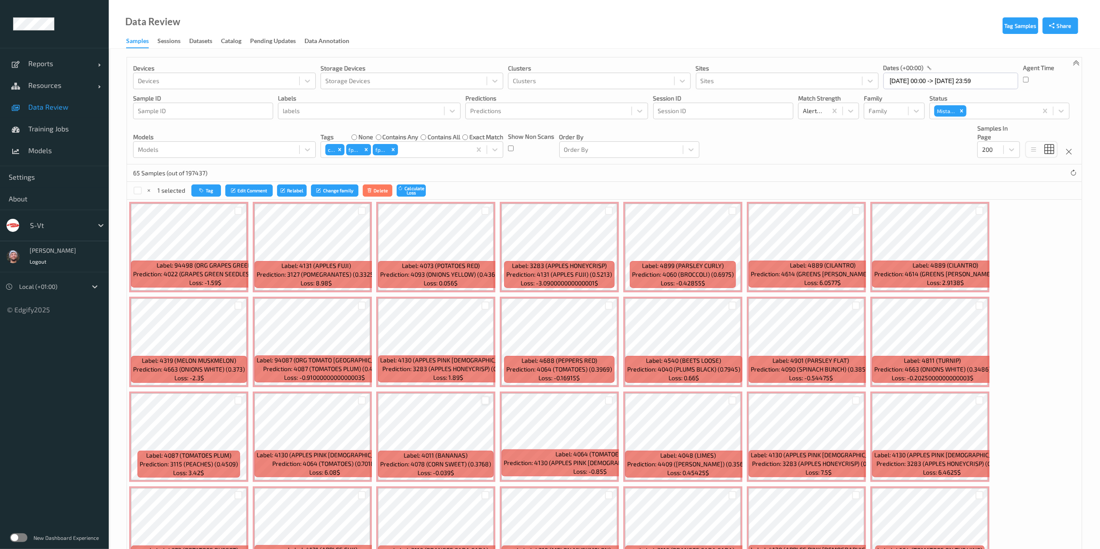
click at [483, 398] on div at bounding box center [485, 400] width 8 height 8
click at [211, 191] on button "Tag" at bounding box center [207, 190] width 30 height 13
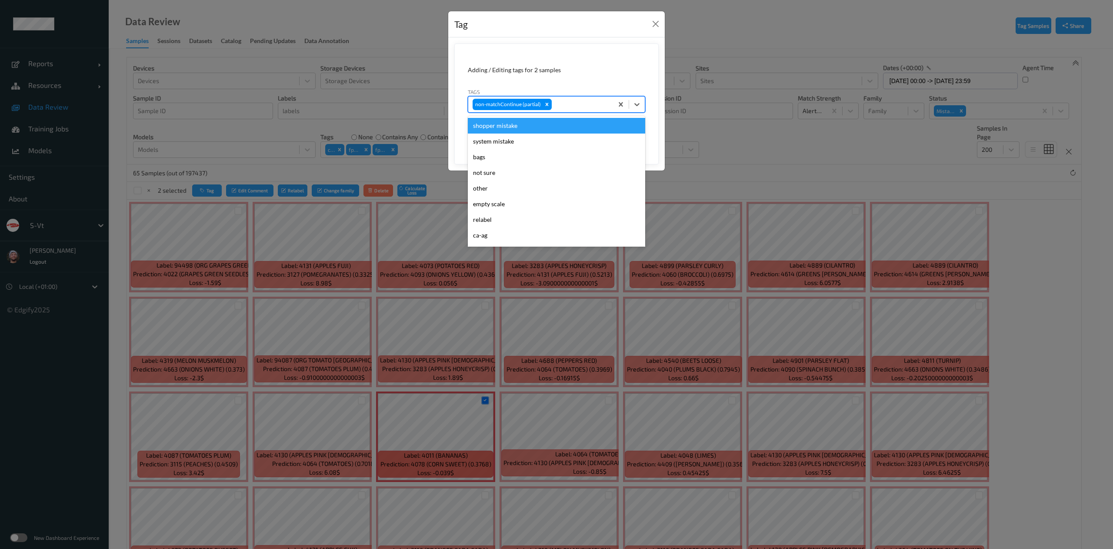
click at [566, 108] on div at bounding box center [581, 104] width 55 height 10
type input "pi"
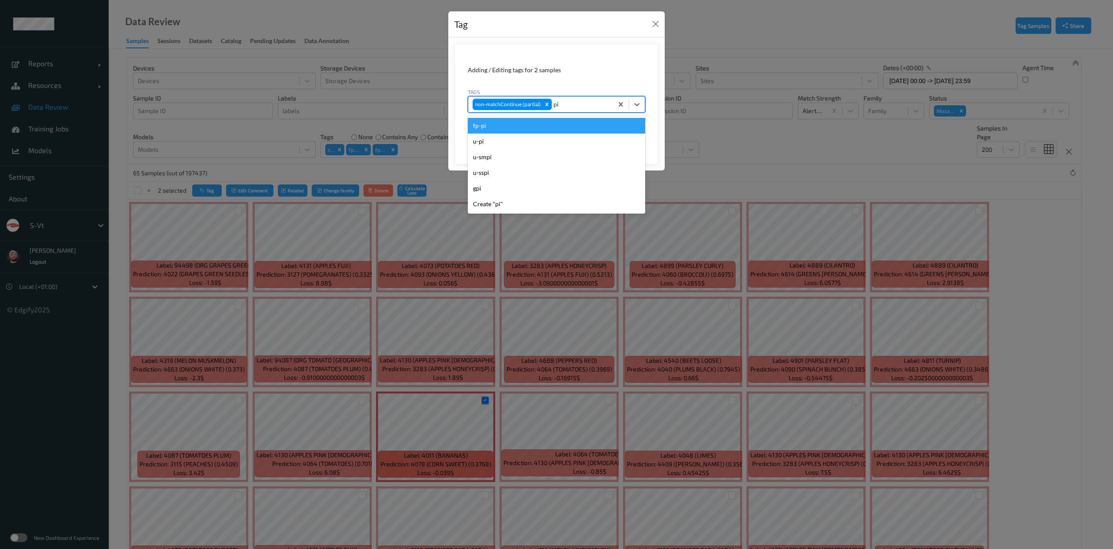
click at [566, 134] on div "fp-pi" at bounding box center [556, 126] width 177 height 16
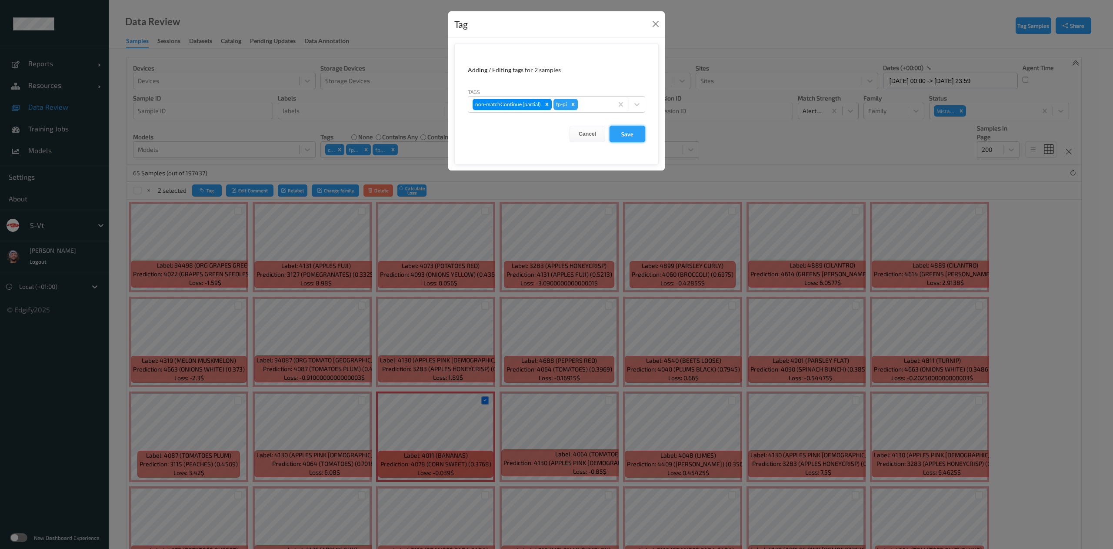
click at [615, 138] on button "Save" at bounding box center [628, 134] width 36 height 17
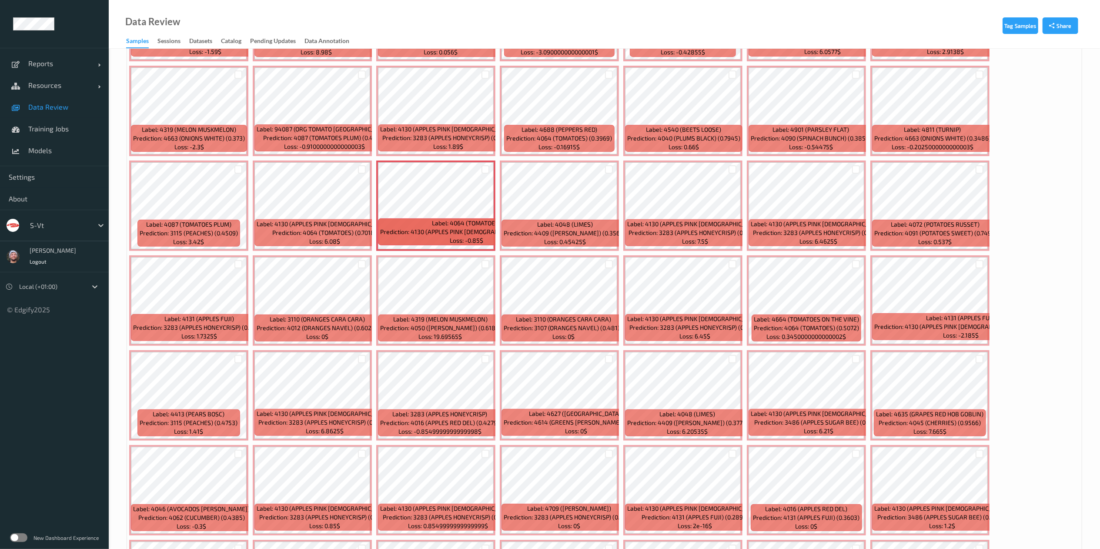
scroll to position [541, 0]
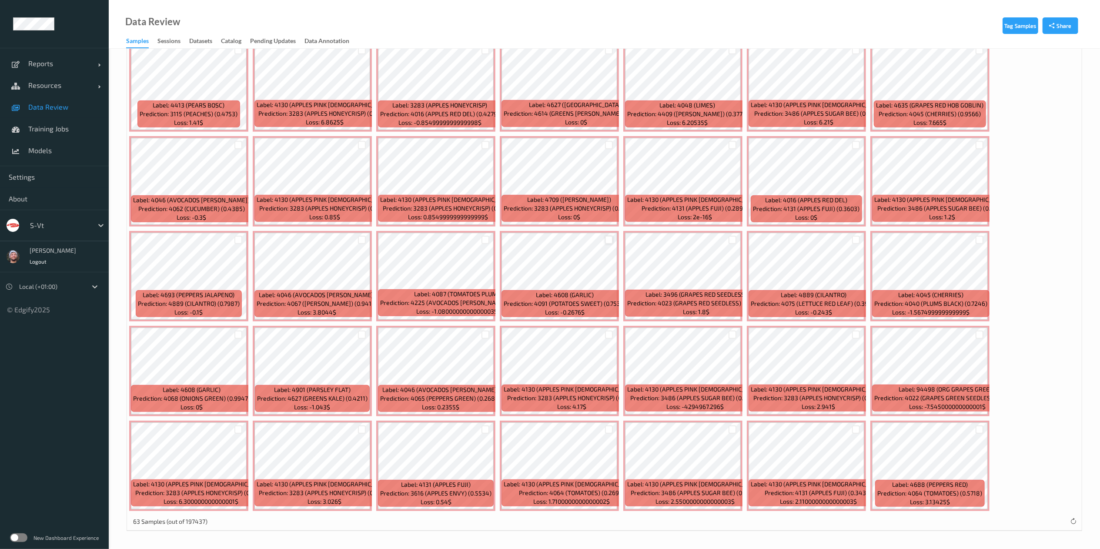
click at [609, 238] on div at bounding box center [609, 240] width 8 height 8
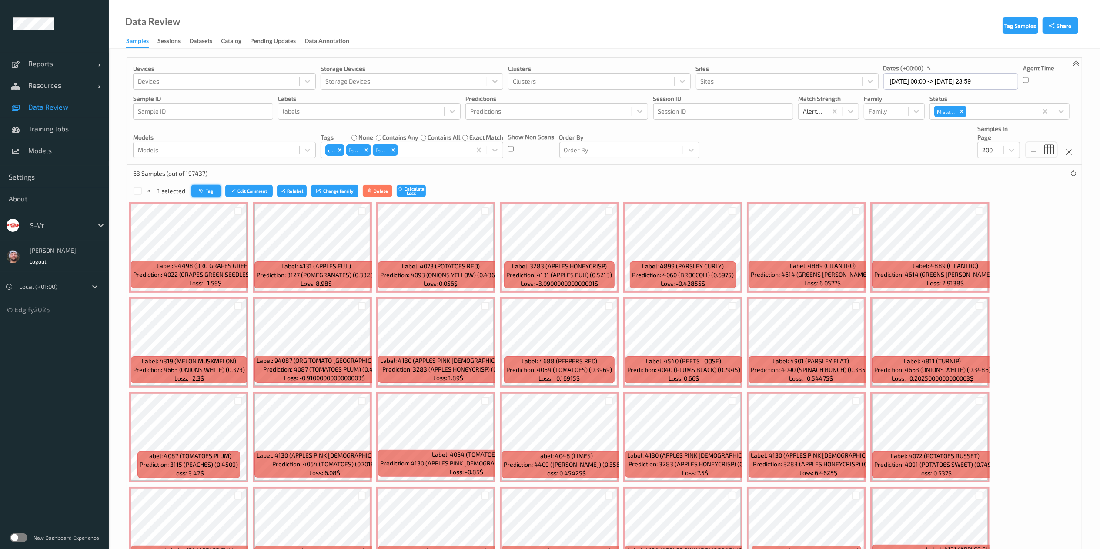
click at [206, 191] on button "Tag" at bounding box center [206, 191] width 30 height 13
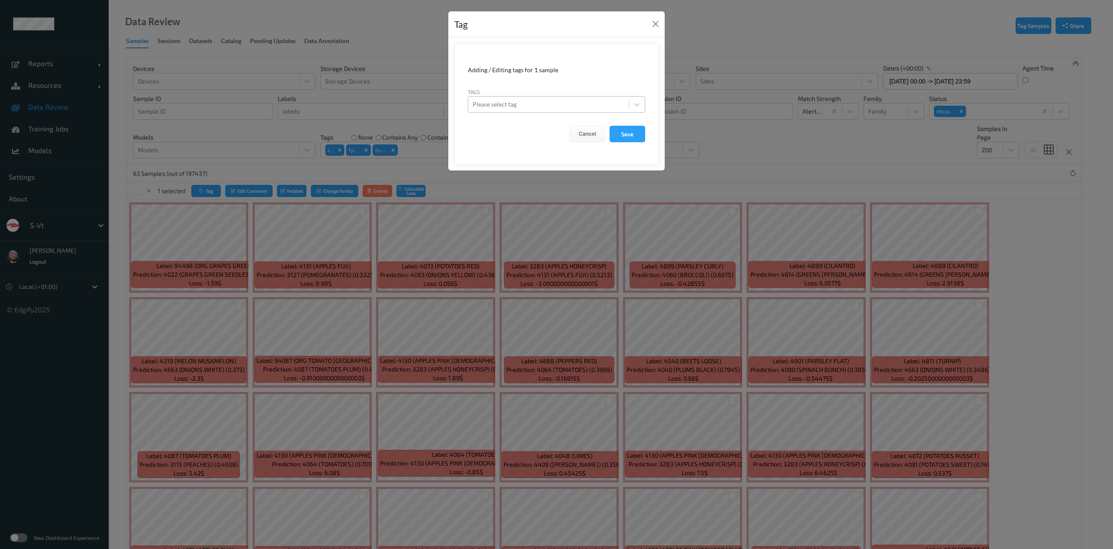
click at [505, 104] on div at bounding box center [549, 104] width 152 height 10
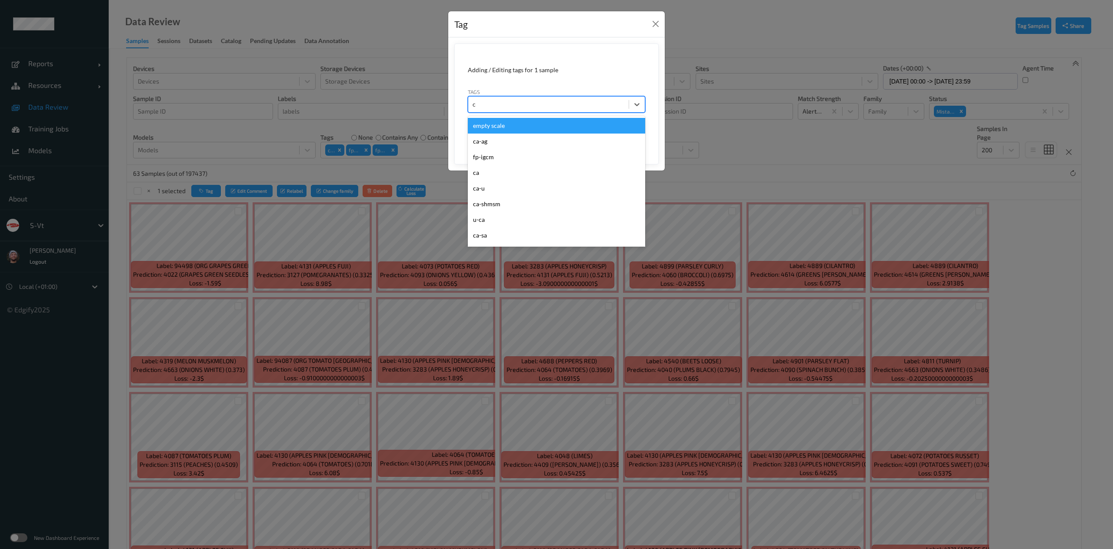
type input "ca"
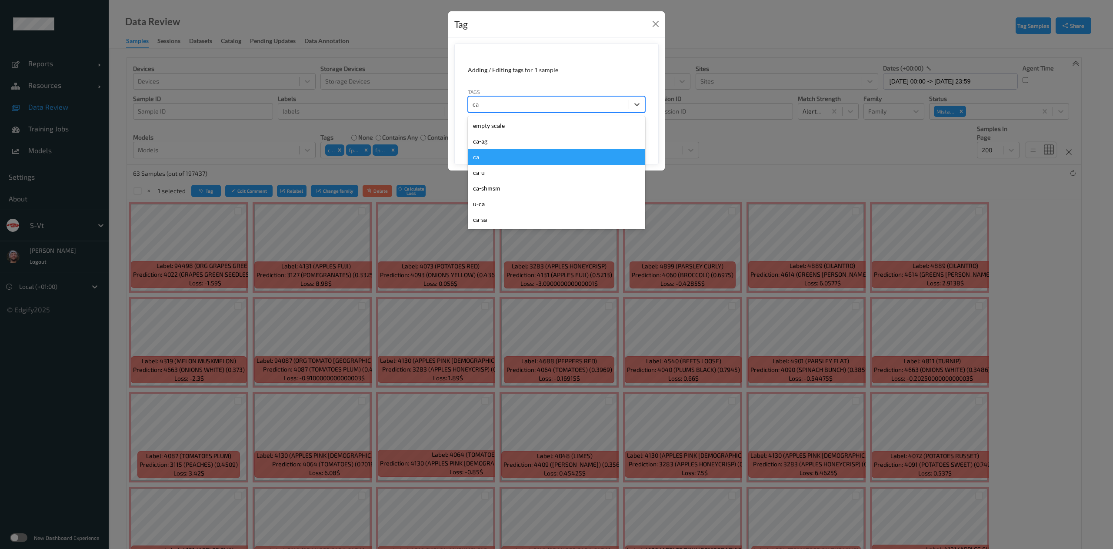
click at [527, 156] on div "ca" at bounding box center [556, 157] width 177 height 16
type input "s"
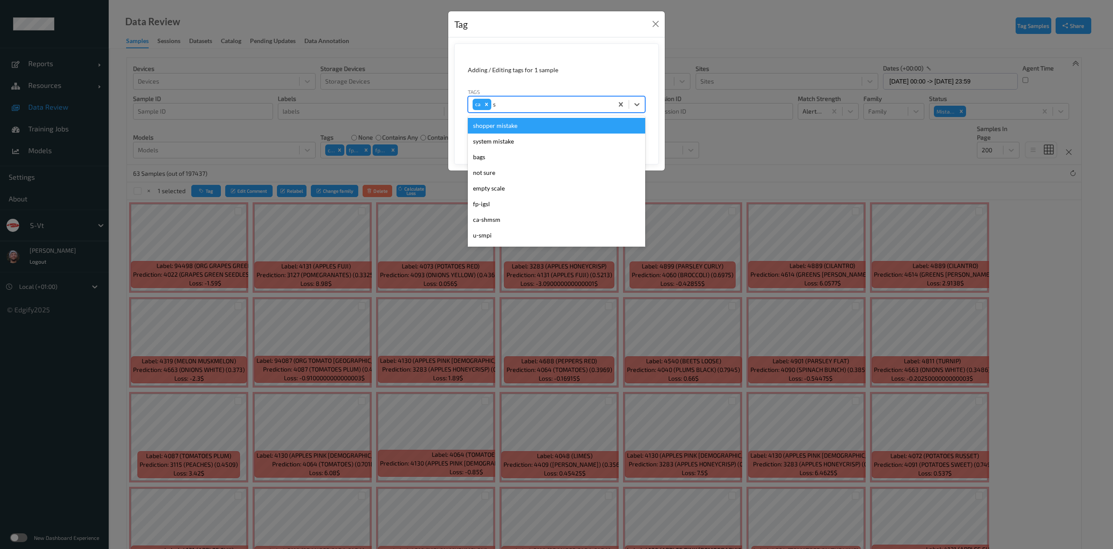
click at [552, 124] on div "shopper mistake" at bounding box center [556, 126] width 177 height 16
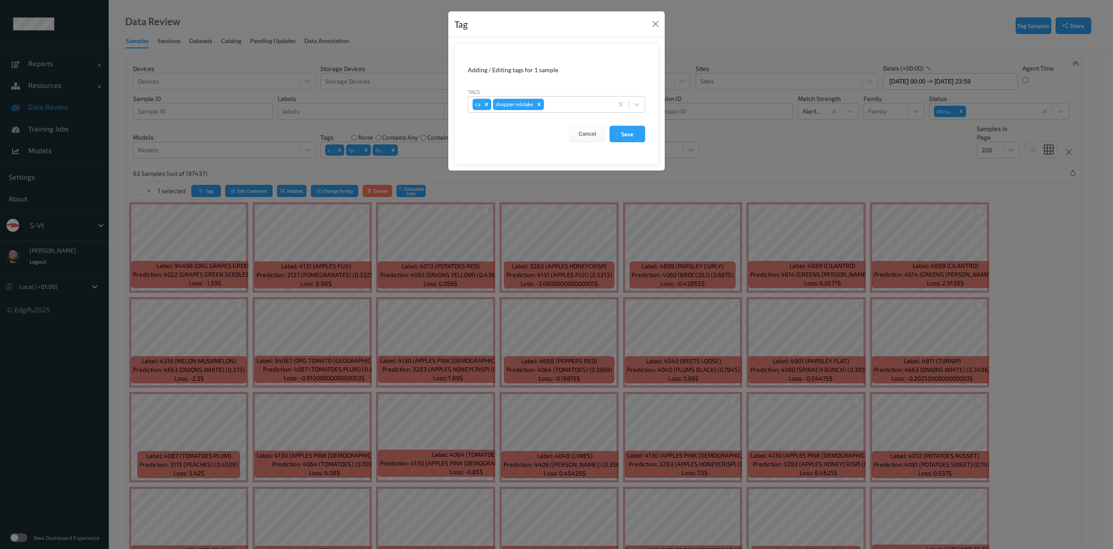
click at [622, 144] on form "Adding / Editing tags for 1 sample Tags ca shopper mistake Cancel Save" at bounding box center [557, 103] width 204 height 121
click at [622, 135] on button "Save" at bounding box center [628, 134] width 36 height 17
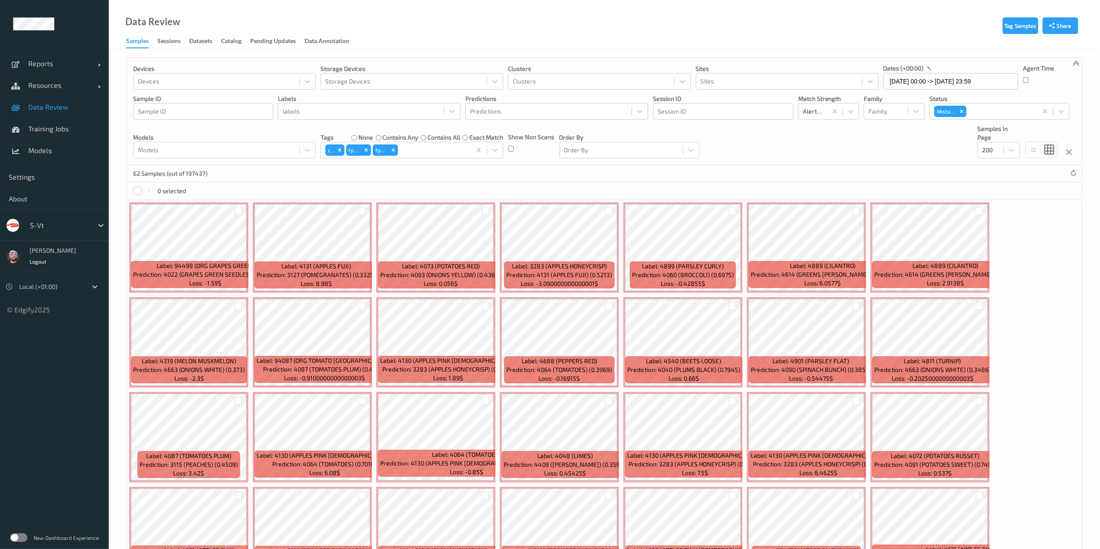
click at [137, 193] on div at bounding box center [138, 191] width 8 height 8
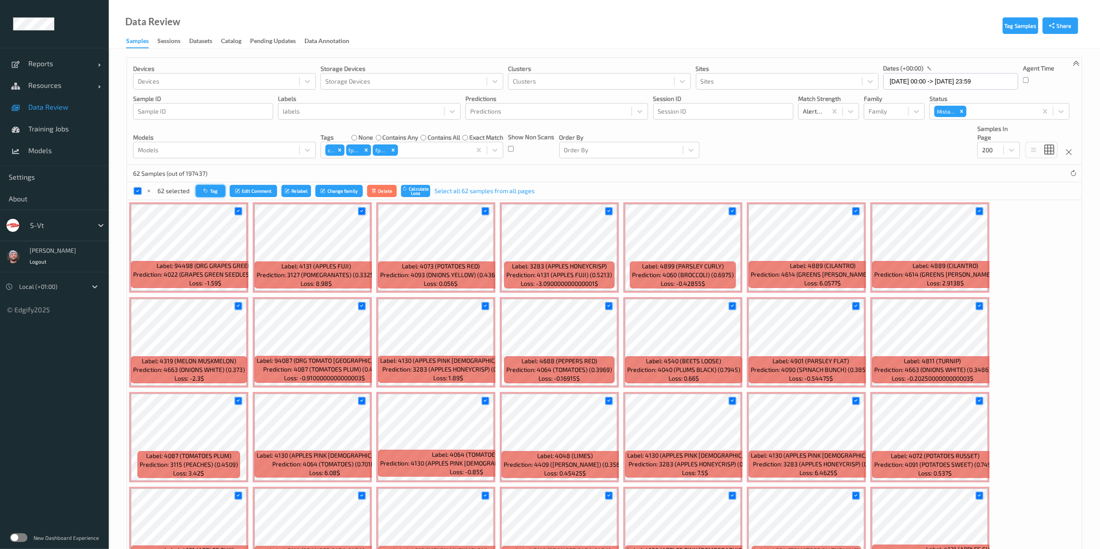
click at [217, 189] on button "Tag" at bounding box center [211, 191] width 30 height 13
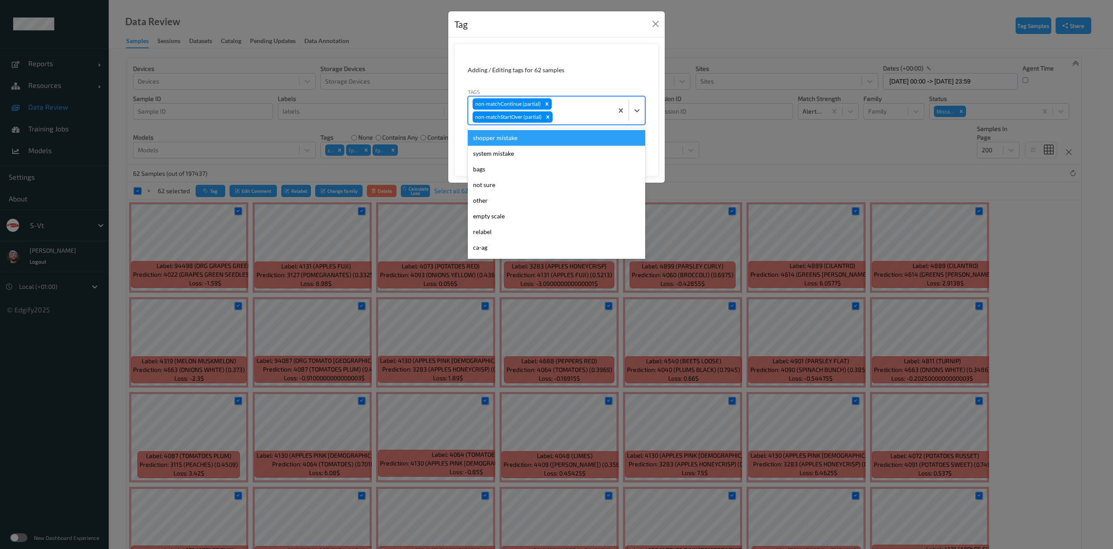
click at [565, 123] on div "non-matchContinue (partial) non-matchStartOver (partial)" at bounding box center [540, 111] width 145 height 28
type input "ig"
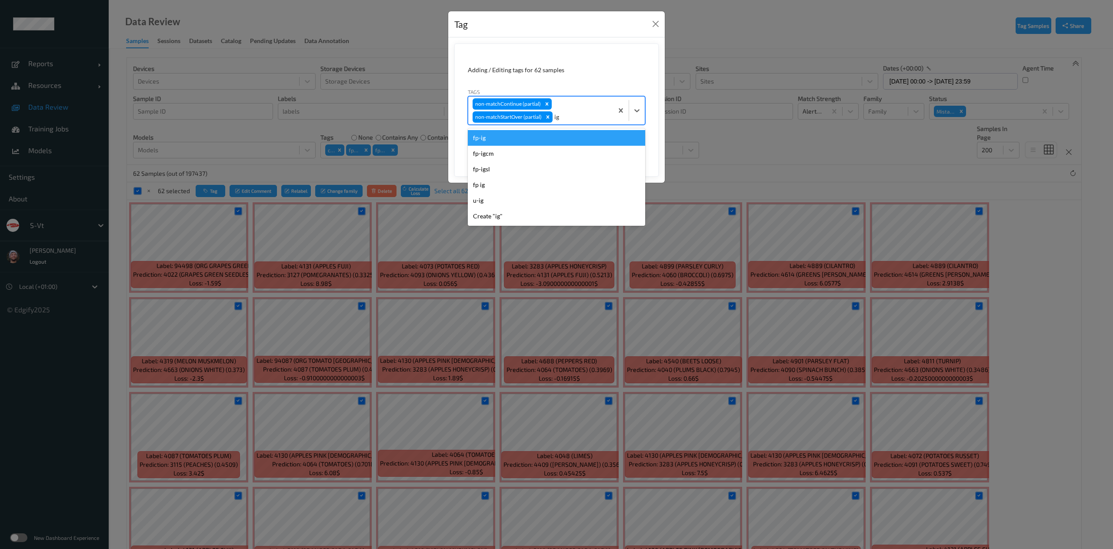
click at [577, 135] on div "fp-ig" at bounding box center [556, 138] width 177 height 16
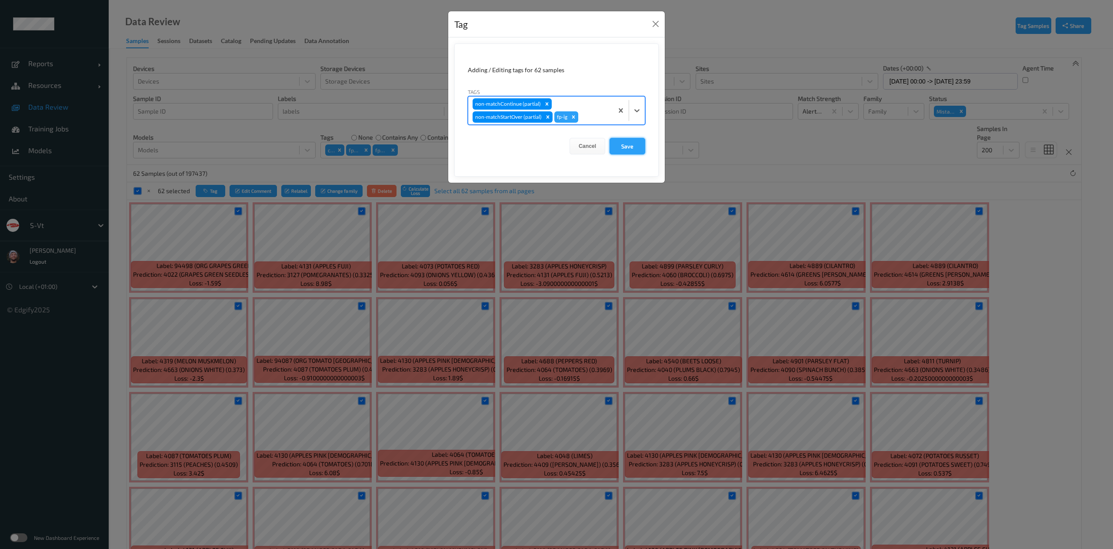
click at [616, 144] on button "Save" at bounding box center [628, 146] width 36 height 17
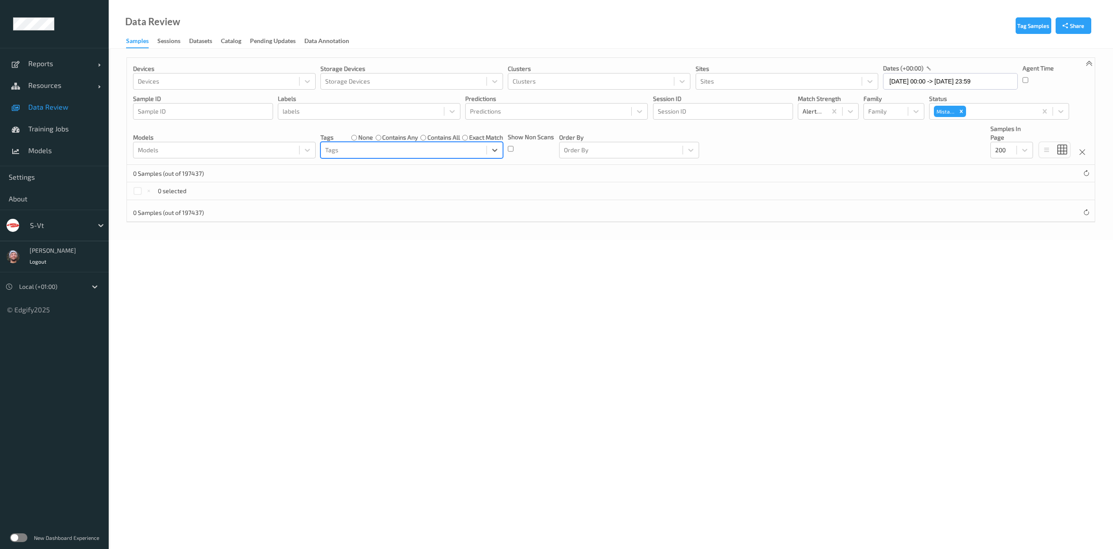
click at [404, 134] on label "contains any" at bounding box center [400, 137] width 36 height 9
click at [399, 142] on label "contains any" at bounding box center [400, 137] width 36 height 9
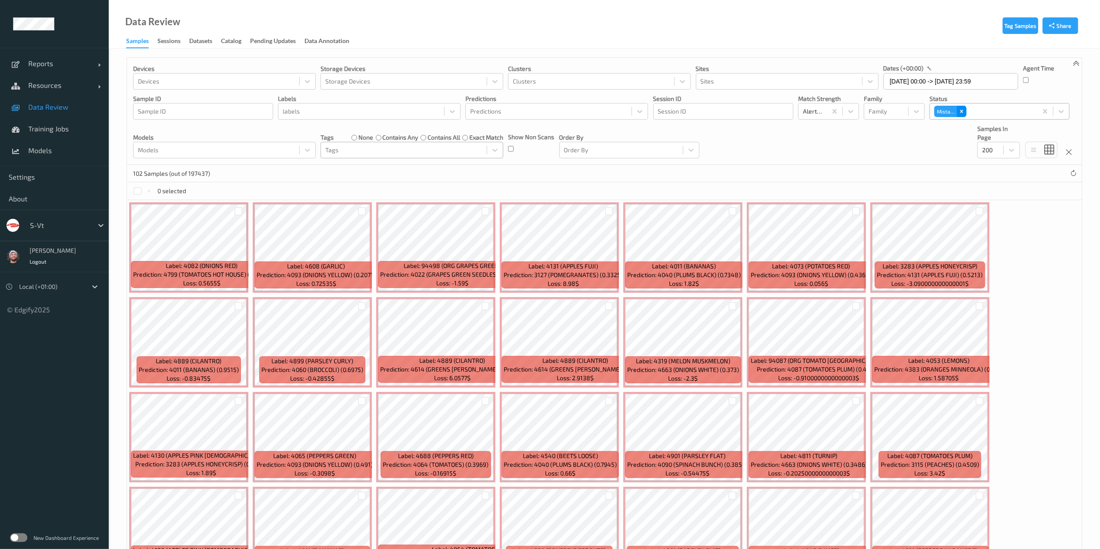
click at [957, 113] on div "Remove Mistake" at bounding box center [962, 111] width 10 height 11
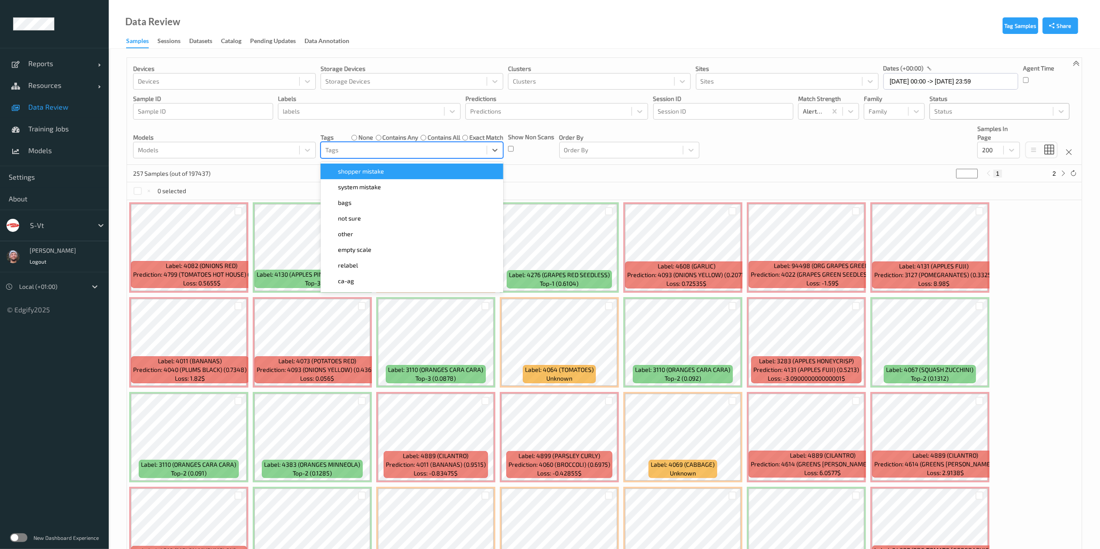
click at [430, 155] on div at bounding box center [403, 150] width 157 height 10
click at [395, 173] on div "shopper mistake" at bounding box center [412, 171] width 172 height 9
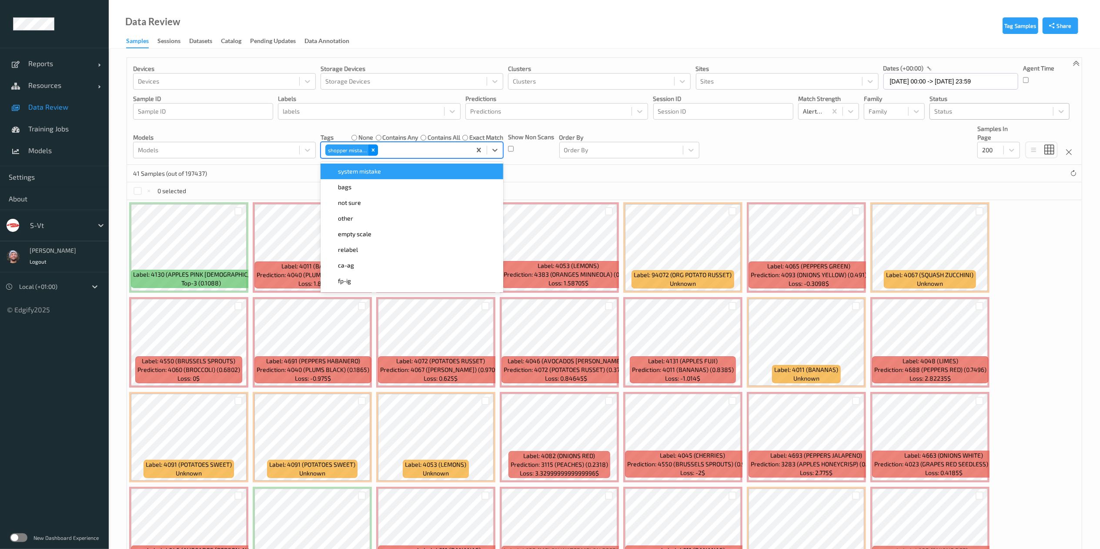
click at [370, 151] on icon "Remove shopper mistake" at bounding box center [373, 150] width 6 height 6
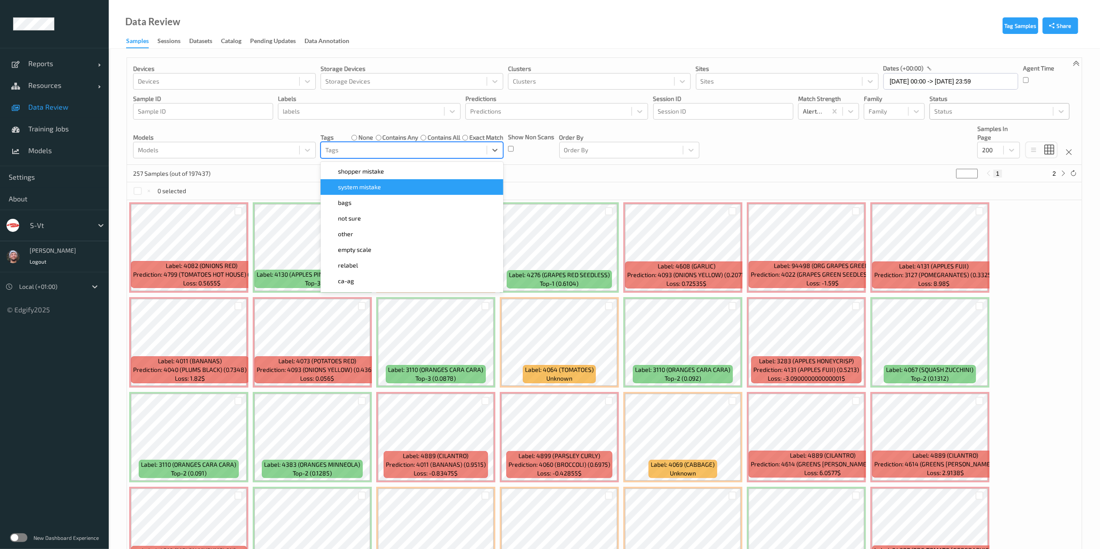
click at [70, 225] on div at bounding box center [59, 225] width 59 height 10
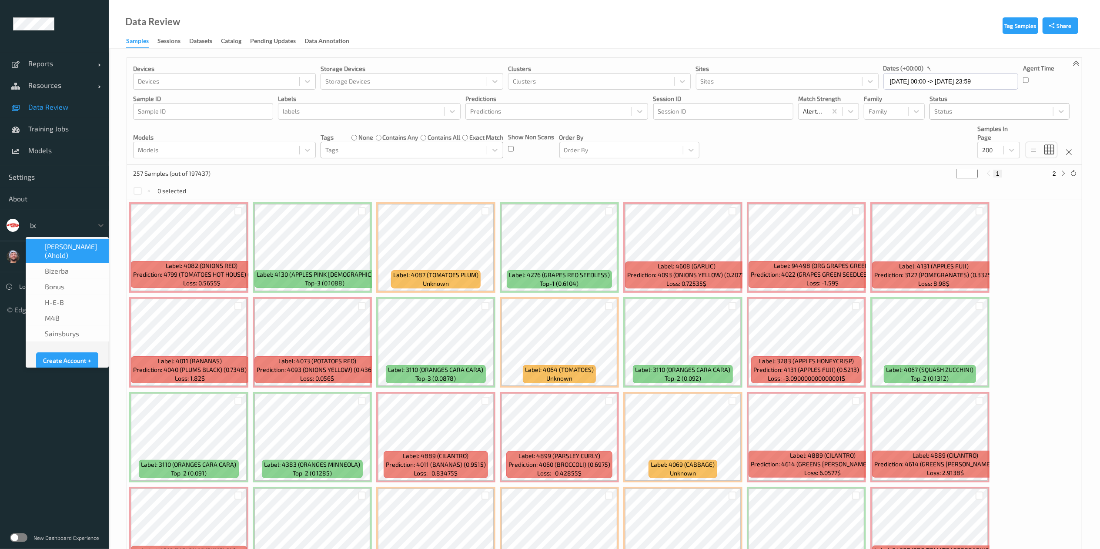
type input "bonu"
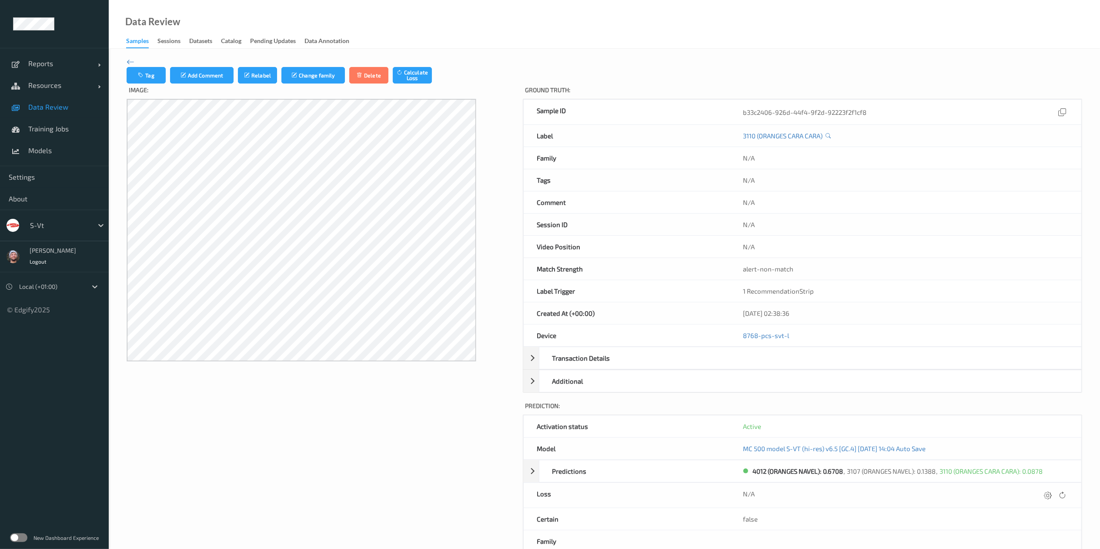
click at [77, 110] on span "Data Review" at bounding box center [64, 107] width 72 height 9
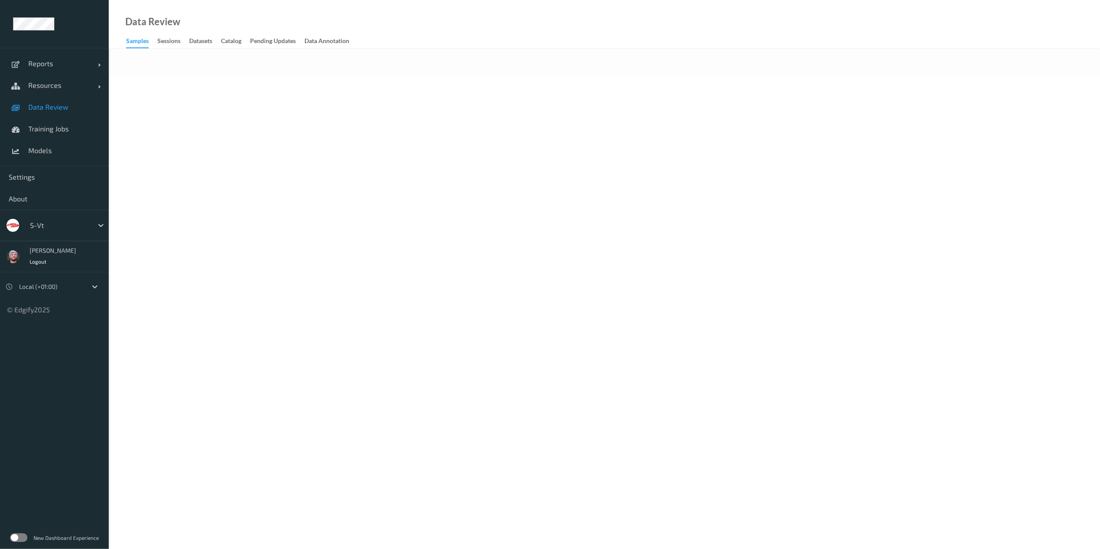
click at [67, 221] on div at bounding box center [59, 225] width 59 height 10
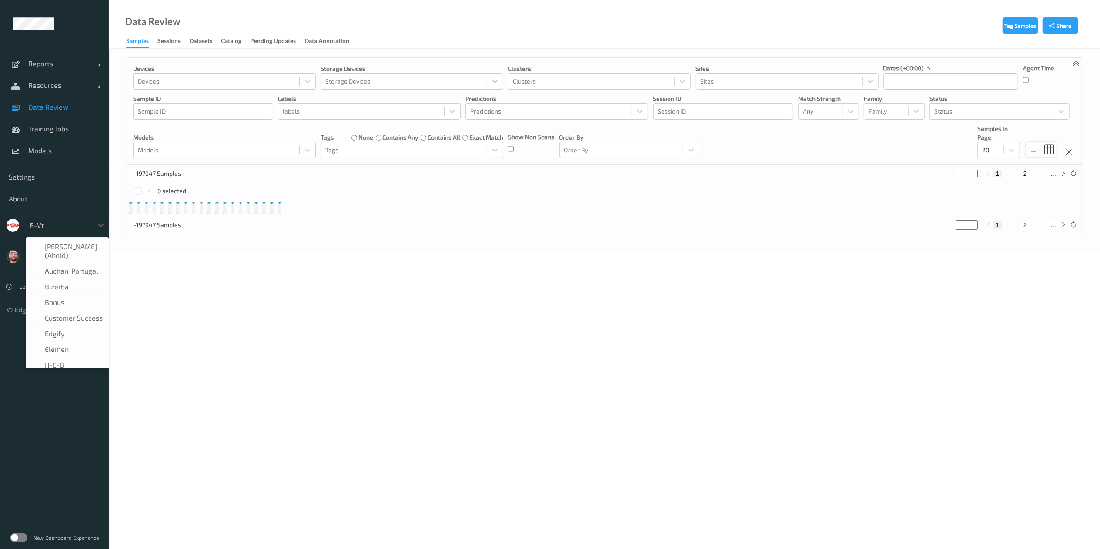
type input "bonu"
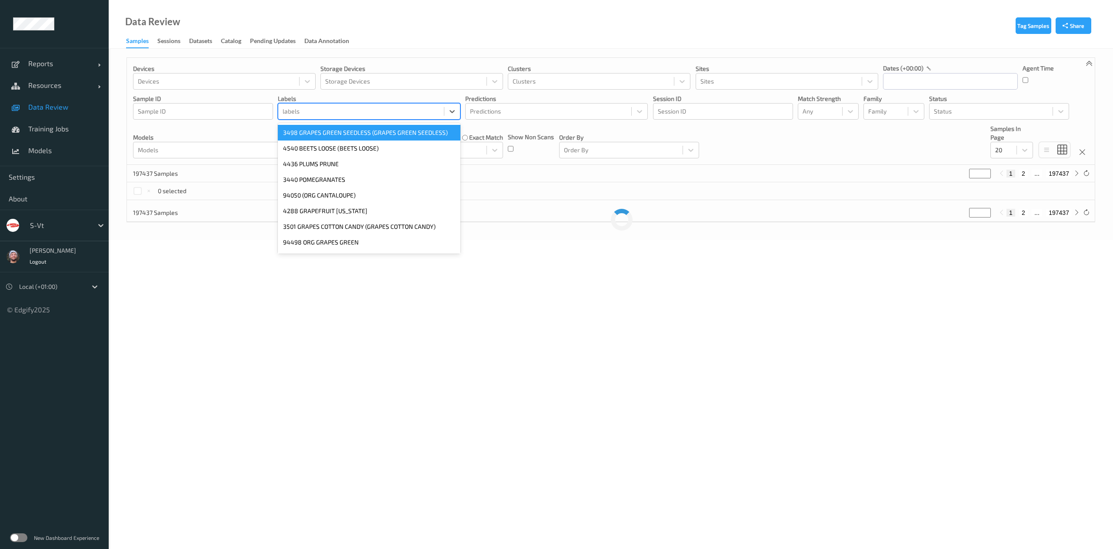
click at [359, 110] on div at bounding box center [361, 111] width 157 height 10
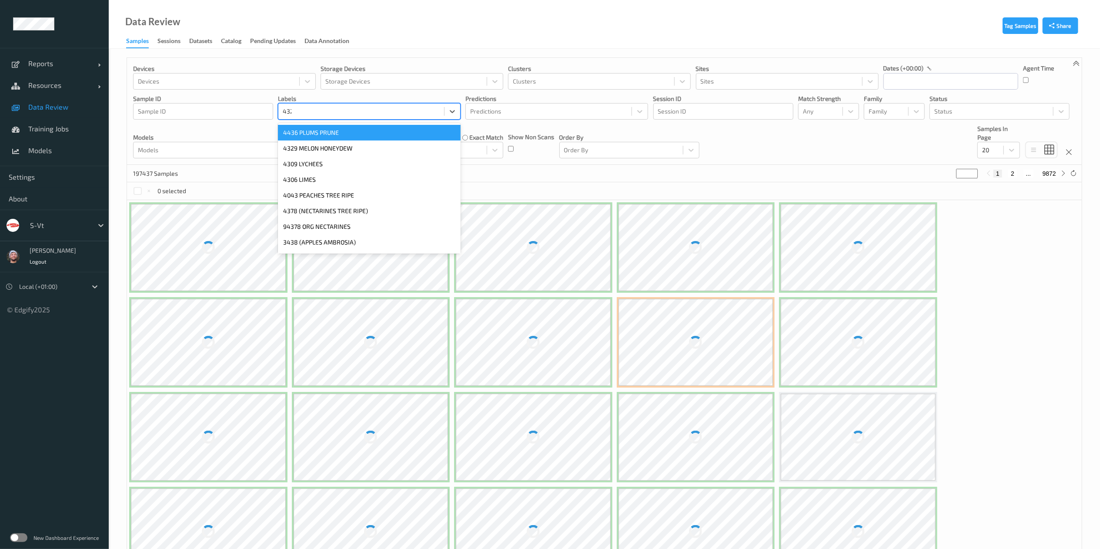
type input "4329"
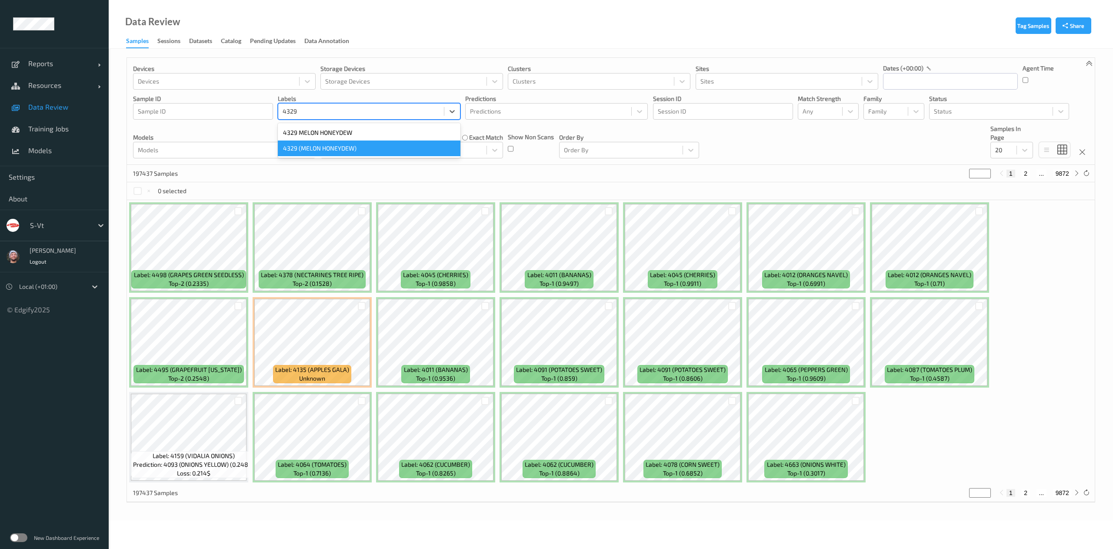
click at [367, 147] on div "4329 (MELON HONEYDEW)" at bounding box center [369, 148] width 183 height 16
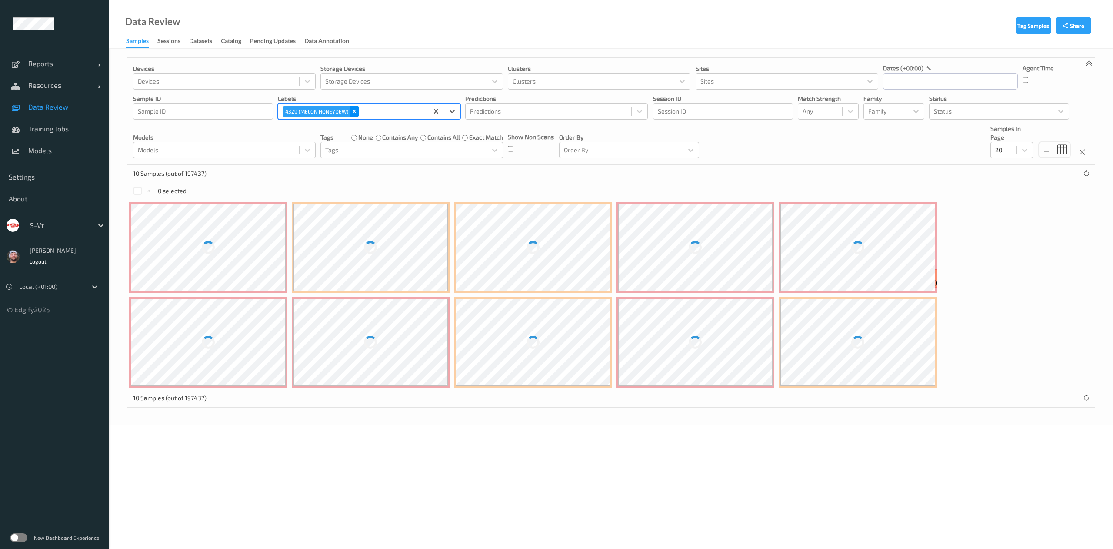
click at [355, 112] on icon "Remove 4329 (MELON HONEYDEW)" at bounding box center [354, 111] width 3 height 3
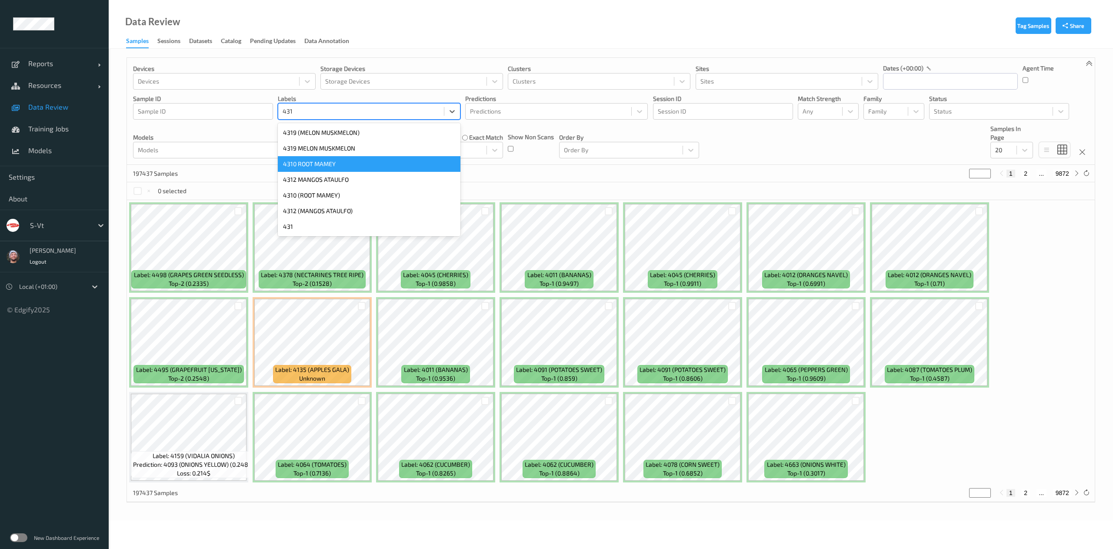
type input "4319"
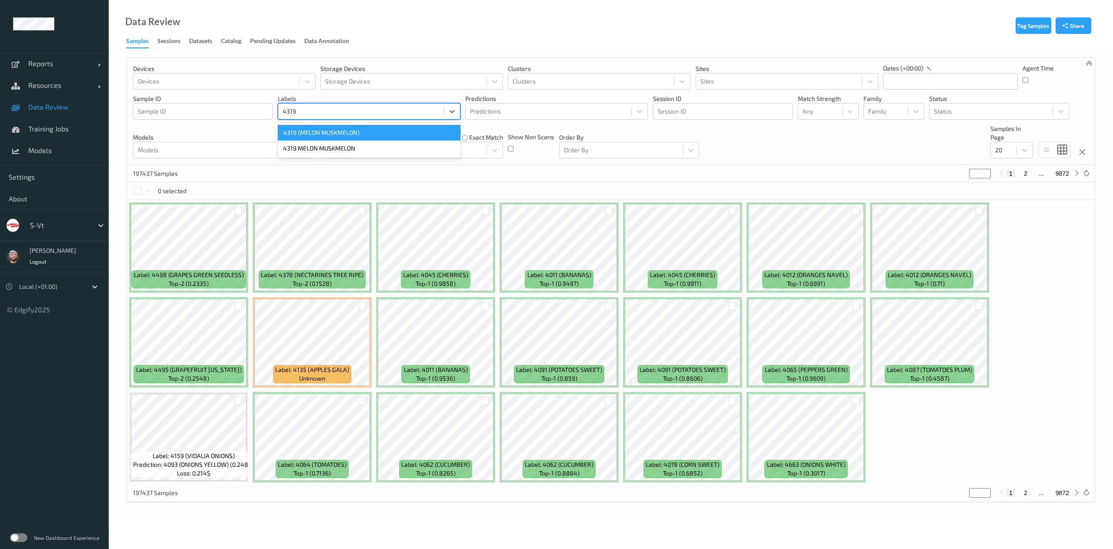
click at [373, 134] on div "4319 (MELON MUSKMELON)" at bounding box center [369, 133] width 183 height 16
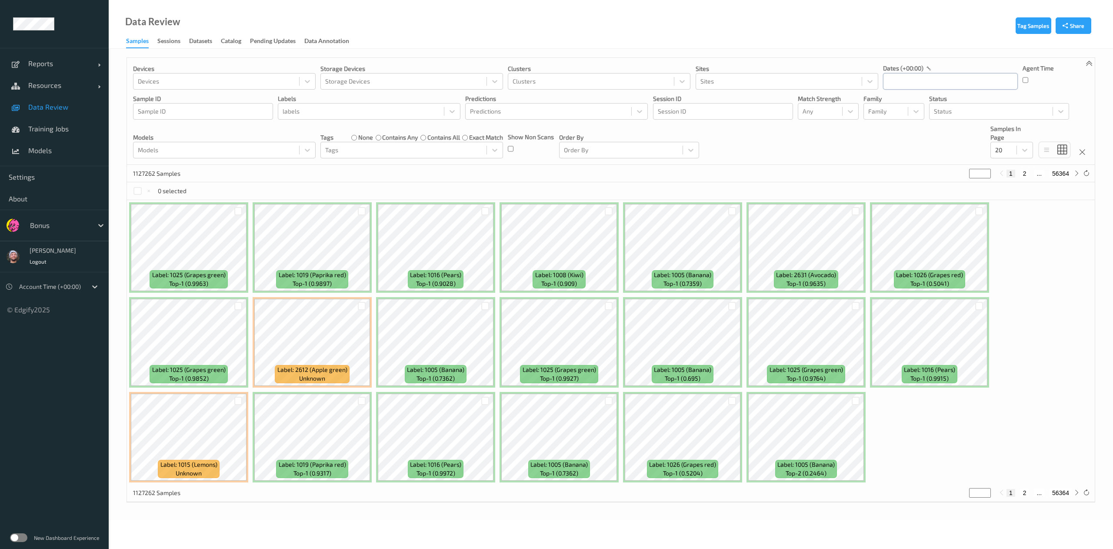
click at [922, 84] on input "text" at bounding box center [950, 81] width 135 height 17
click at [893, 107] on button "button" at bounding box center [891, 106] width 9 height 9
click at [968, 144] on span "1" at bounding box center [969, 139] width 12 height 12
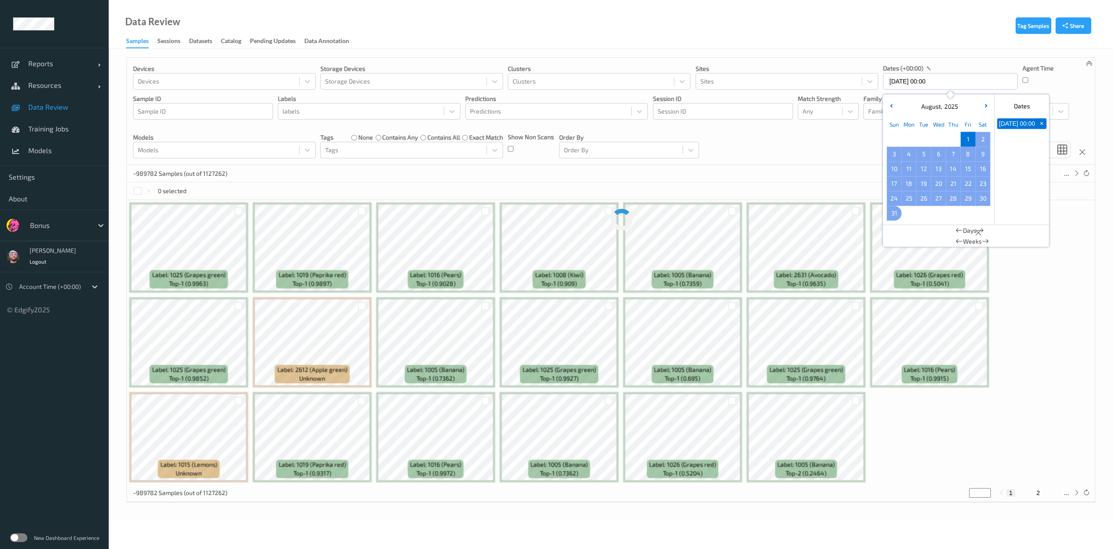
click at [895, 211] on span "31" at bounding box center [895, 213] width 12 height 12
type input "01/08/2025 00:00 -> 31/08/2025 23:59"
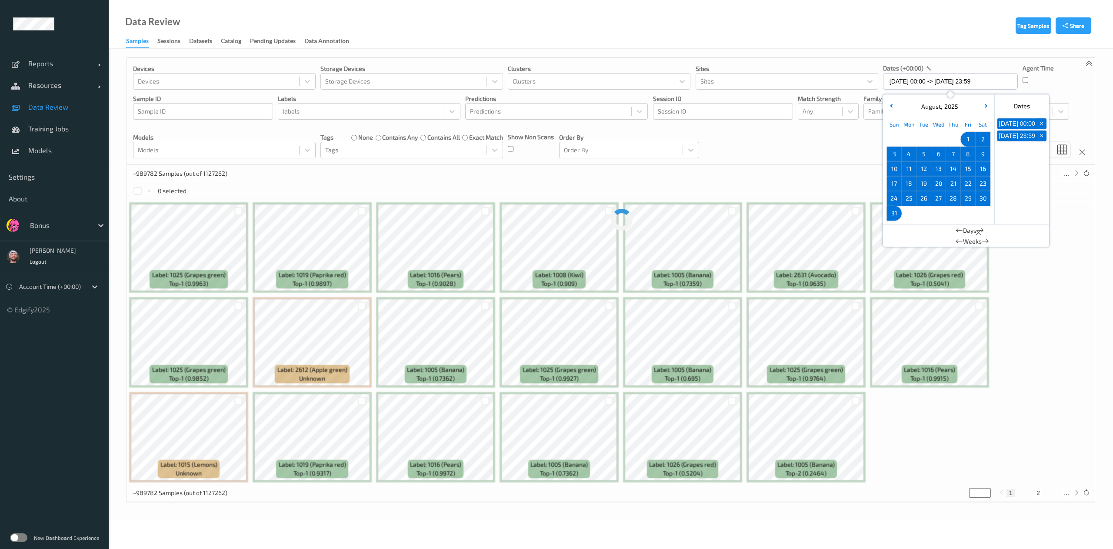
click at [801, 135] on div "Devices Devices Storage Devices Storage Devices Clusters Clusters Sites Sites d…" at bounding box center [611, 111] width 968 height 107
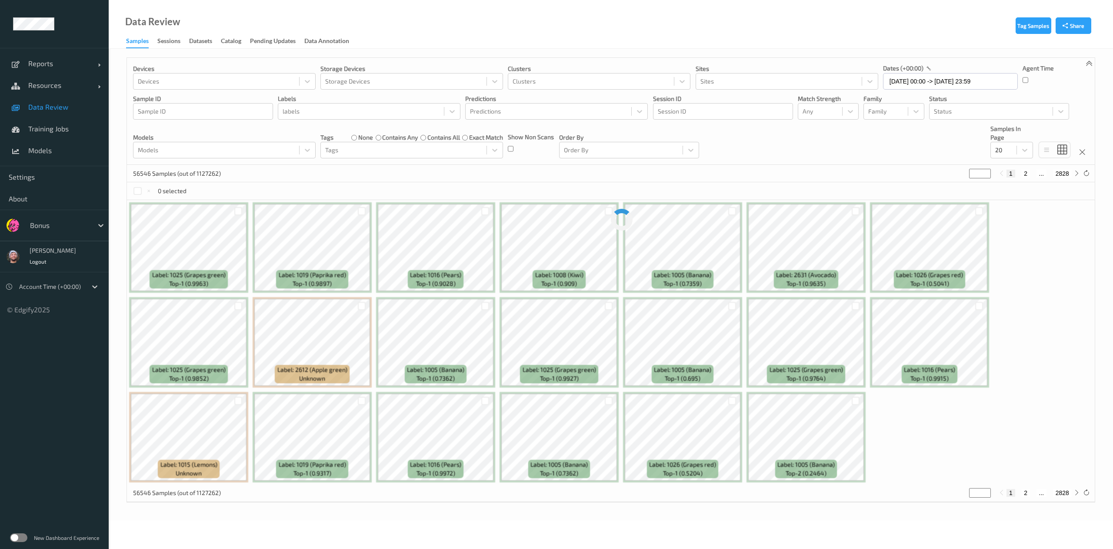
click at [977, 123] on div "Devices Devices Storage Devices Storage Devices Clusters Clusters Sites Sites d…" at bounding box center [611, 111] width 968 height 107
click at [236, 158] on div "Models" at bounding box center [224, 150] width 183 height 17
click at [331, 146] on div at bounding box center [403, 150] width 157 height 10
click at [519, 167] on div "56546 Samples (out of 1127262) * 1 2 ... 2828" at bounding box center [611, 173] width 968 height 17
click at [810, 108] on div at bounding box center [820, 111] width 35 height 10
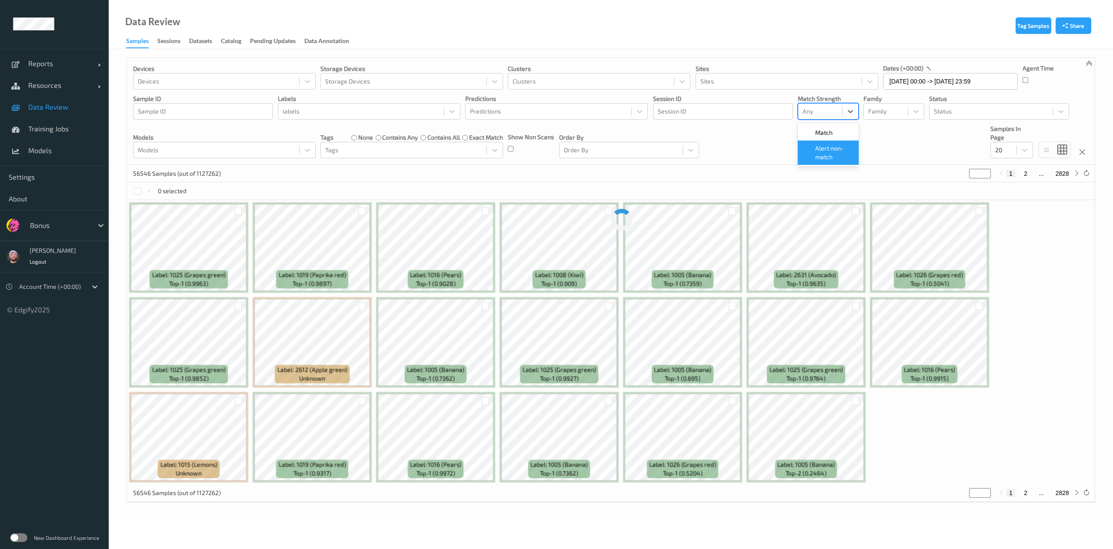
click at [820, 145] on span "Alert non-match" at bounding box center [835, 152] width 38 height 17
click at [751, 140] on div "Devices Devices Storage Devices Storage Devices Clusters Clusters Sites Sites d…" at bounding box center [611, 111] width 968 height 107
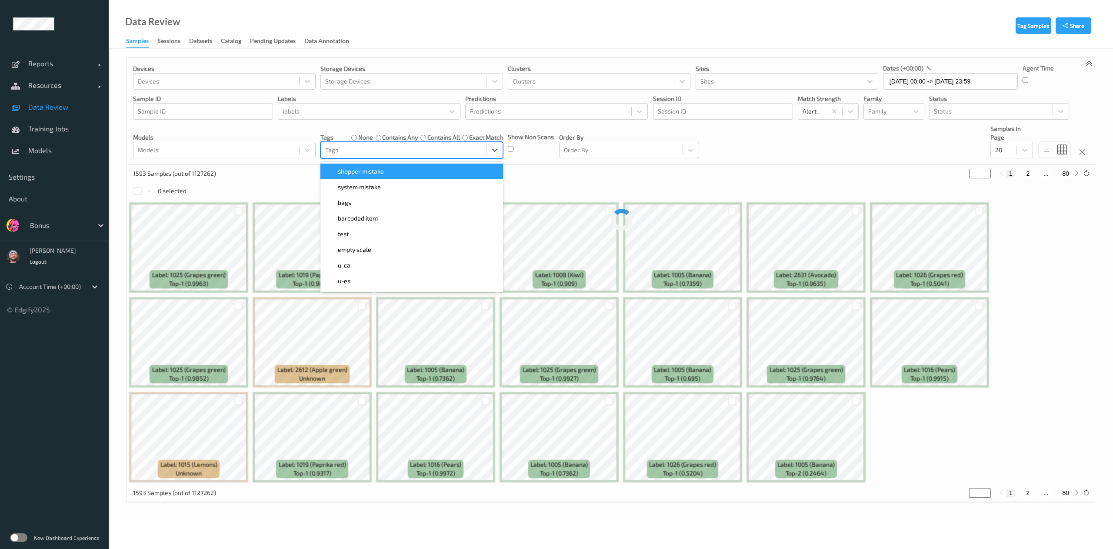
click at [460, 153] on div at bounding box center [403, 150] width 157 height 10
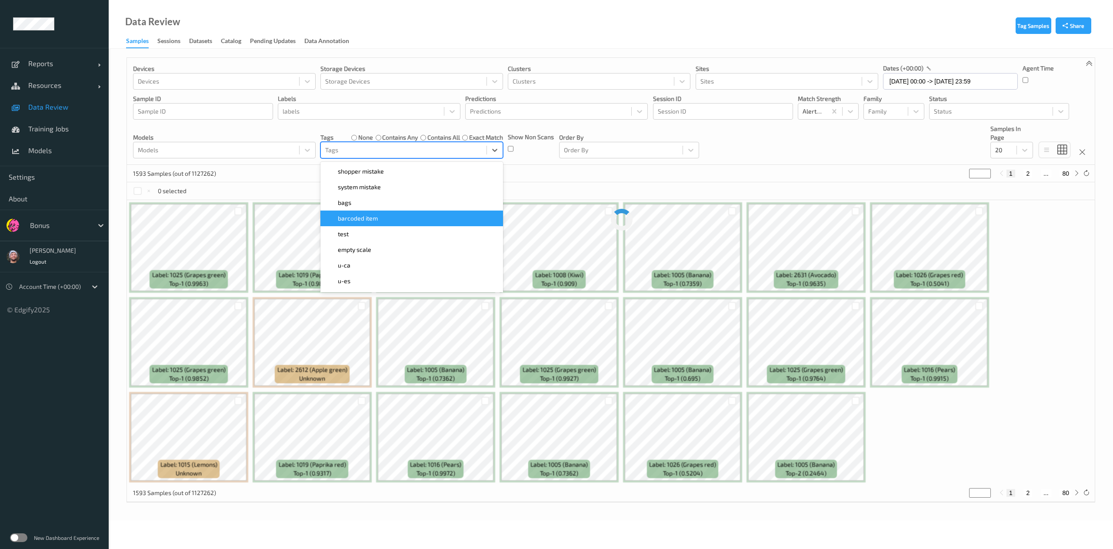
click at [435, 219] on div "barcoded item" at bounding box center [412, 218] width 172 height 9
click at [749, 154] on div "Devices Devices Storage Devices Storage Devices Clusters Clusters Sites Sites d…" at bounding box center [611, 111] width 968 height 107
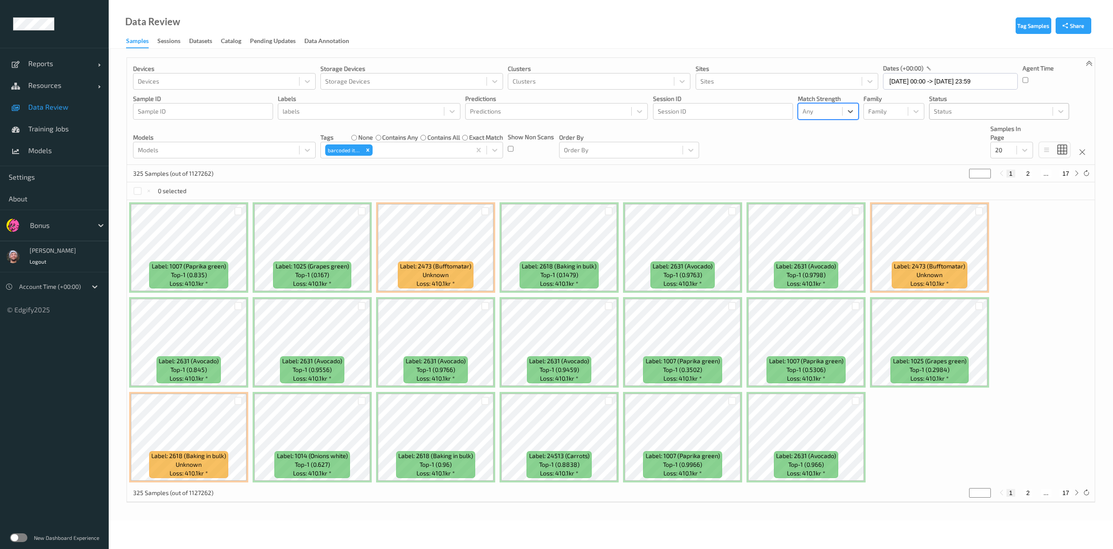
click at [975, 119] on div "Status" at bounding box center [1000, 111] width 140 height 17
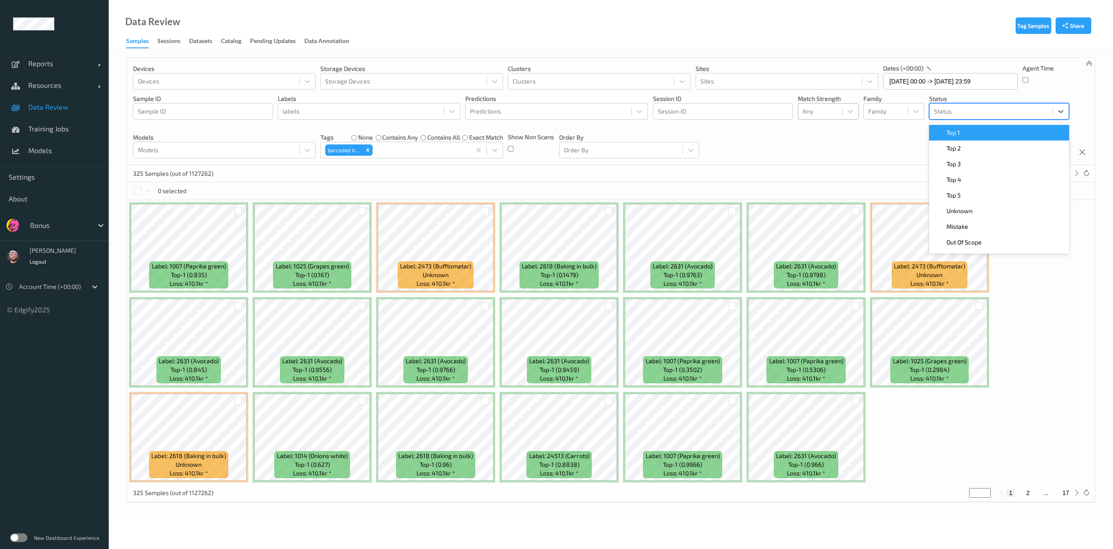
click at [963, 133] on div "Top 1" at bounding box center [1000, 132] width 130 height 9
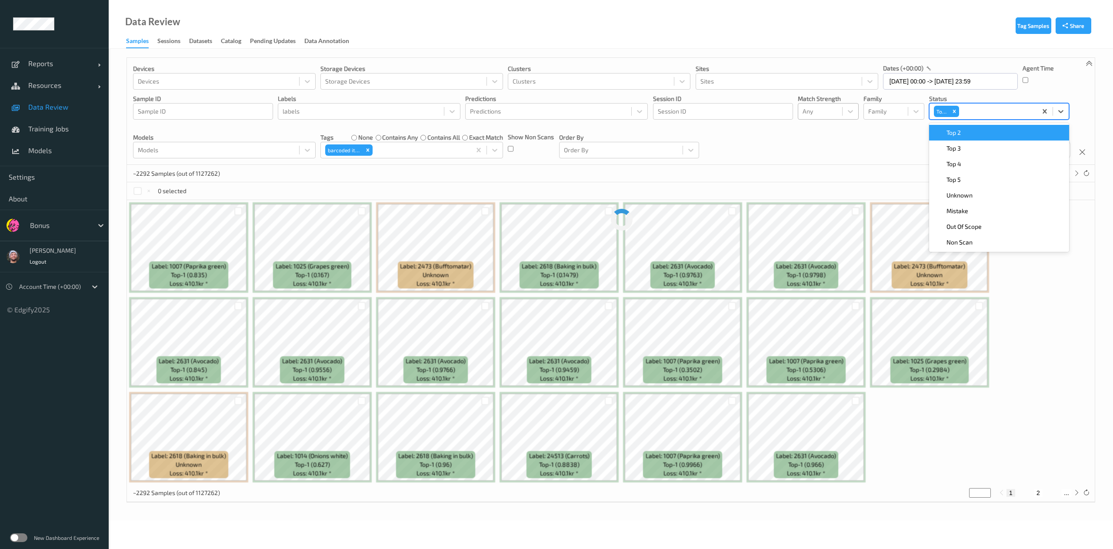
click at [963, 133] on div "Top 2" at bounding box center [1000, 132] width 130 height 9
click at [963, 133] on div "Top 3" at bounding box center [1000, 132] width 130 height 9
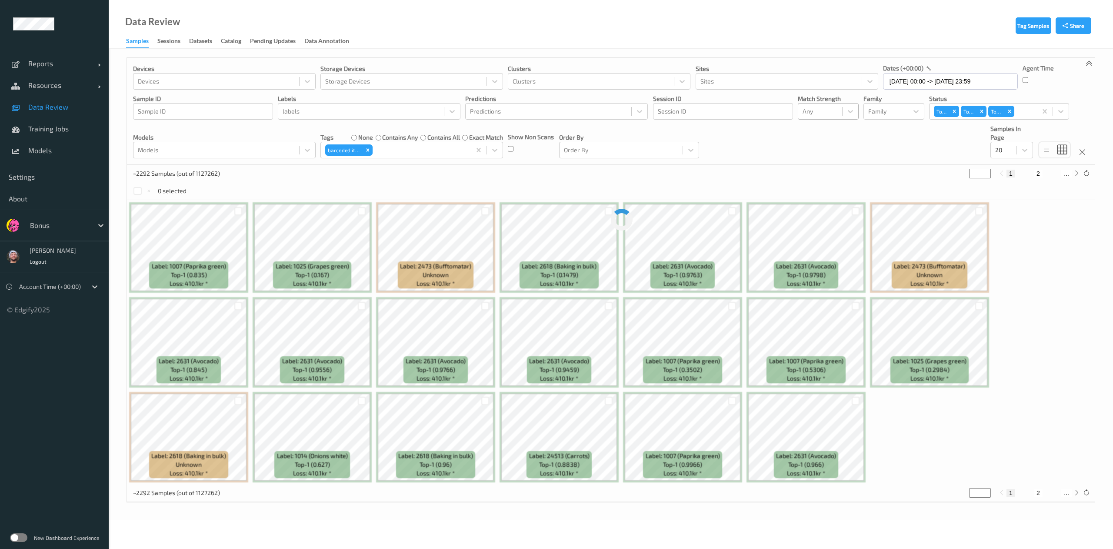
click at [797, 127] on div "Devices Devices Storage Devices Storage Devices Clusters Clusters Sites Sites d…" at bounding box center [611, 111] width 968 height 107
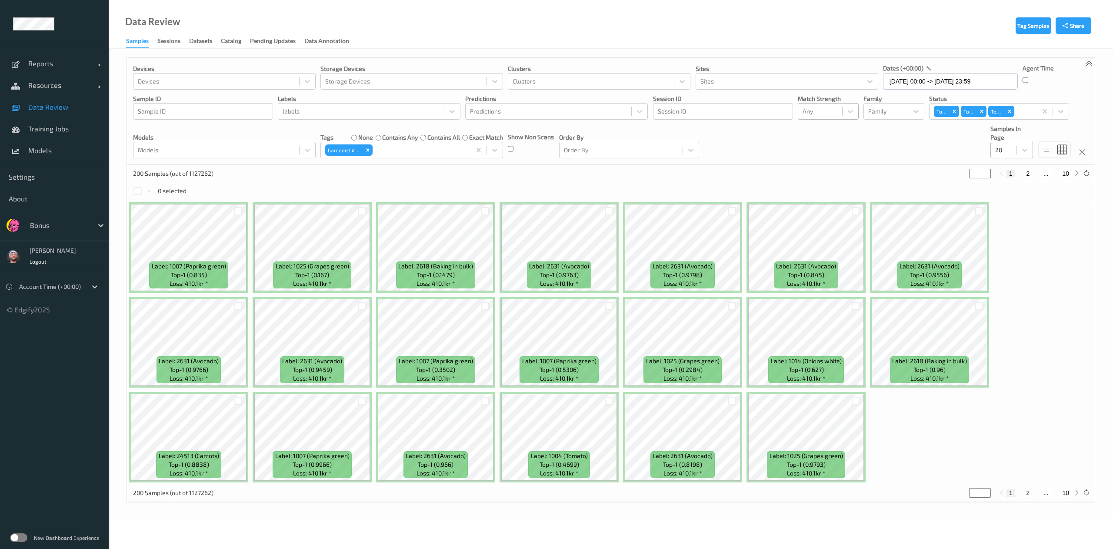
click at [1010, 148] on div at bounding box center [1004, 150] width 17 height 10
click at [1005, 234] on span at bounding box center [1002, 234] width 12 height 9
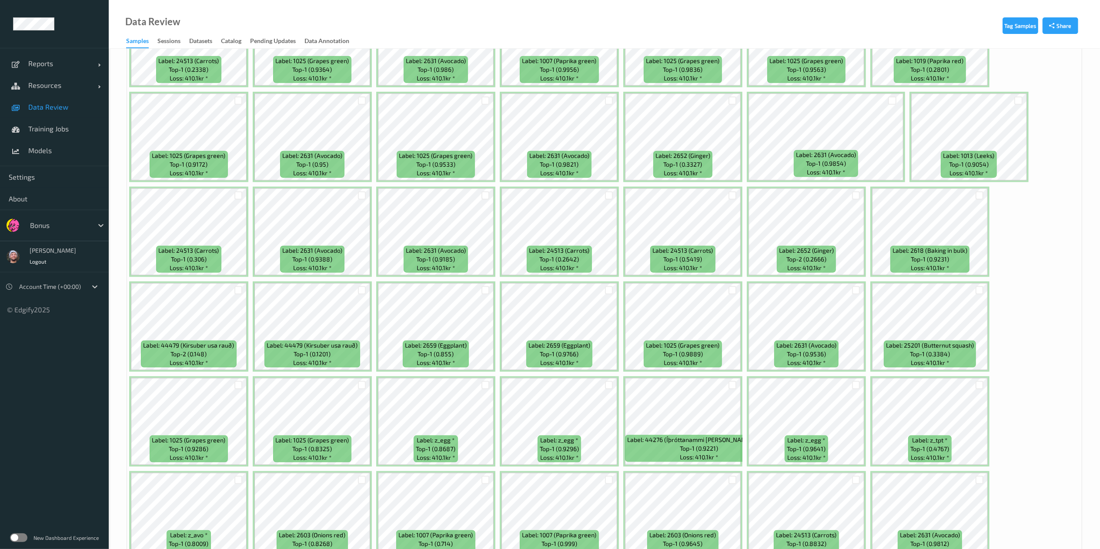
scroll to position [919, 0]
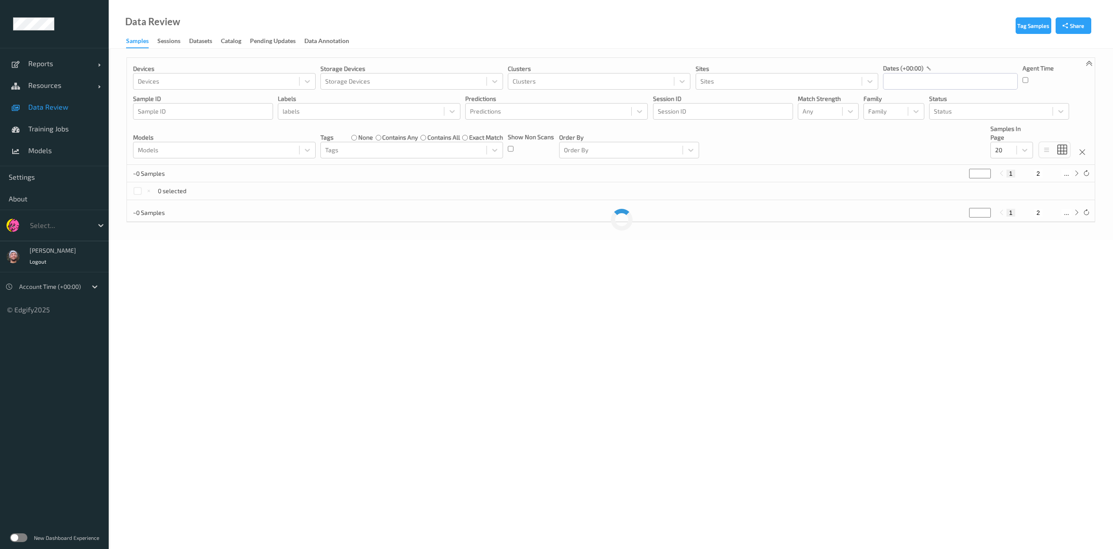
click at [47, 229] on div at bounding box center [59, 225] width 59 height 10
click at [198, 384] on body "Reports Default Report Customized Report Resources Devices Clusters Sites Data …" at bounding box center [556, 274] width 1113 height 549
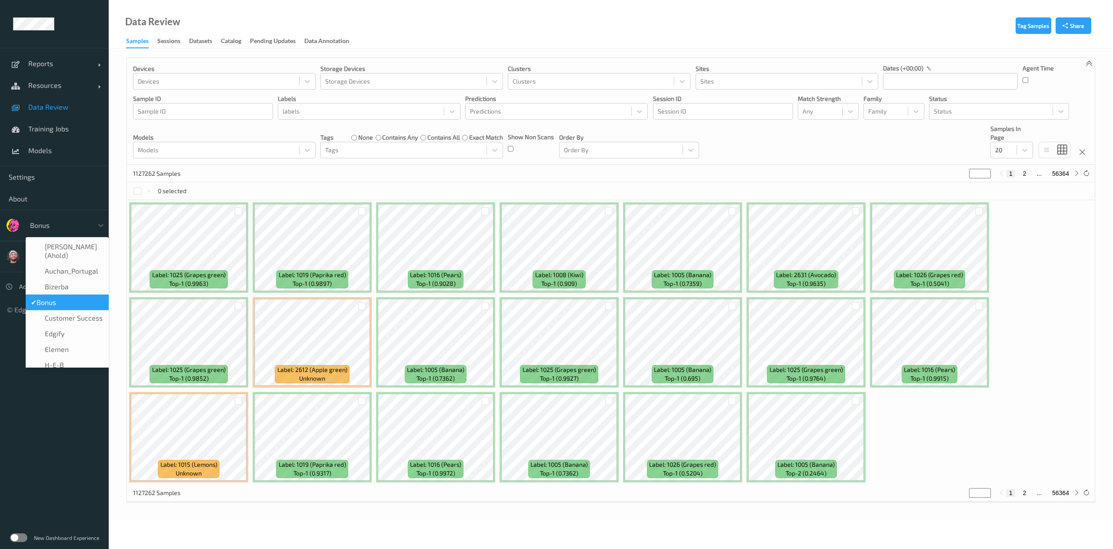
click at [58, 224] on div at bounding box center [59, 225] width 59 height 10
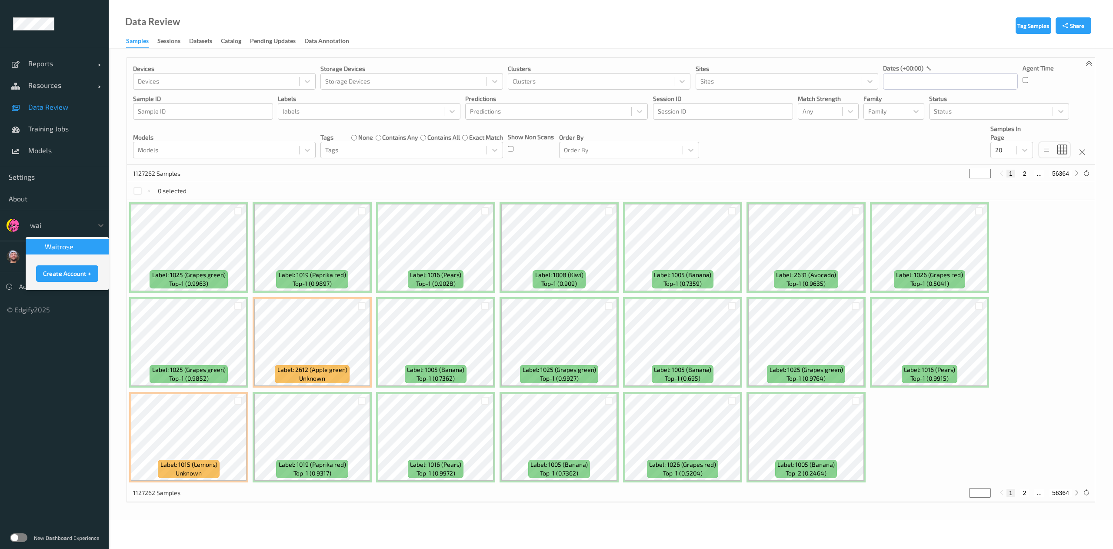
type input "wait"
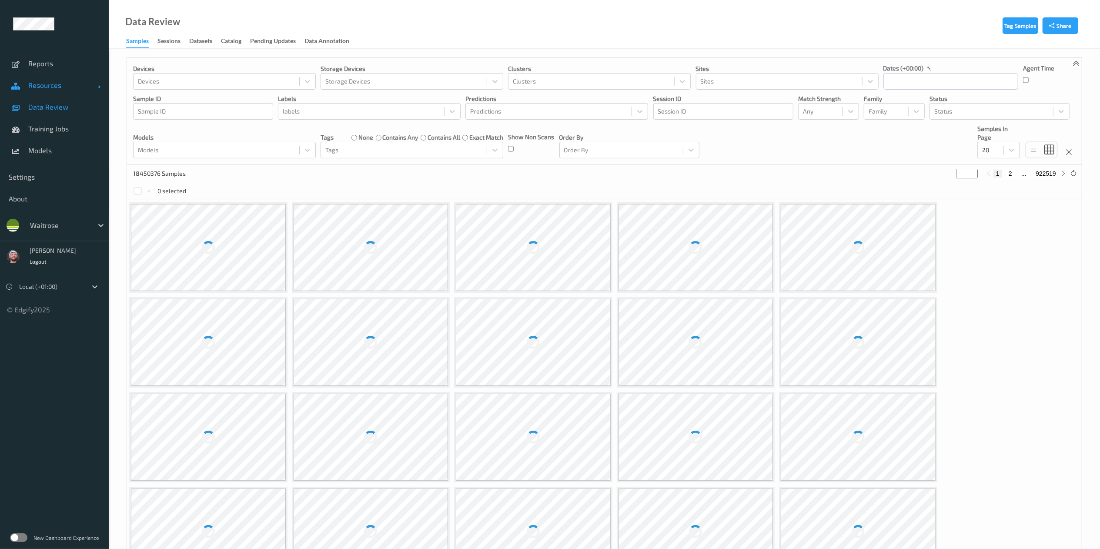
click at [73, 81] on span "Resources" at bounding box center [63, 85] width 70 height 9
click at [72, 96] on link "Devices" at bounding box center [54, 107] width 109 height 22
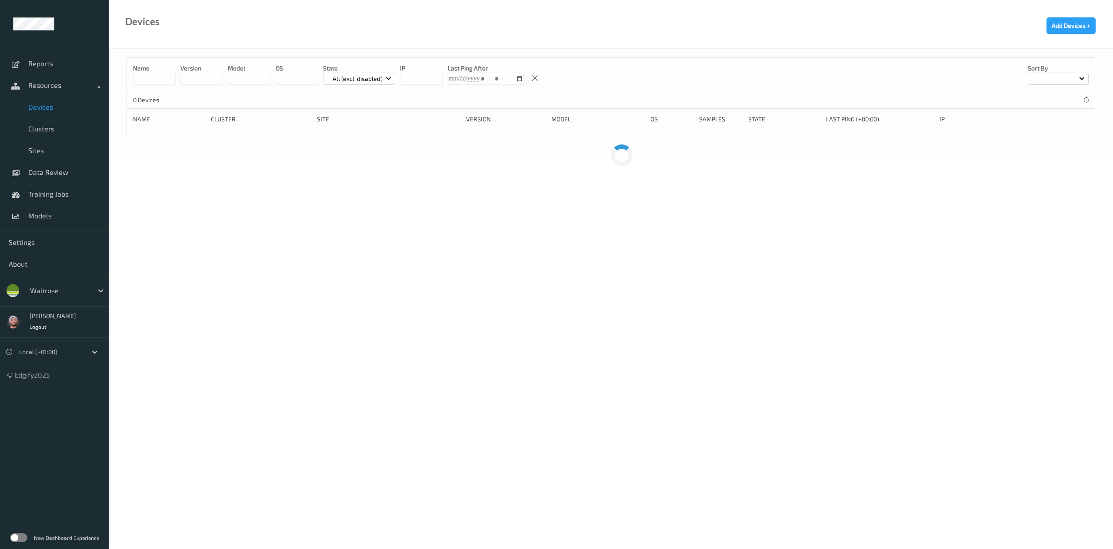
click at [149, 69] on p "Name" at bounding box center [154, 68] width 43 height 9
click at [157, 80] on input at bounding box center [154, 79] width 43 height 12
paste input "********"
type input "********"
click at [163, 84] on input at bounding box center [154, 79] width 43 height 12
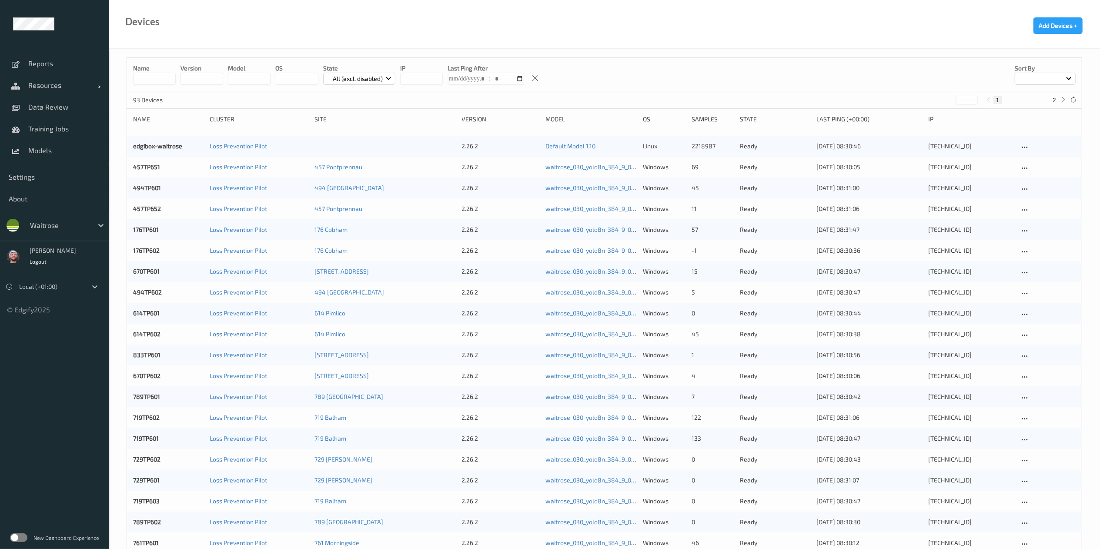
paste input "********"
type input "********"
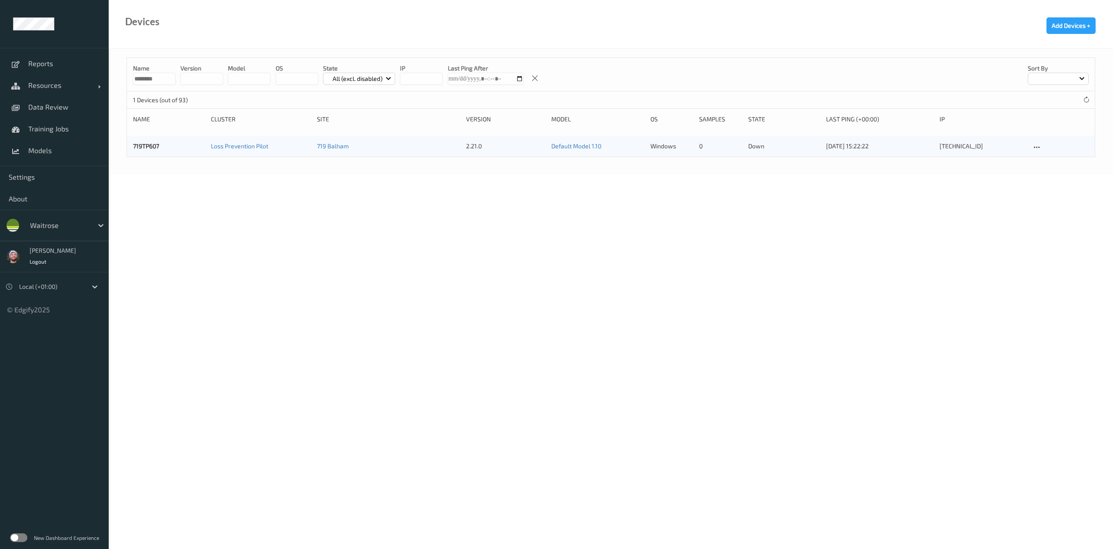
click at [23, 537] on label at bounding box center [18, 537] width 17 height 9
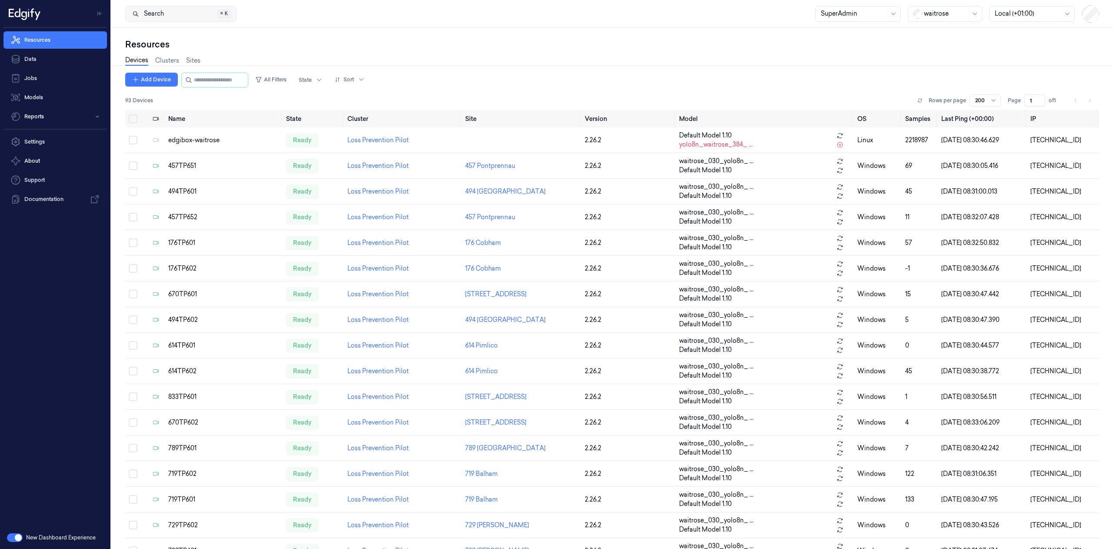
click at [165, 16] on button "Search Search... ⌘ K" at bounding box center [180, 14] width 111 height 16
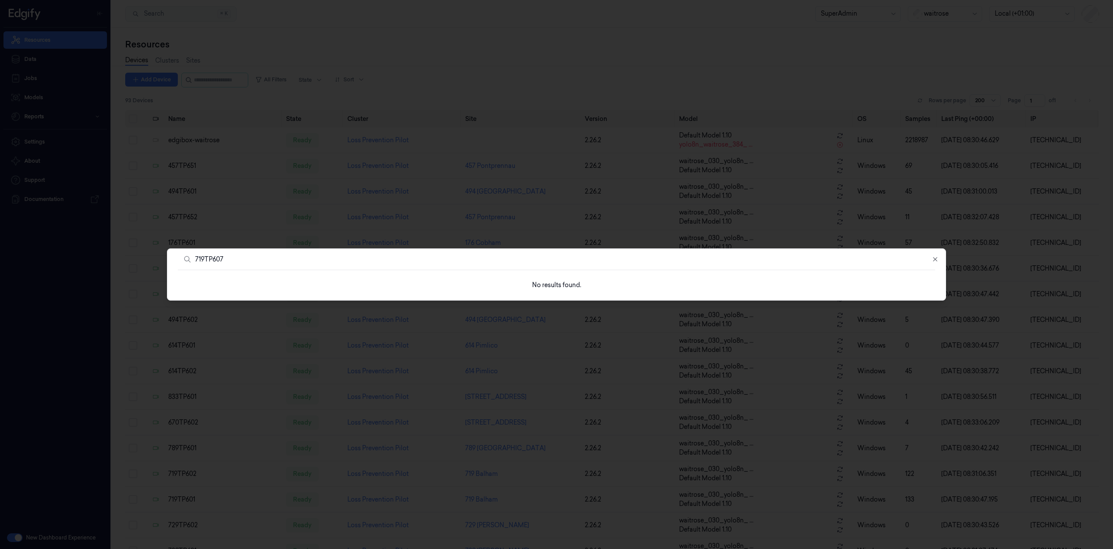
type input "719TP607"
click at [412, 156] on div at bounding box center [556, 274] width 1113 height 549
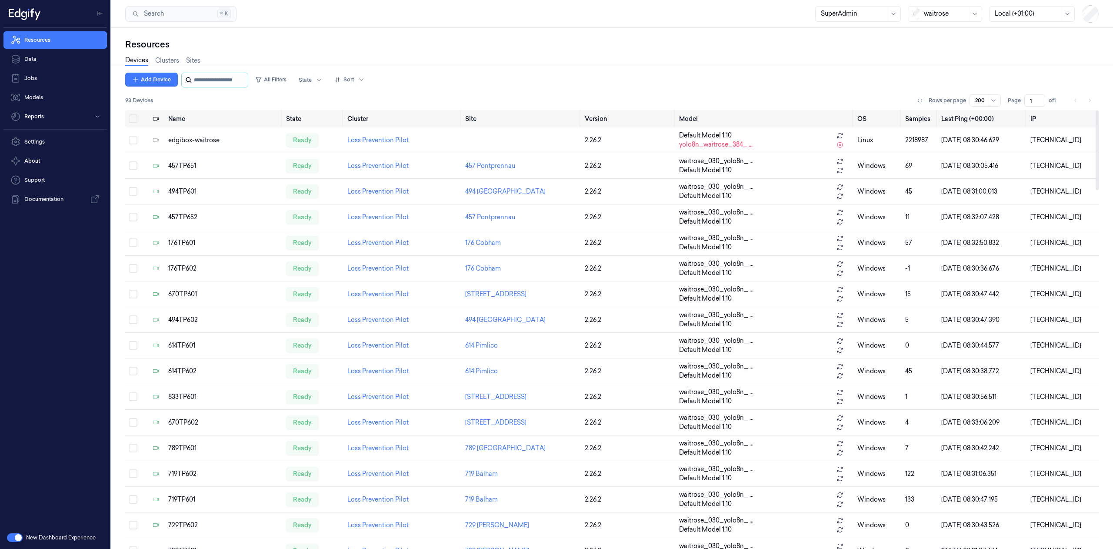
click at [213, 84] on input "string" at bounding box center [220, 80] width 52 height 14
paste input "********"
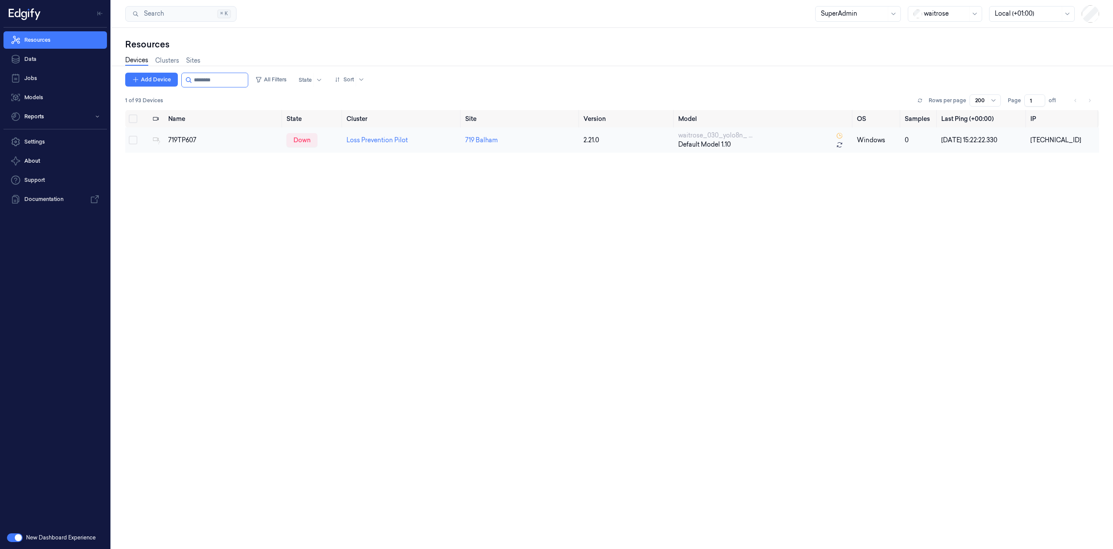
type input "********"
click at [635, 149] on td "2.21.0" at bounding box center [627, 139] width 95 height 25
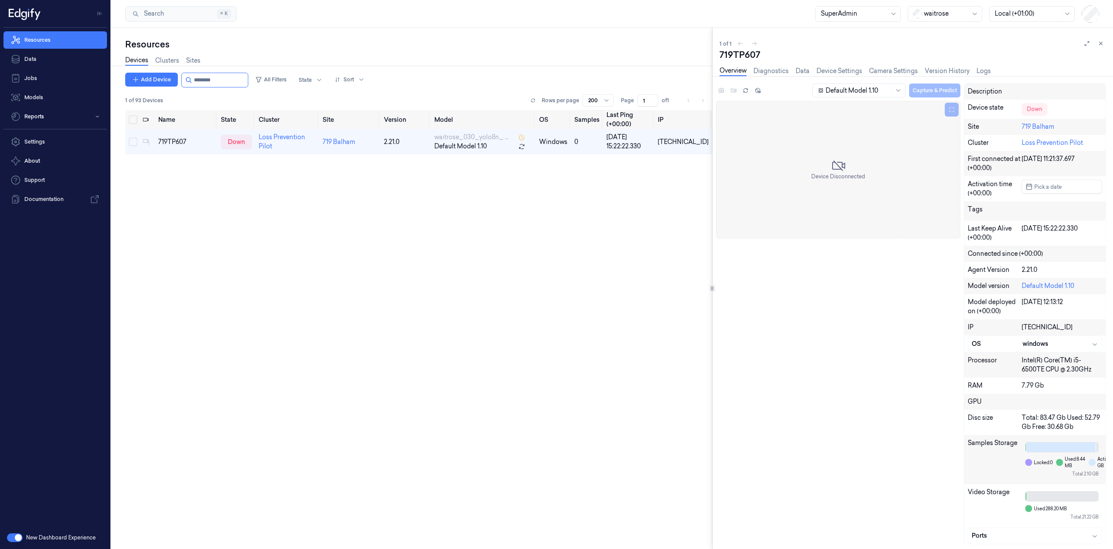
drag, startPoint x: 0, startPoint y: 0, endPoint x: 16, endPoint y: 538, distance: 538.7
click at [16, 538] on button "button" at bounding box center [15, 537] width 16 height 9
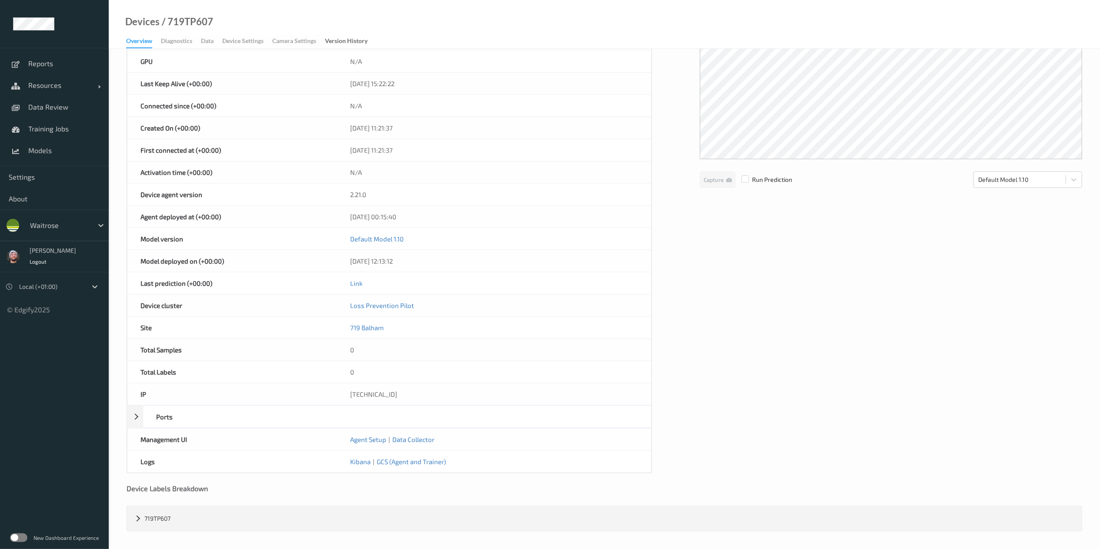
scroll to position [184, 0]
click at [371, 400] on div "[TECHNICAL_ID]" at bounding box center [494, 395] width 314 height 22
